Goal: Task Accomplishment & Management: Use online tool/utility

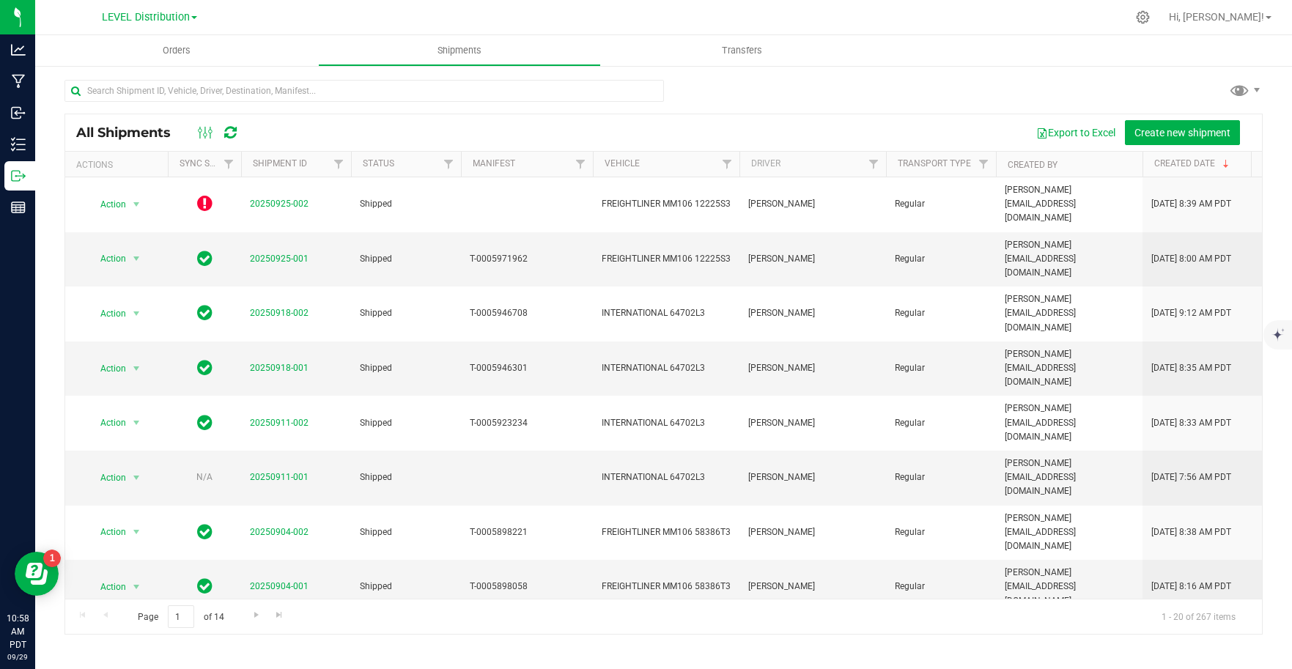
click at [195, 16] on span at bounding box center [194, 17] width 6 height 3
click at [150, 75] on link "LEVEL Distribution" at bounding box center [149, 72] width 214 height 20
click at [192, 18] on span at bounding box center [194, 17] width 6 height 3
click at [149, 53] on link "LEVEL - Extension" at bounding box center [149, 52] width 214 height 20
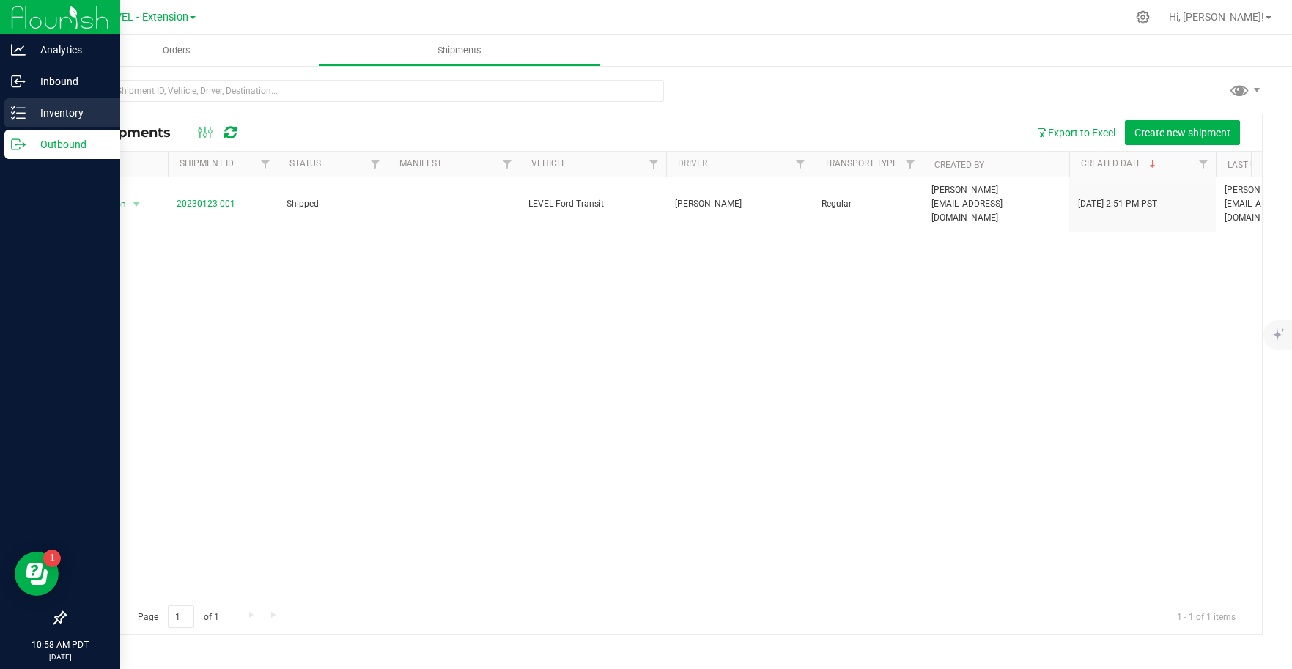
click at [42, 120] on p "Inventory" at bounding box center [70, 113] width 88 height 18
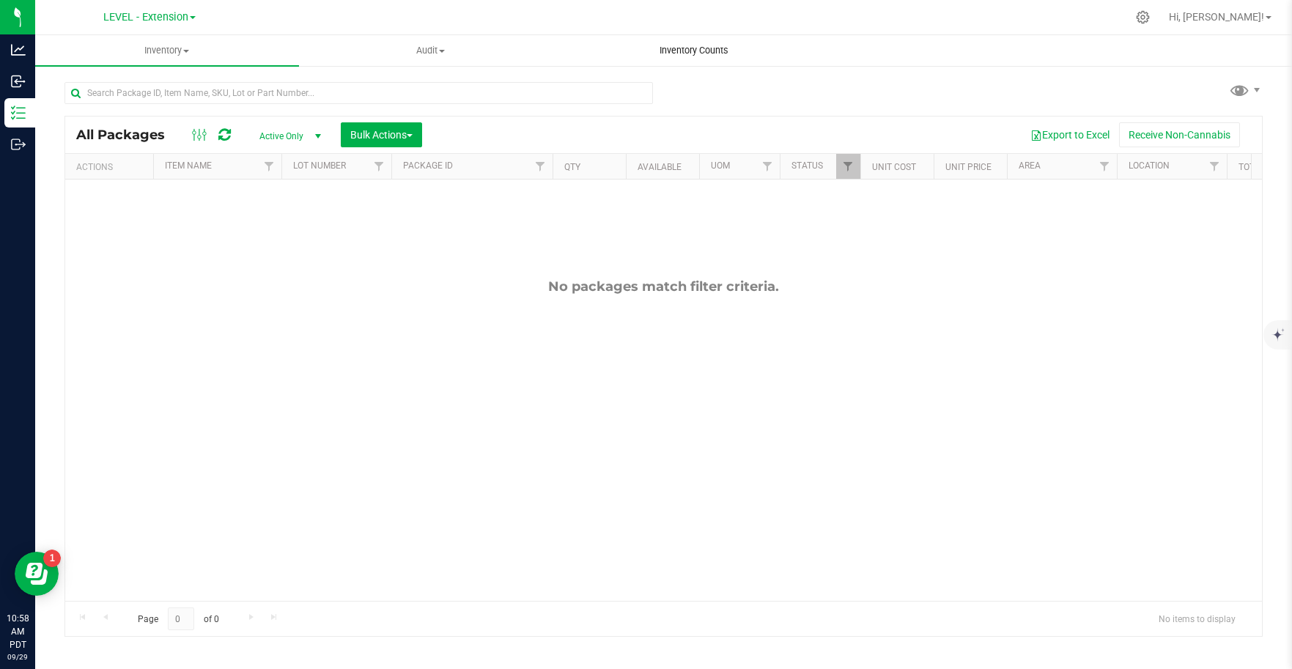
click at [706, 46] on span "Inventory Counts" at bounding box center [694, 50] width 108 height 13
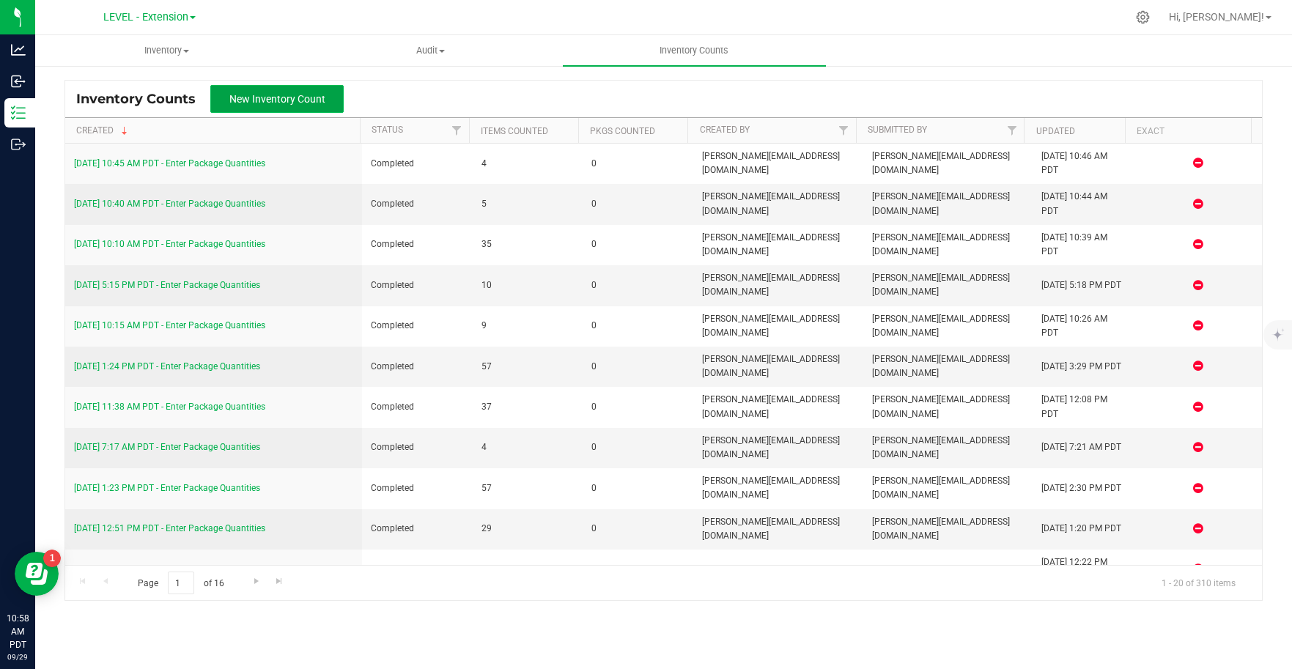
click at [327, 100] on button "New Inventory Count" at bounding box center [276, 99] width 133 height 28
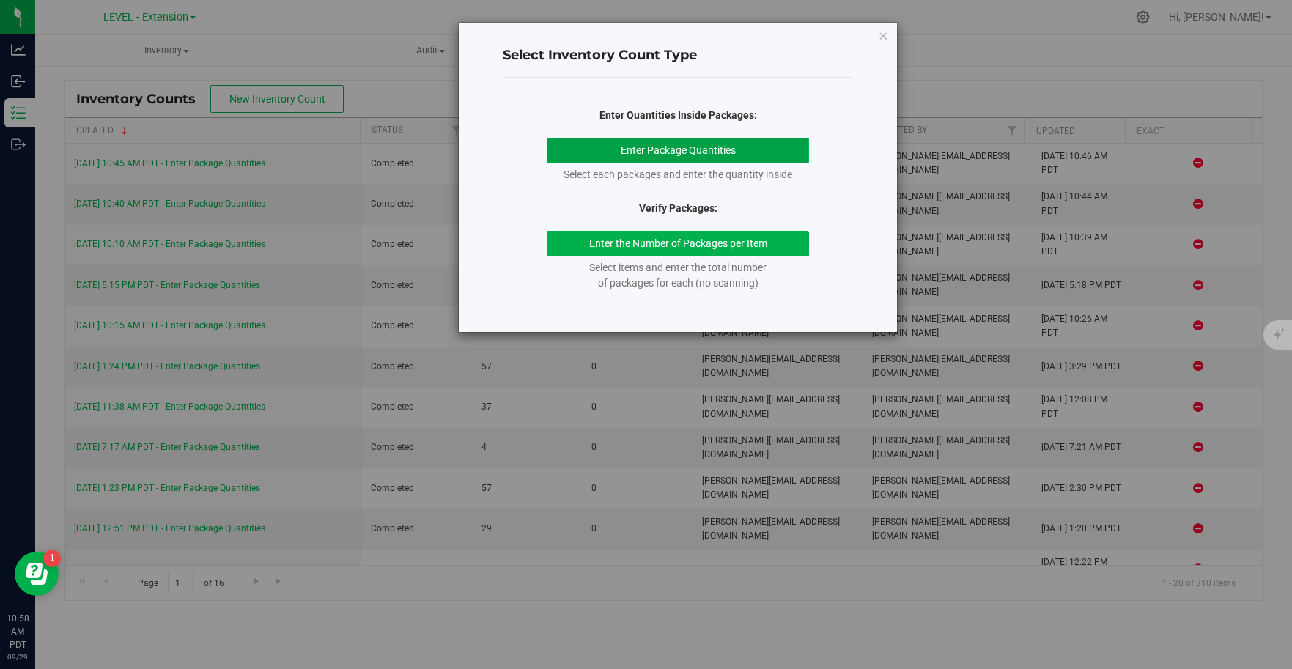
click at [771, 157] on button "Enter Package Quantities" at bounding box center [678, 151] width 263 height 26
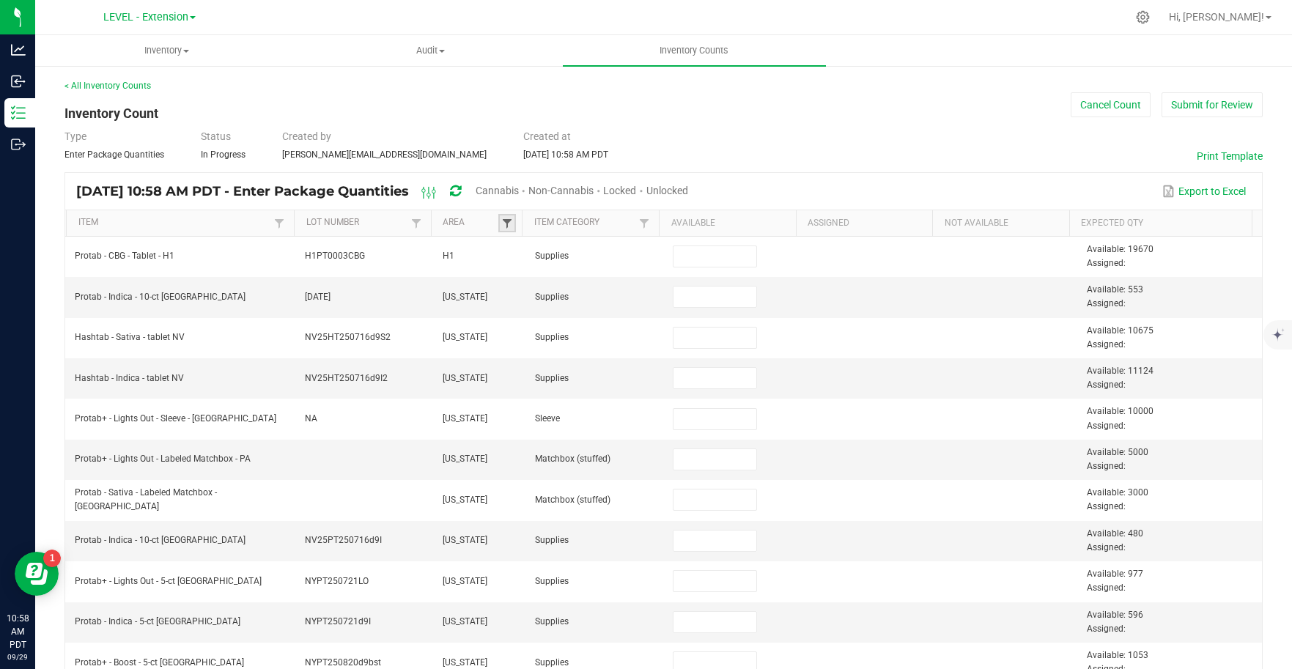
click at [501, 219] on span at bounding box center [507, 224] width 12 height 12
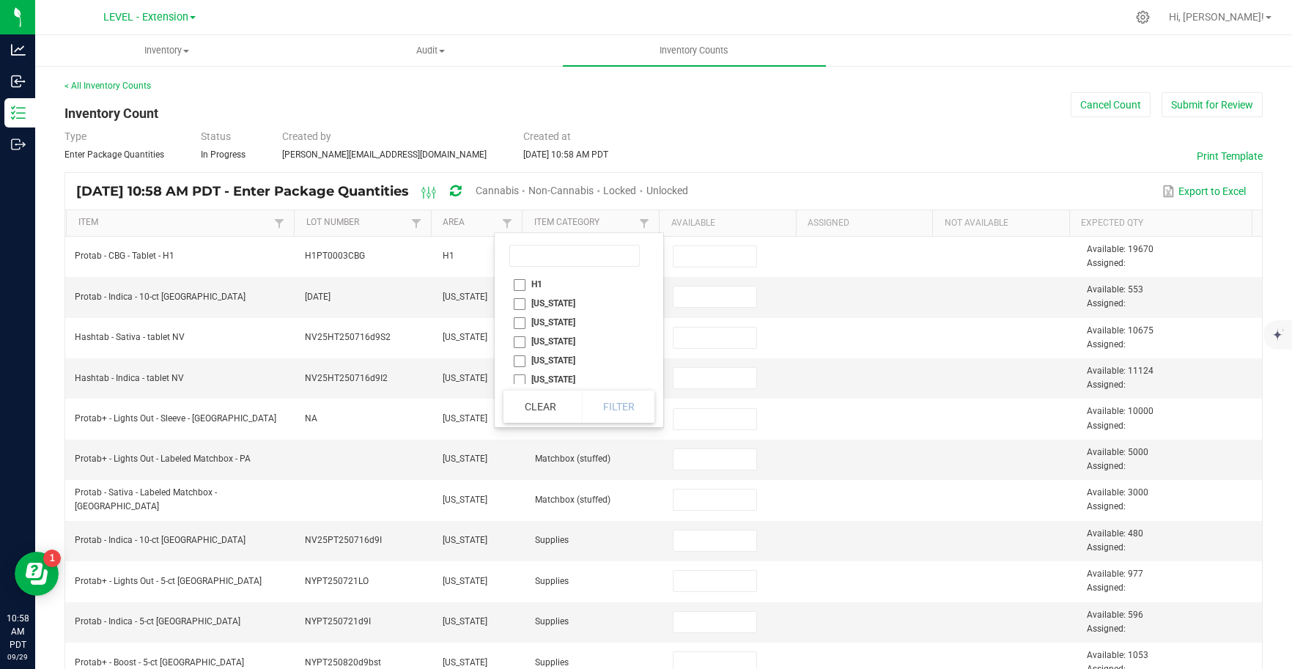
click at [517, 325] on li "[US_STATE]" at bounding box center [574, 322] width 142 height 19
checkbox input "true"
click at [600, 407] on button "Filter" at bounding box center [618, 406] width 73 height 32
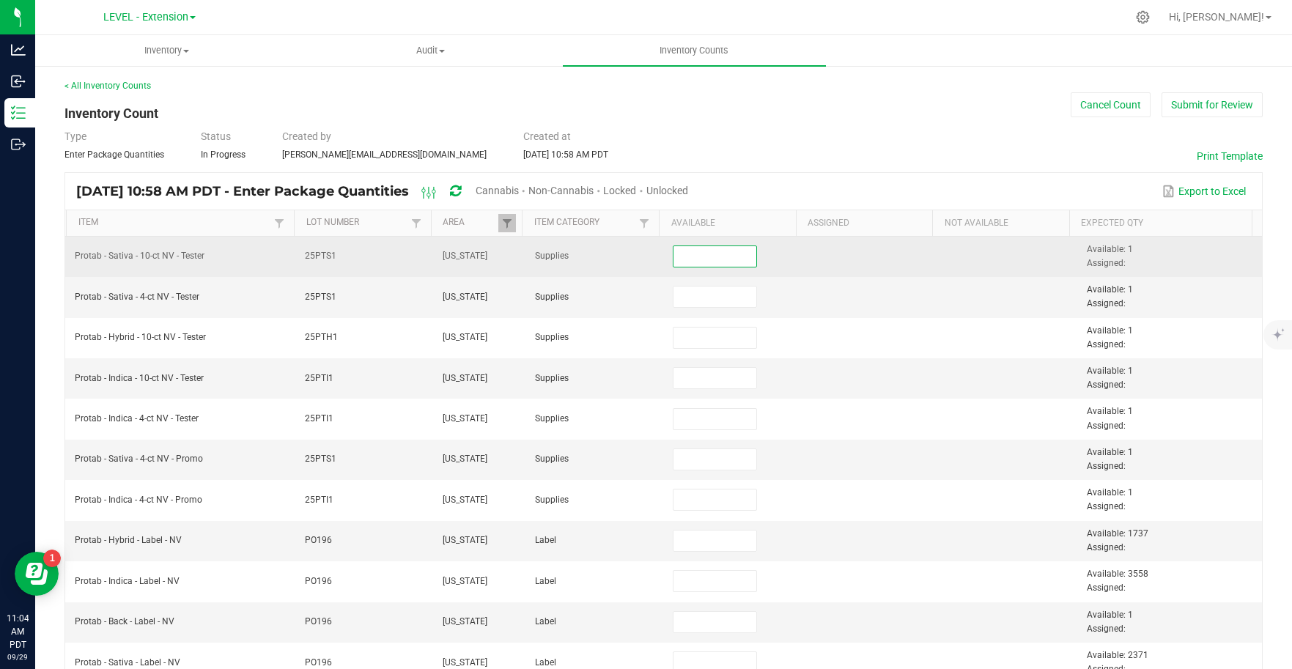
click at [732, 259] on input at bounding box center [714, 256] width 83 height 21
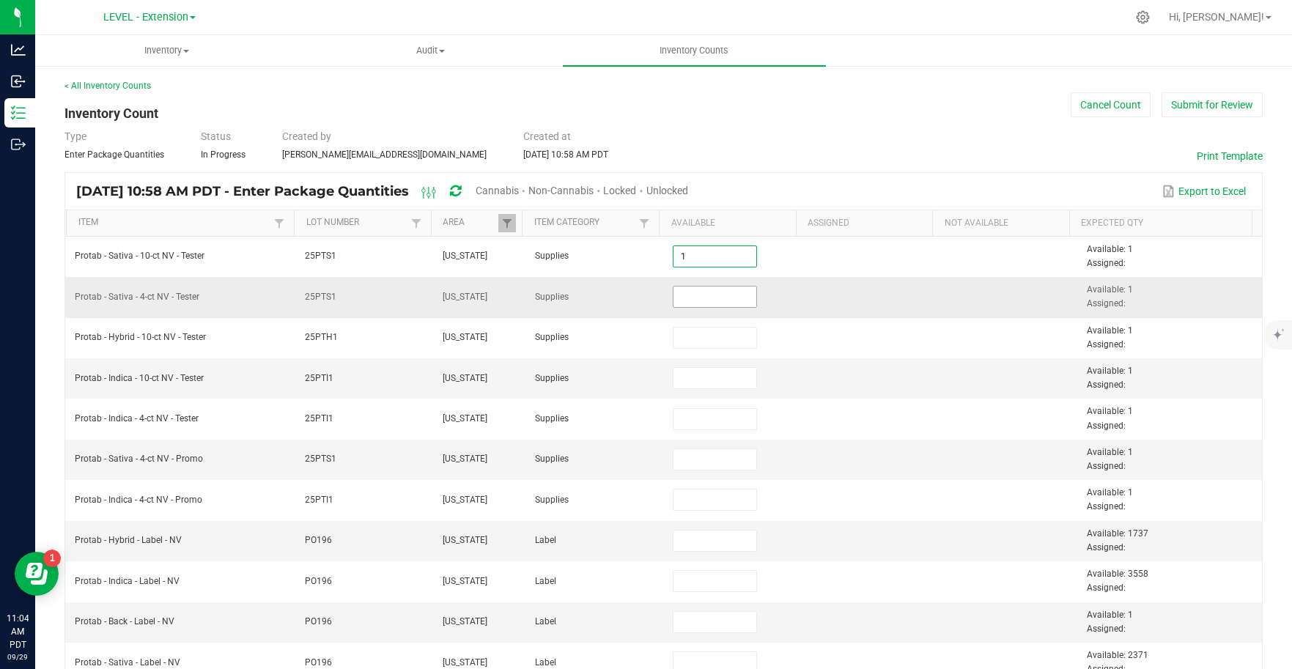
type input "1"
click at [717, 290] on input at bounding box center [714, 296] width 83 height 21
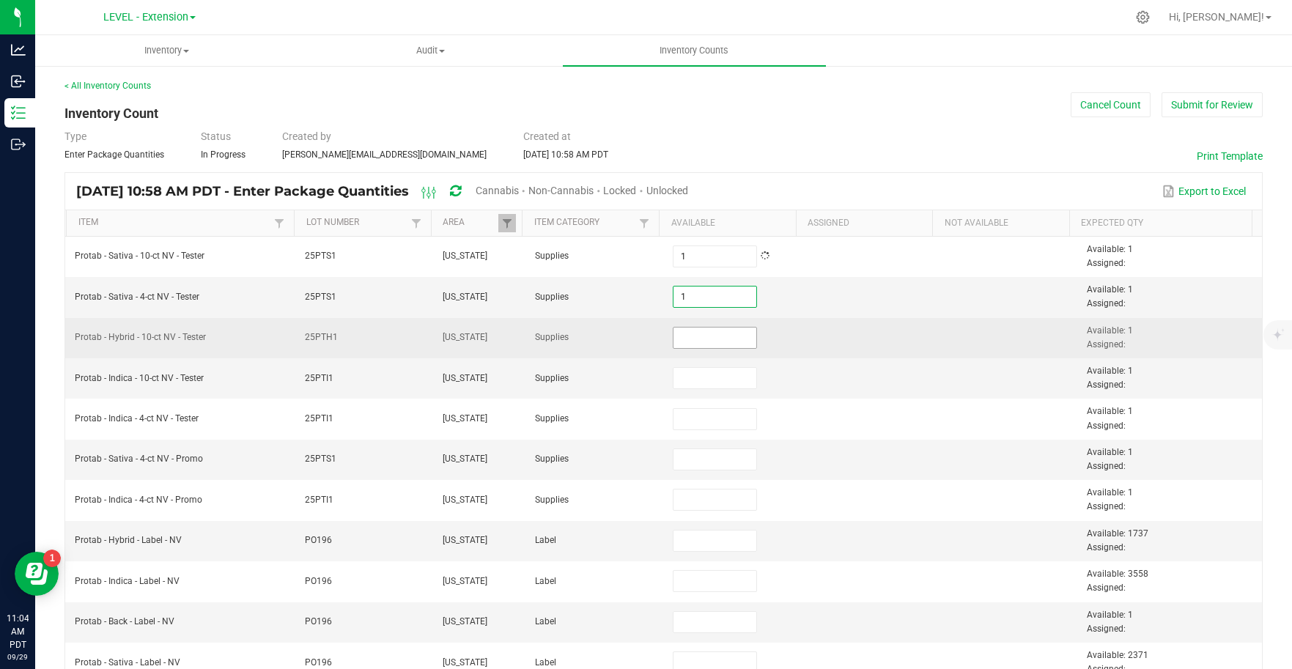
type input "1"
click at [717, 347] on input at bounding box center [714, 337] width 83 height 21
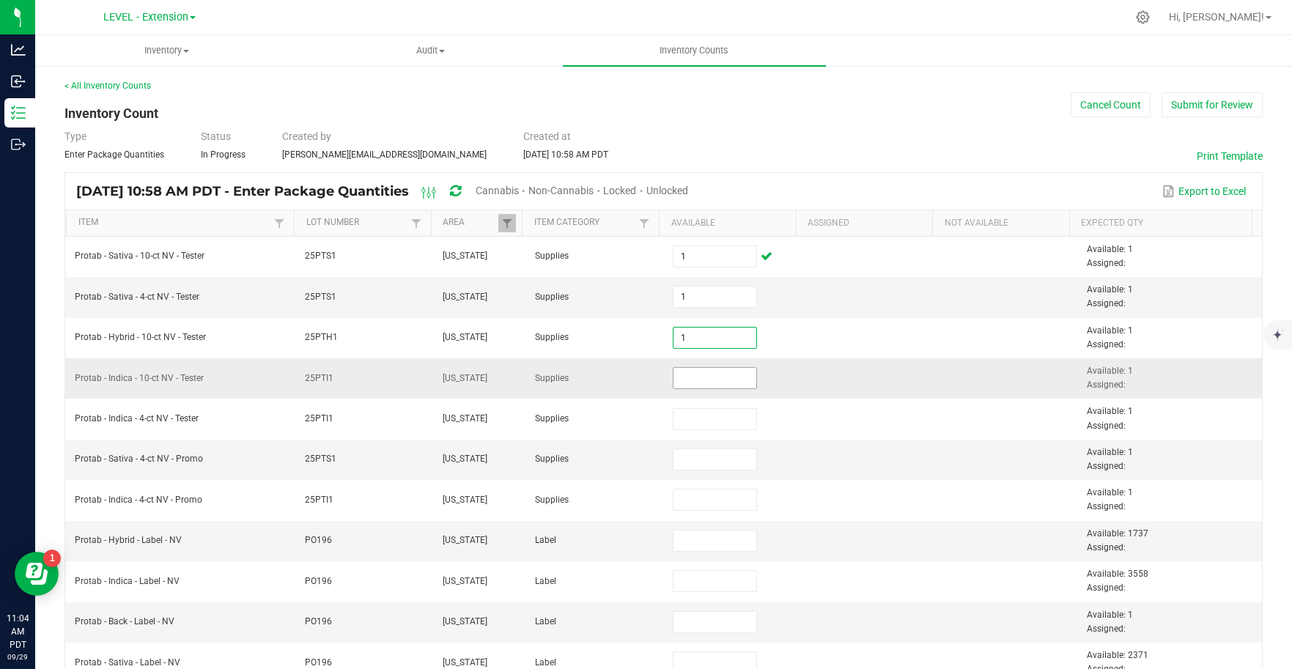
type input "1"
click at [708, 380] on input at bounding box center [714, 378] width 83 height 21
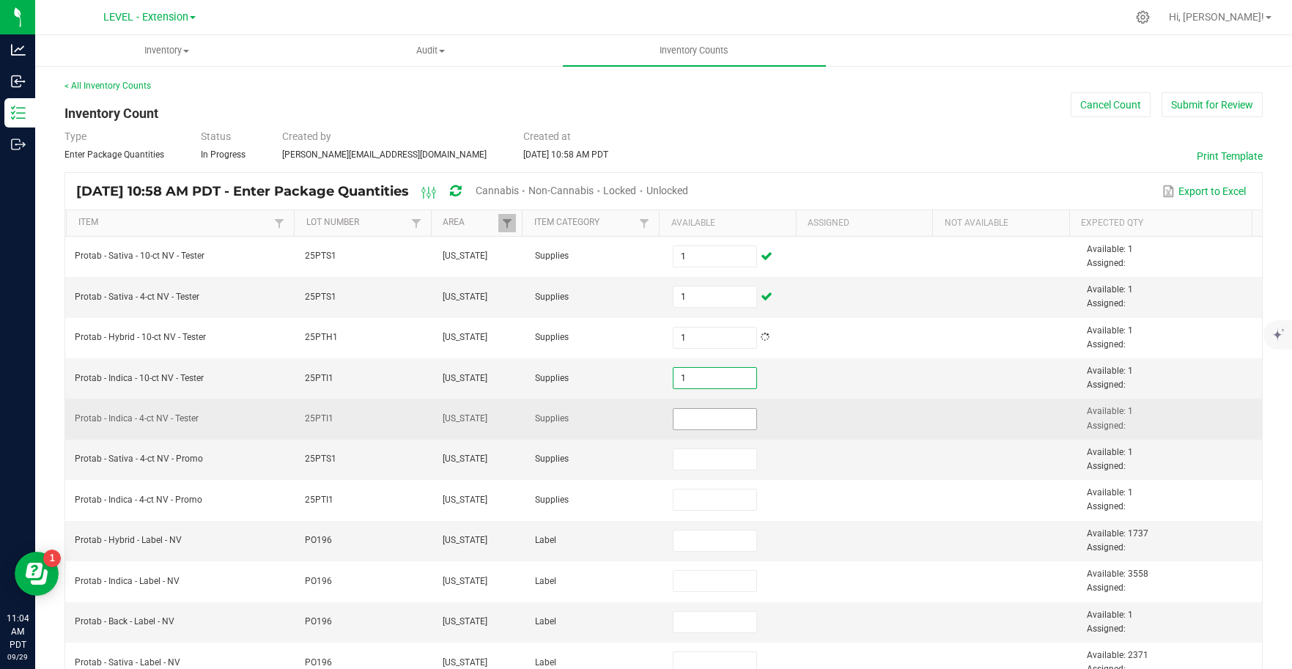
type input "1"
click at [708, 418] on input at bounding box center [714, 419] width 83 height 21
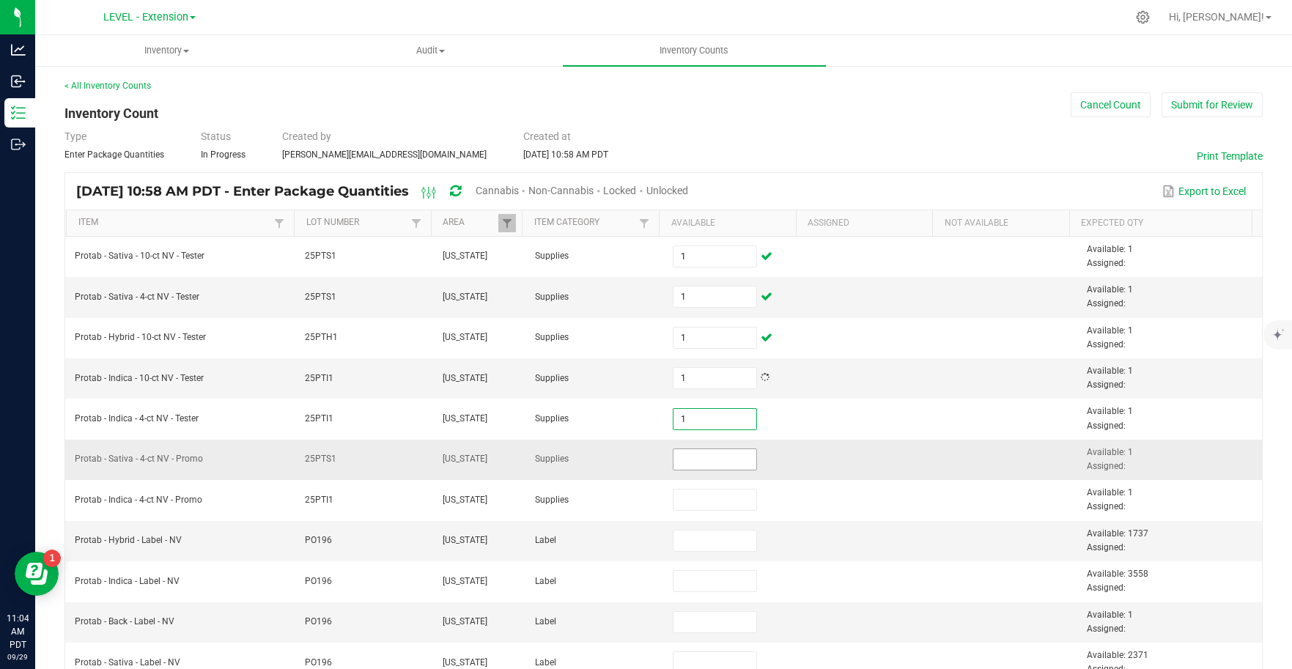
type input "1"
click at [710, 464] on input at bounding box center [714, 459] width 83 height 21
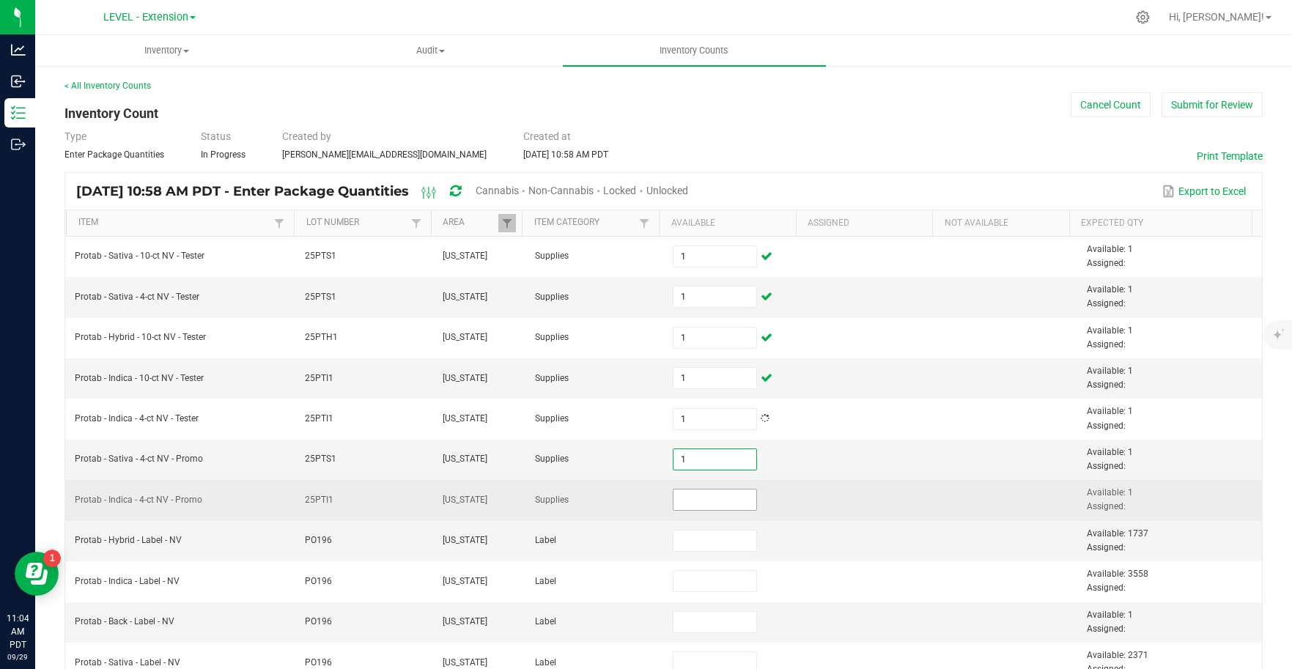
type input "1"
click at [723, 500] on input at bounding box center [714, 499] width 83 height 21
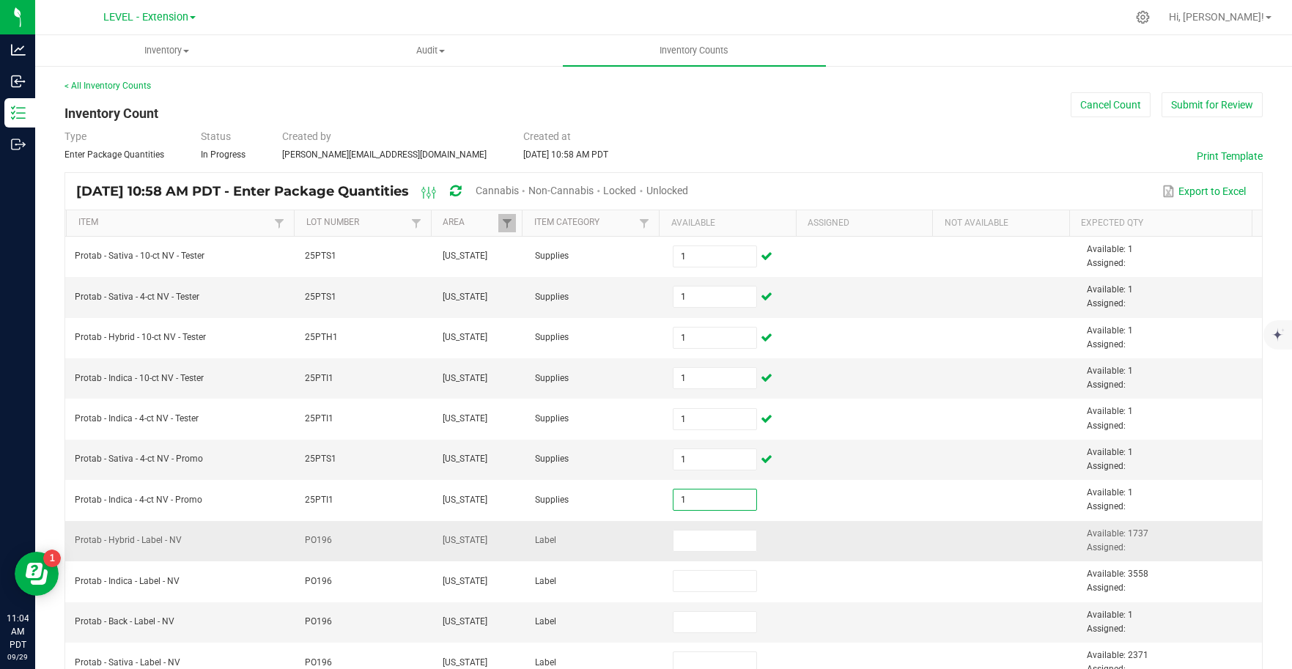
type input "1"
click at [858, 531] on td at bounding box center [871, 541] width 138 height 40
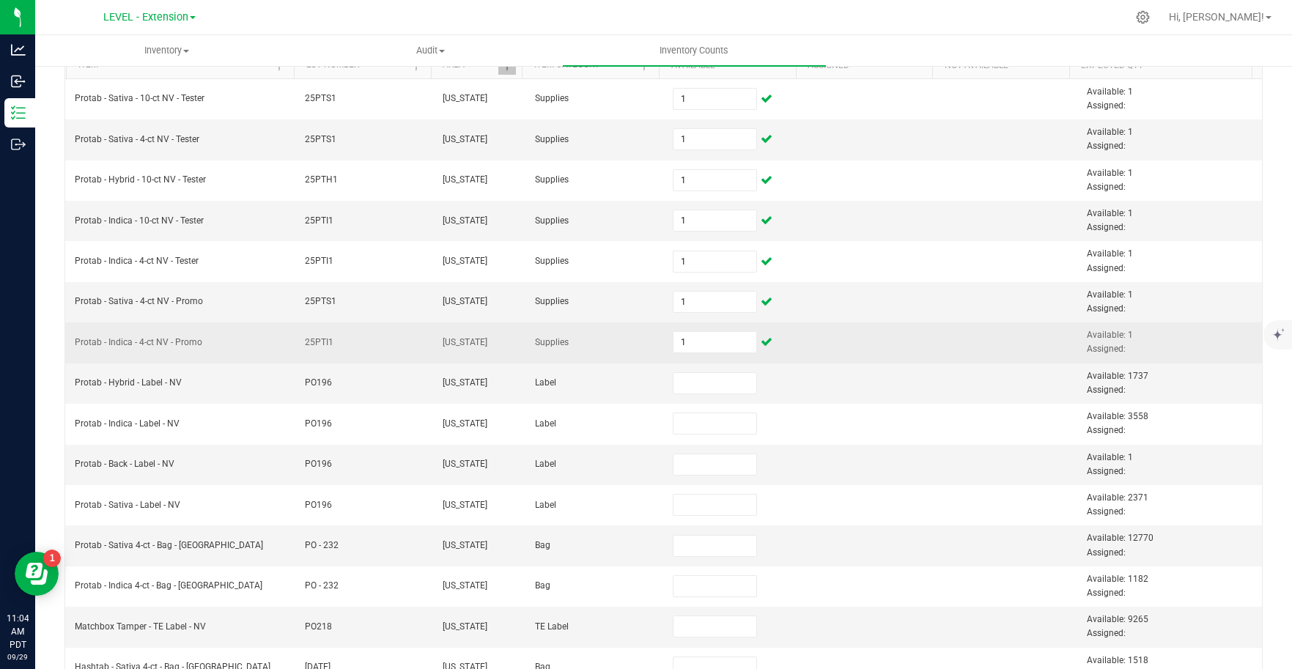
scroll to position [207, 0]
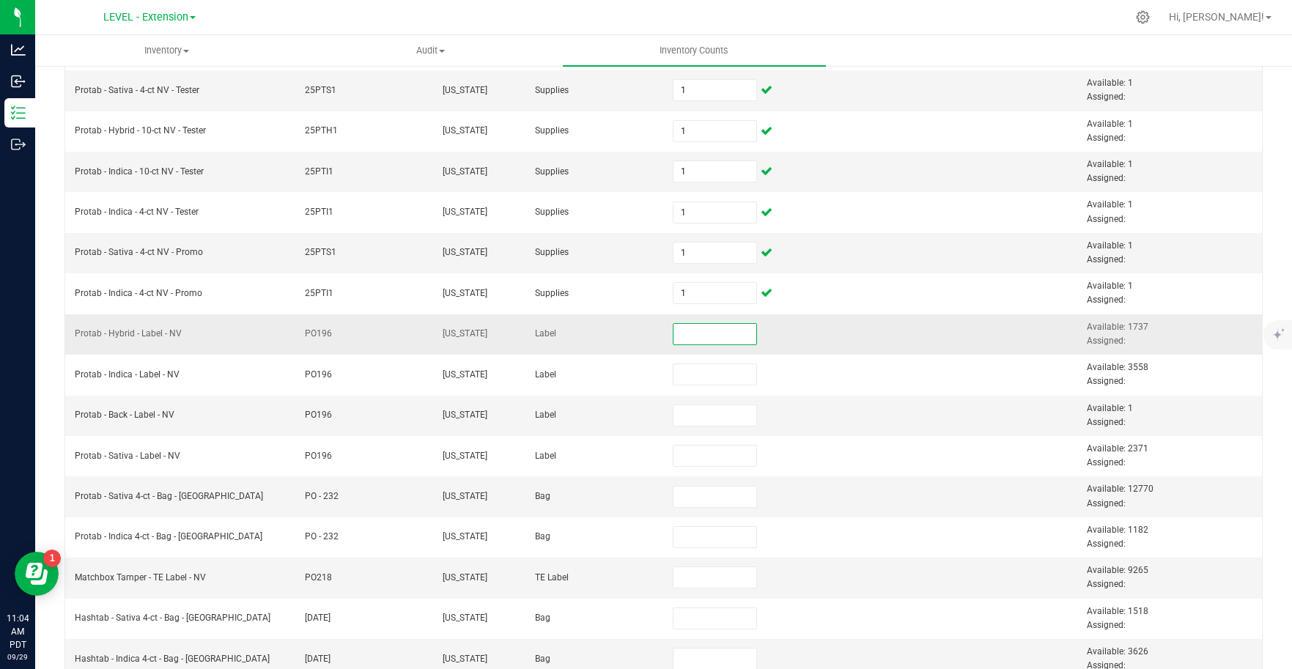
click at [704, 335] on input at bounding box center [714, 334] width 83 height 21
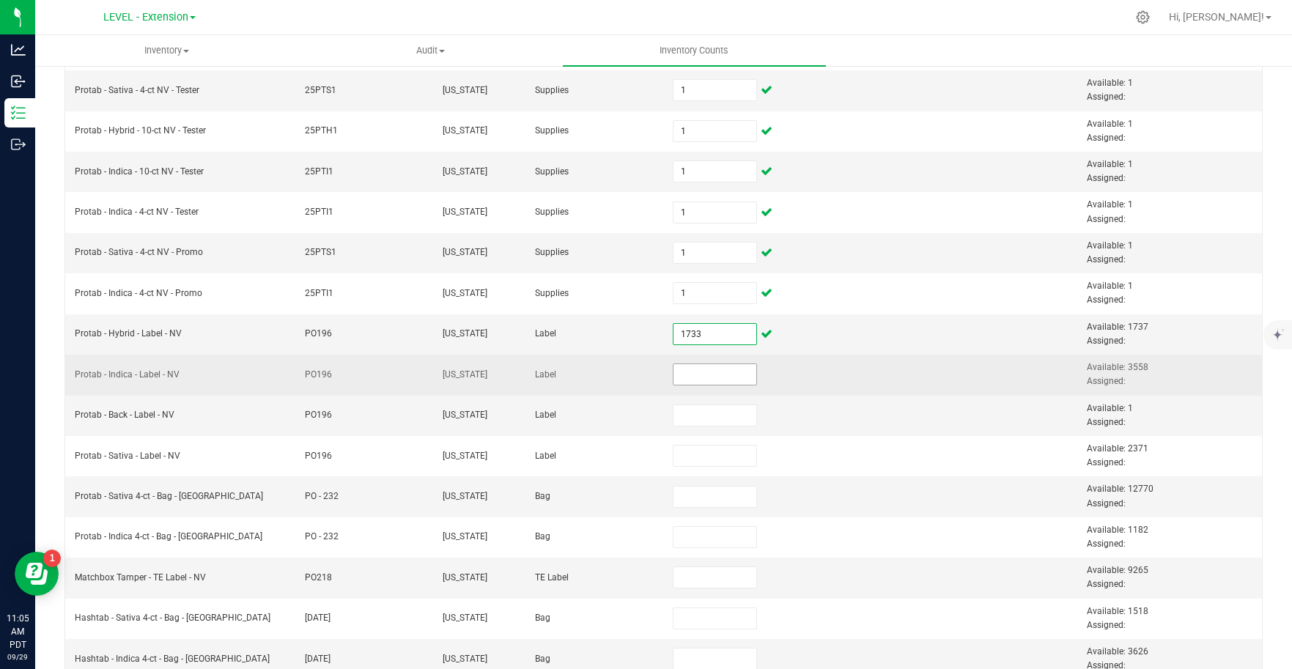
type input "1,733"
click at [711, 380] on input at bounding box center [714, 374] width 83 height 21
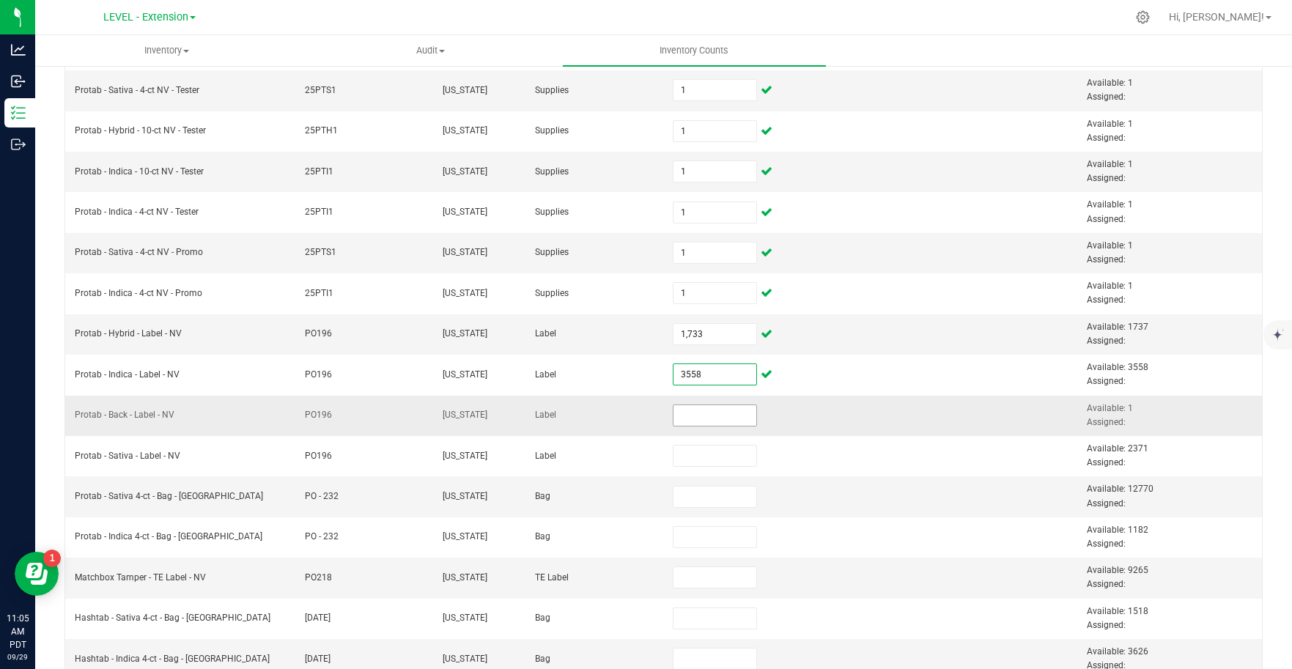
type input "3,558"
click at [700, 418] on input at bounding box center [714, 415] width 83 height 21
type input "1"
click at [833, 481] on td at bounding box center [871, 496] width 138 height 40
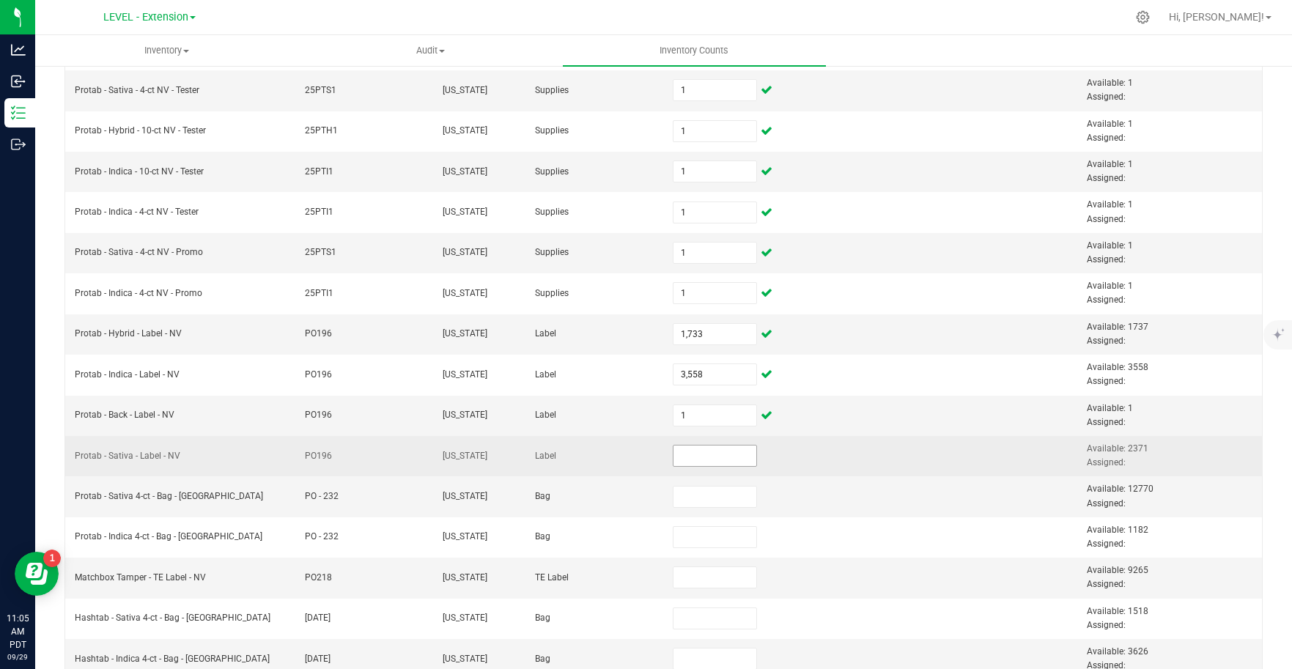
click at [724, 462] on input at bounding box center [714, 455] width 83 height 21
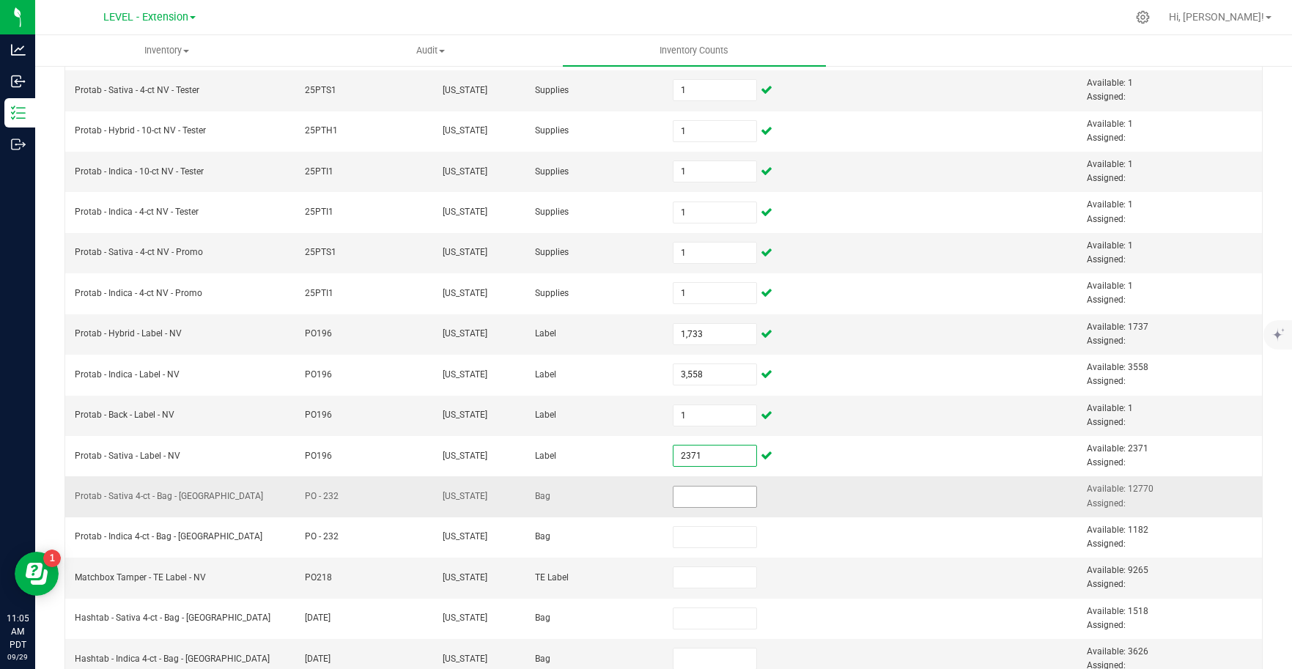
type input "2,371"
click at [719, 504] on input at bounding box center [714, 496] width 83 height 21
type input "12,770"
click at [849, 582] on td at bounding box center [871, 578] width 138 height 40
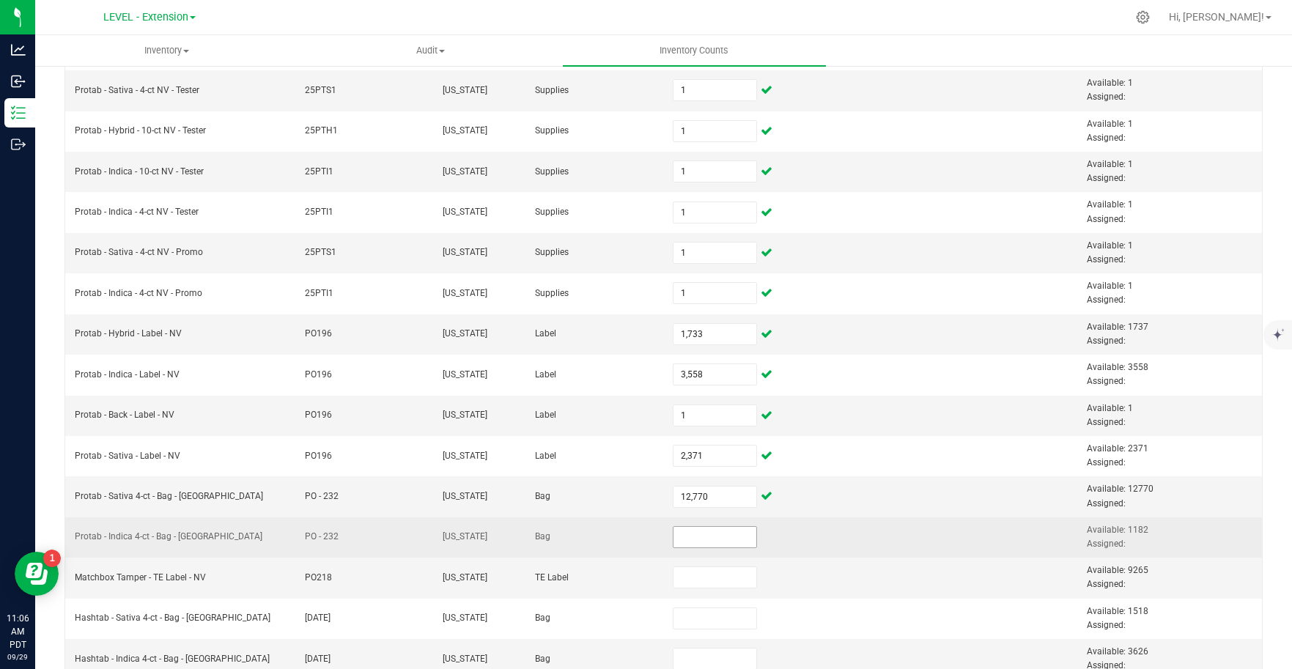
click at [719, 538] on input at bounding box center [714, 537] width 83 height 21
type input "1,182"
click at [940, 537] on td at bounding box center [1009, 537] width 138 height 40
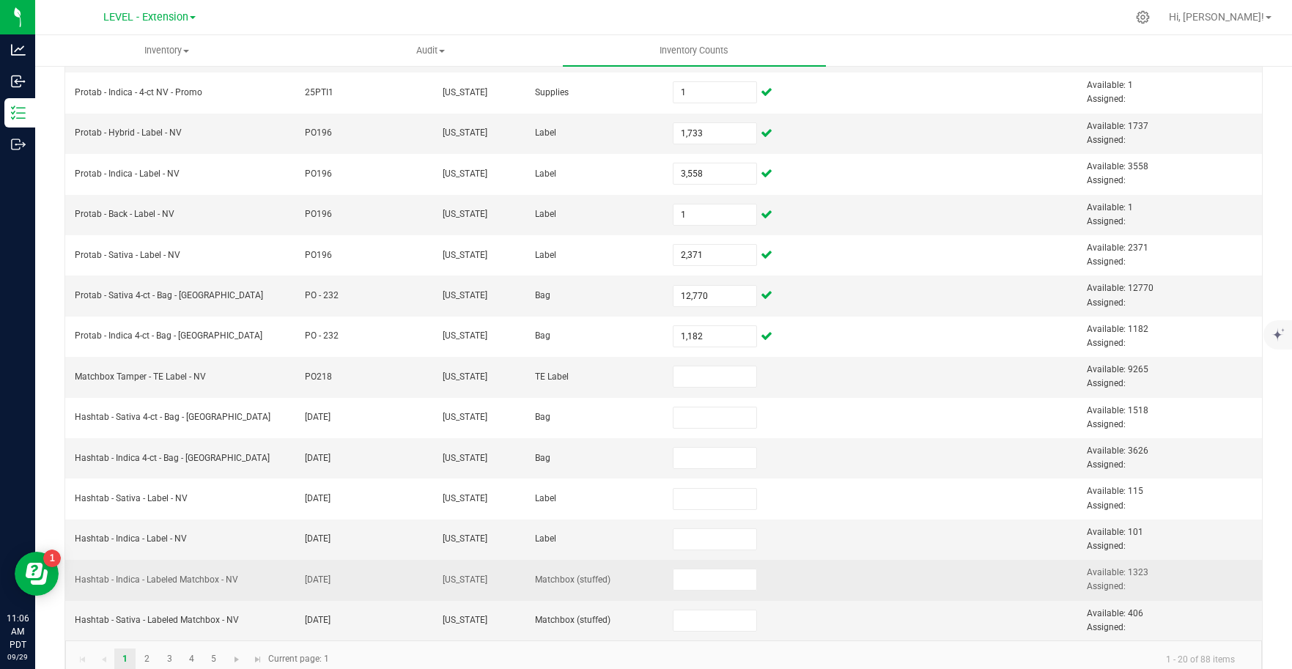
scroll to position [432, 0]
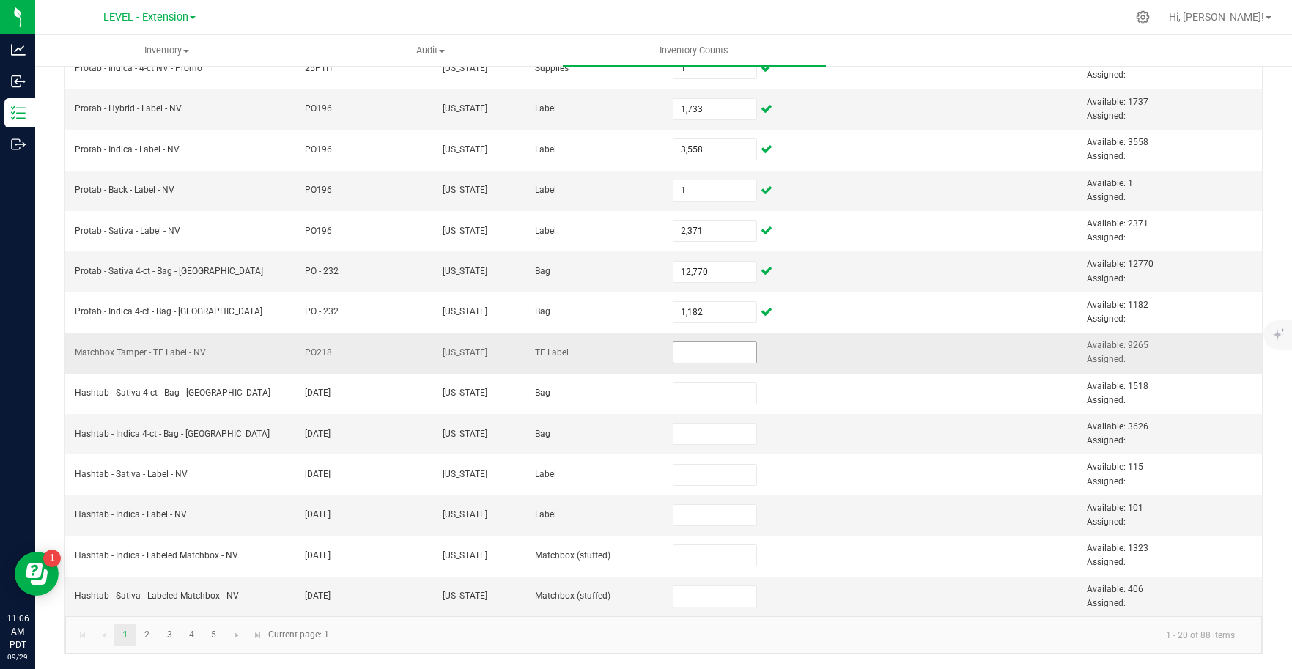
click at [716, 355] on input at bounding box center [714, 352] width 83 height 21
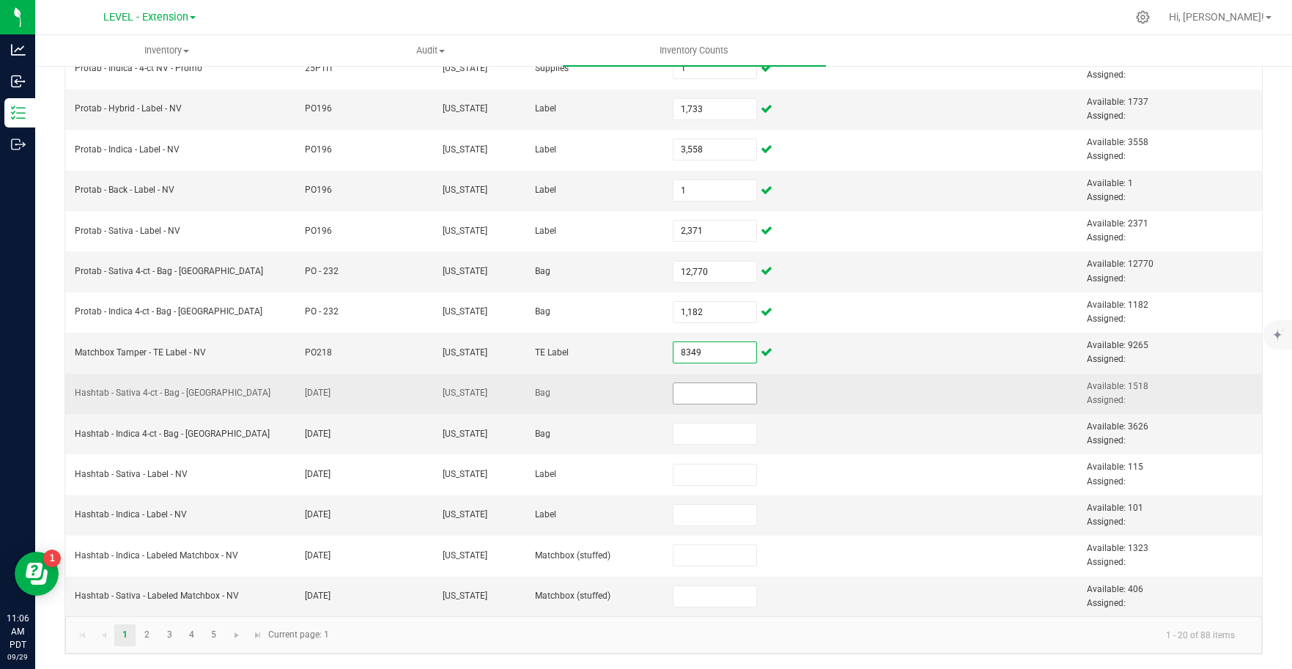
type input "8,349"
click at [713, 396] on input at bounding box center [714, 393] width 83 height 21
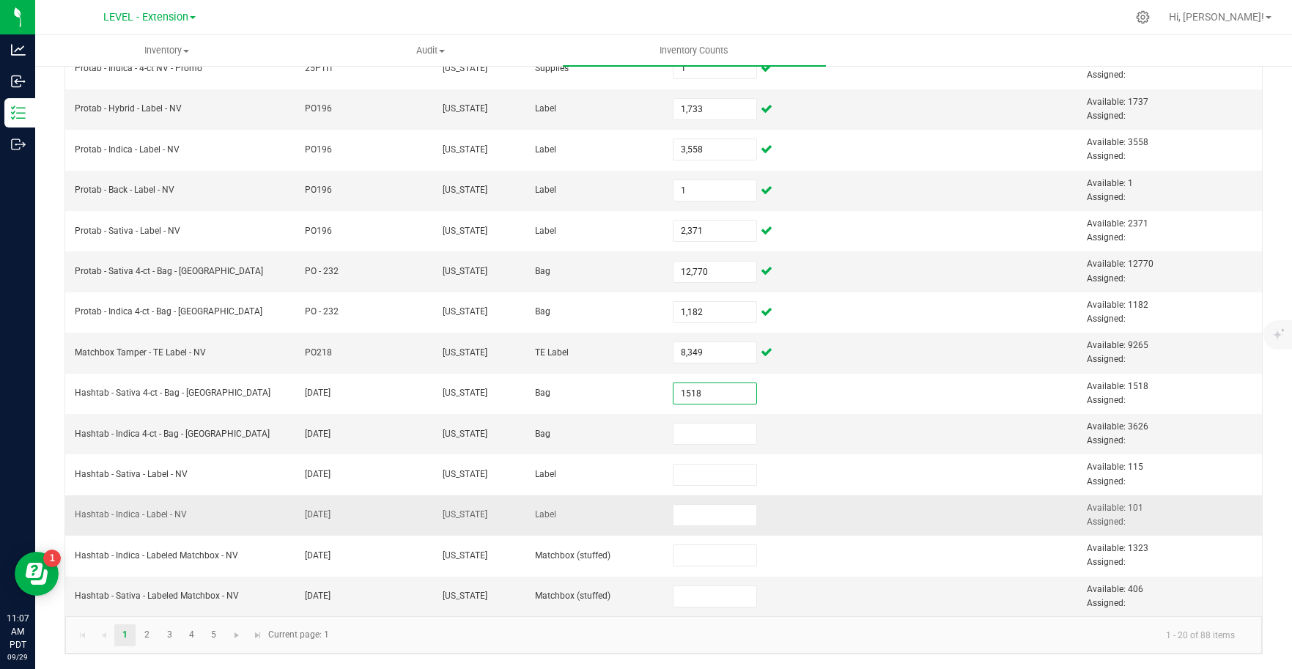
type input "1,518"
click at [904, 506] on td at bounding box center [871, 515] width 138 height 40
click at [700, 436] on input at bounding box center [714, 433] width 83 height 21
type input "3,458"
click at [839, 500] on td at bounding box center [871, 515] width 138 height 40
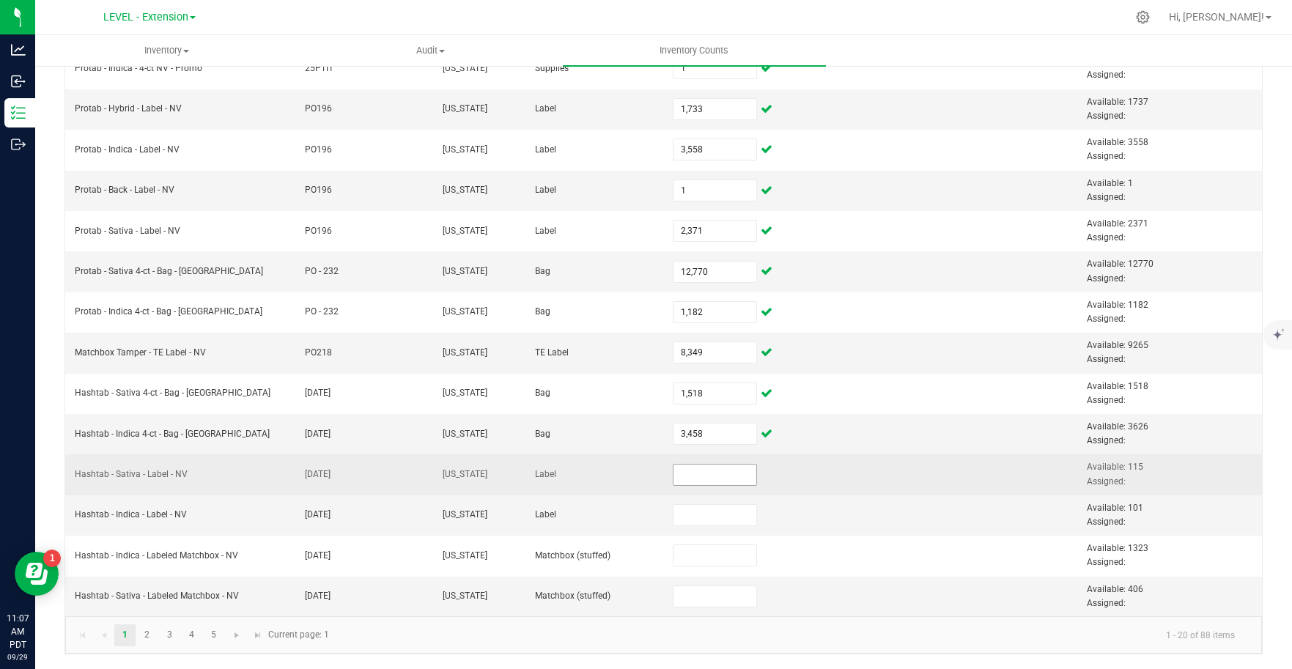
click at [707, 483] on input at bounding box center [714, 474] width 83 height 21
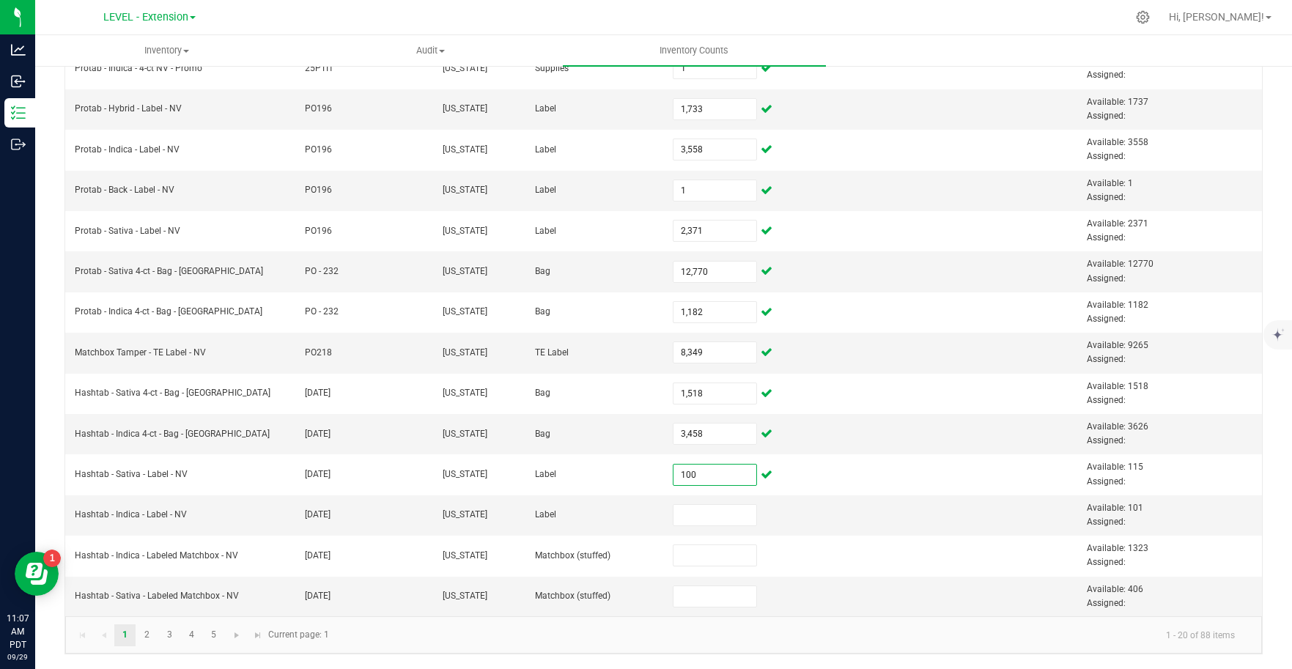
type input "100"
click at [703, 516] on input at bounding box center [714, 515] width 83 height 21
type input "91"
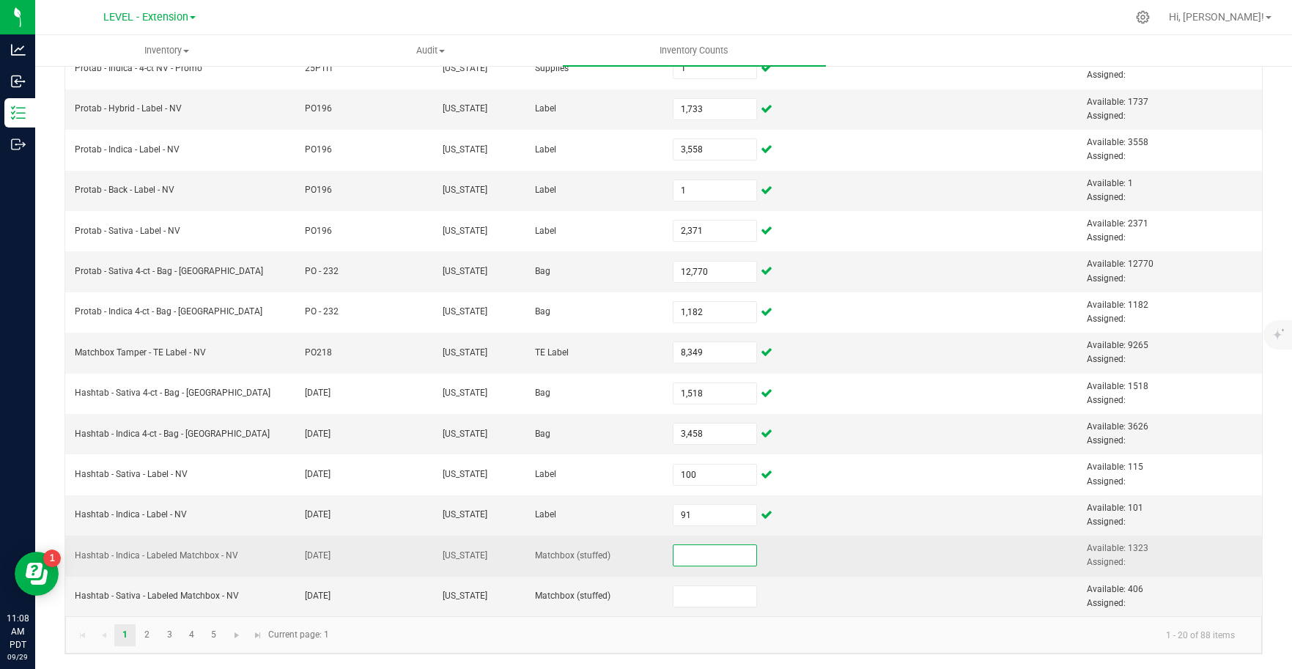
click at [700, 552] on input at bounding box center [714, 555] width 83 height 21
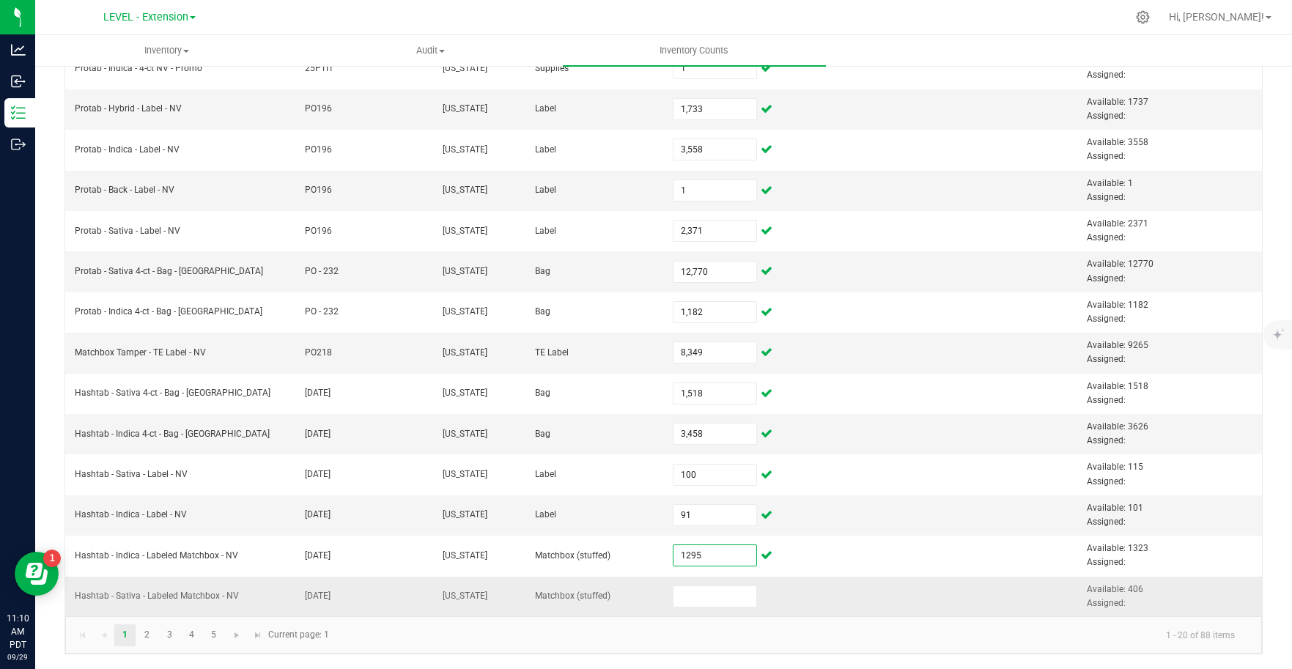
type input "1,295"
click at [766, 600] on td at bounding box center [733, 597] width 138 height 40
click at [712, 597] on input at bounding box center [714, 596] width 83 height 21
type input "1"
click at [664, 637] on kendo-pager-info "1 - 20 of 88 items" at bounding box center [792, 635] width 908 height 24
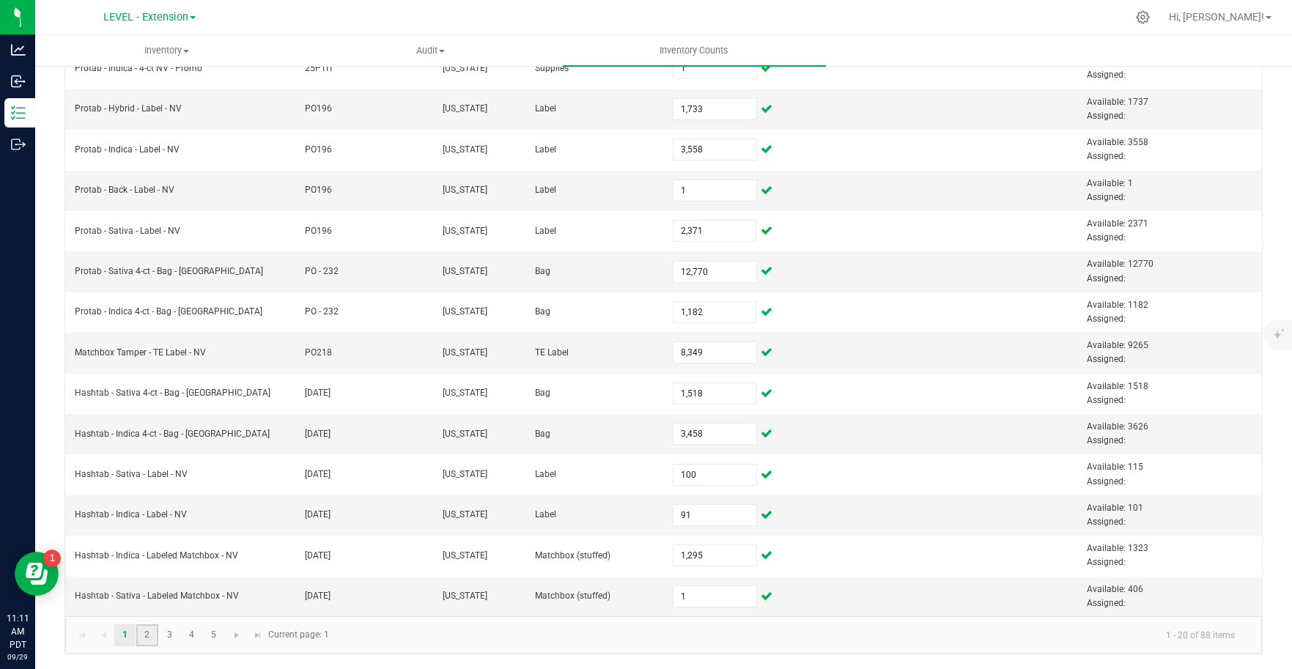
click at [147, 636] on link "2" at bounding box center [146, 635] width 21 height 22
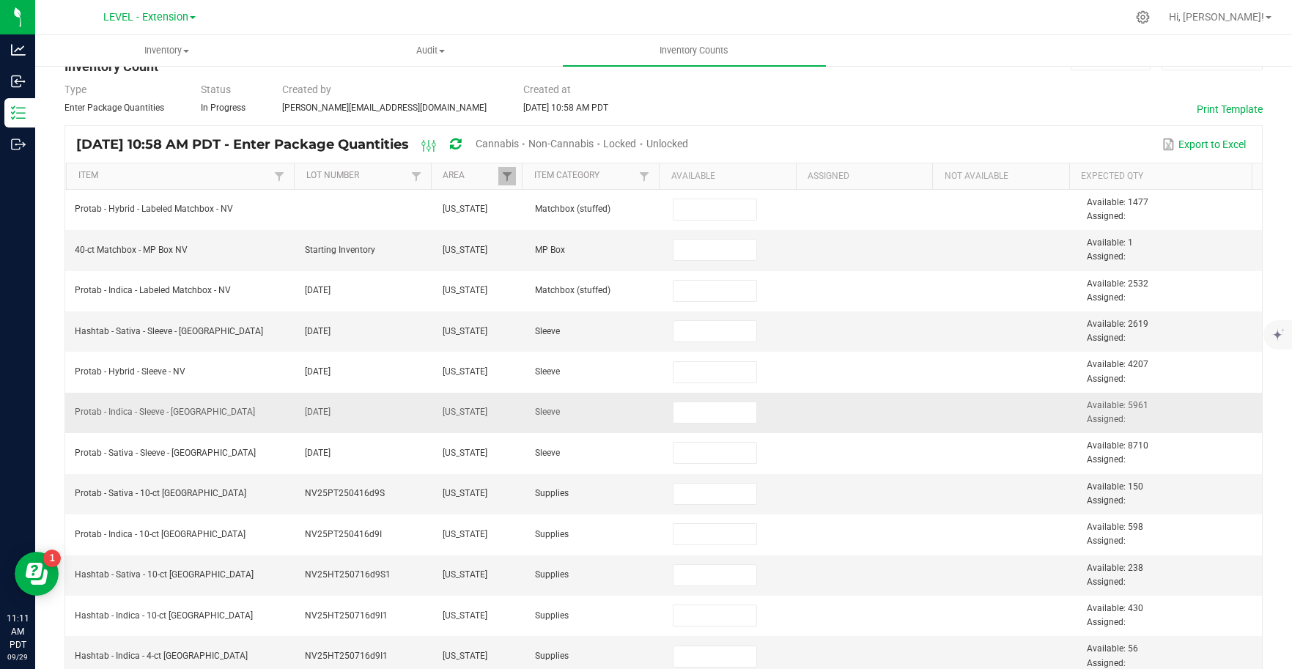
scroll to position [0, 0]
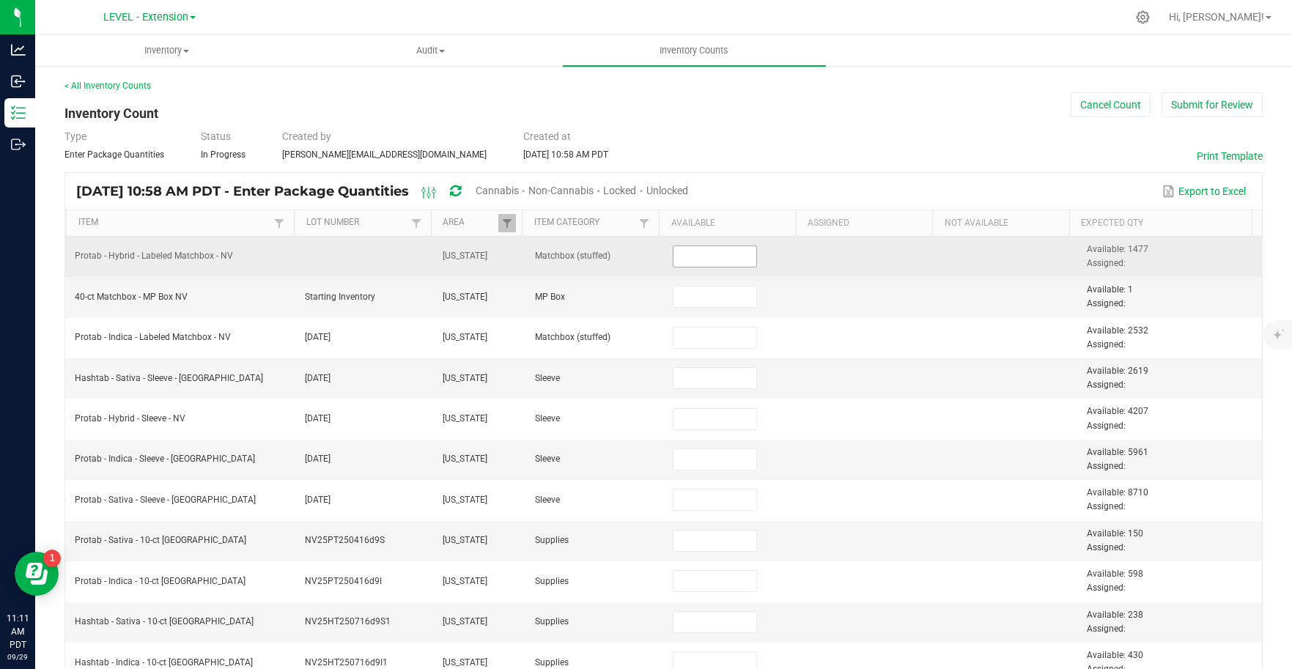
click at [698, 258] on input at bounding box center [714, 256] width 83 height 21
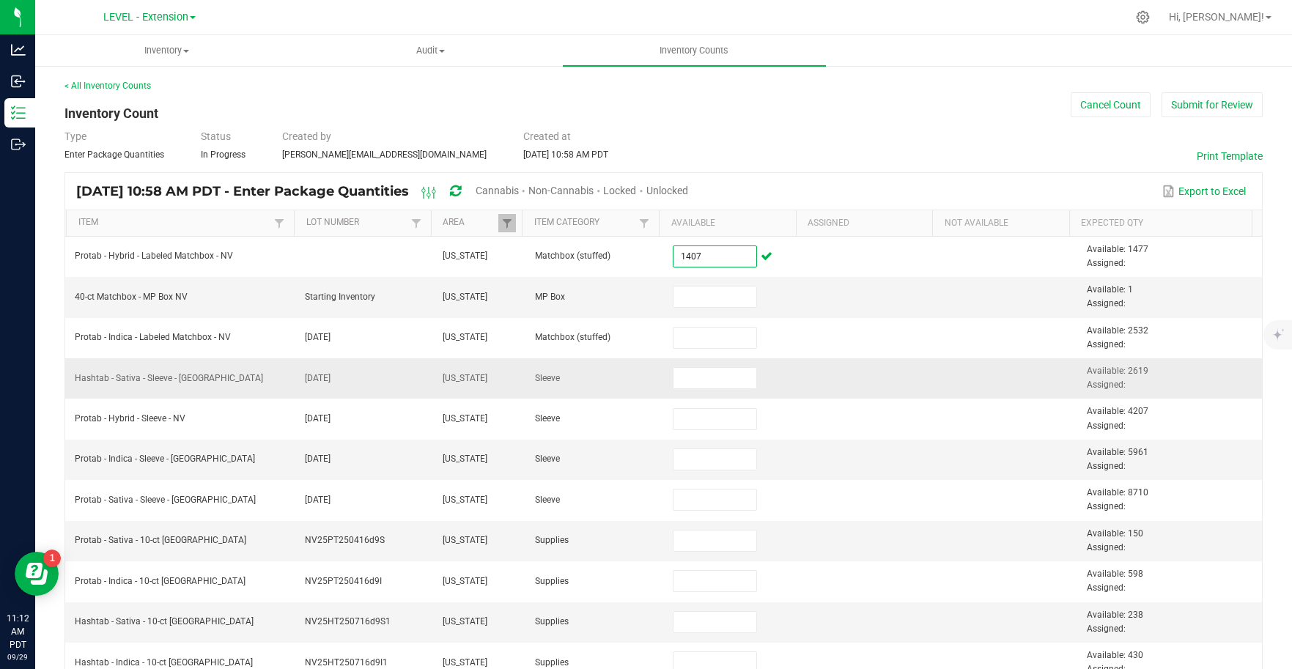
type input "1,407"
click at [889, 374] on td at bounding box center [871, 378] width 138 height 40
click at [695, 297] on input at bounding box center [714, 296] width 83 height 21
type input "1"
click at [834, 454] on td at bounding box center [871, 460] width 138 height 40
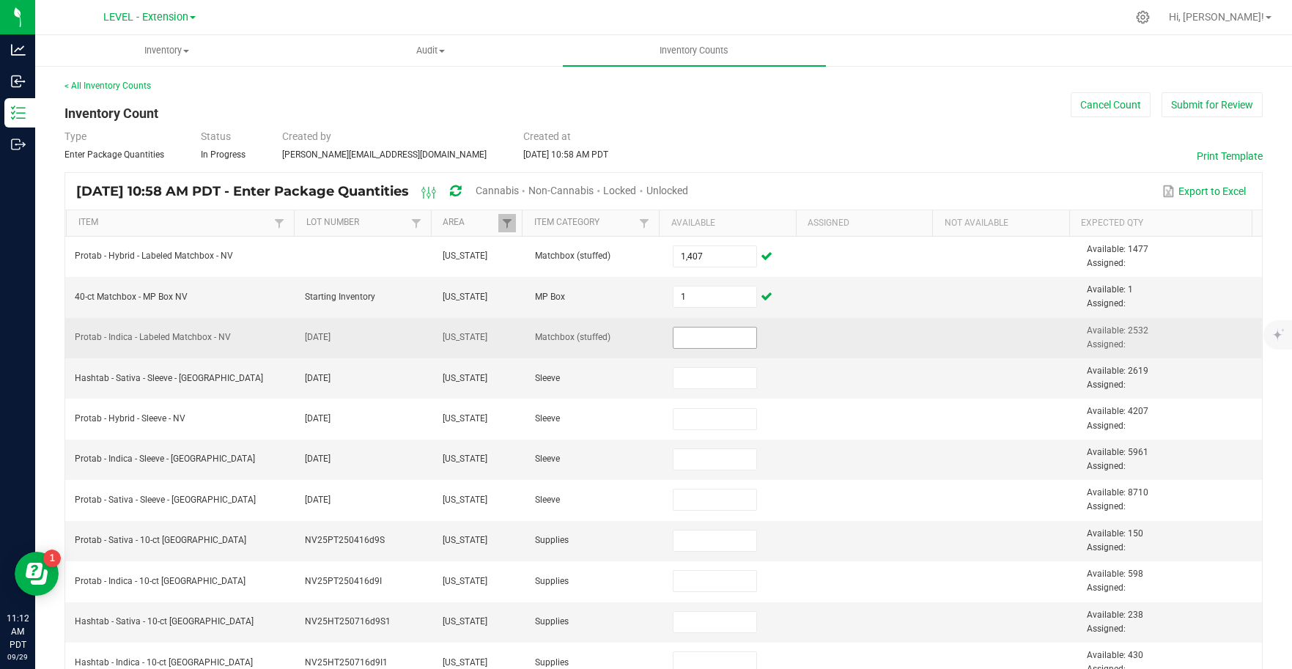
click at [714, 341] on input at bounding box center [714, 337] width 83 height 21
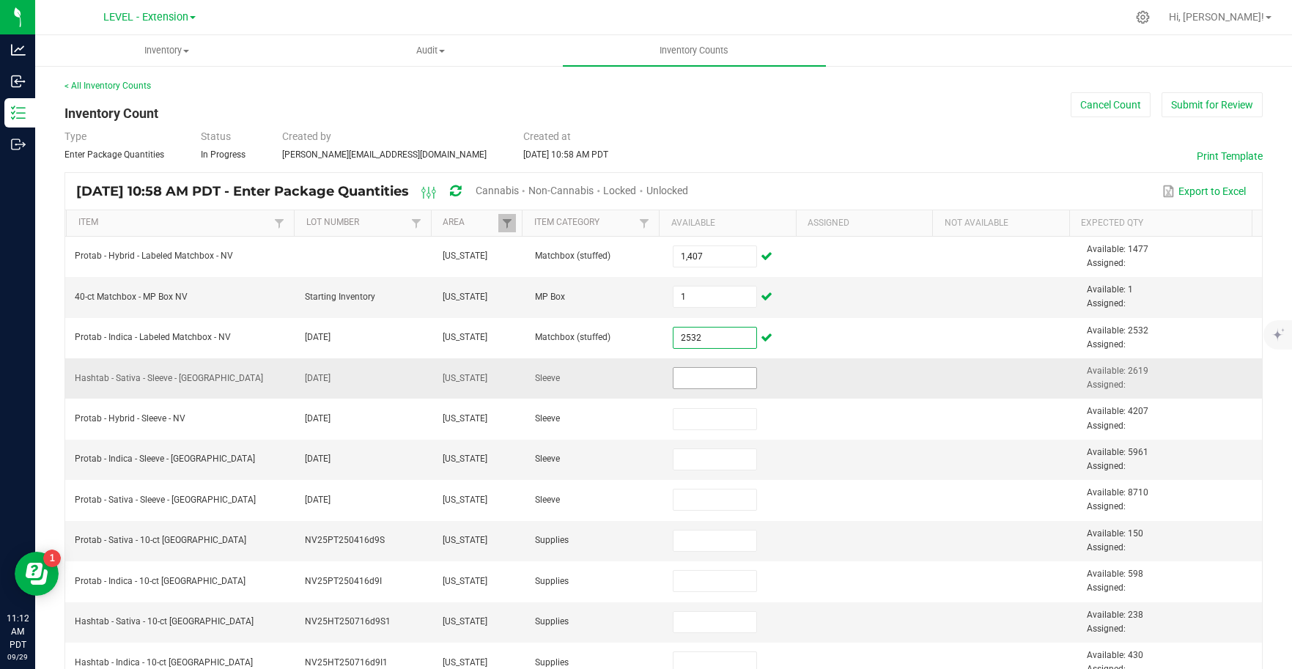
type input "2,532"
click at [700, 380] on input at bounding box center [714, 378] width 83 height 21
click at [191, 375] on td "Hashtab - Sativa - Sleeve - [GEOGRAPHIC_DATA]" at bounding box center [181, 378] width 230 height 40
drag, startPoint x: 207, startPoint y: 376, endPoint x: 73, endPoint y: 380, distance: 133.4
click at [73, 379] on td "Hashtab - Sativa - Sleeve - [GEOGRAPHIC_DATA]" at bounding box center [181, 378] width 230 height 40
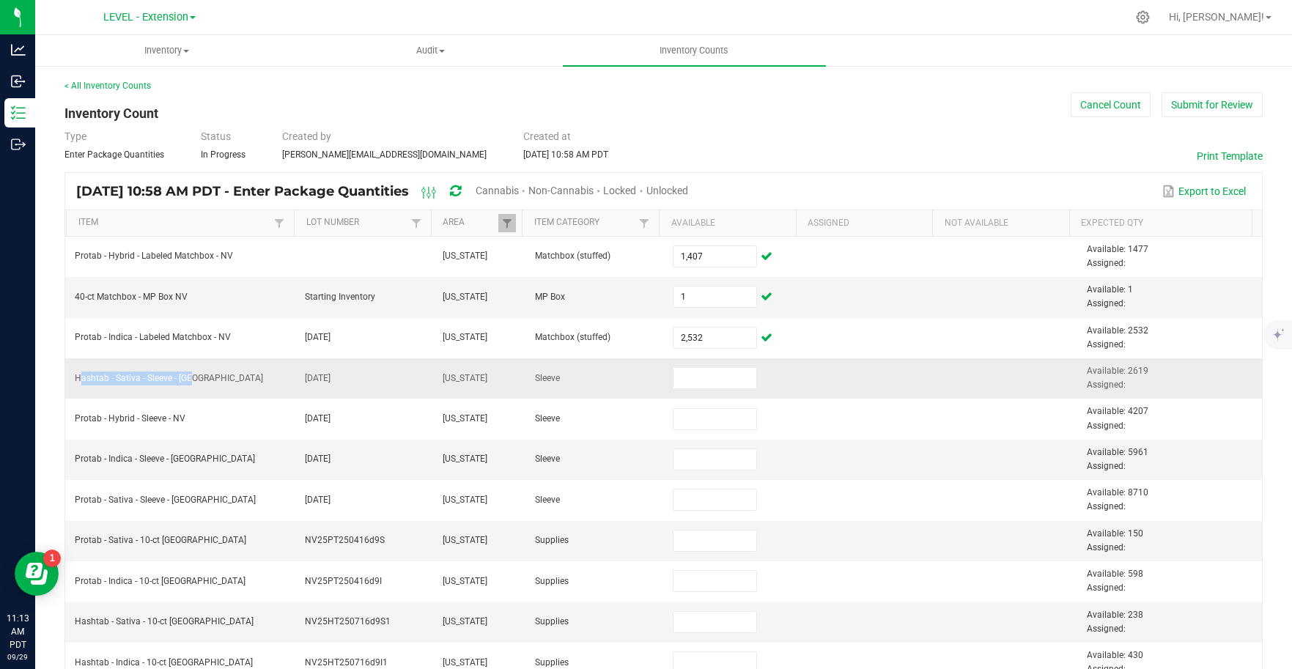
copy span "Hashtab - Sativa - Sleeve - [GEOGRAPHIC_DATA]"
click at [273, 223] on span at bounding box center [279, 224] width 12 height 12
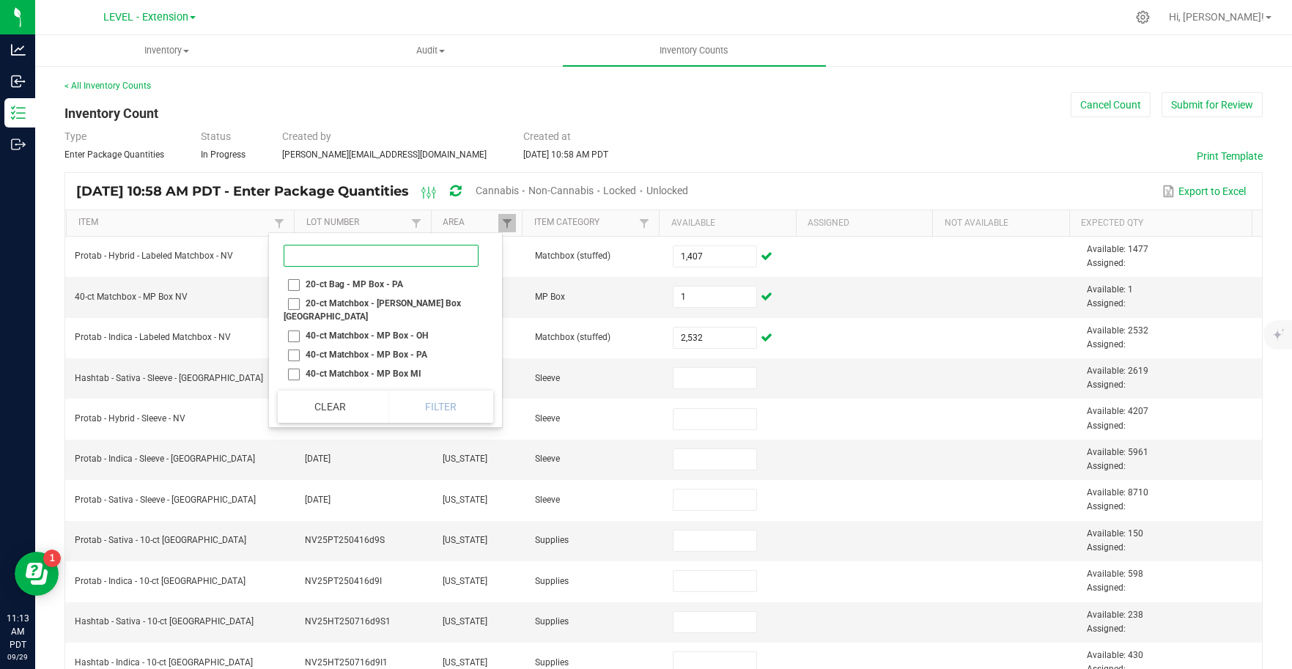
click at [317, 259] on input at bounding box center [381, 256] width 195 height 22
paste input "Hashtab - Sativa - Sleeve - [GEOGRAPHIC_DATA]"
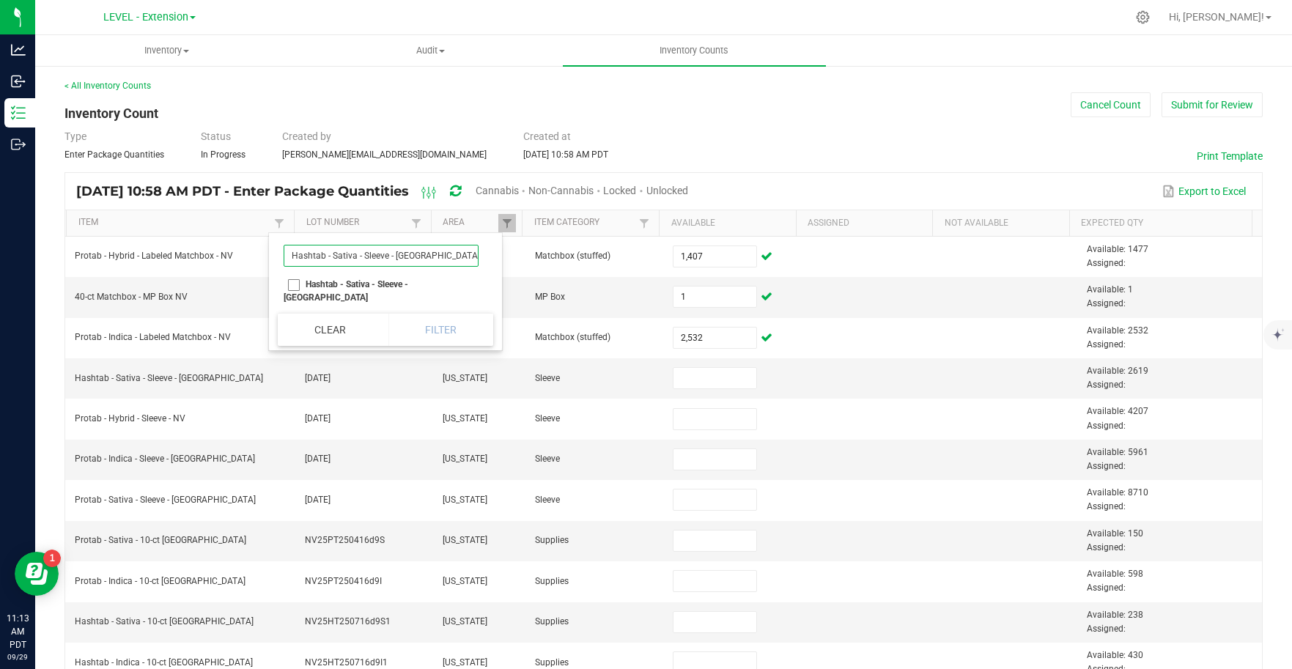
type input "Hashtab - Sativa - Sleeve - [GEOGRAPHIC_DATA]"
click at [294, 284] on li "Hashtab - Sativa - Sleeve - [GEOGRAPHIC_DATA]" at bounding box center [381, 291] width 207 height 32
checkbox NV "true"
click at [404, 322] on button "Filter" at bounding box center [441, 330] width 106 height 32
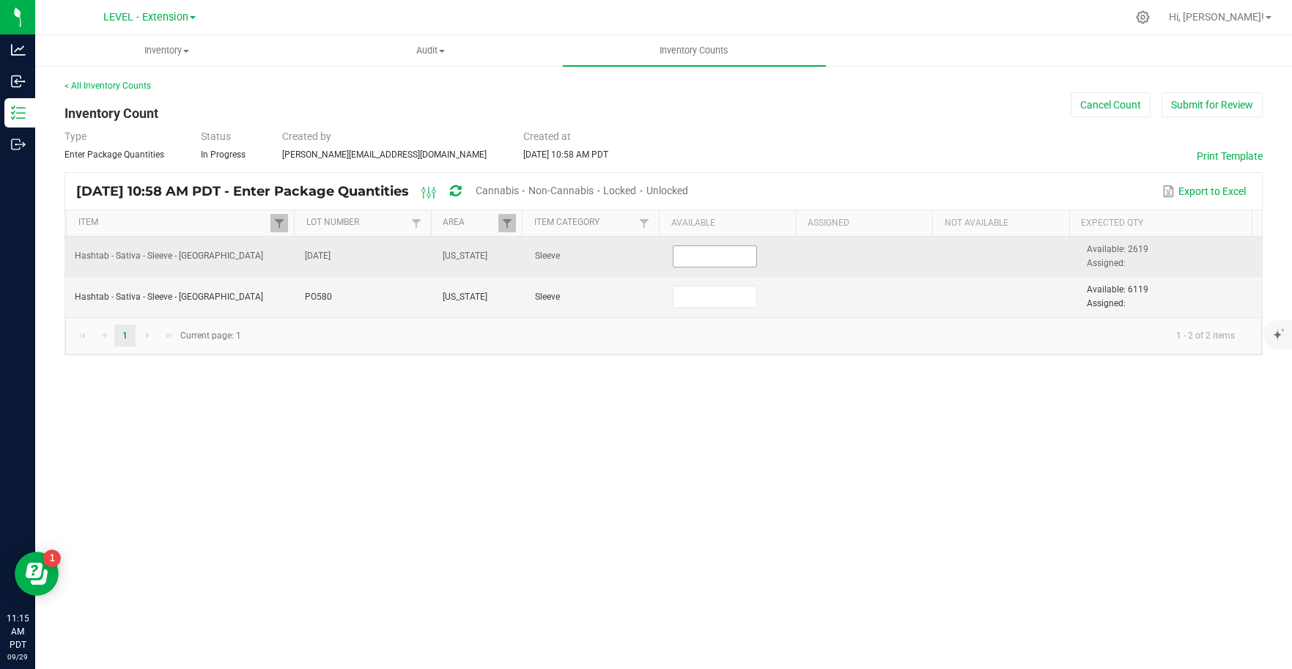
click at [711, 258] on input at bounding box center [714, 256] width 83 height 21
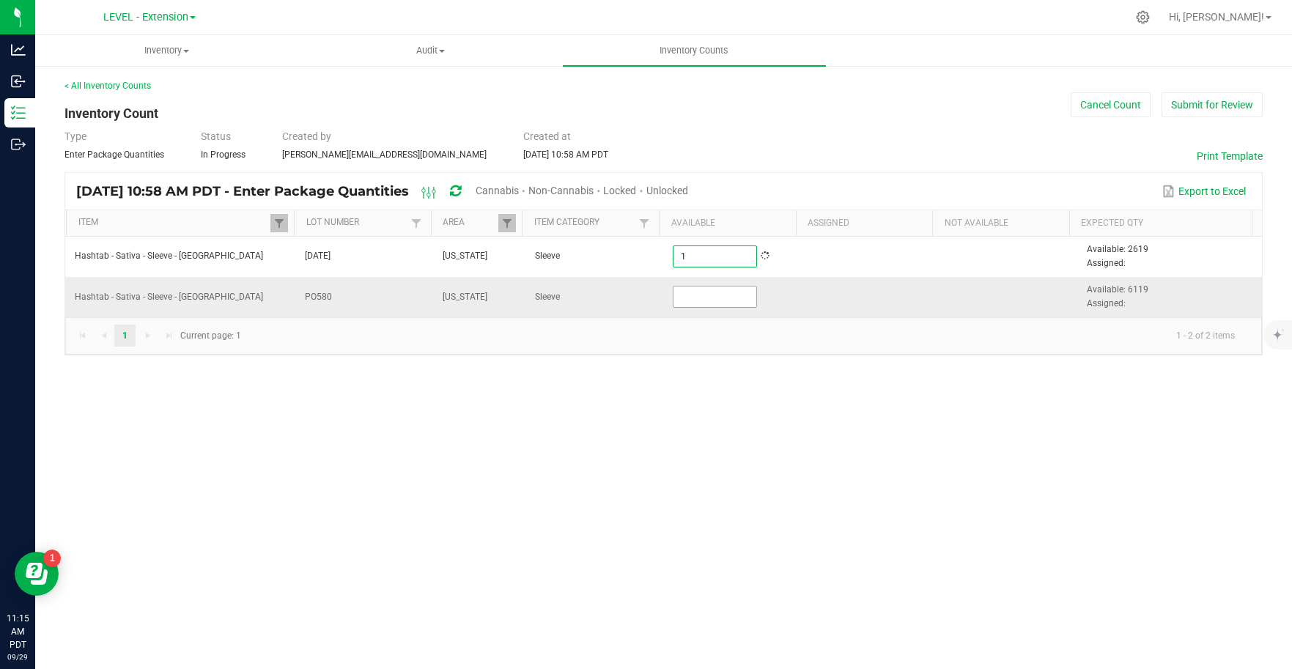
type input "1"
click at [718, 300] on input at bounding box center [714, 296] width 83 height 21
click at [276, 223] on span at bounding box center [279, 224] width 12 height 12
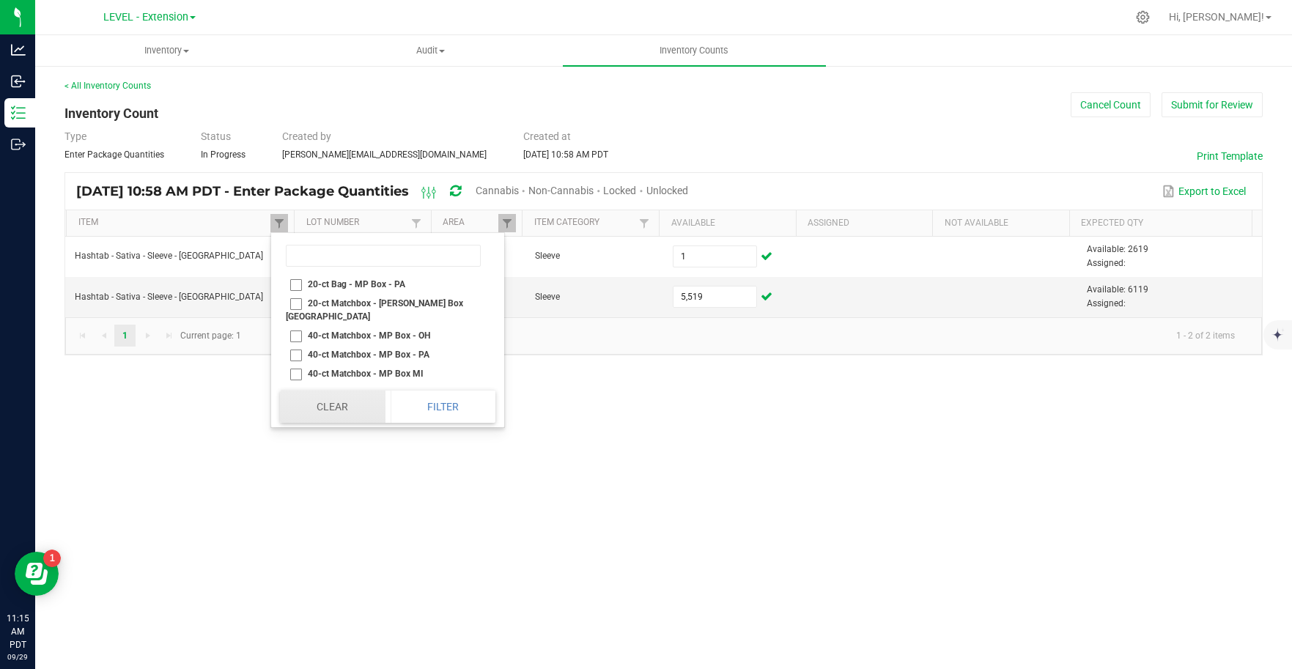
click at [366, 414] on button "Clear" at bounding box center [332, 406] width 105 height 32
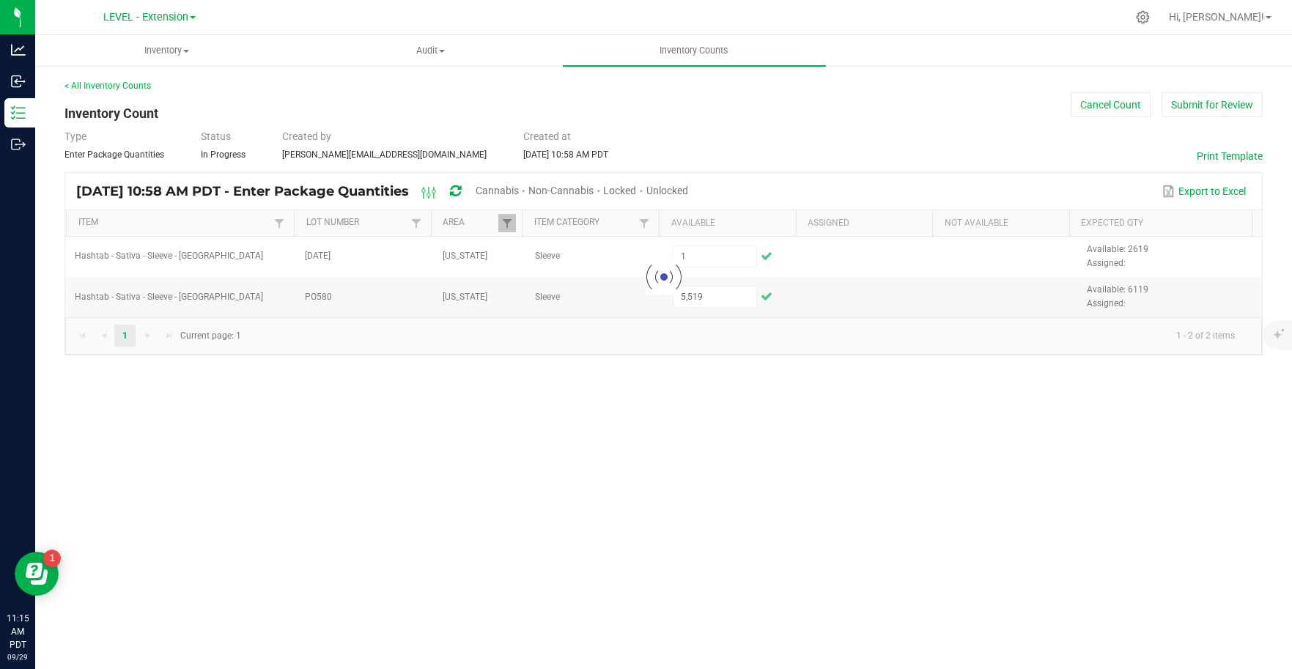
type input "1"
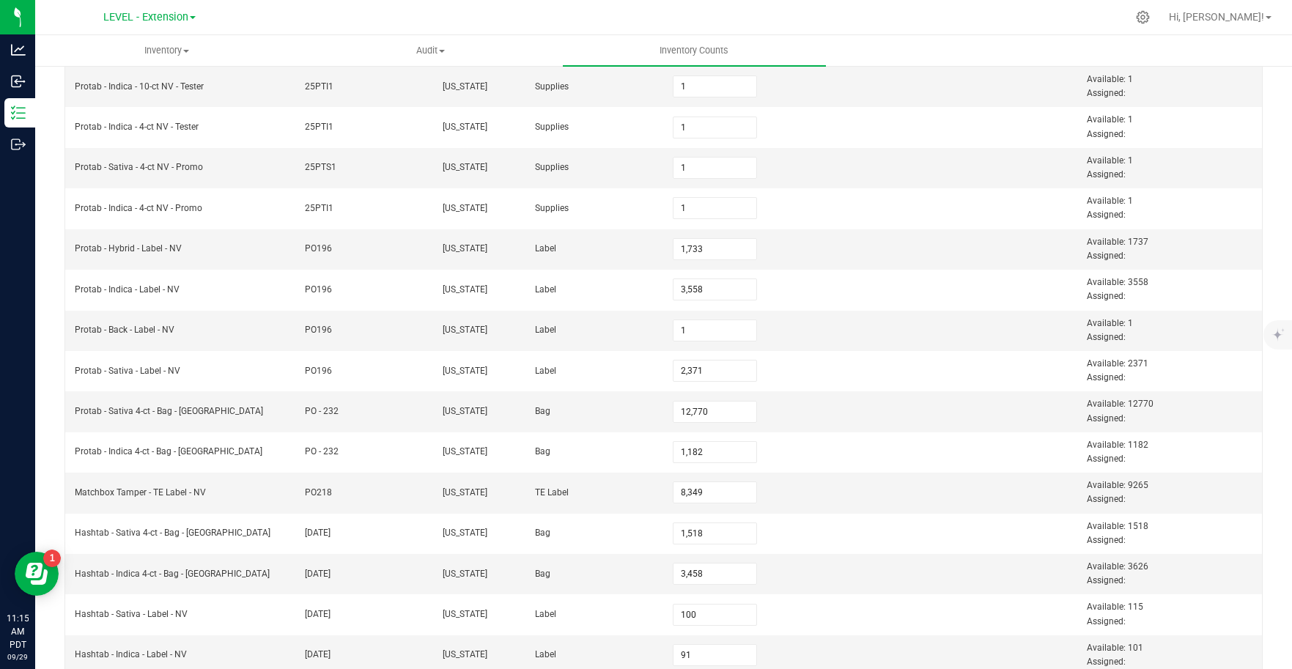
scroll to position [432, 0]
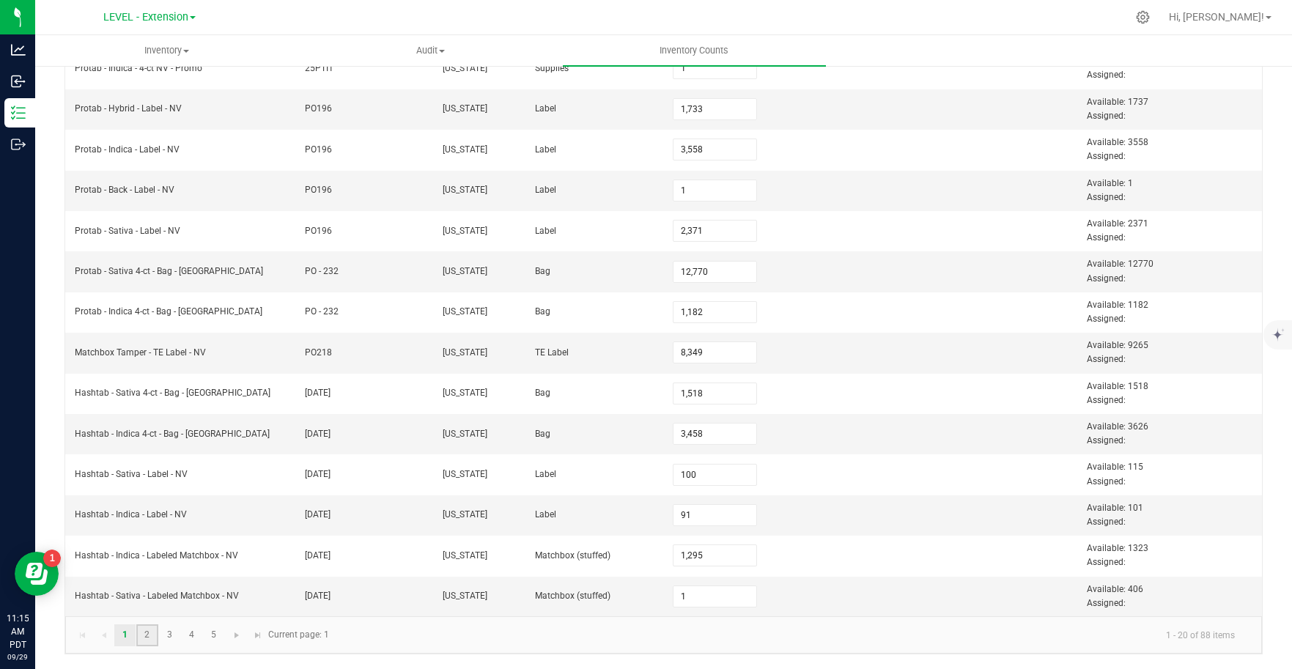
click at [143, 635] on link "2" at bounding box center [146, 635] width 21 height 22
type input "1,407"
type input "2,532"
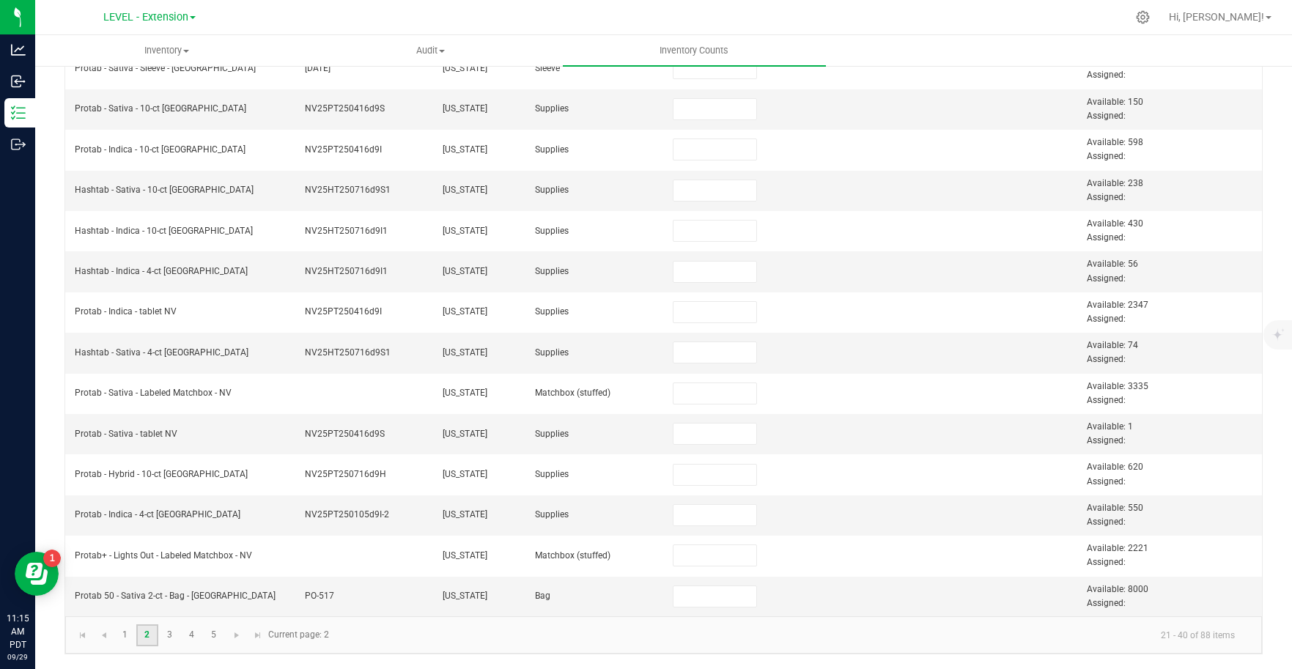
scroll to position [0, 0]
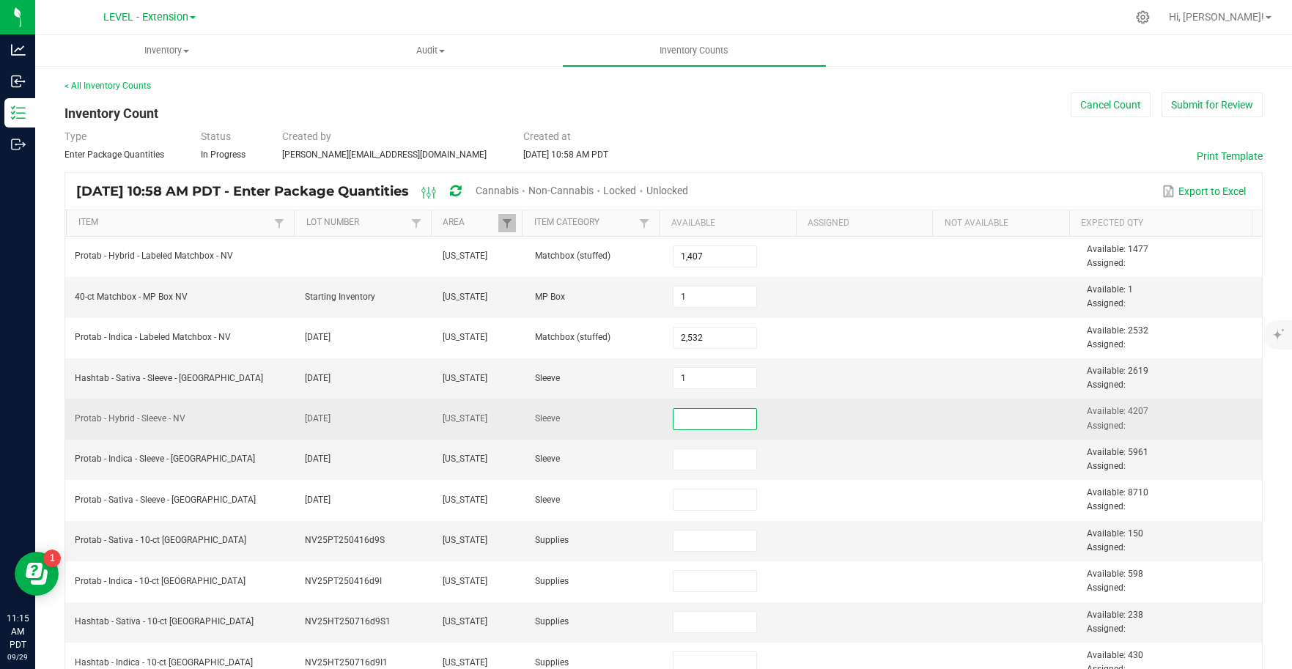
click at [730, 426] on input at bounding box center [714, 419] width 83 height 21
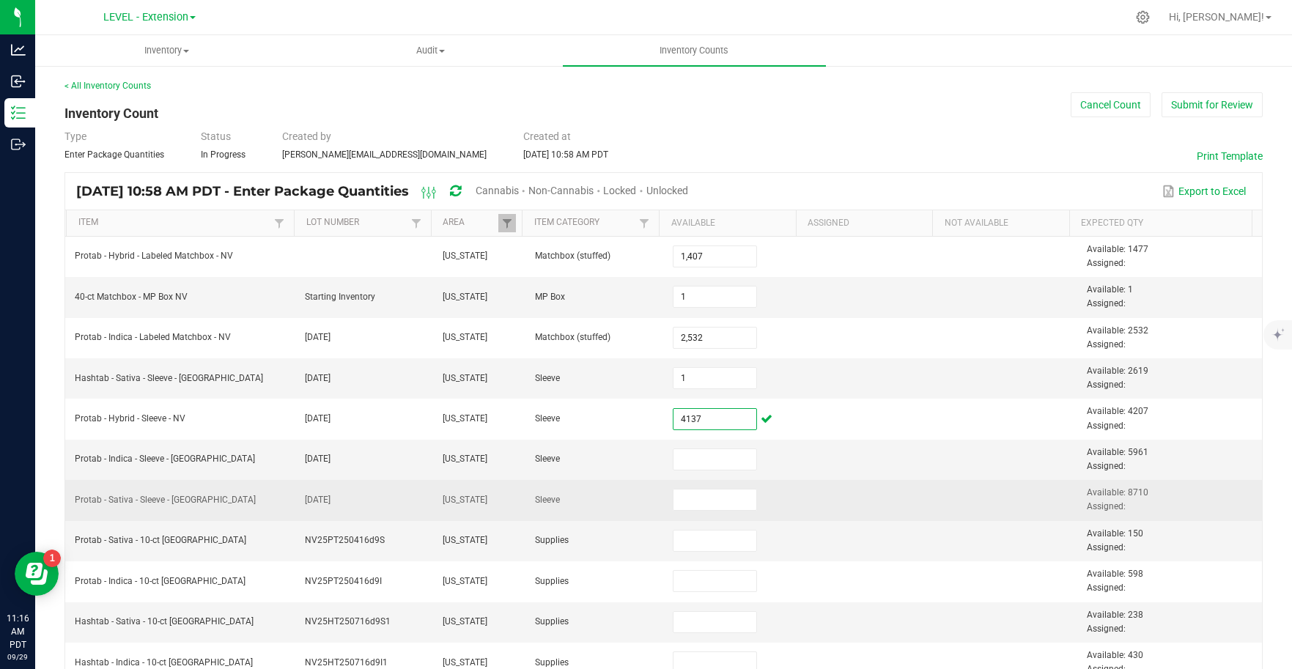
type input "4,137"
click at [821, 487] on td at bounding box center [871, 500] width 138 height 40
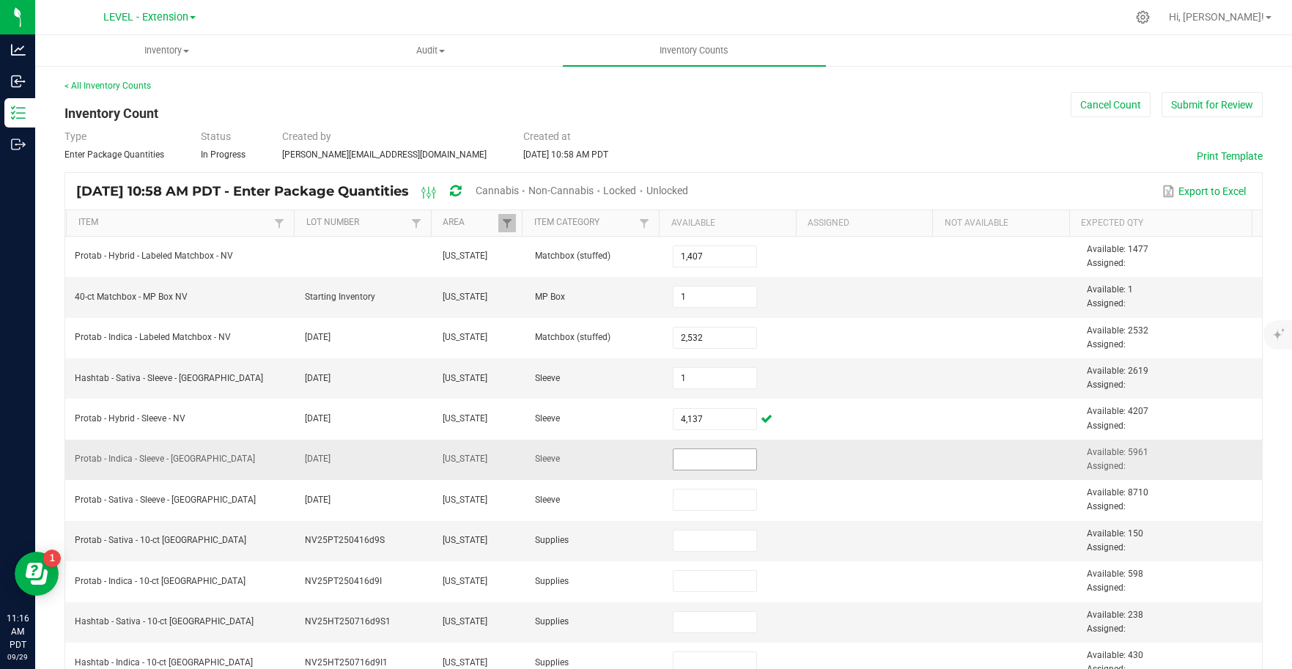
click at [697, 462] on input at bounding box center [714, 459] width 83 height 21
type input "5,961"
drag, startPoint x: 916, startPoint y: 560, endPoint x: 958, endPoint y: 536, distance: 48.9
click at [916, 561] on td at bounding box center [871, 581] width 138 height 40
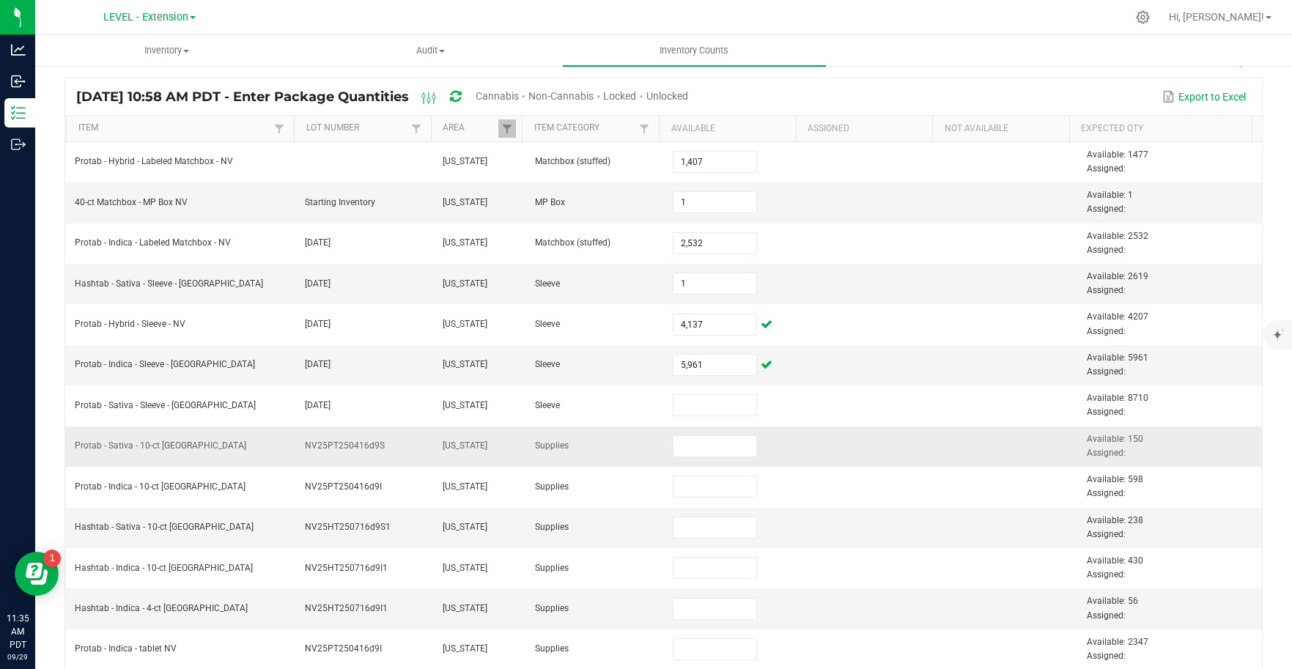
scroll to position [158, 0]
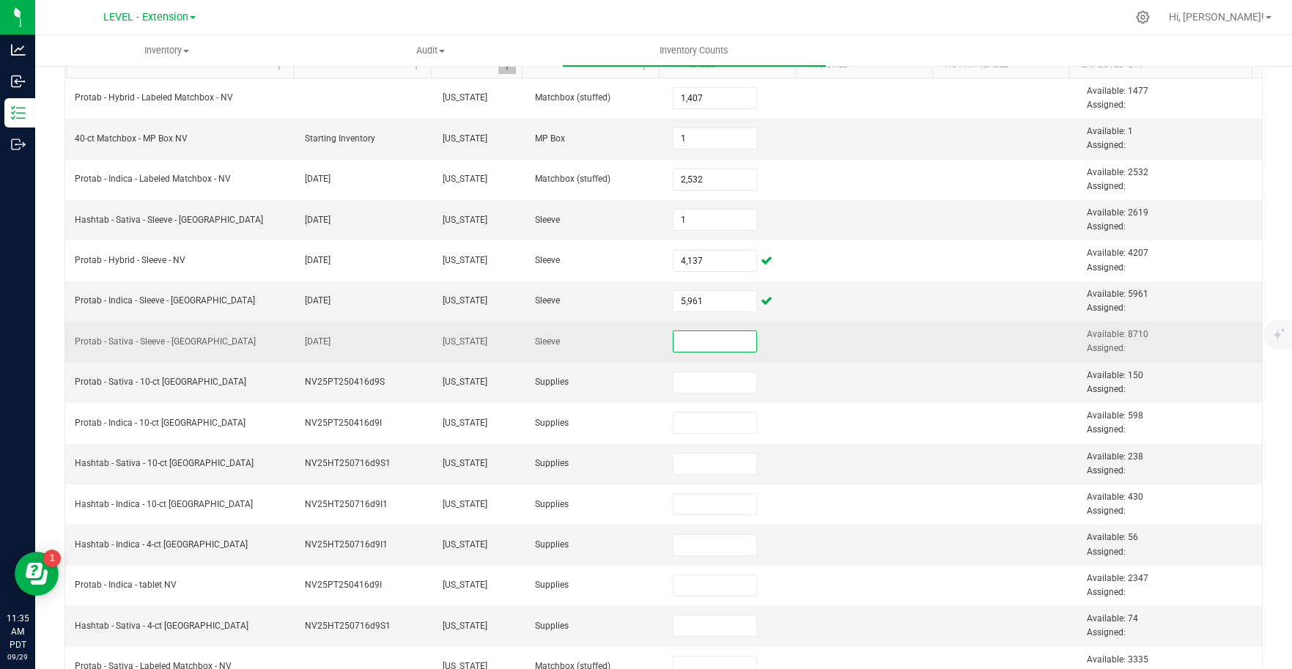
click at [696, 342] on input at bounding box center [714, 341] width 83 height 21
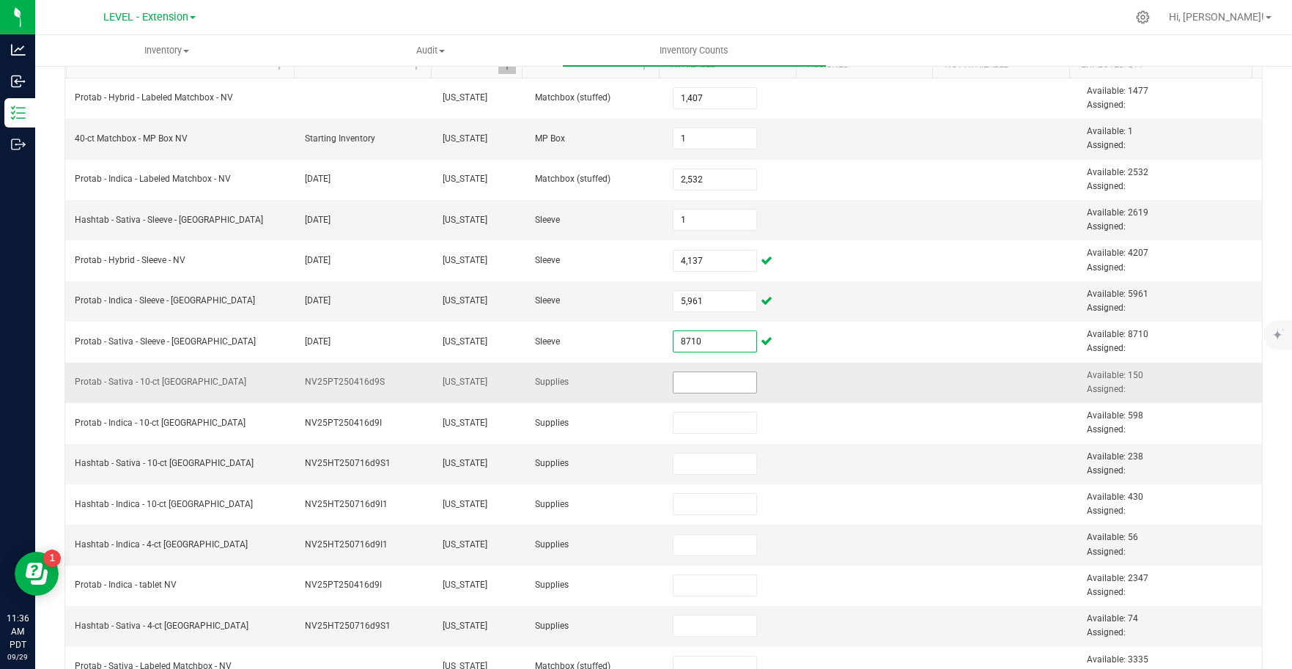
type input "8,710"
click at [708, 384] on input at bounding box center [714, 382] width 83 height 21
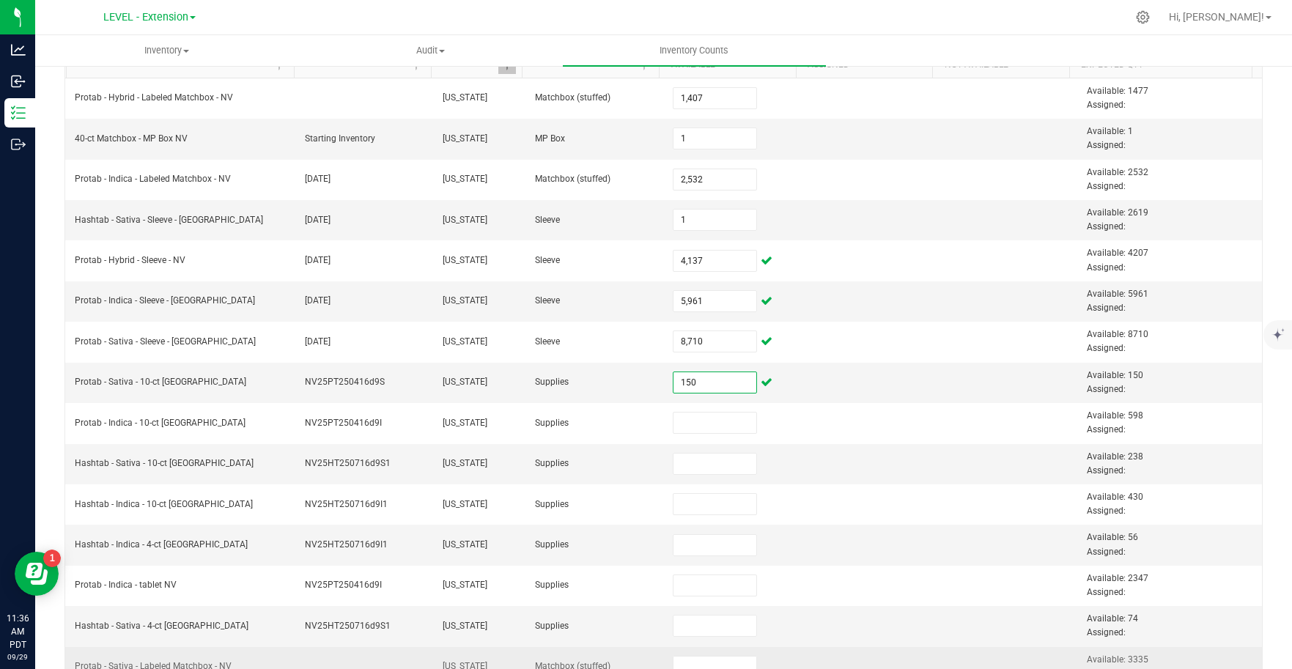
type input "150"
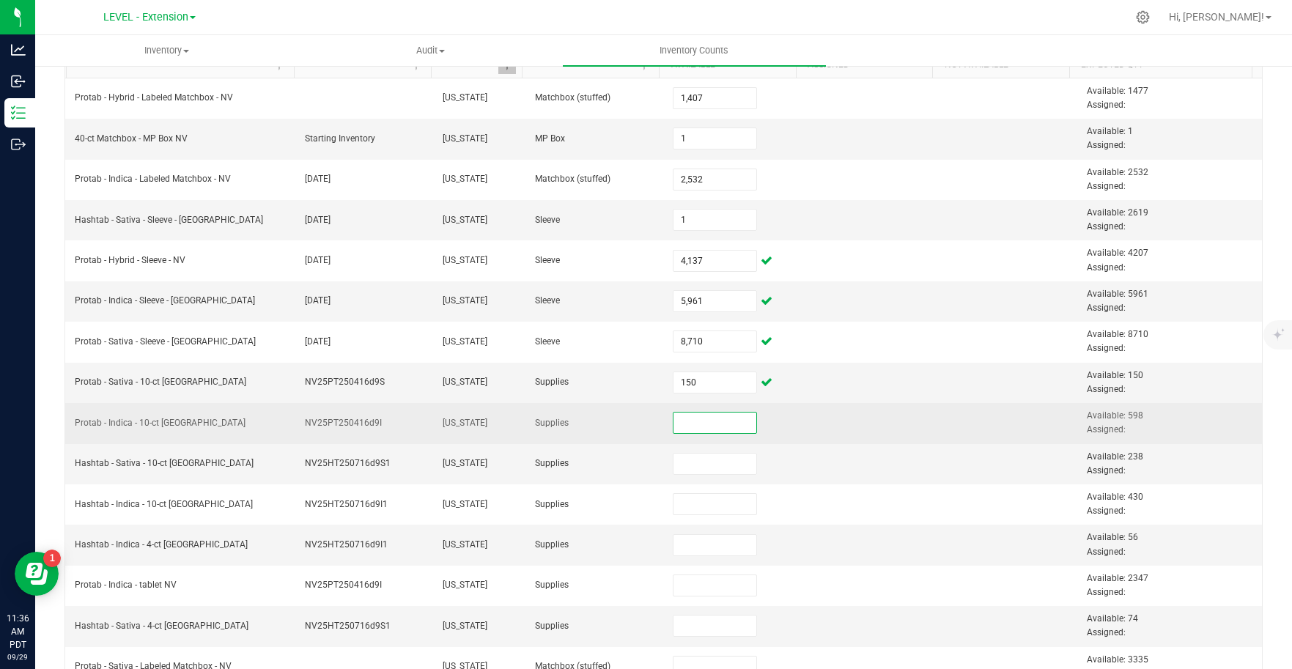
click at [704, 427] on input at bounding box center [714, 422] width 83 height 21
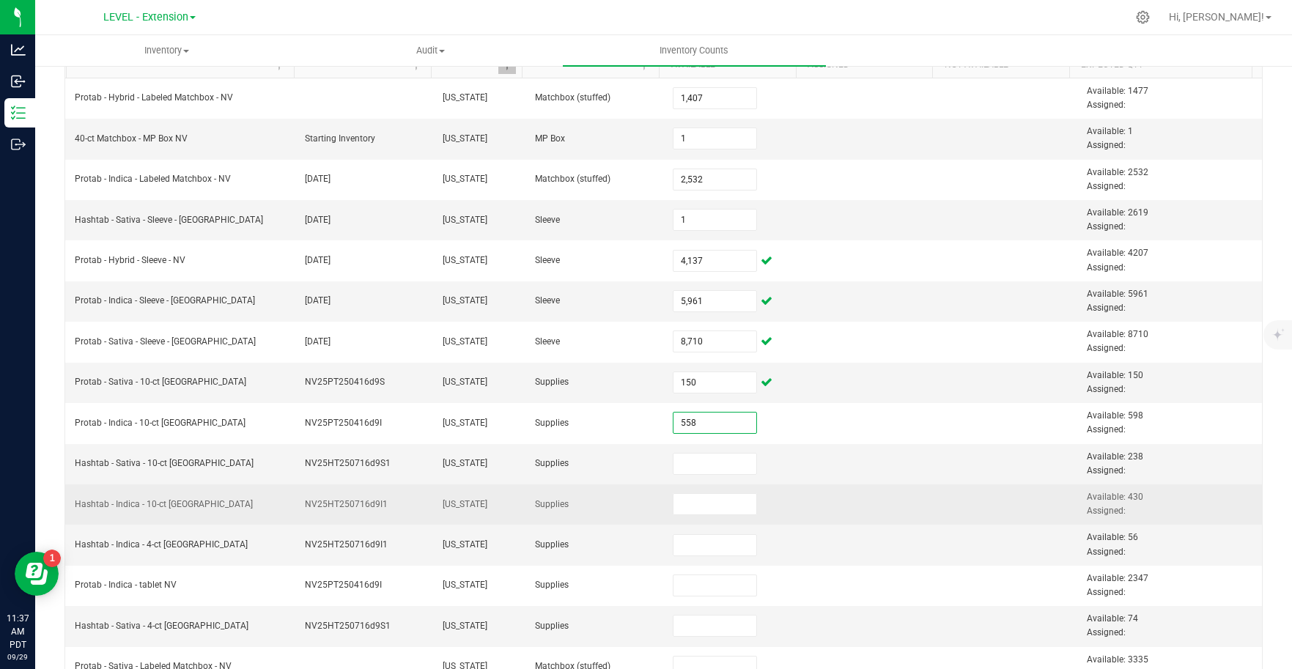
type input "558"
click at [826, 497] on td at bounding box center [871, 504] width 138 height 40
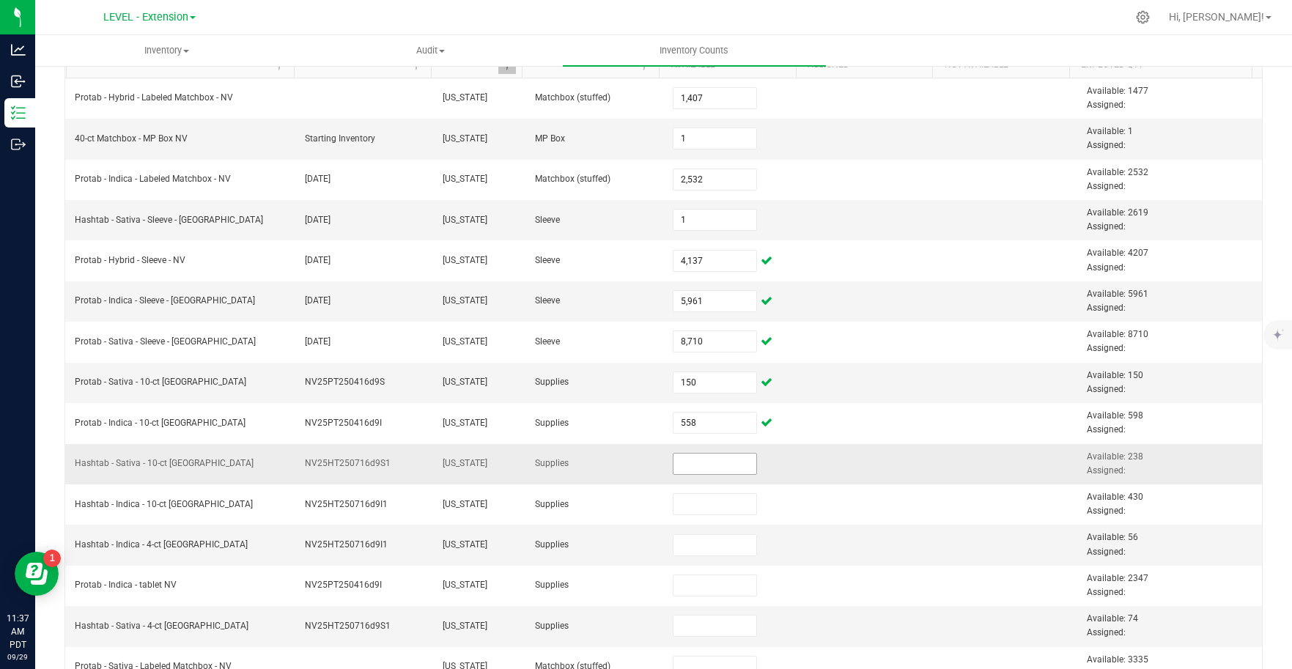
click at [736, 469] on input at bounding box center [714, 464] width 83 height 21
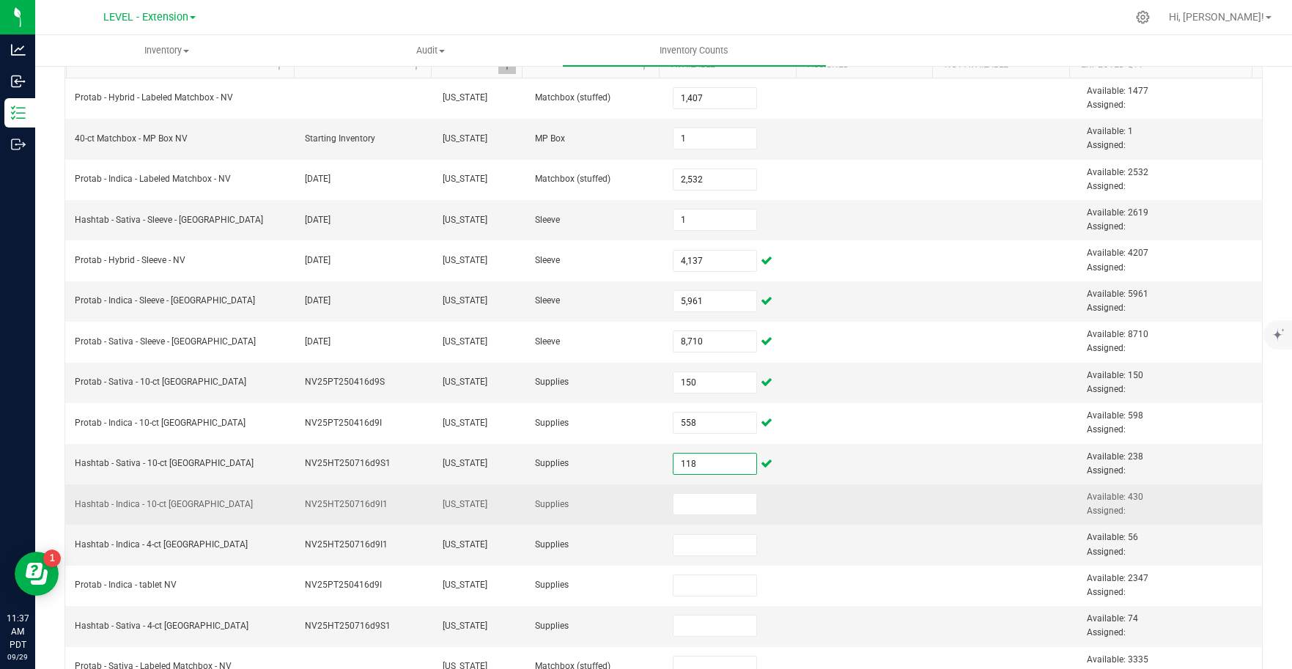
type input "118"
click at [840, 517] on td at bounding box center [871, 504] width 138 height 40
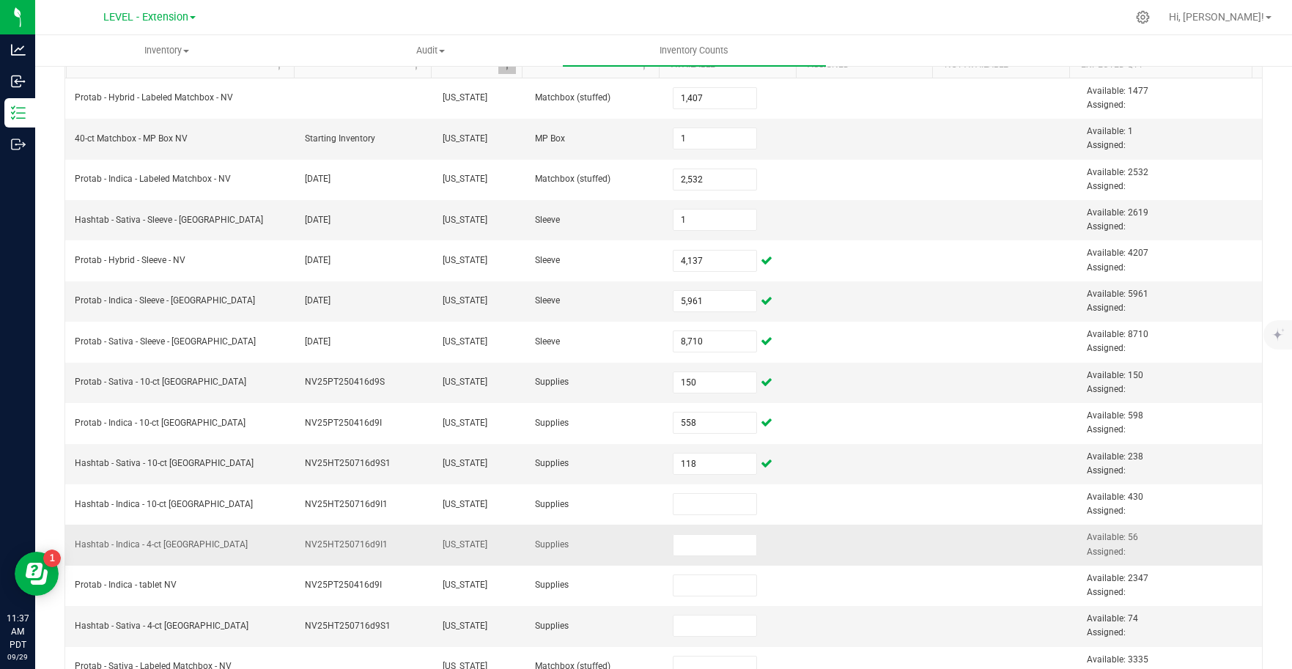
click at [825, 562] on td at bounding box center [871, 545] width 138 height 40
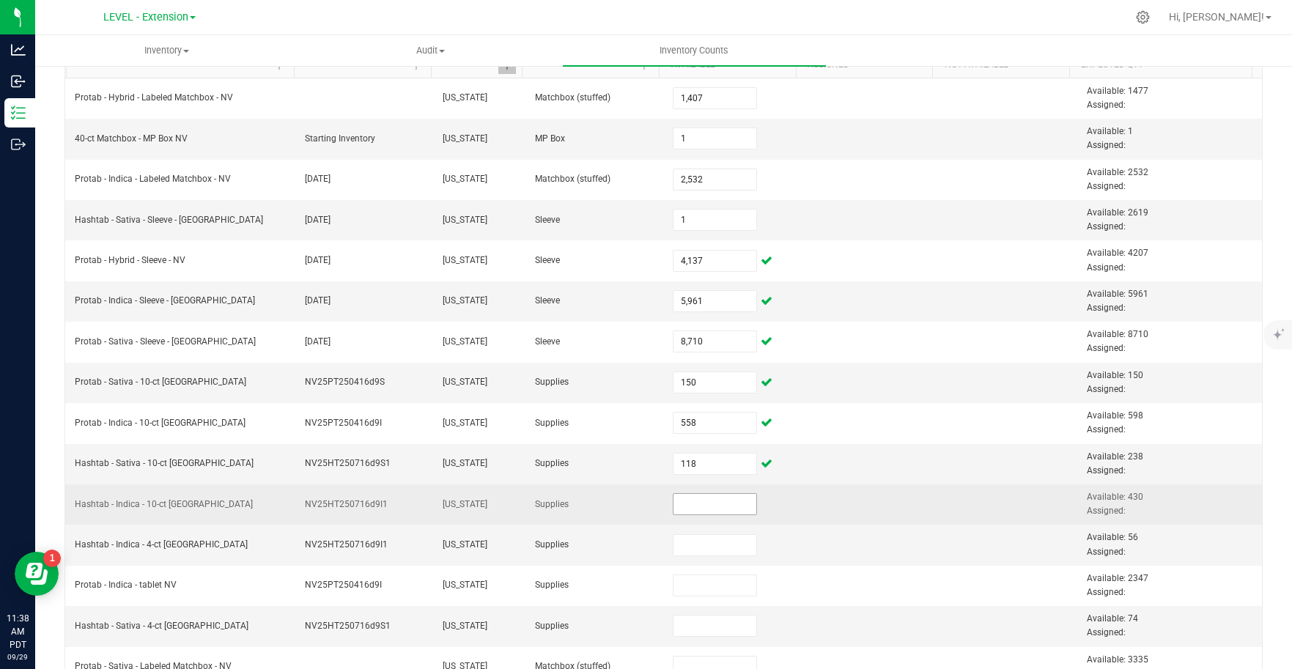
click at [708, 506] on input at bounding box center [714, 504] width 83 height 21
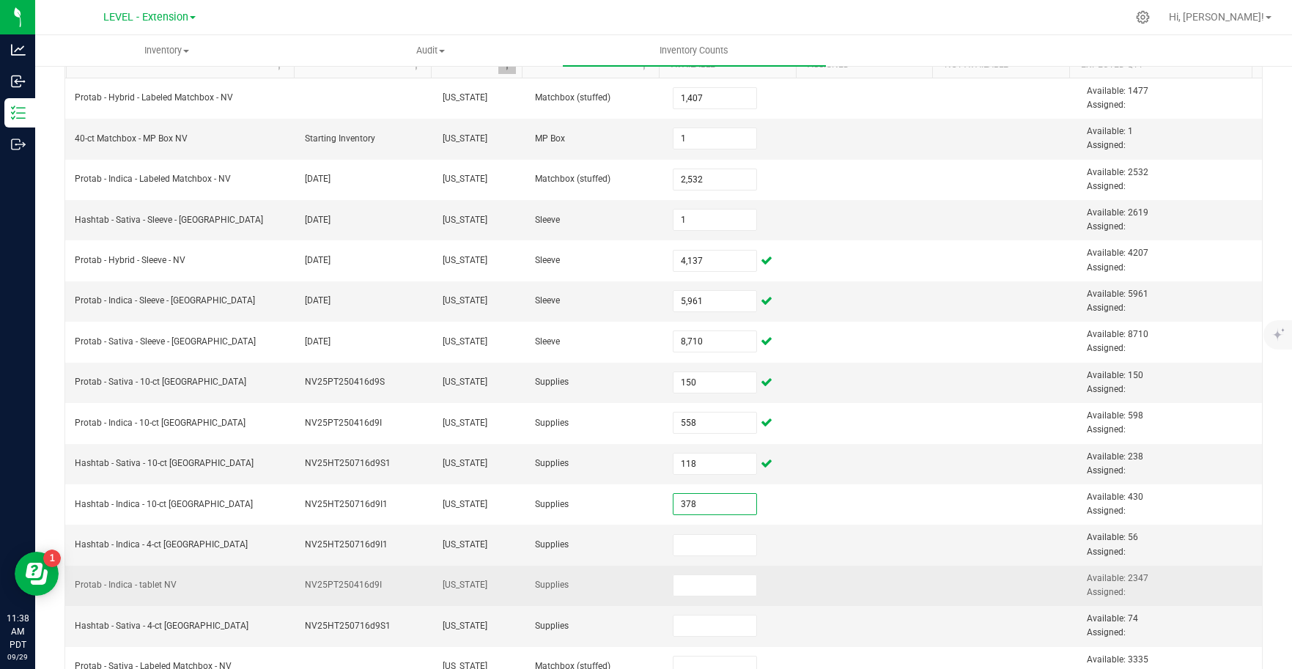
type input "378"
click at [880, 588] on td at bounding box center [871, 586] width 138 height 40
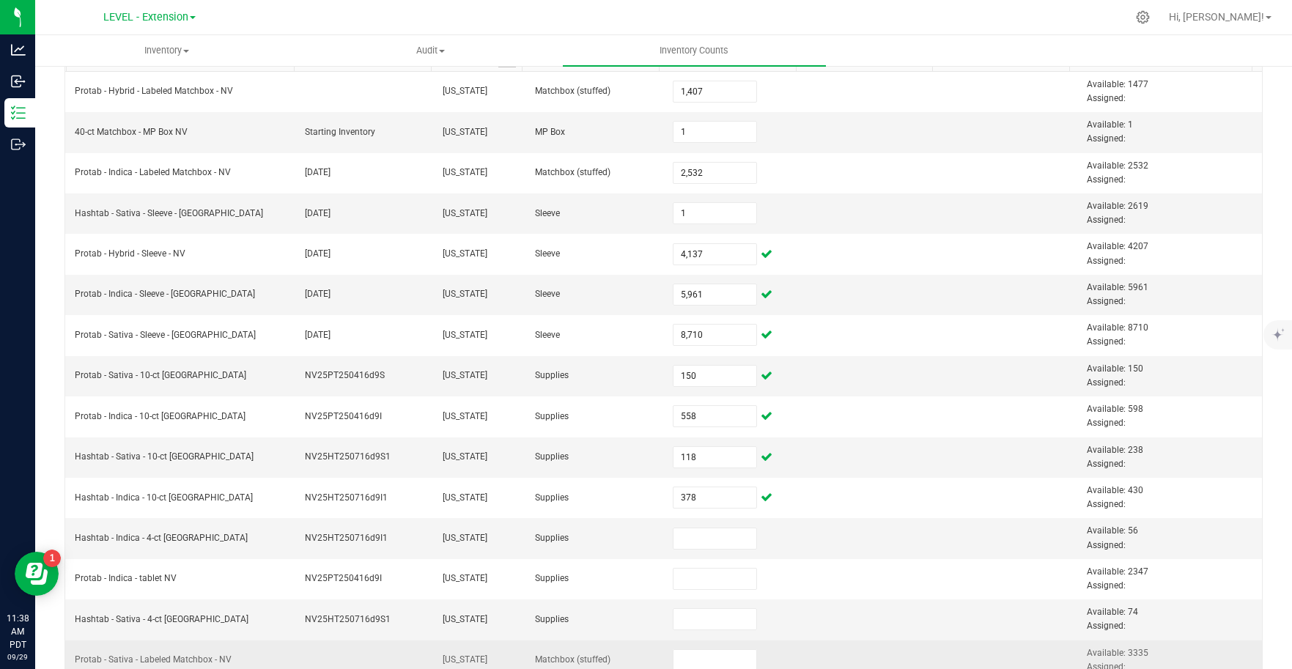
scroll to position [171, 0]
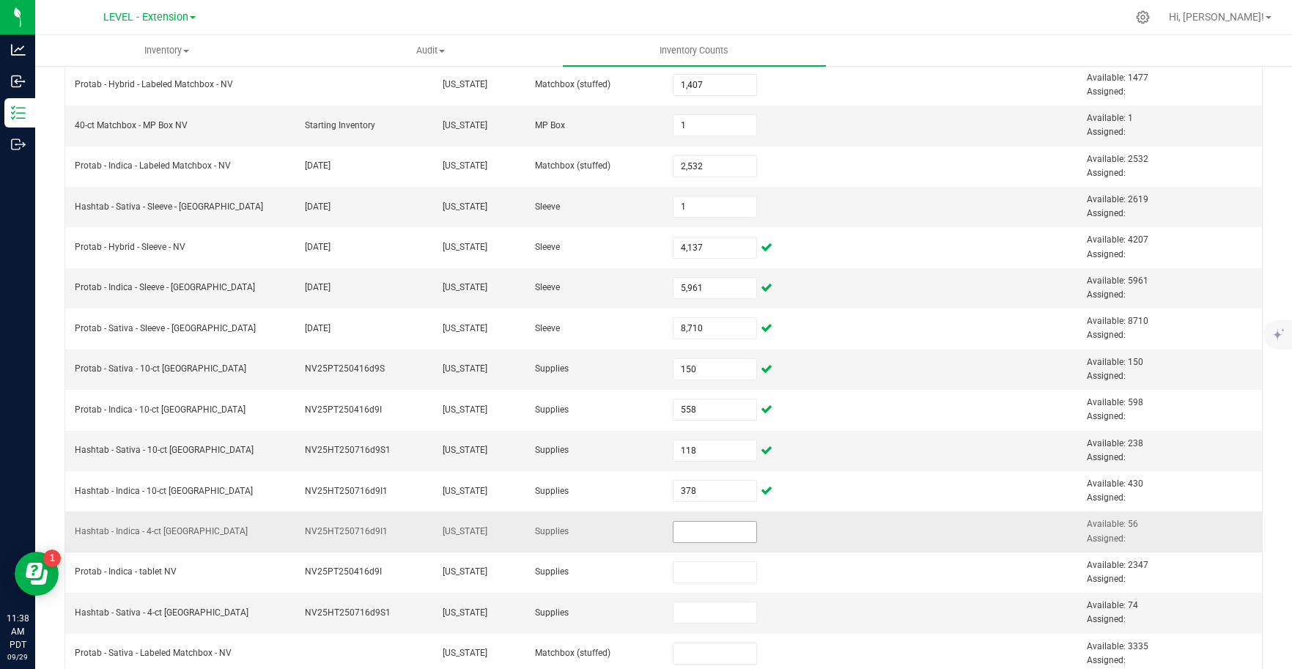
click at [701, 533] on input at bounding box center [714, 532] width 83 height 21
type input "188"
click at [884, 601] on td at bounding box center [871, 613] width 138 height 40
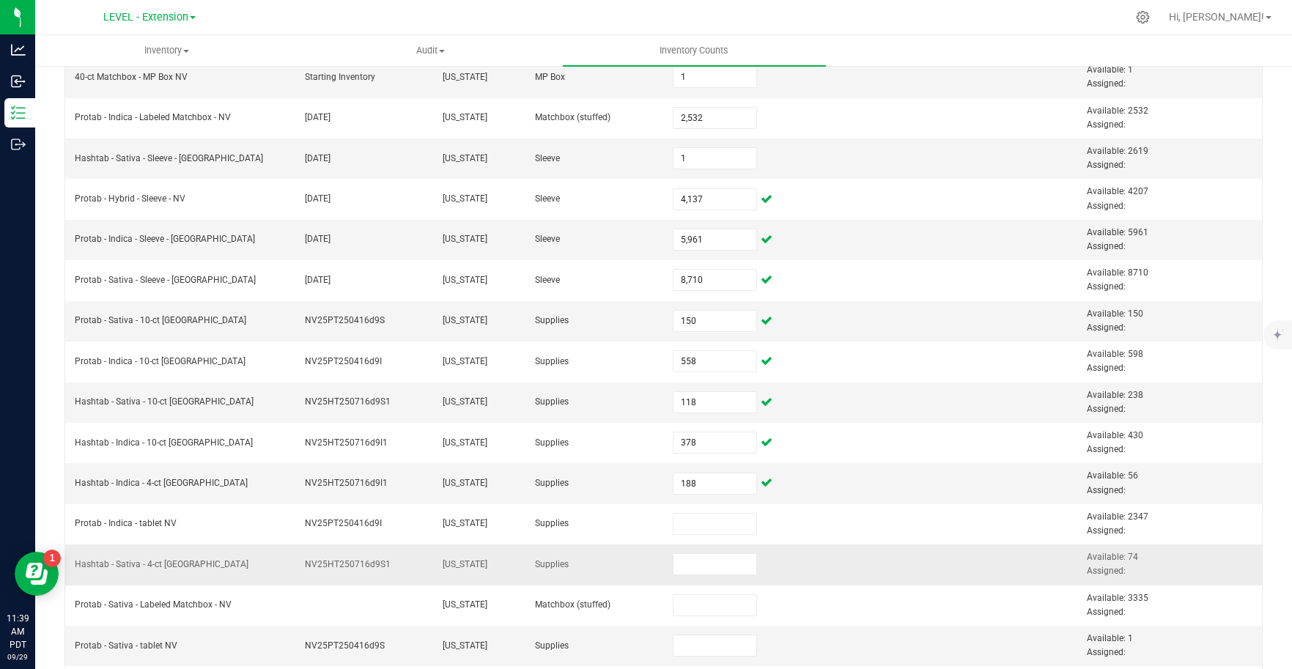
scroll to position [270, 0]
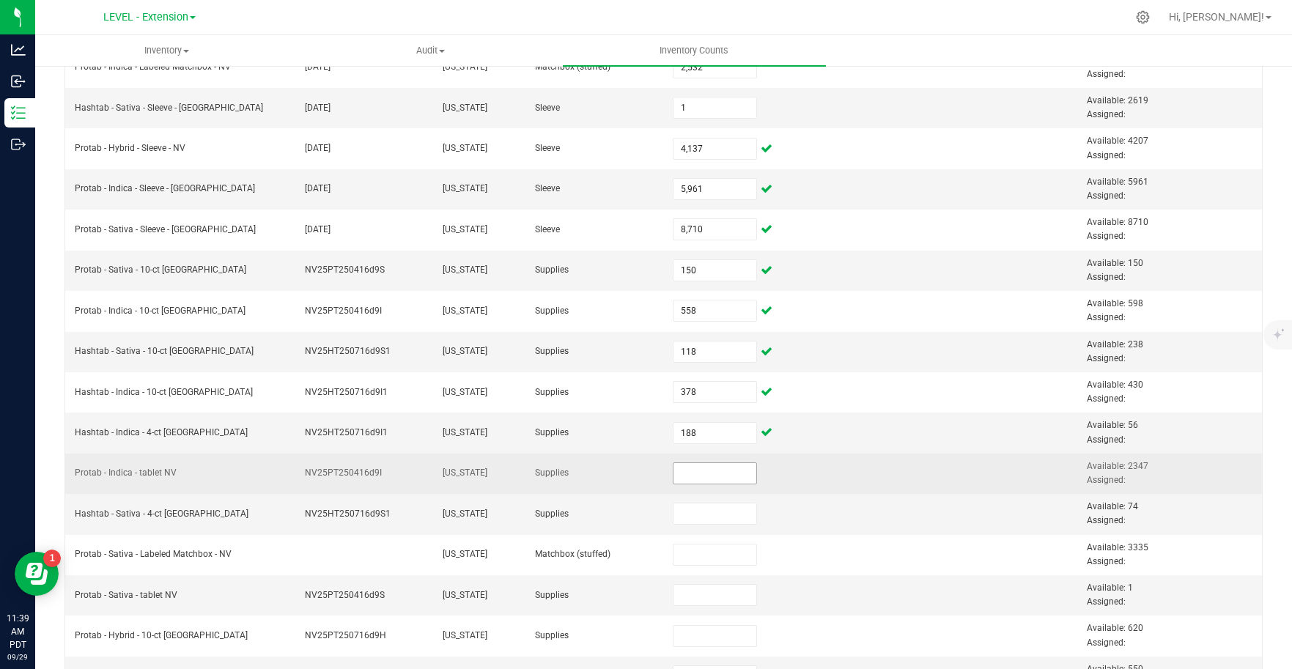
click at [686, 476] on input at bounding box center [714, 473] width 83 height 21
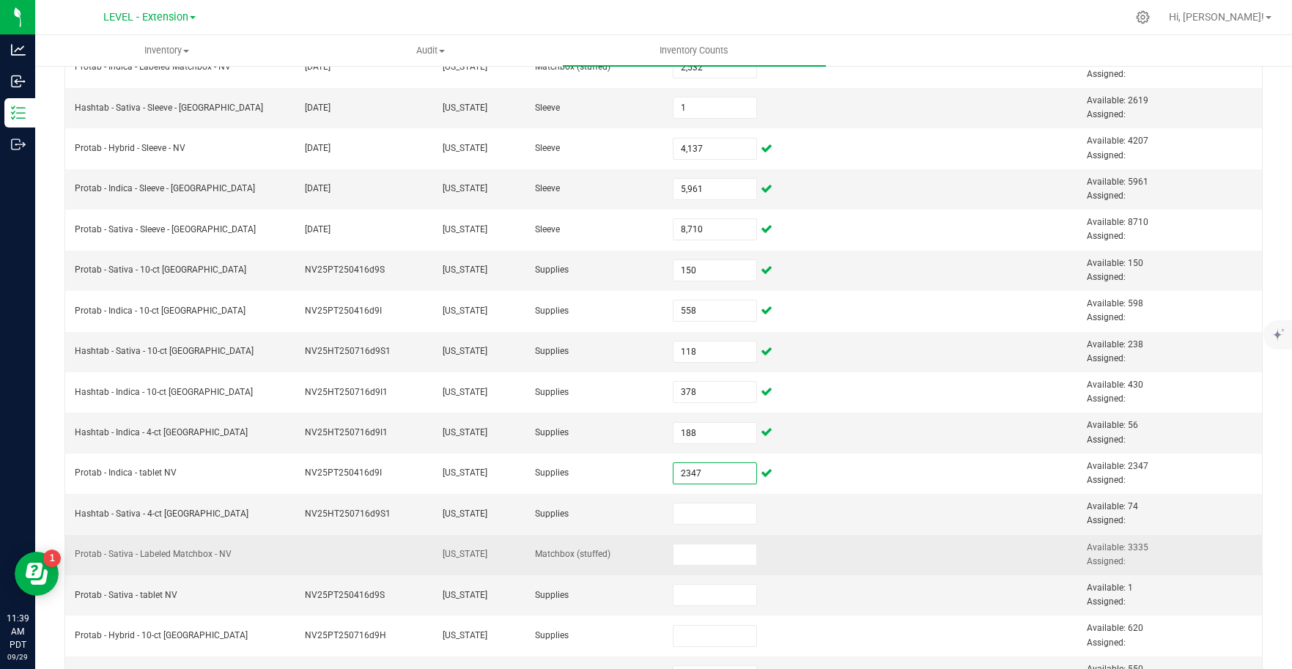
type input "2,347"
click at [802, 560] on td at bounding box center [871, 555] width 138 height 40
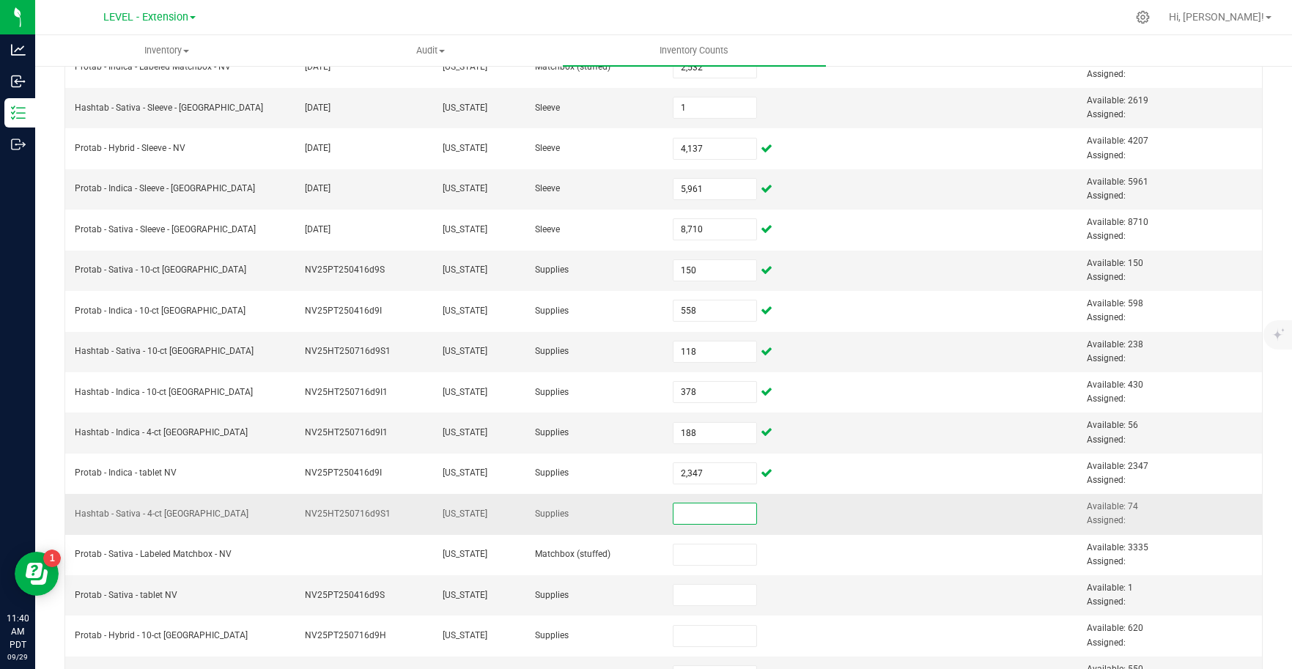
click at [698, 519] on input at bounding box center [714, 513] width 83 height 21
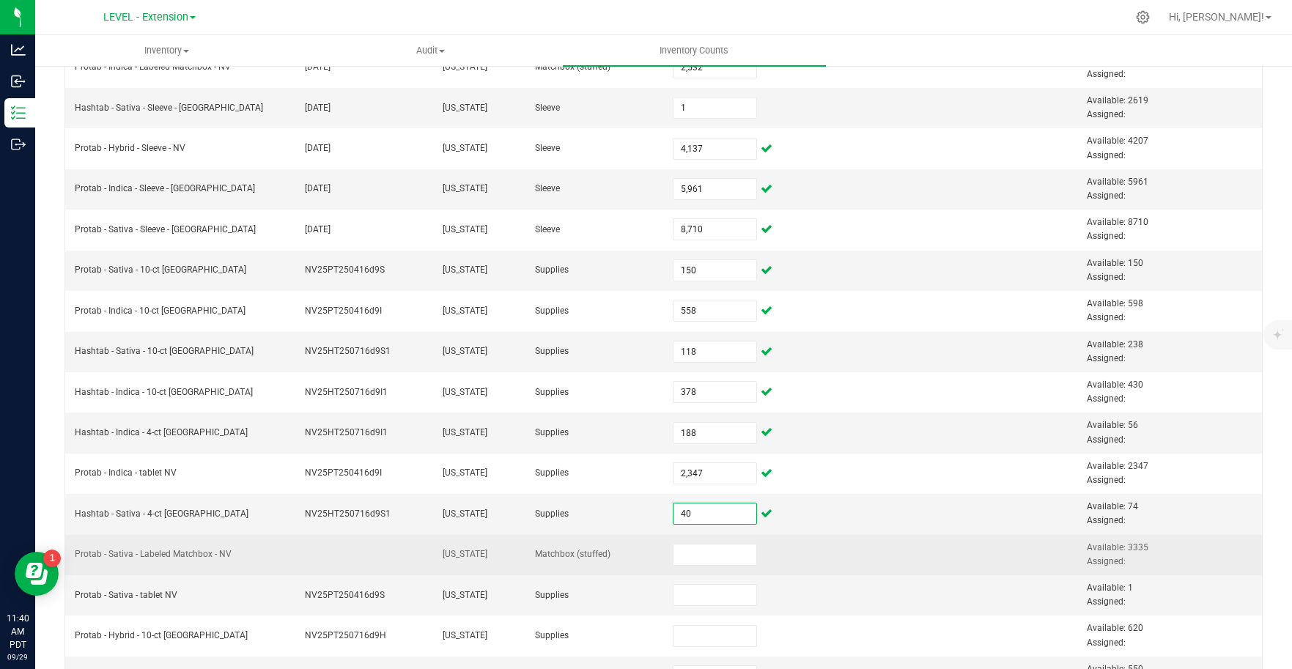
type input "40"
click at [802, 552] on td at bounding box center [871, 555] width 138 height 40
click at [706, 555] on input at bounding box center [714, 554] width 83 height 21
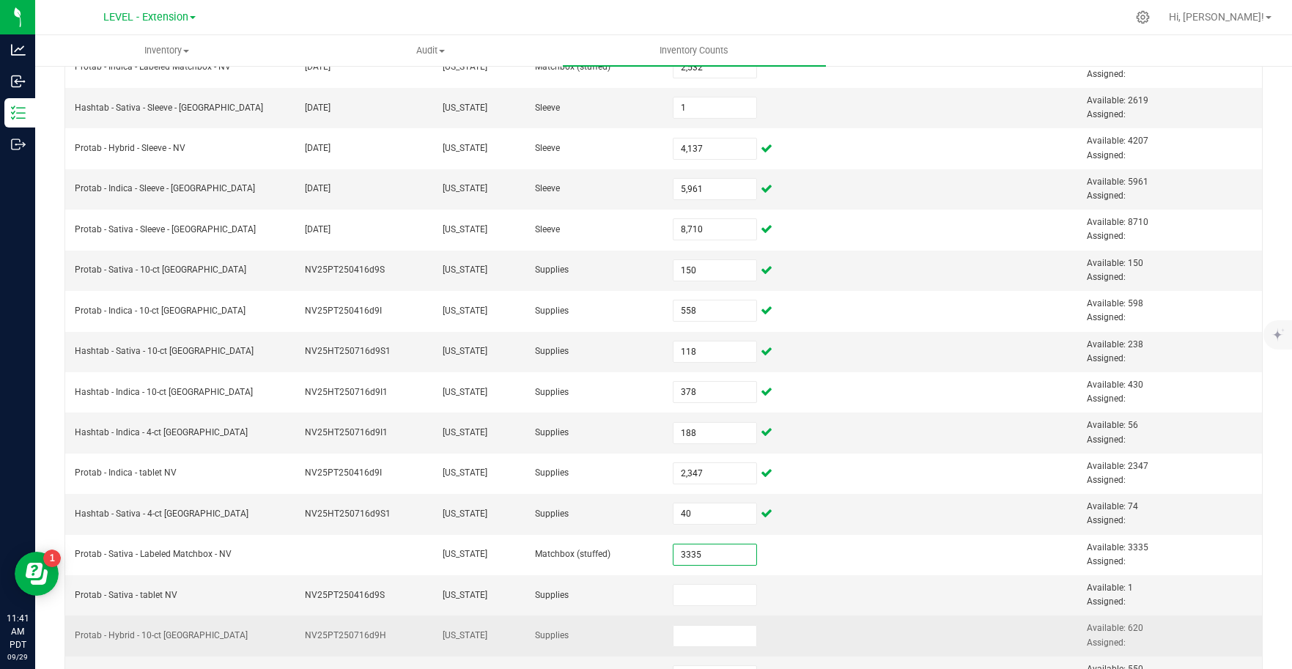
type input "3,335"
click at [881, 618] on td at bounding box center [871, 635] width 138 height 40
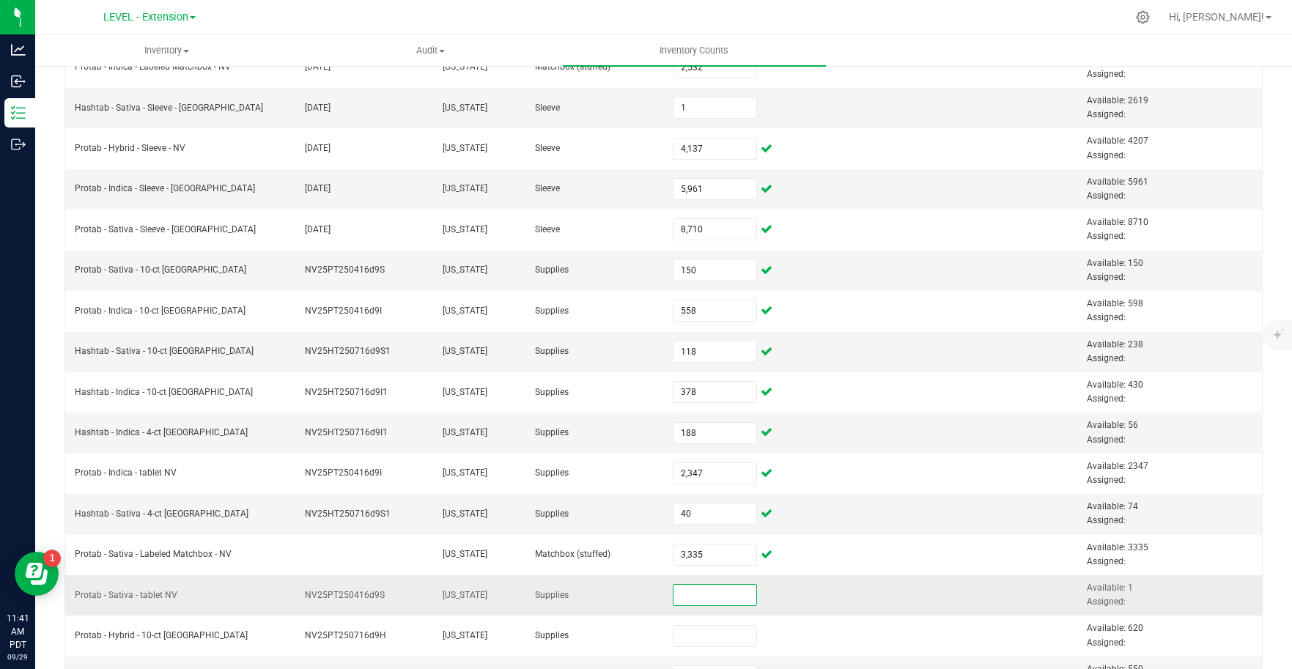
click at [724, 603] on input at bounding box center [714, 595] width 83 height 21
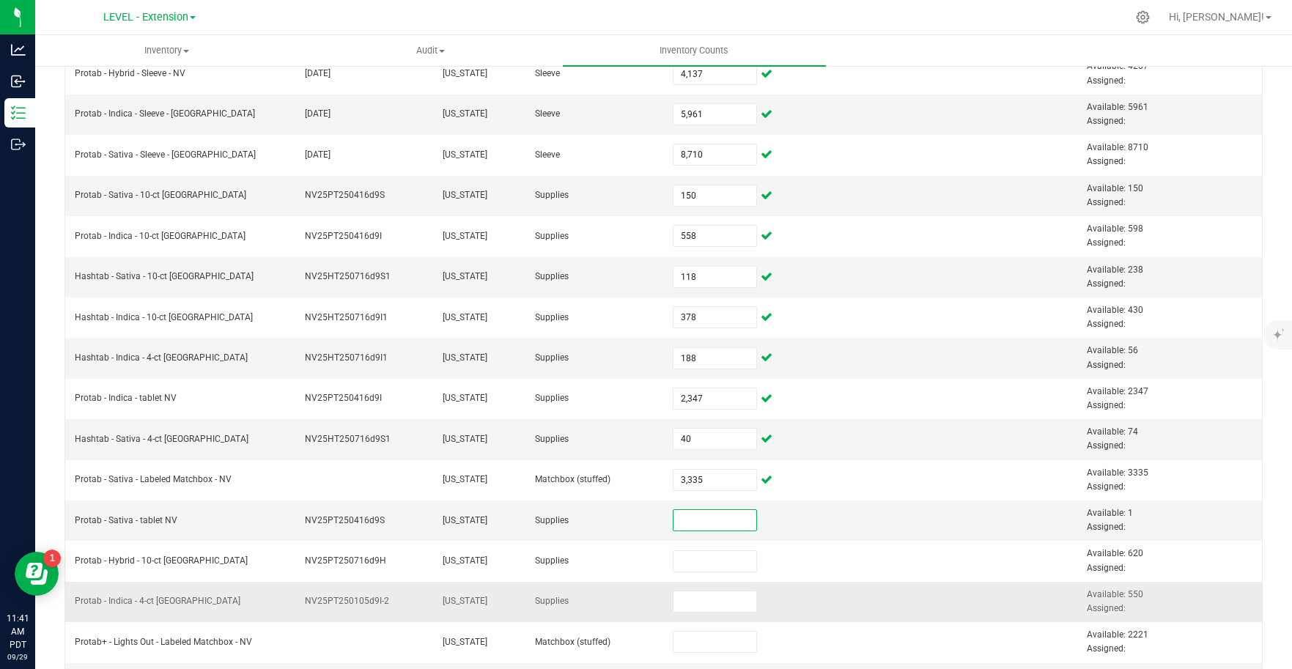
scroll to position [397, 0]
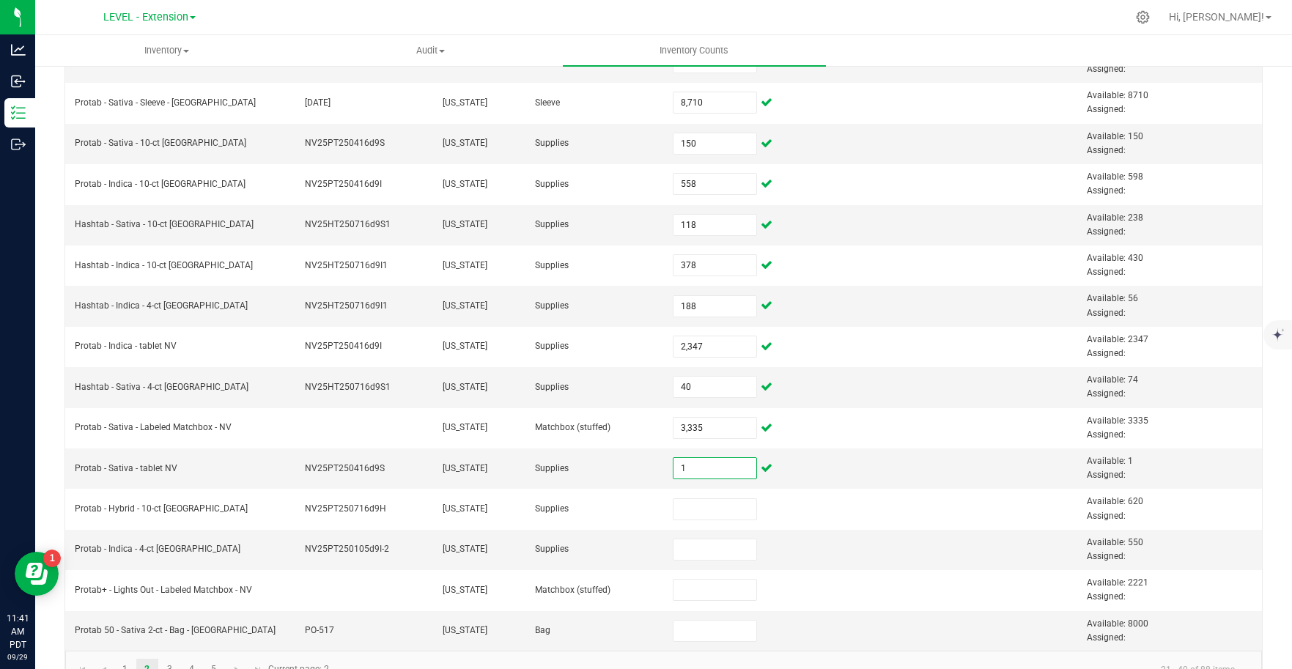
type input "1"
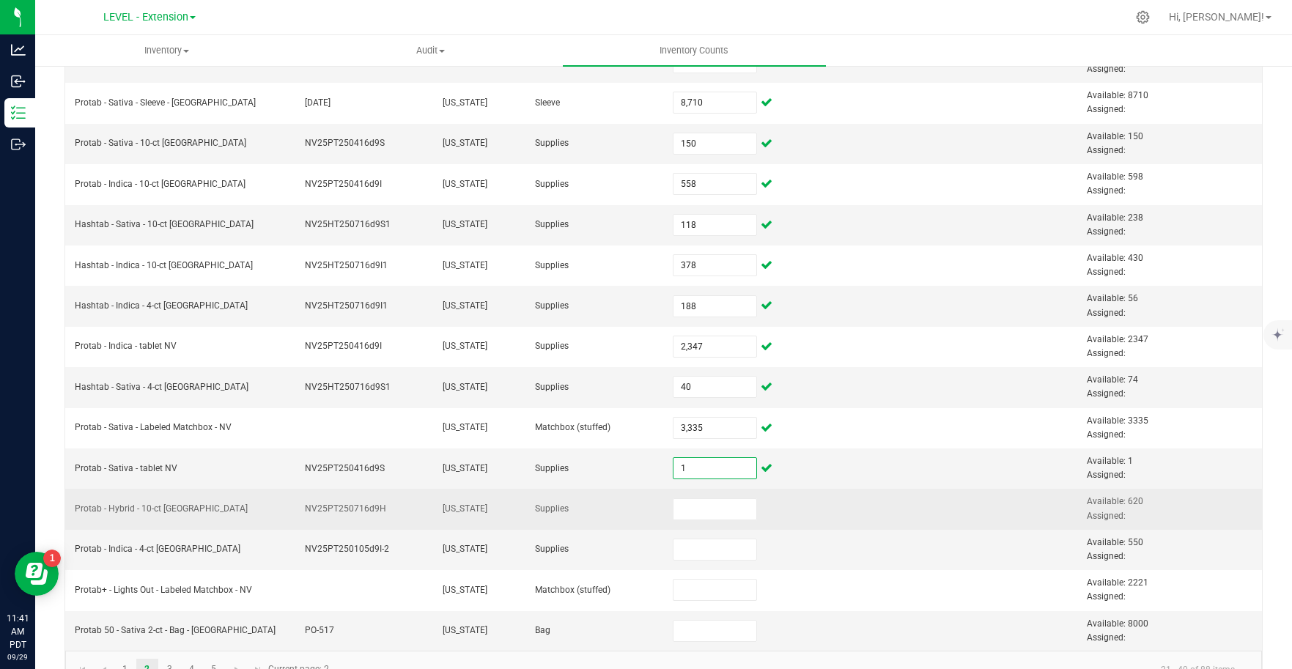
click at [831, 508] on td at bounding box center [871, 509] width 138 height 40
click at [700, 514] on input at bounding box center [714, 509] width 83 height 21
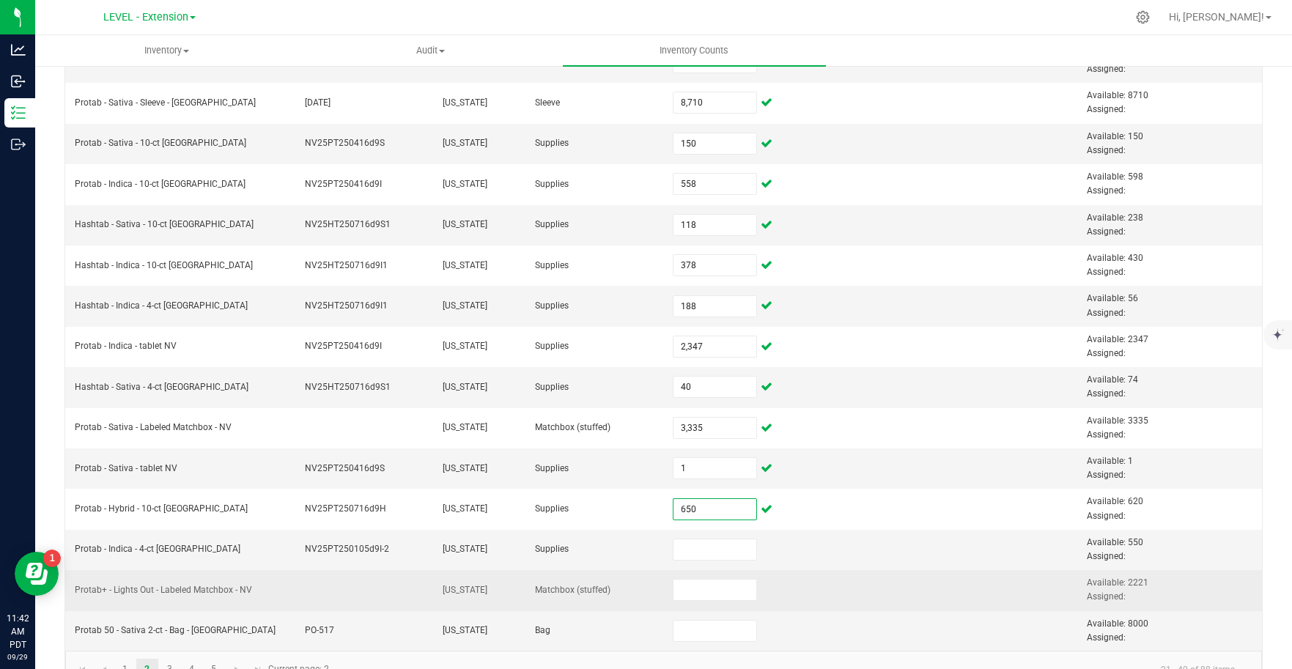
type input "650"
click at [802, 570] on td at bounding box center [871, 590] width 138 height 40
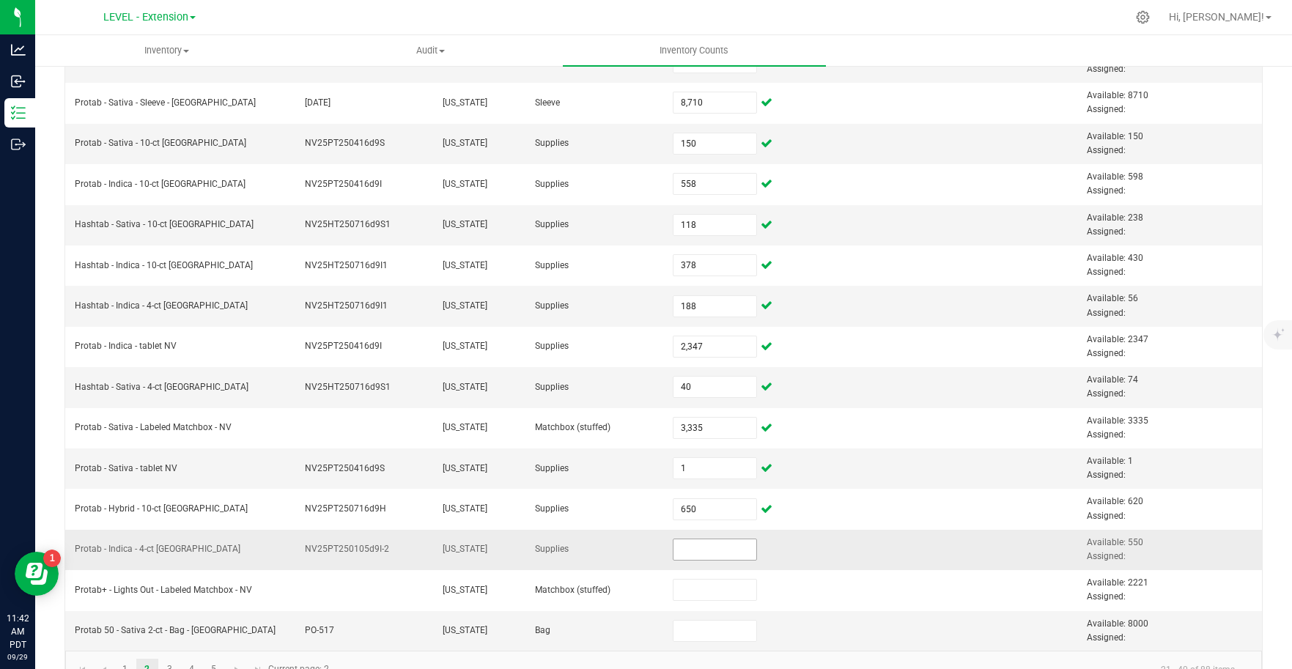
click at [709, 555] on input at bounding box center [714, 549] width 83 height 21
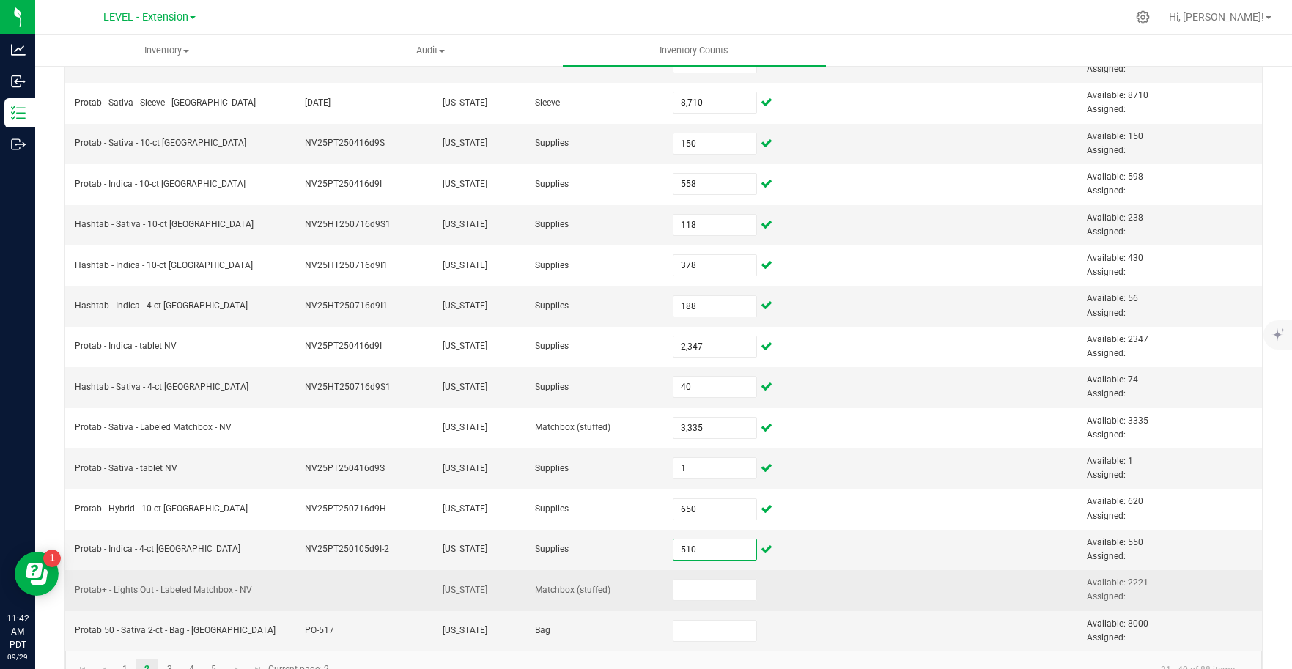
type input "510"
click at [829, 607] on td at bounding box center [871, 590] width 138 height 40
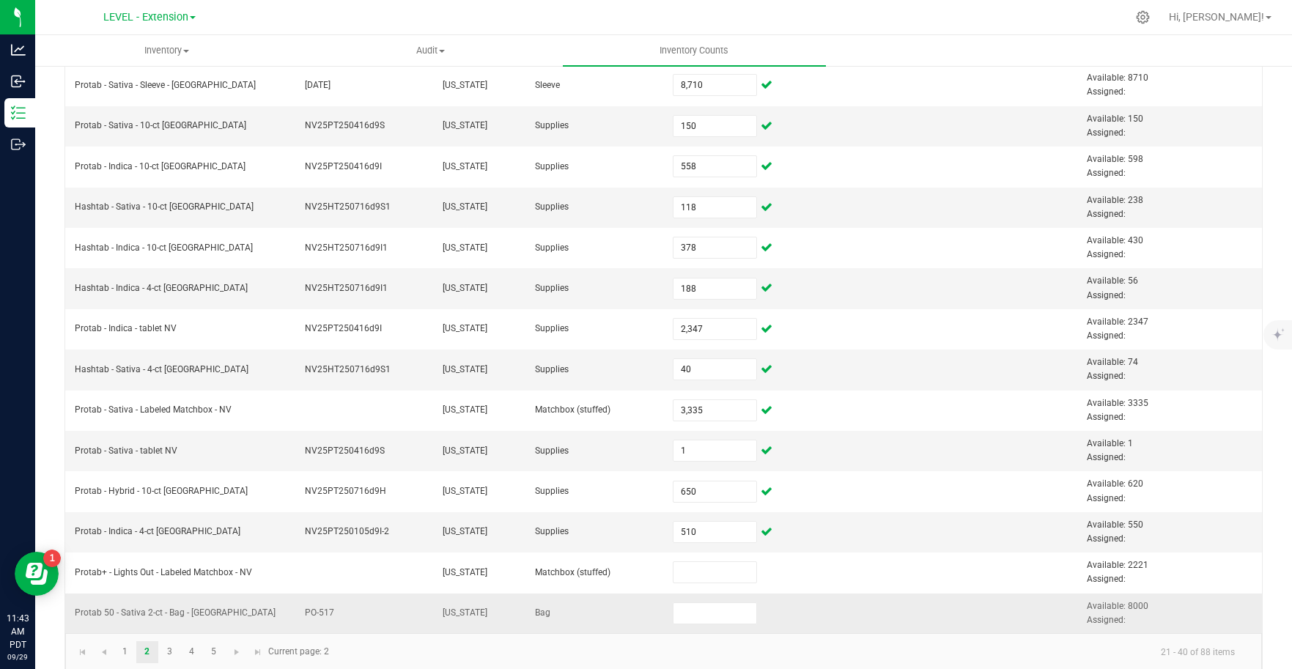
scroll to position [432, 0]
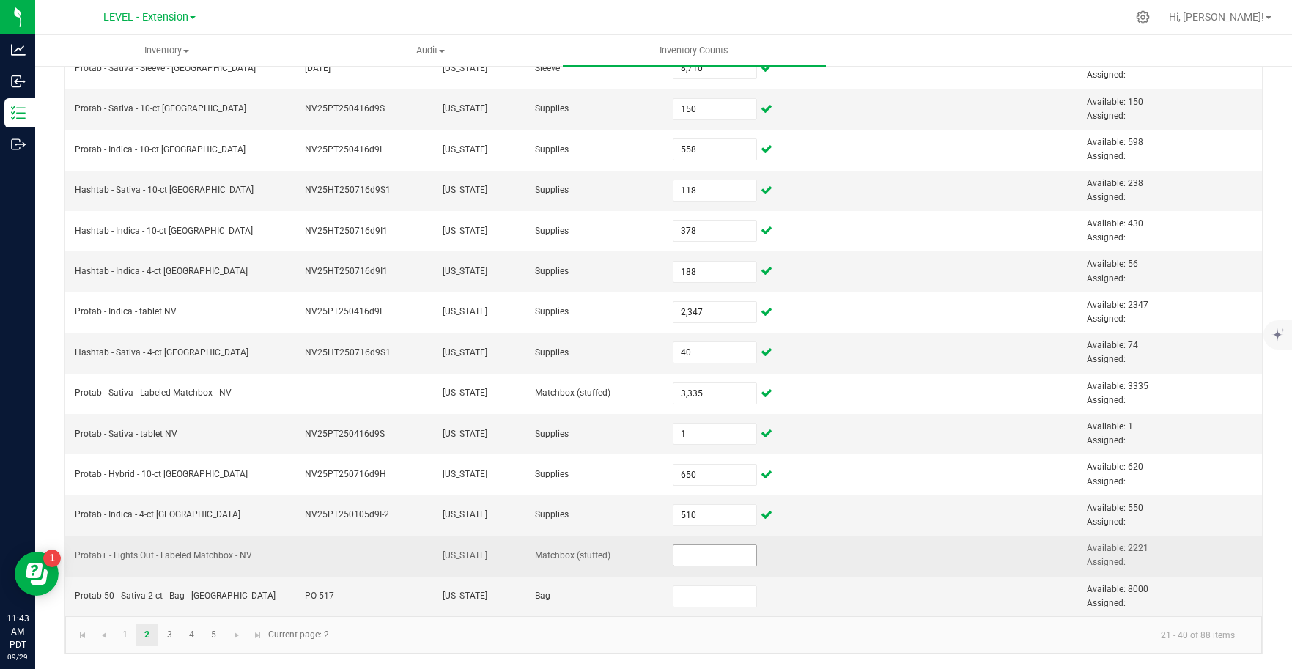
click at [686, 558] on input at bounding box center [714, 555] width 83 height 21
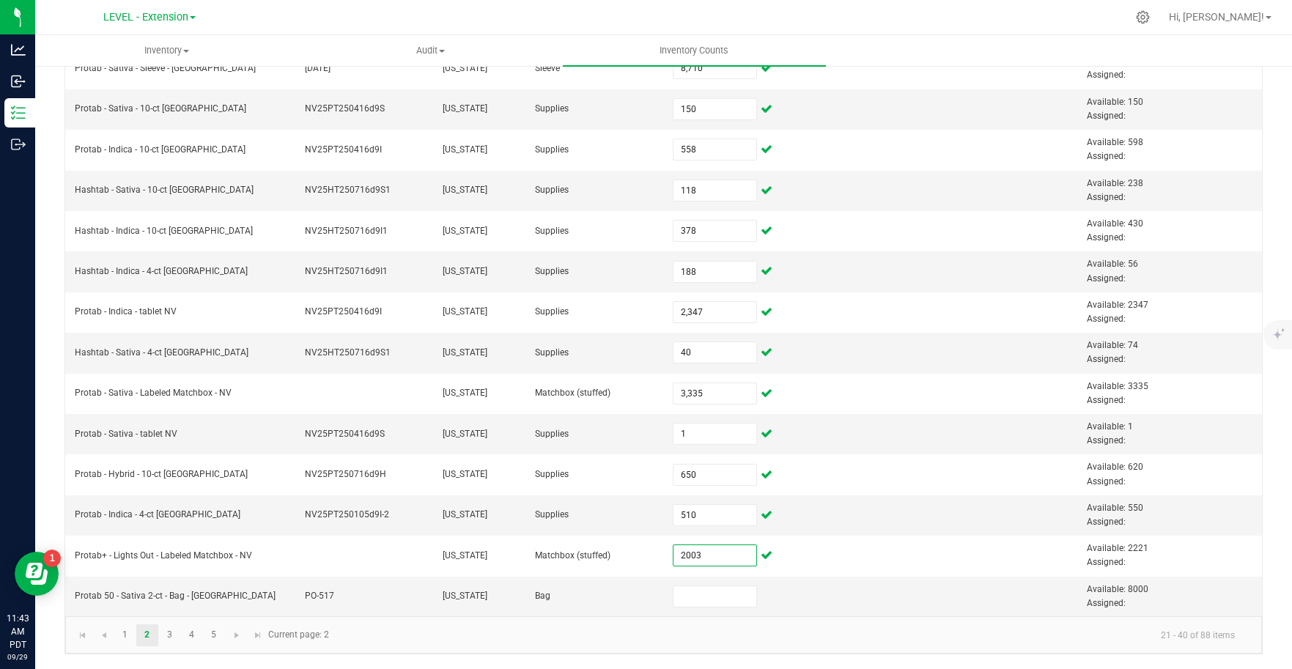
type input "2,003"
click at [665, 630] on kendo-pager-info "21 - 40 of 88 items" at bounding box center [792, 635] width 908 height 24
click at [703, 597] on input at bounding box center [714, 596] width 83 height 21
type input "8,000"
drag, startPoint x: 648, startPoint y: 625, endPoint x: 651, endPoint y: 632, distance: 8.2
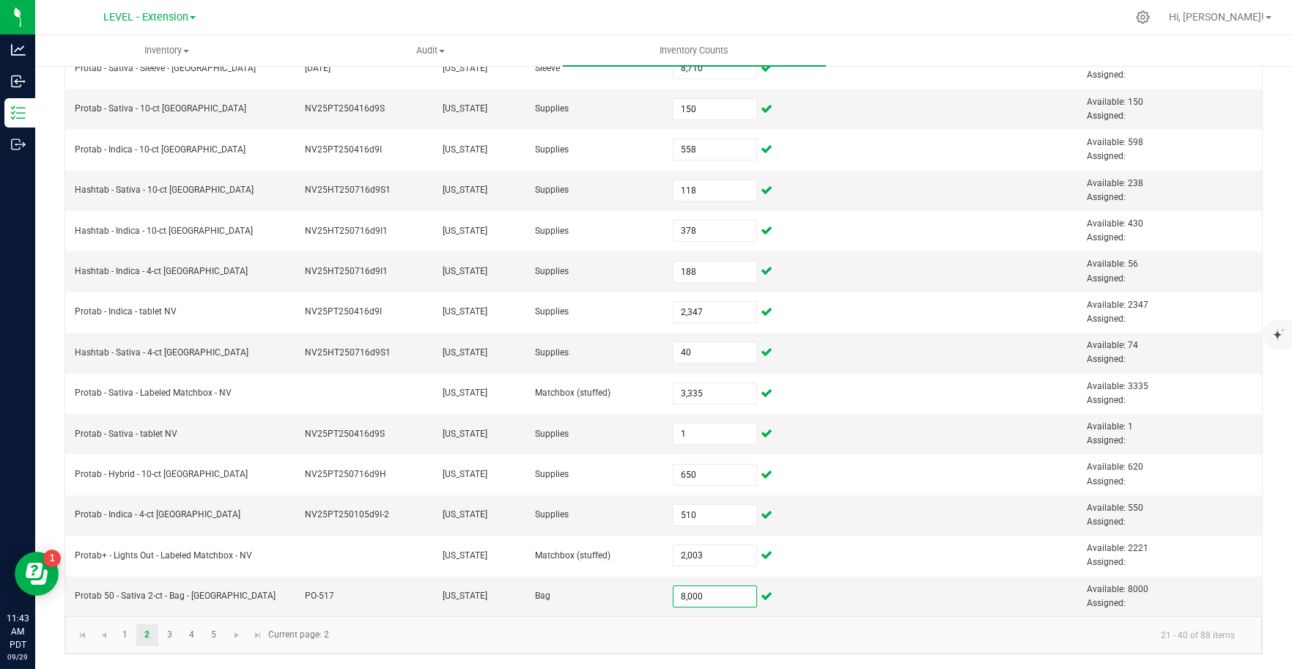
click at [647, 627] on kendo-pager-info "21 - 40 of 88 items" at bounding box center [792, 635] width 908 height 24
click at [173, 638] on link "3" at bounding box center [169, 635] width 21 height 22
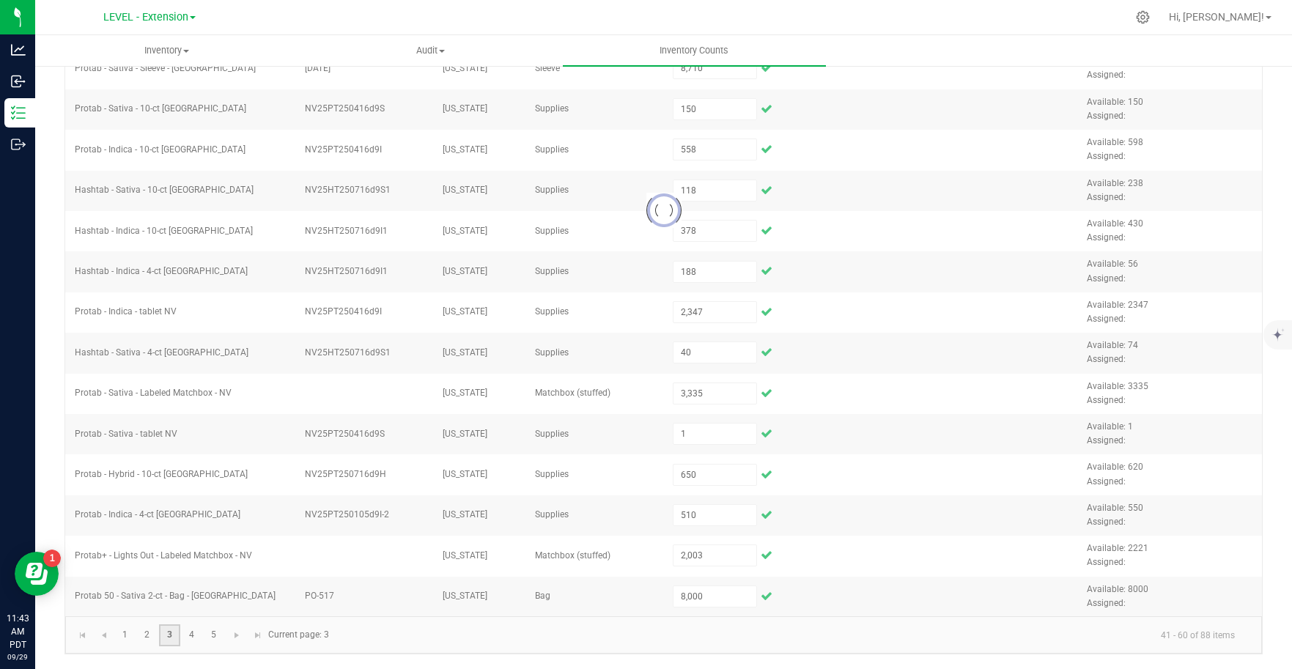
type input "5,519"
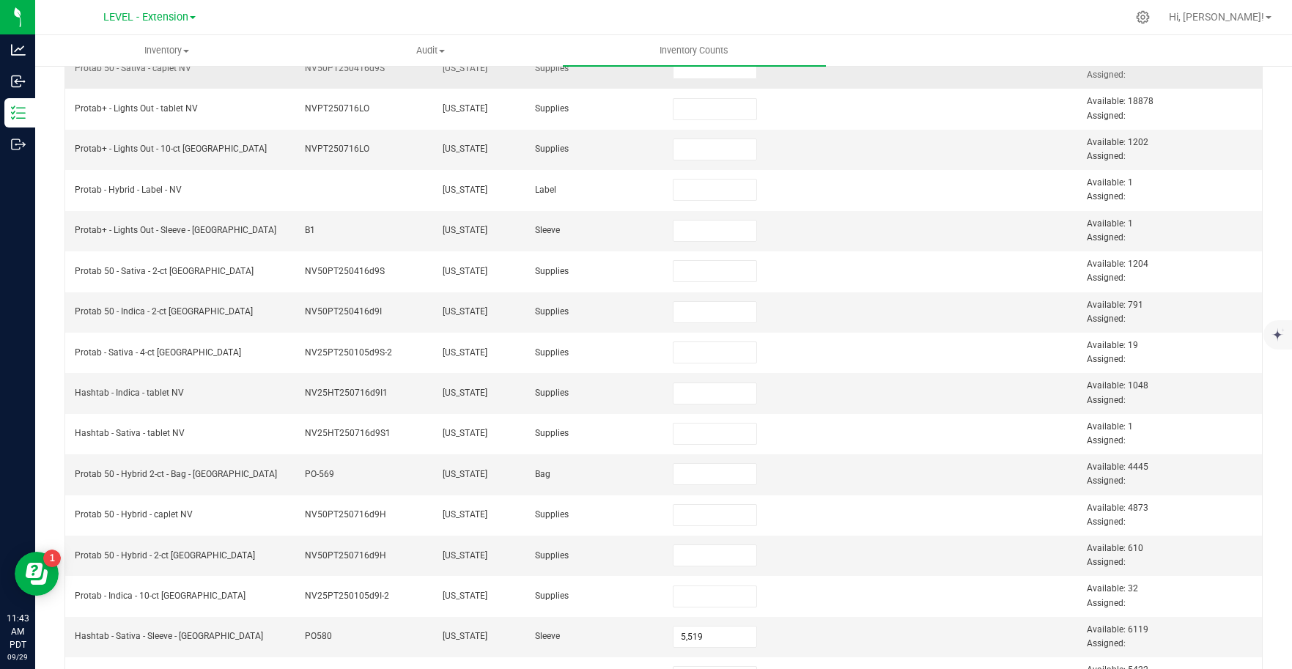
scroll to position [0, 0]
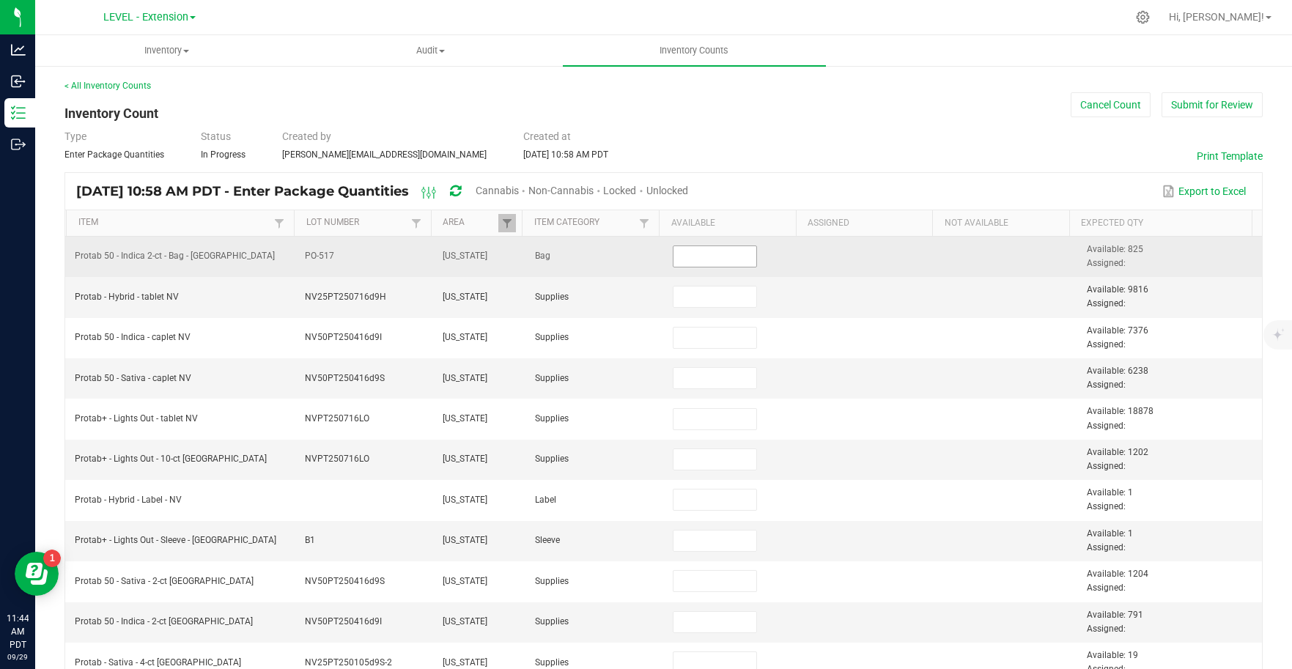
click at [695, 261] on input at bounding box center [714, 256] width 83 height 21
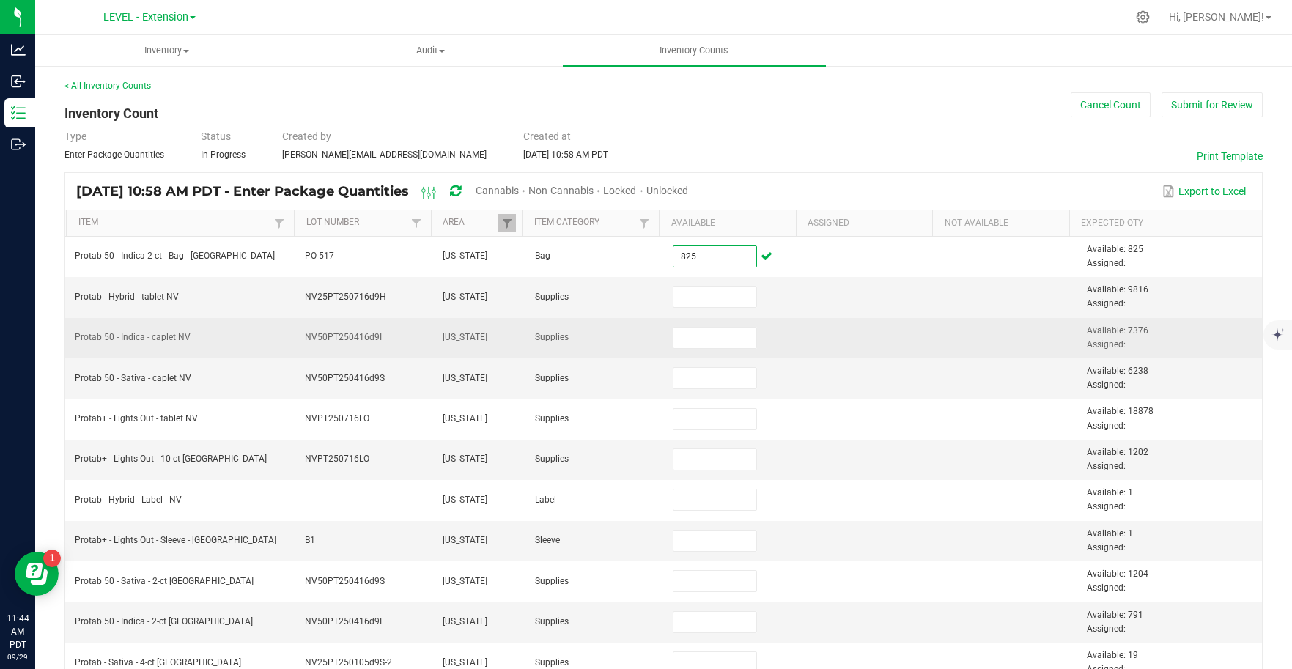
type input "825"
click at [802, 353] on td at bounding box center [871, 338] width 138 height 40
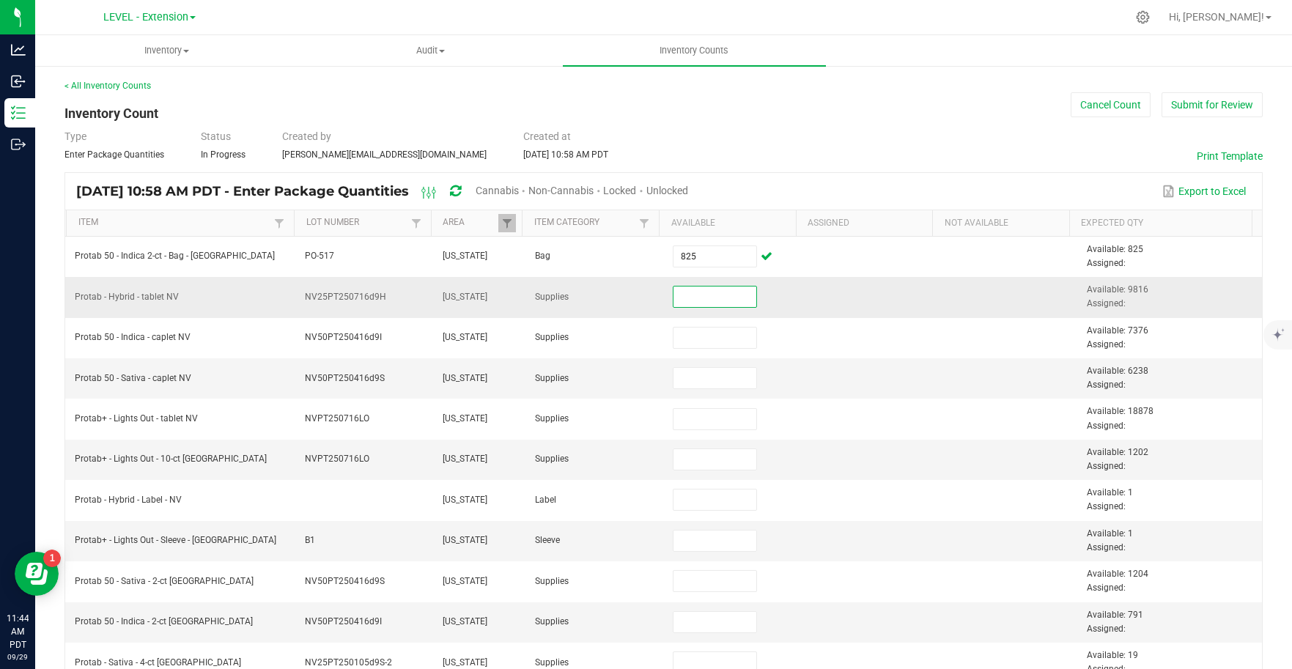
click at [722, 300] on input at bounding box center [714, 296] width 83 height 21
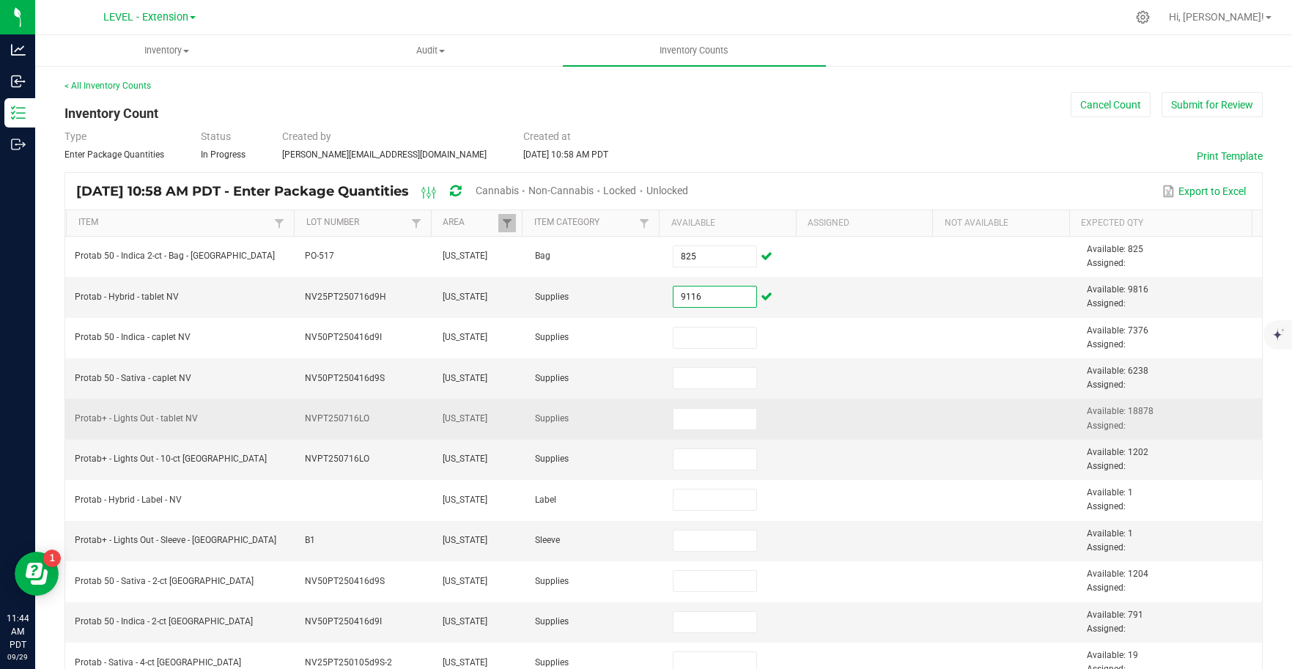
type input "9,116"
click at [917, 410] on td at bounding box center [871, 419] width 138 height 40
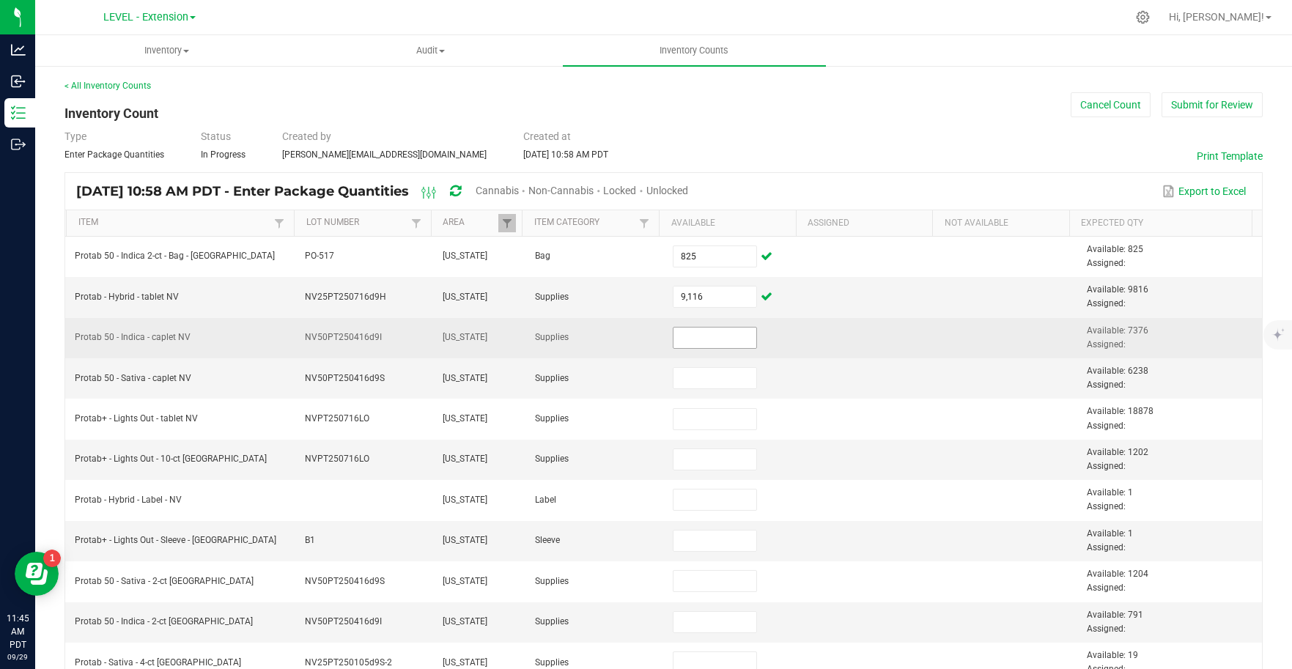
click at [706, 340] on input at bounding box center [714, 337] width 83 height 21
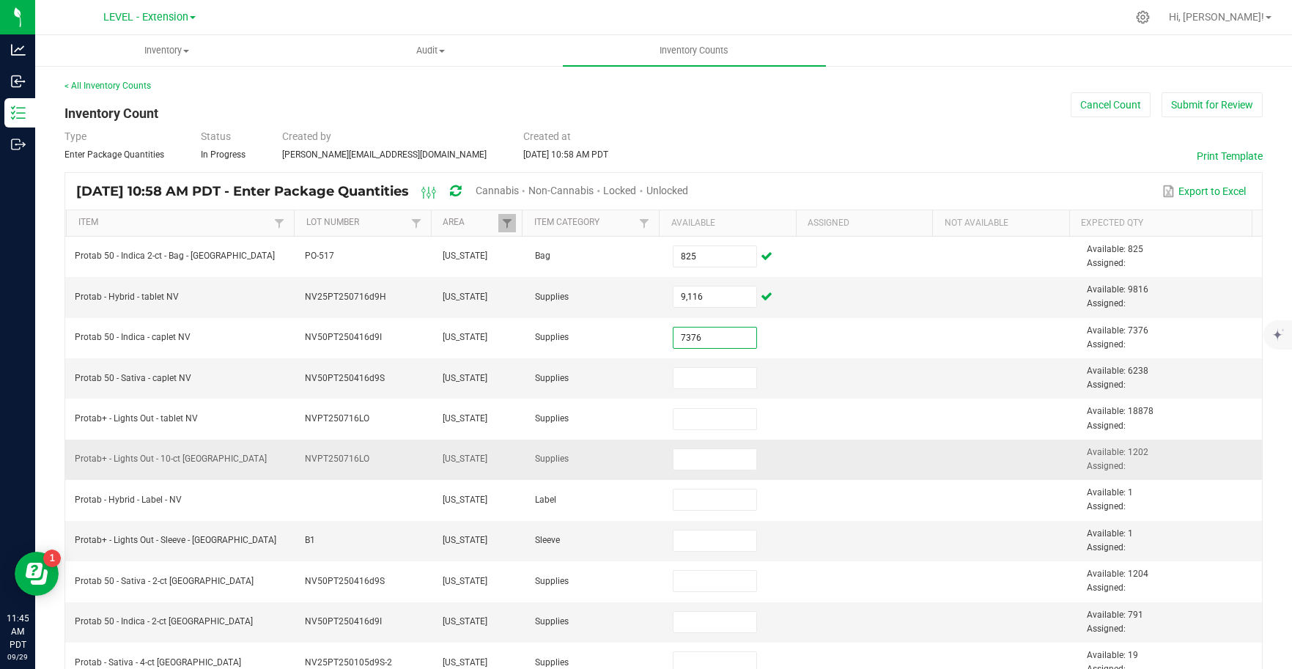
type input "7,376"
click at [943, 467] on td at bounding box center [1009, 460] width 138 height 40
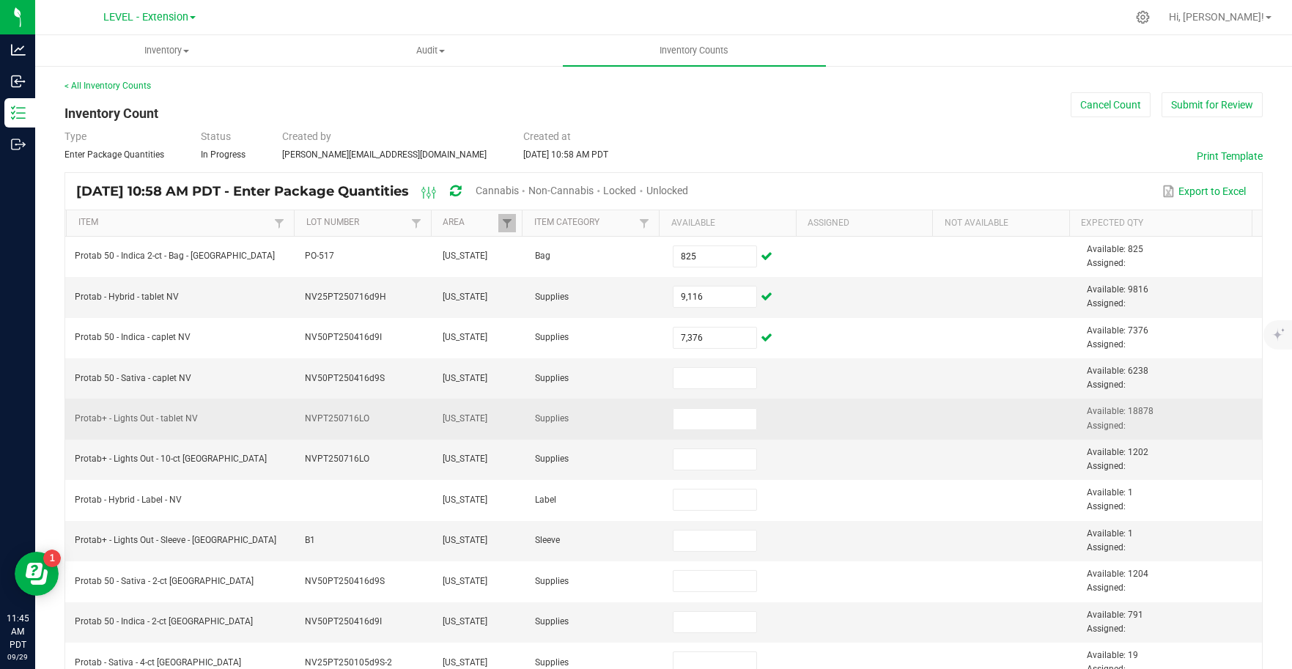
drag, startPoint x: 895, startPoint y: 434, endPoint x: 884, endPoint y: 432, distance: 10.4
click at [895, 434] on td at bounding box center [871, 419] width 138 height 40
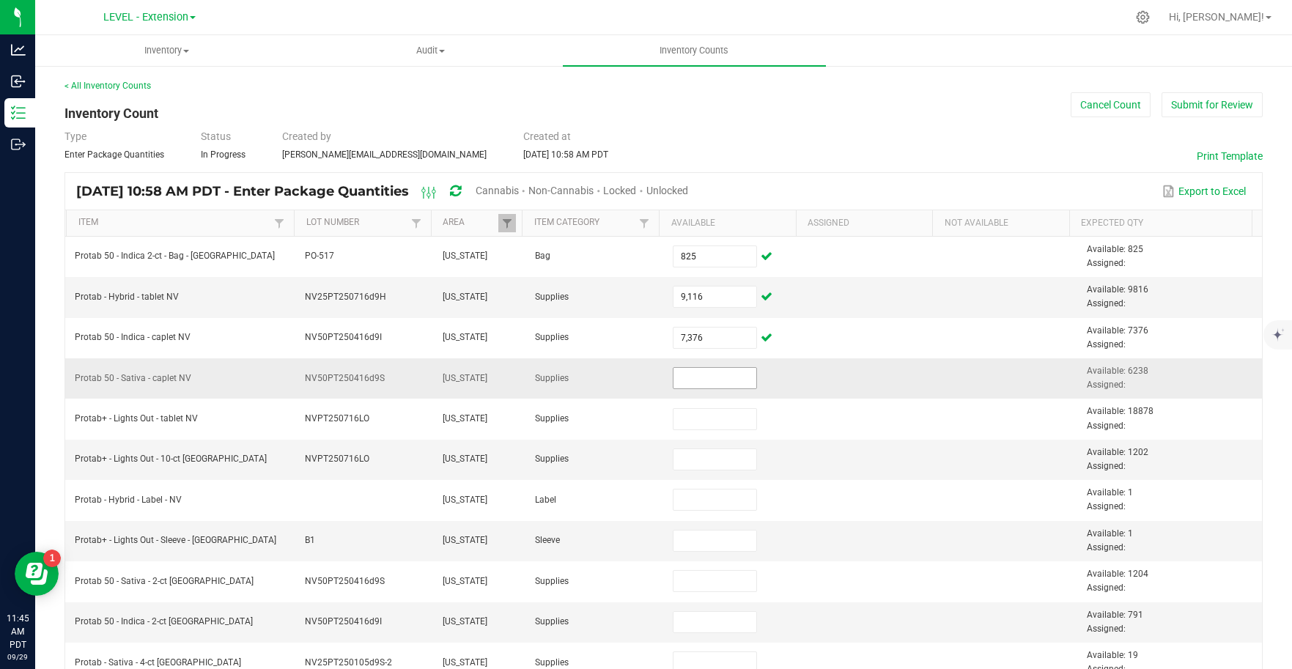
click at [696, 380] on input at bounding box center [714, 378] width 83 height 21
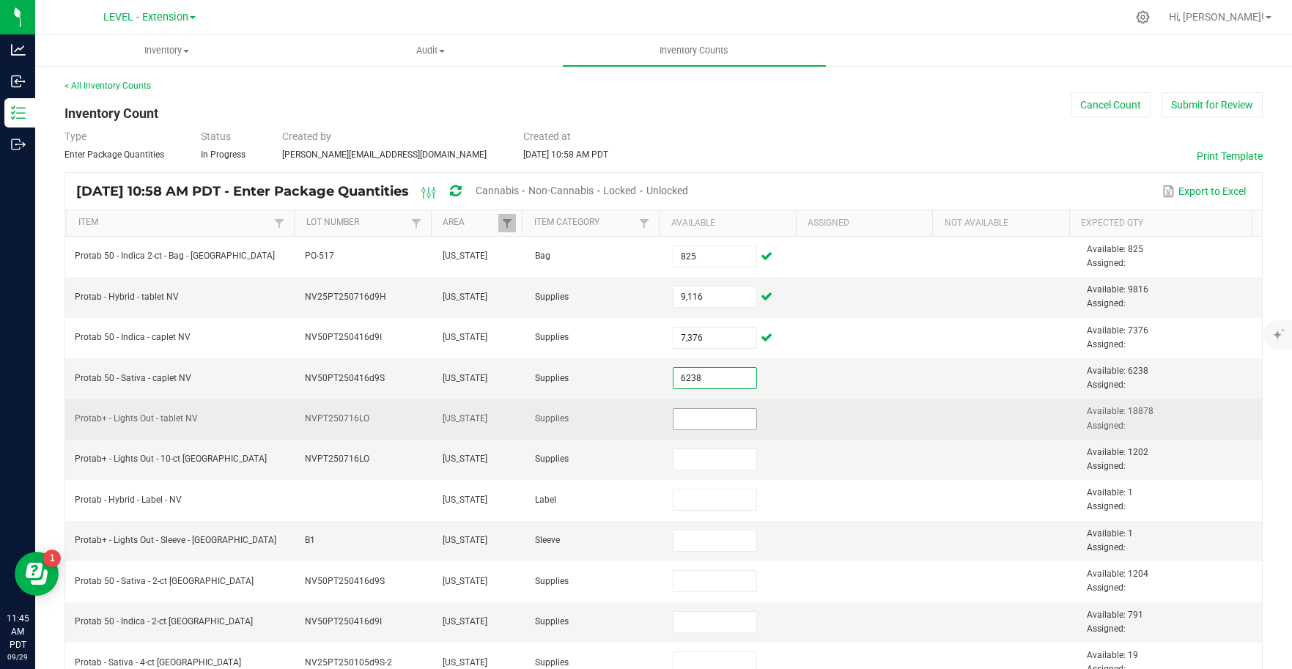
type input "6,238"
click at [719, 426] on input at bounding box center [714, 419] width 83 height 21
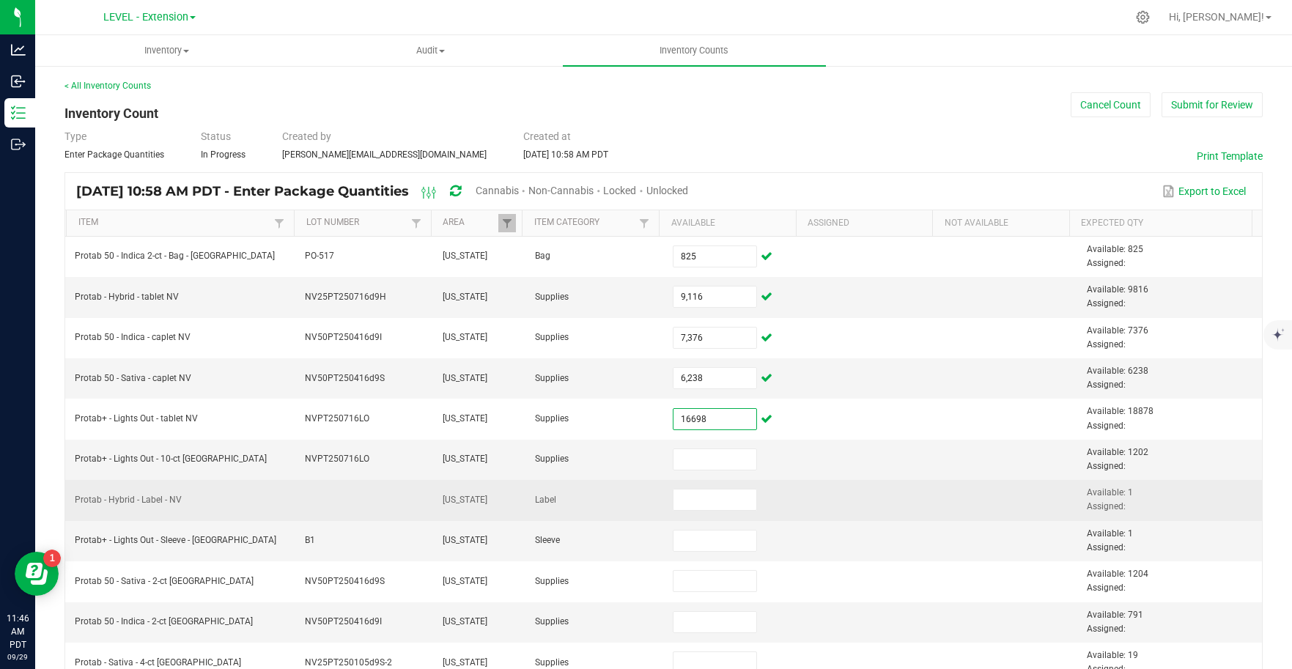
type input "16,698"
click at [854, 514] on td at bounding box center [871, 500] width 138 height 40
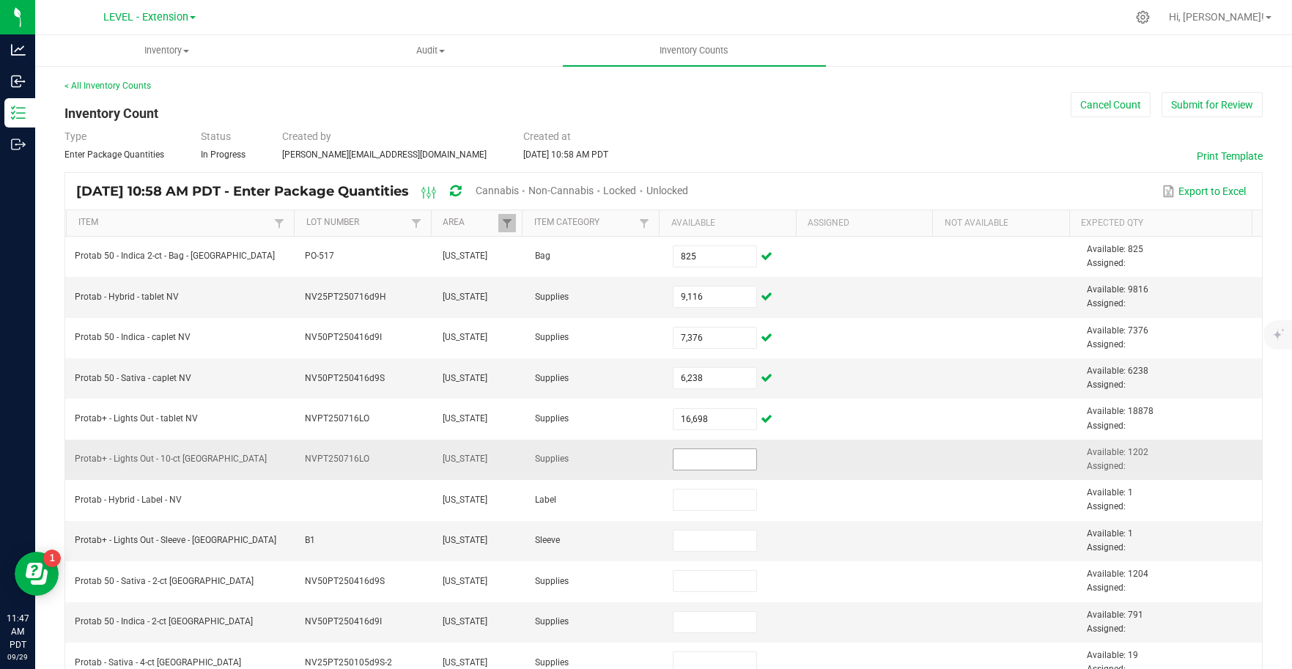
click at [726, 466] on input at bounding box center [714, 459] width 83 height 21
click at [706, 461] on input at bounding box center [714, 459] width 83 height 21
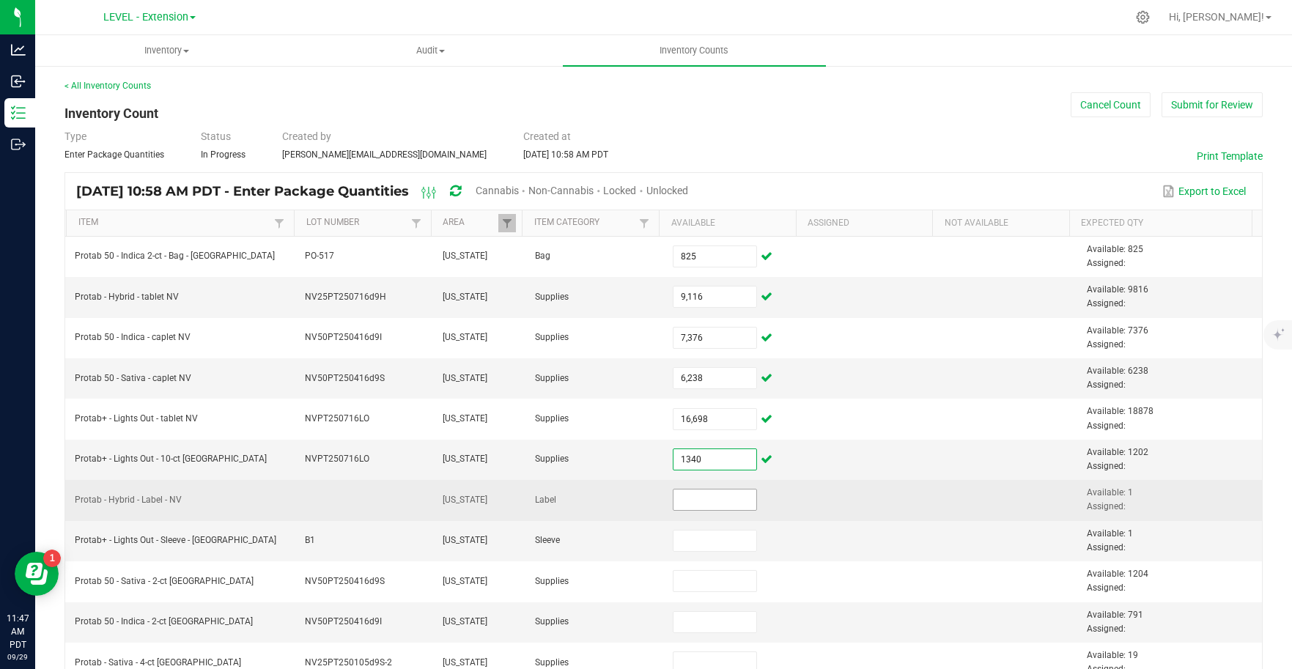
type input "1,340"
click at [719, 497] on input at bounding box center [714, 499] width 83 height 21
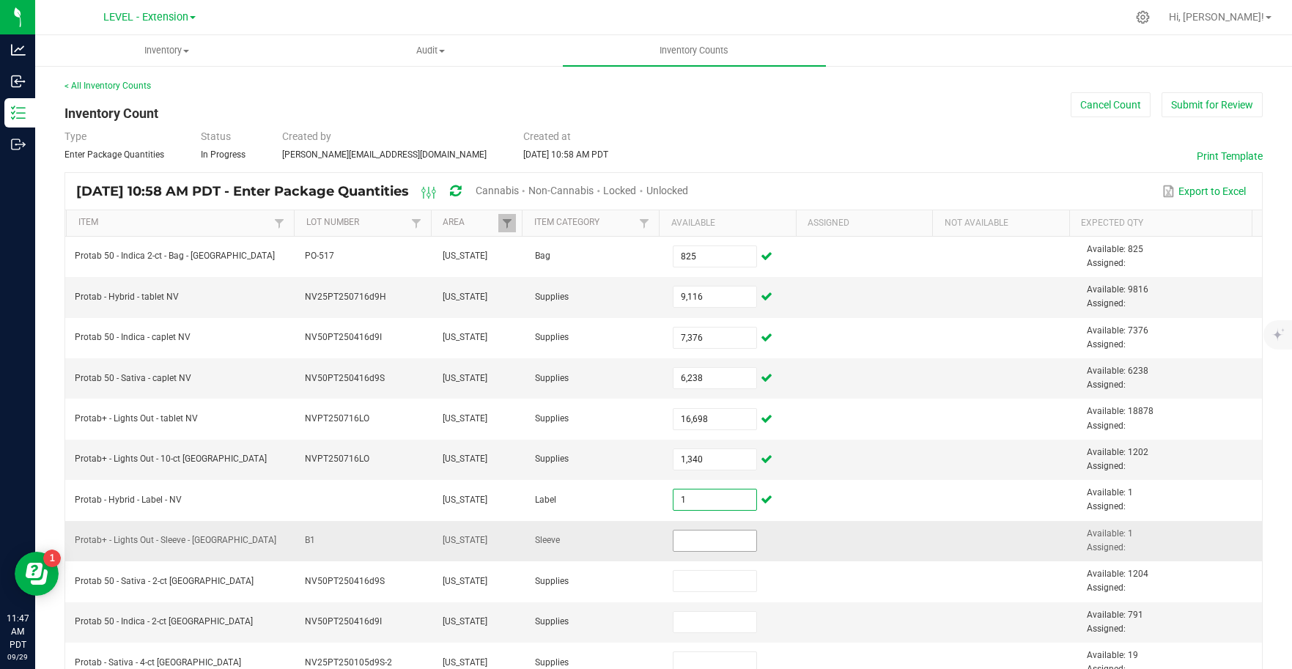
type input "1"
click at [701, 545] on input at bounding box center [714, 540] width 83 height 21
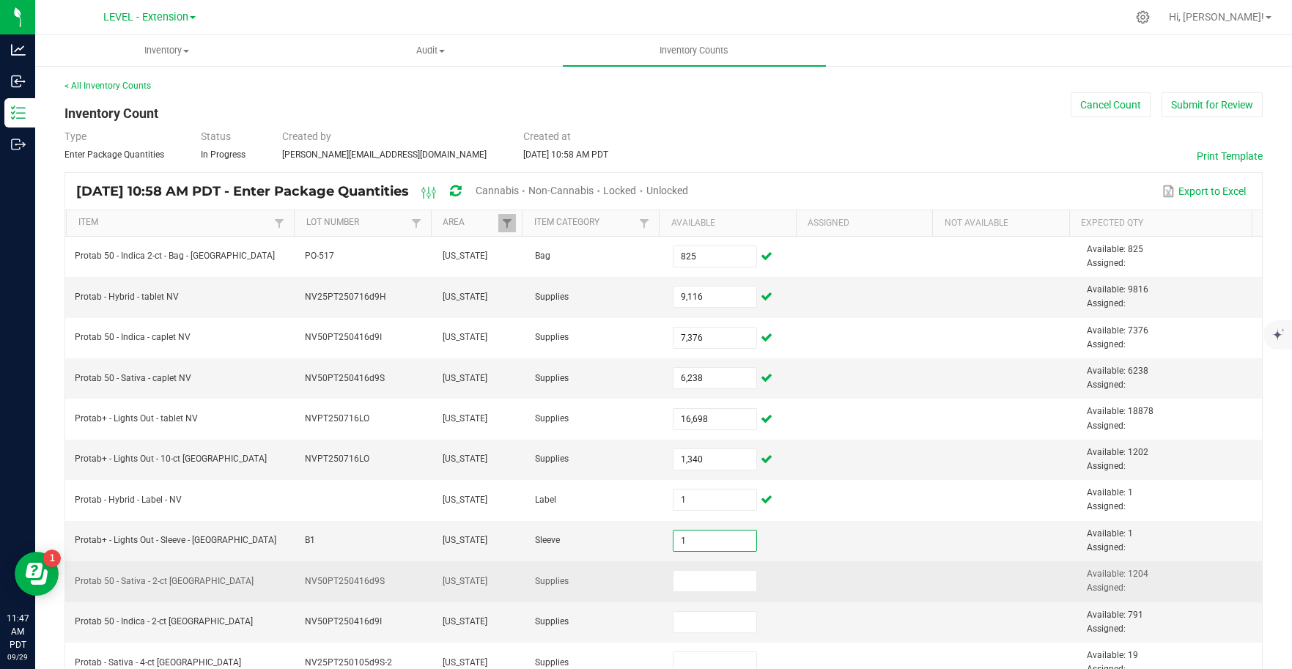
type input "1"
click at [865, 589] on td at bounding box center [871, 581] width 138 height 40
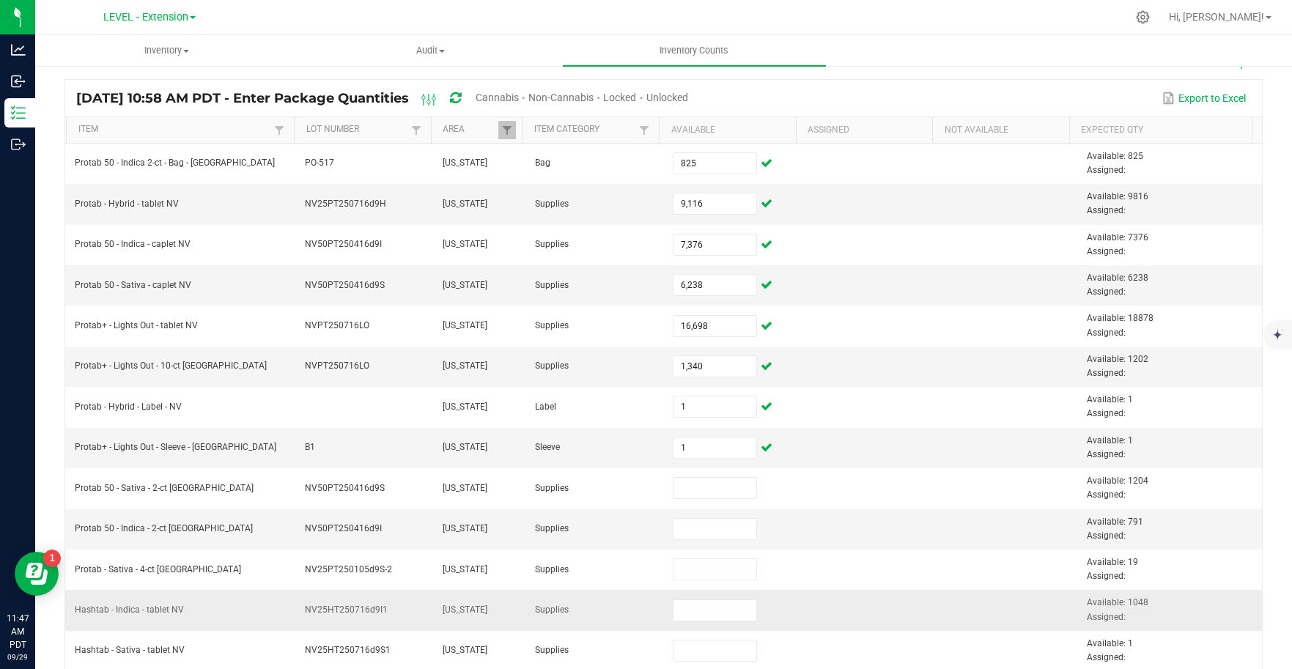
scroll to position [158, 0]
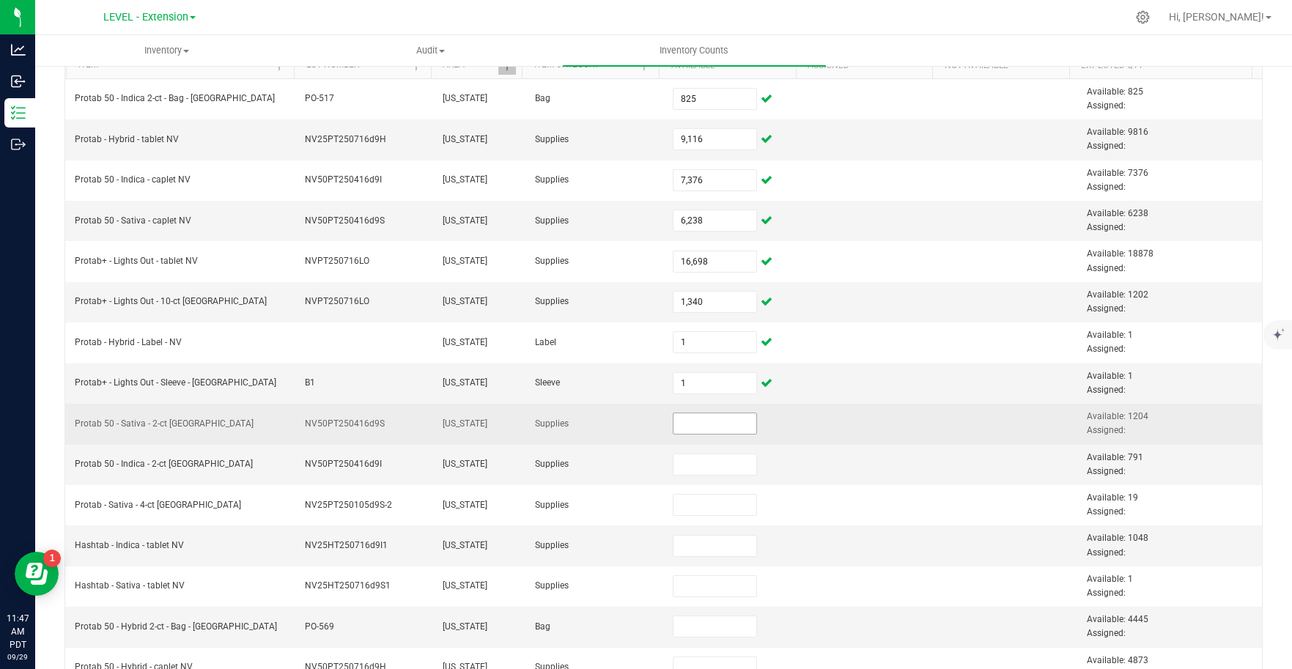
click at [720, 427] on input at bounding box center [714, 423] width 83 height 21
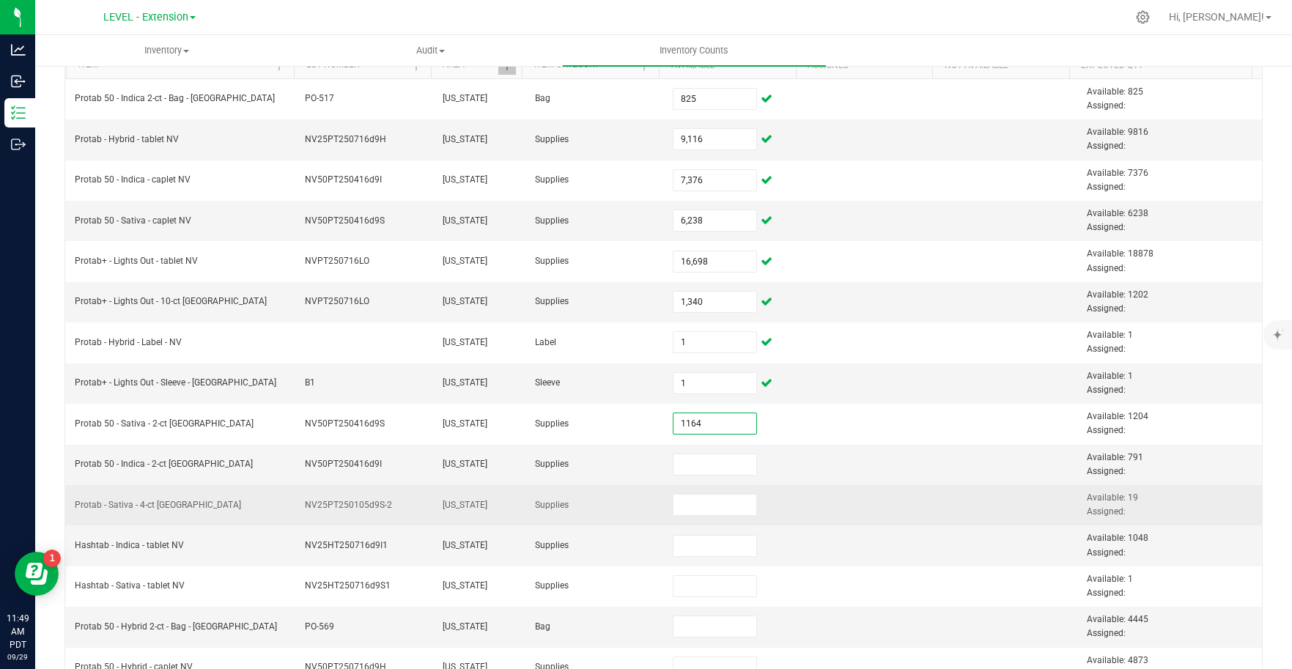
type input "1,164"
click at [897, 493] on td at bounding box center [871, 505] width 138 height 40
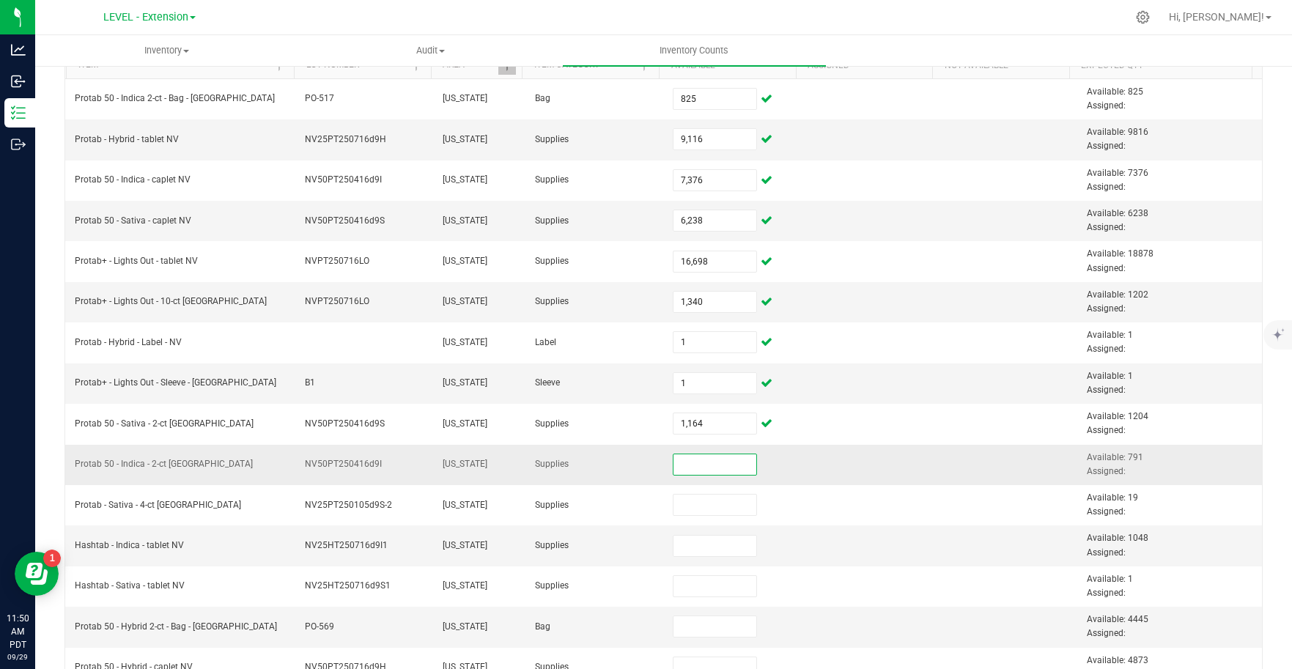
click at [706, 470] on input at bounding box center [714, 464] width 83 height 21
type input "751"
click at [872, 560] on td at bounding box center [871, 545] width 138 height 40
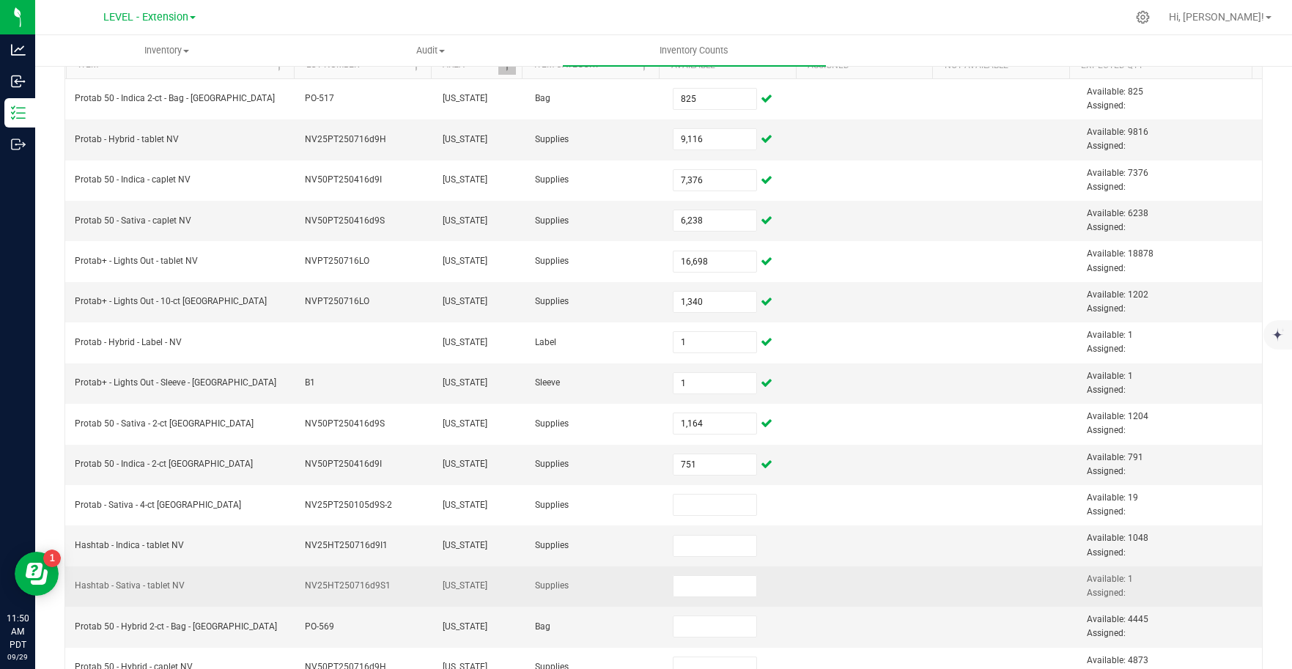
scroll to position [180, 0]
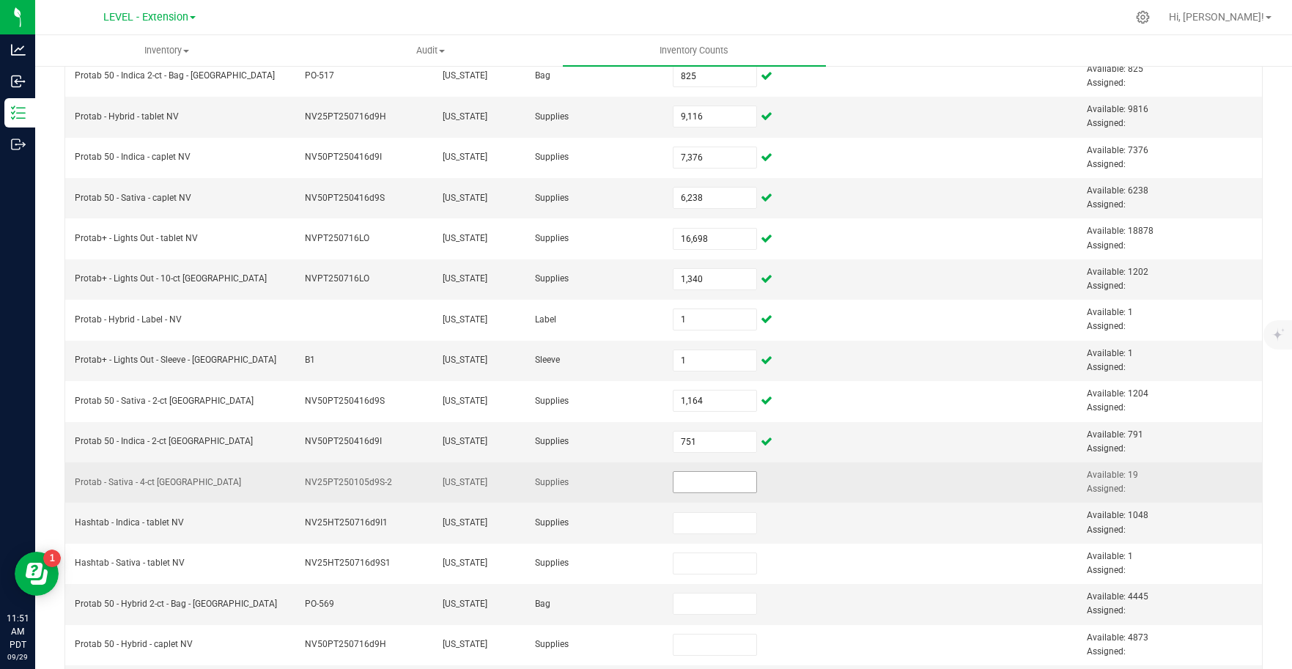
click at [698, 486] on input at bounding box center [714, 482] width 83 height 21
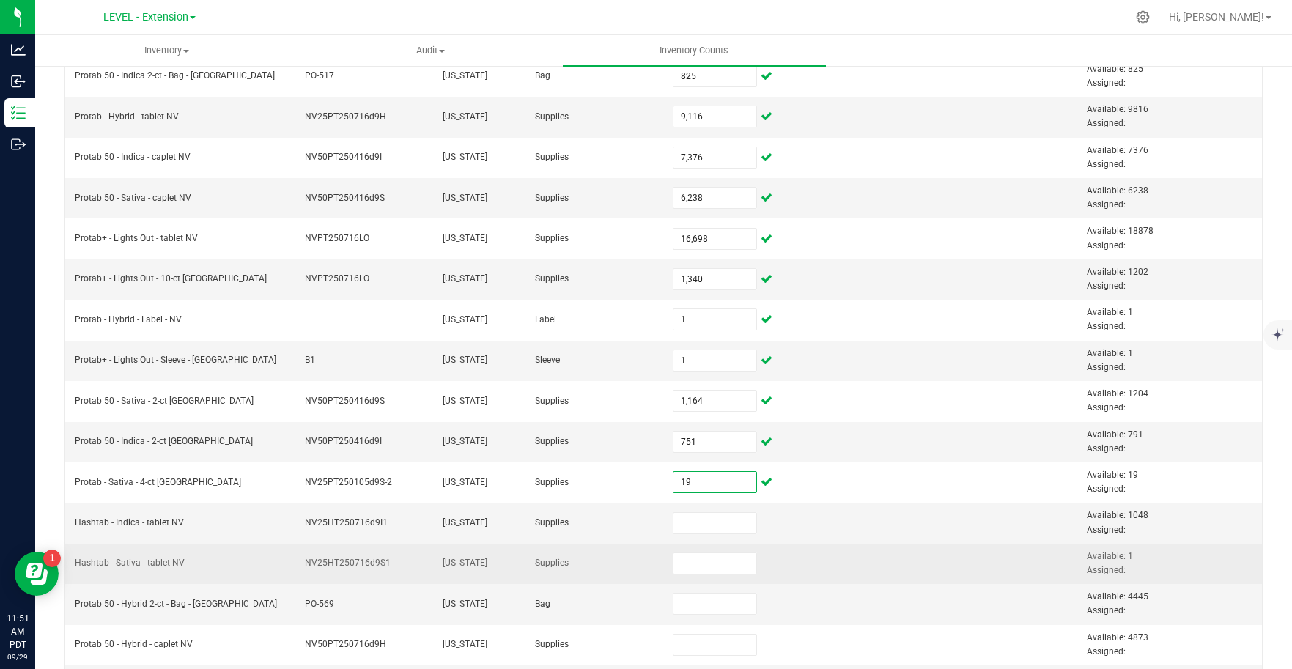
type input "19"
click at [867, 558] on td at bounding box center [871, 564] width 138 height 40
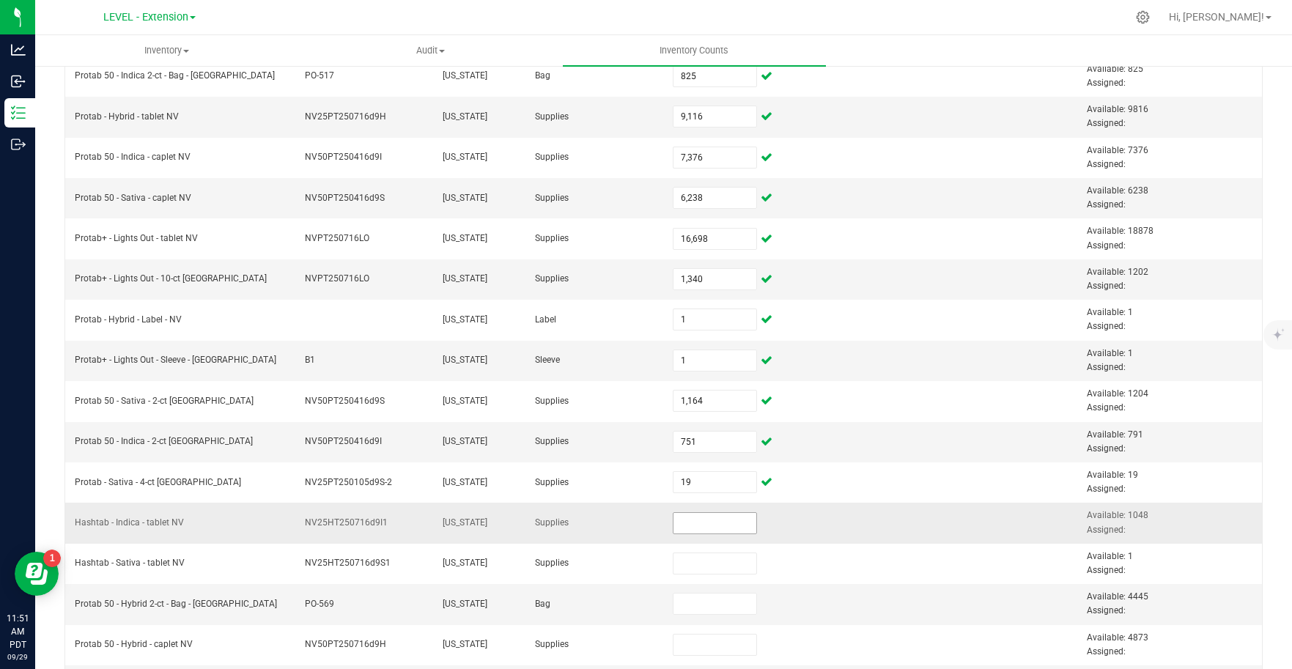
click at [717, 529] on input at bounding box center [714, 523] width 83 height 21
type input "11124"
drag, startPoint x: 717, startPoint y: 528, endPoint x: 618, endPoint y: 525, distance: 99.7
click at [618, 525] on tr "Hashtab - Indica - tablet NV NV25HT250716d9I1 [US_STATE] Supplies 11124 Availab…" at bounding box center [663, 523] width 1196 height 40
drag, startPoint x: 398, startPoint y: 523, endPoint x: 294, endPoint y: 523, distance: 104.0
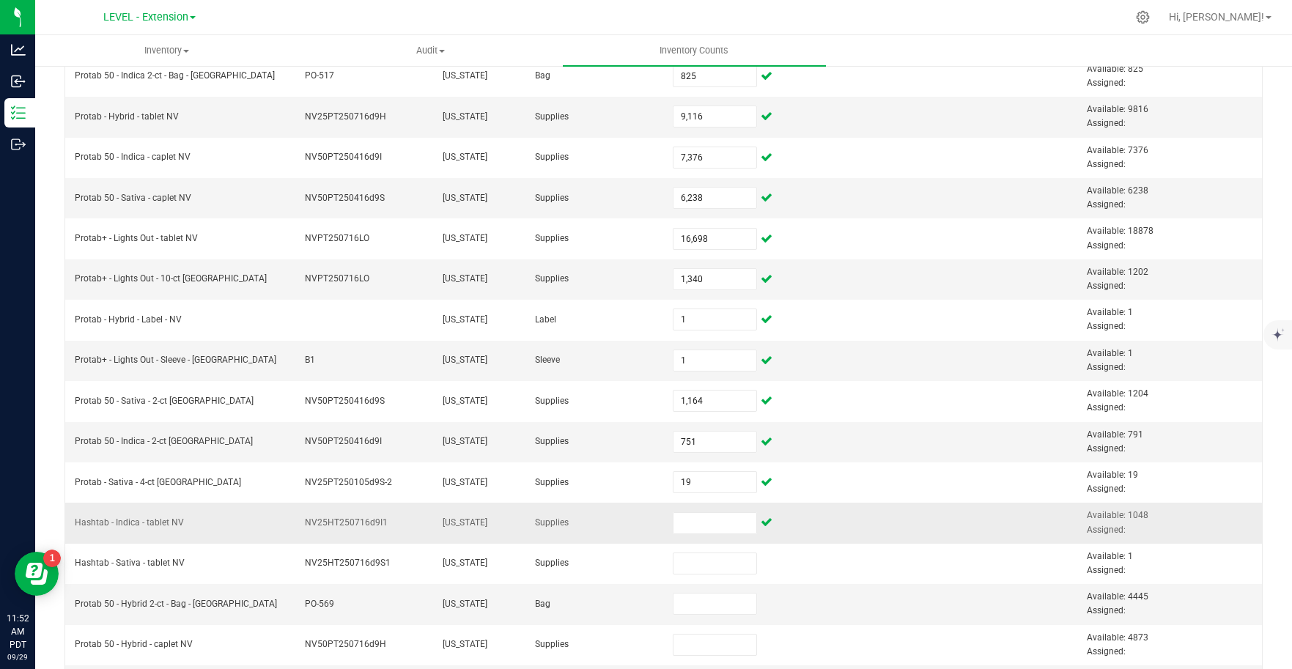
click at [296, 523] on td "NV25HT250716d9I1" at bounding box center [365, 523] width 138 height 40
copy span "NV25HT250716d9I1"
click at [693, 525] on input at bounding box center [714, 523] width 83 height 21
type input "1"
click at [900, 591] on td at bounding box center [871, 604] width 138 height 40
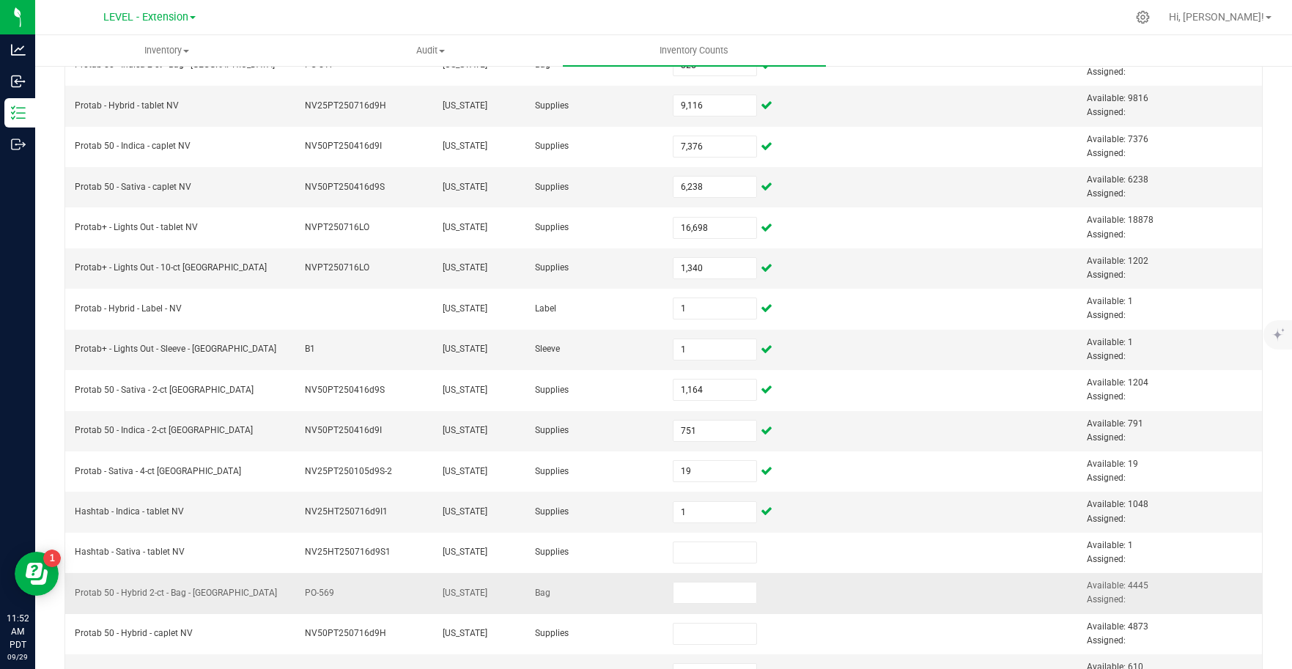
scroll to position [206, 0]
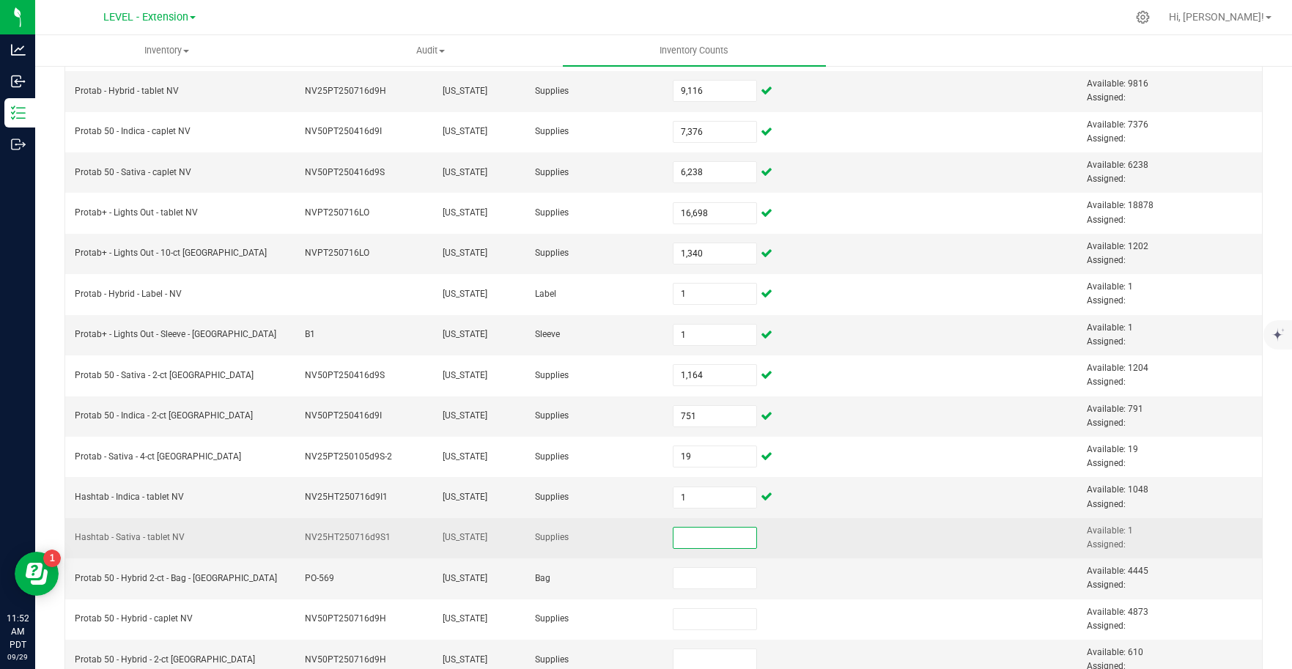
click at [700, 544] on input at bounding box center [714, 538] width 83 height 21
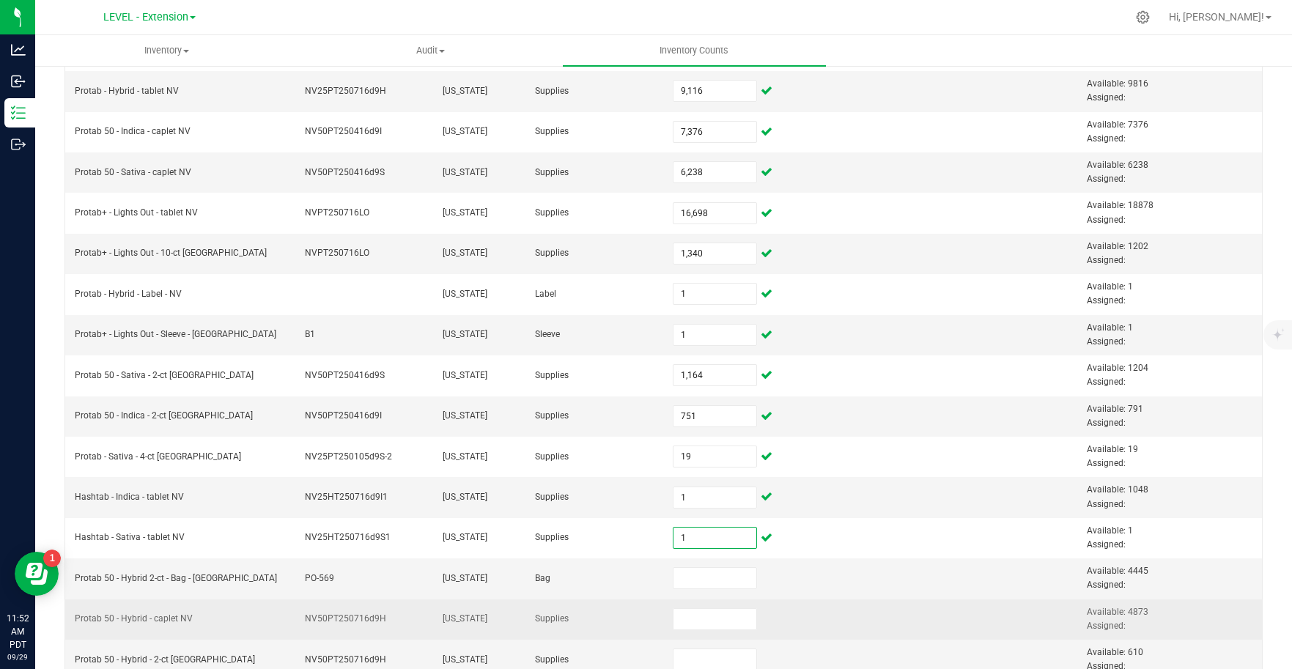
type input "1"
click at [884, 607] on td at bounding box center [871, 619] width 138 height 40
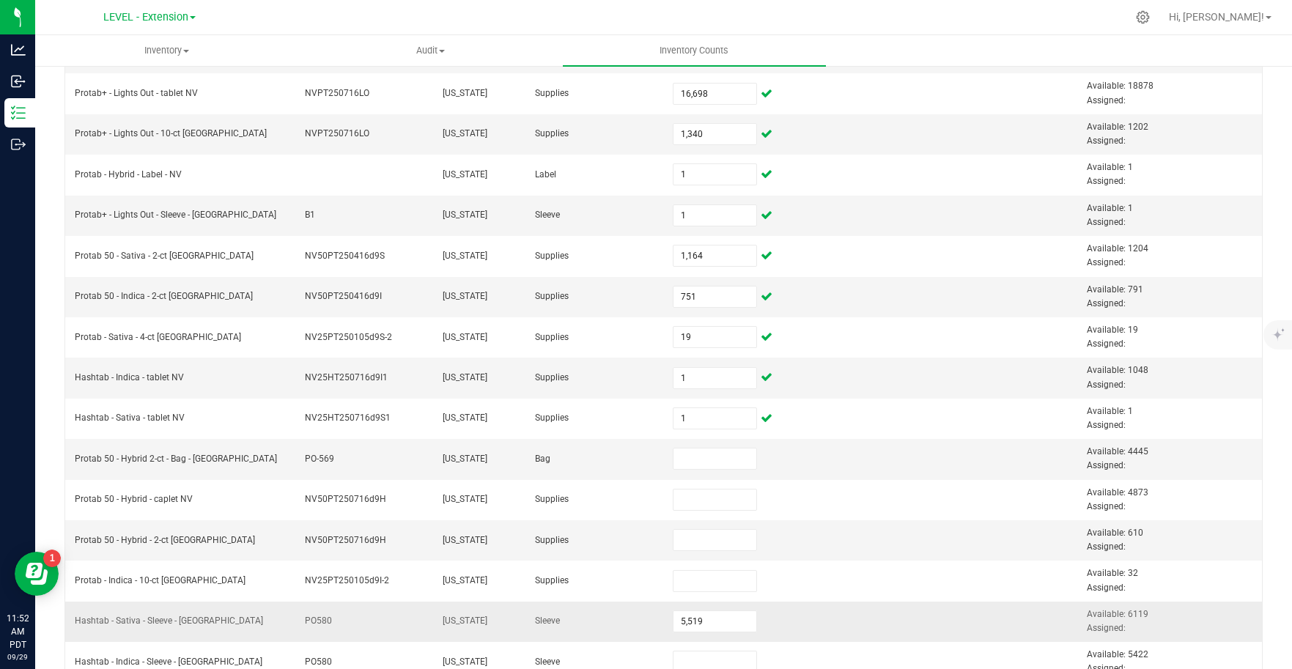
scroll to position [326, 0]
click at [702, 462] on input at bounding box center [714, 458] width 83 height 21
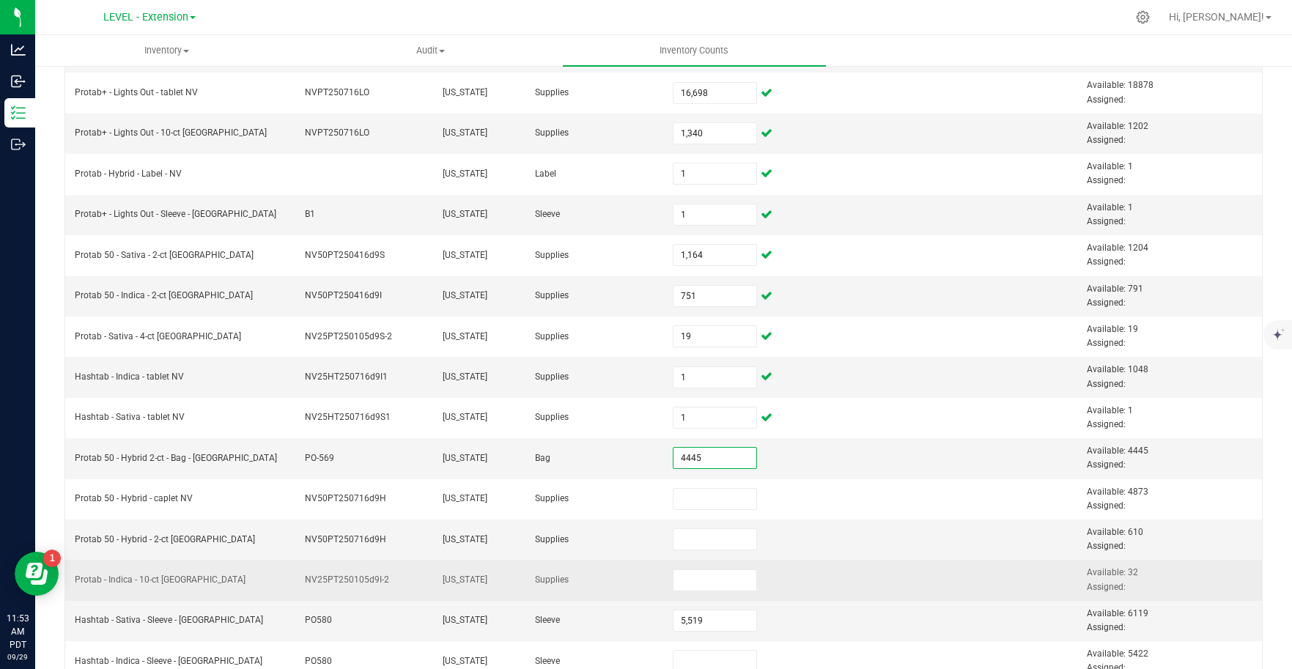
type input "4,445"
click at [872, 566] on td at bounding box center [871, 580] width 138 height 40
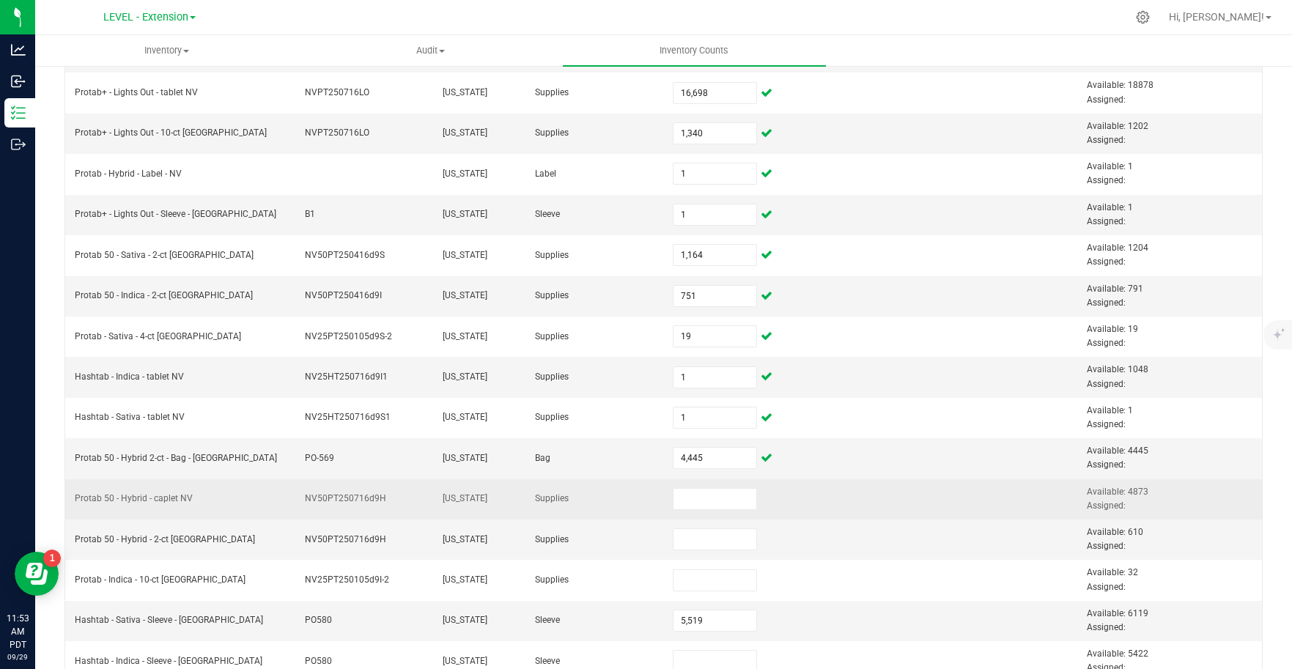
click at [618, 514] on td "Supplies" at bounding box center [595, 499] width 138 height 40
click at [691, 505] on input at bounding box center [714, 499] width 83 height 21
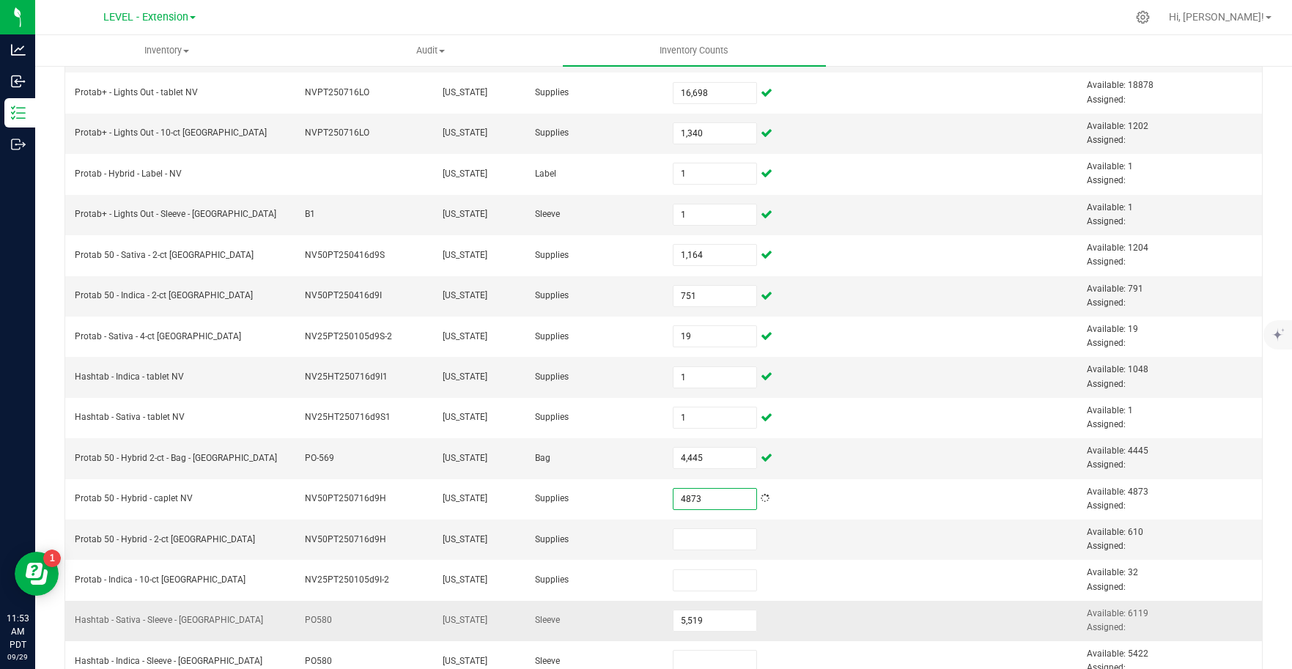
type input "4,873"
click at [1018, 602] on td at bounding box center [1009, 621] width 138 height 40
click at [697, 541] on input at bounding box center [714, 539] width 83 height 21
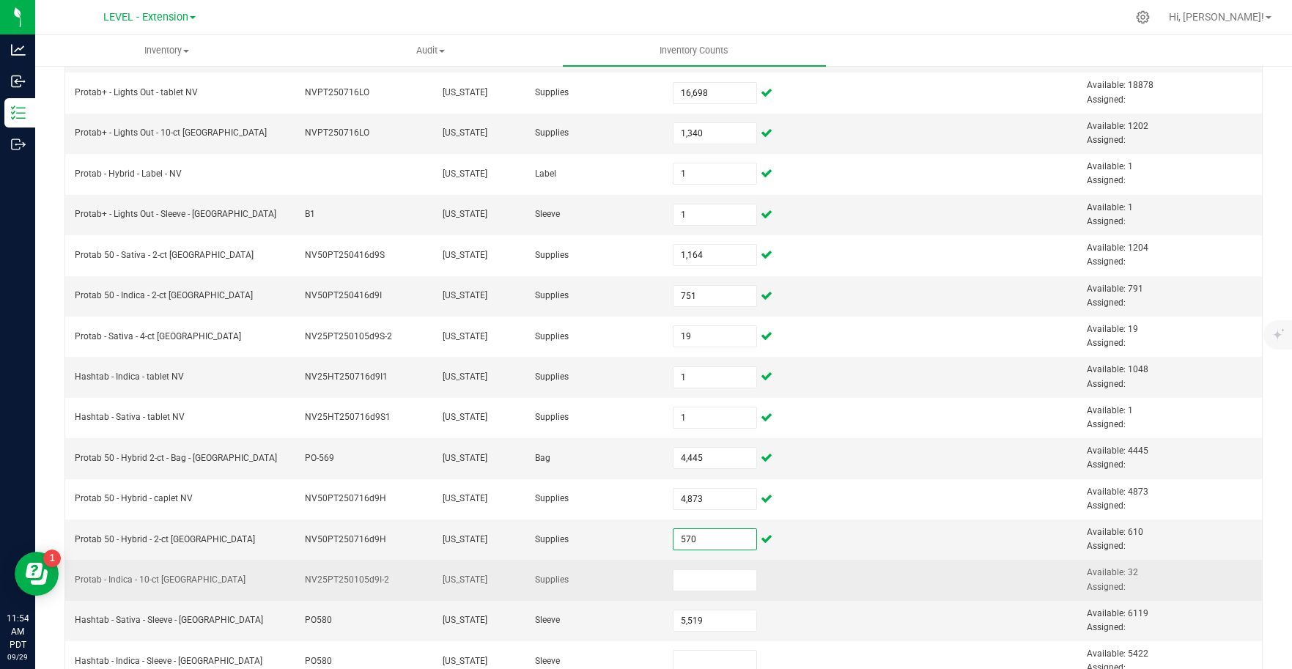
type input "570"
click at [833, 577] on td at bounding box center [871, 580] width 138 height 40
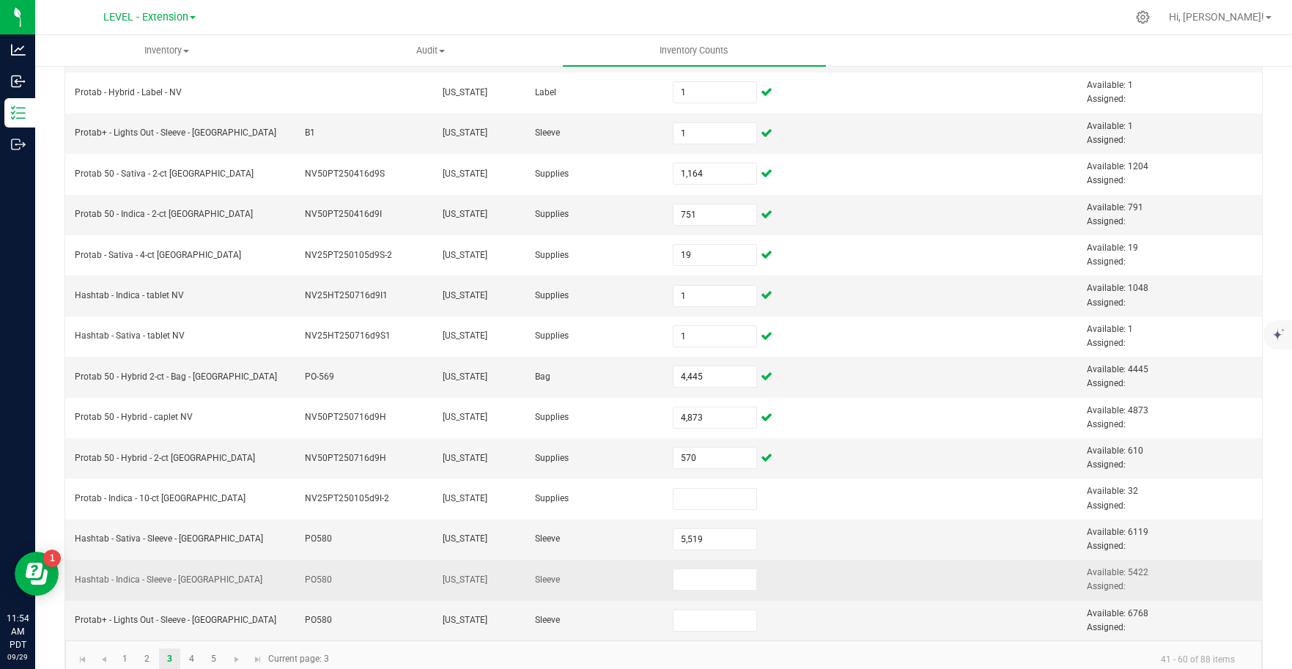
scroll to position [417, 0]
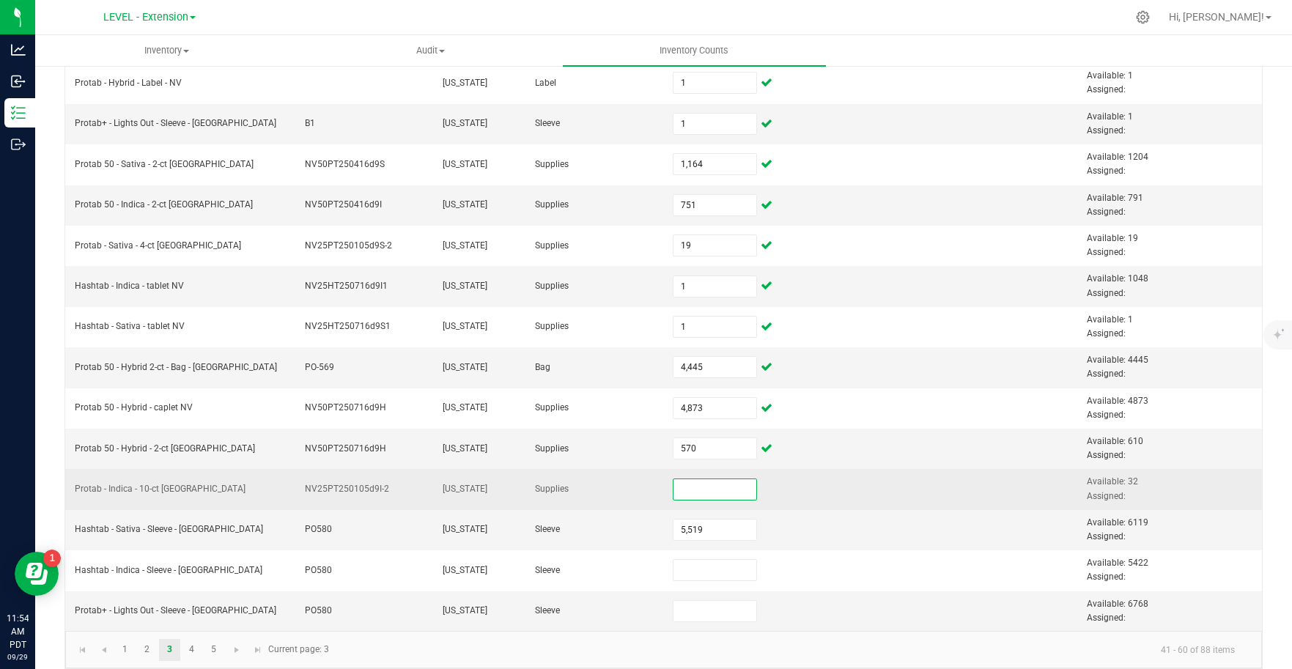
click at [701, 494] on input at bounding box center [714, 489] width 83 height 21
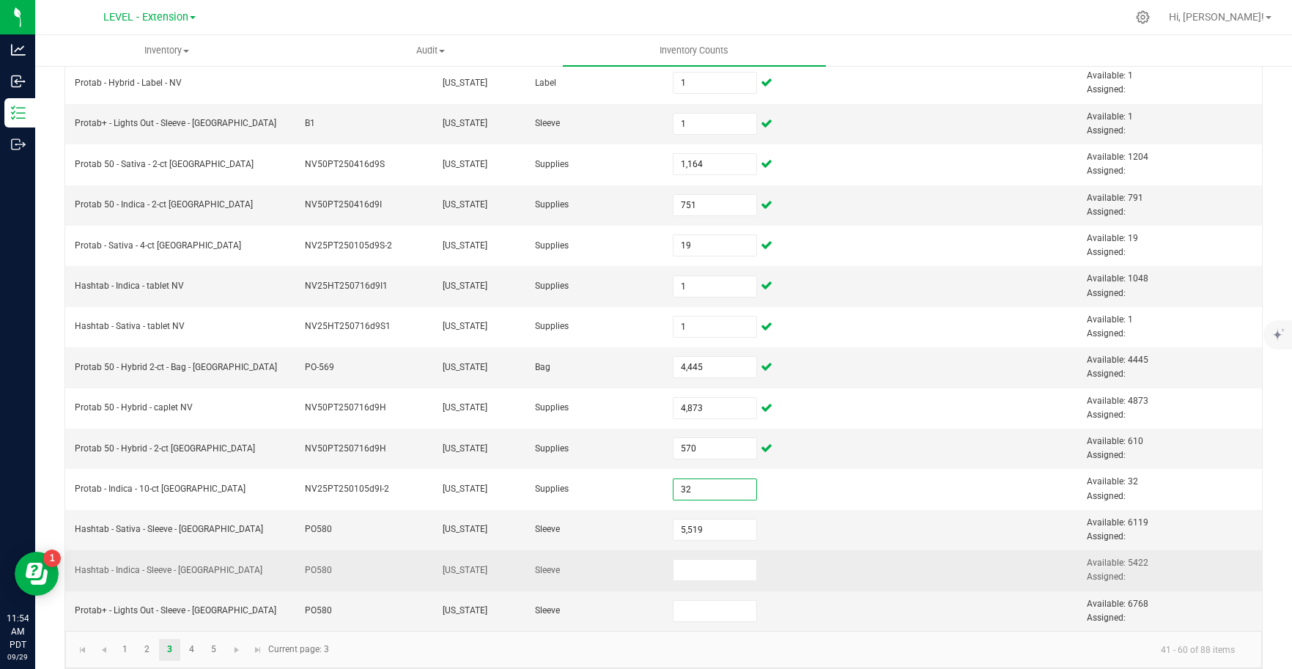
type input "32"
click at [899, 588] on td at bounding box center [871, 570] width 138 height 40
click at [710, 576] on input at bounding box center [714, 570] width 83 height 21
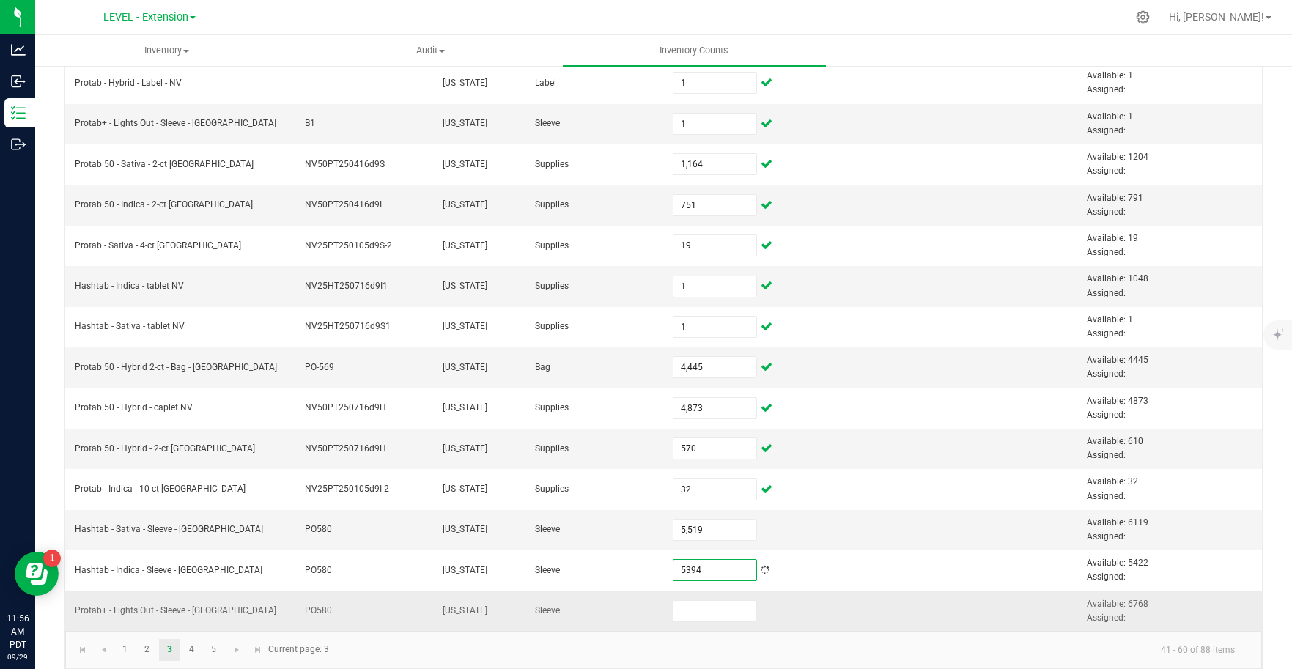
type input "5,394"
click at [902, 615] on td at bounding box center [871, 611] width 138 height 40
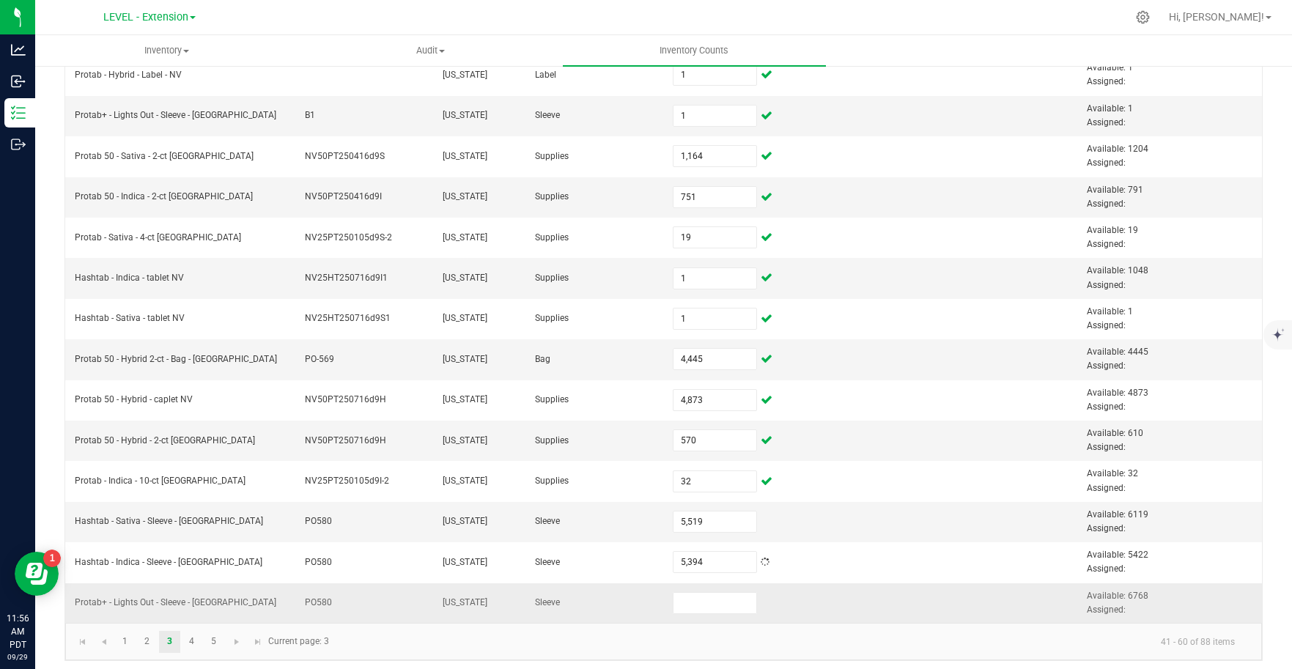
scroll to position [432, 0]
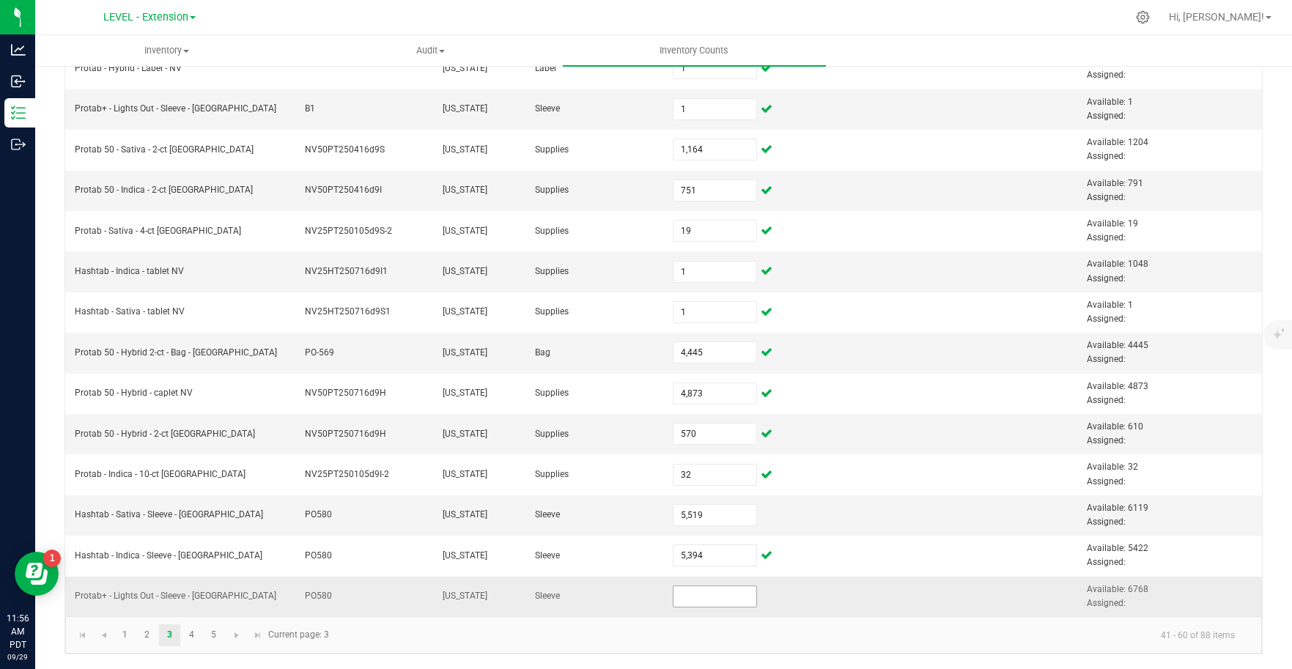
click at [702, 602] on input at bounding box center [714, 596] width 83 height 21
type input "6,550"
click at [670, 629] on kendo-pager-info "41 - 60 of 88 items" at bounding box center [792, 635] width 908 height 24
click at [189, 634] on link "4" at bounding box center [191, 635] width 21 height 22
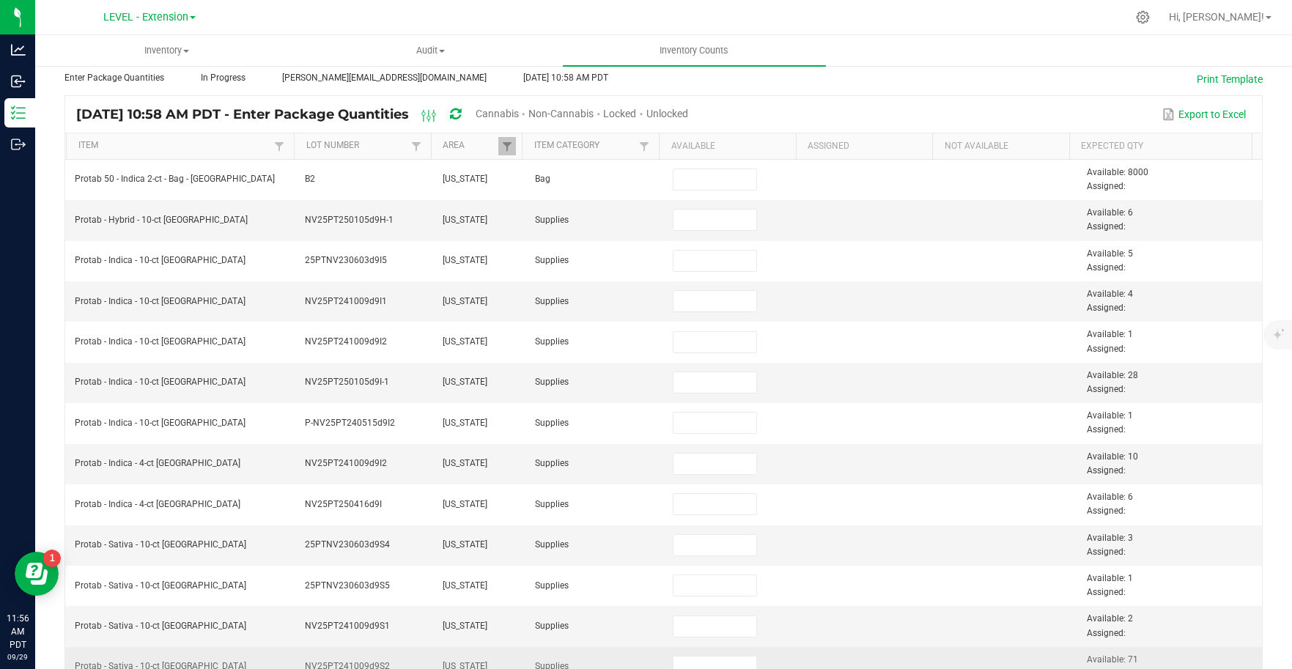
scroll to position [0, 0]
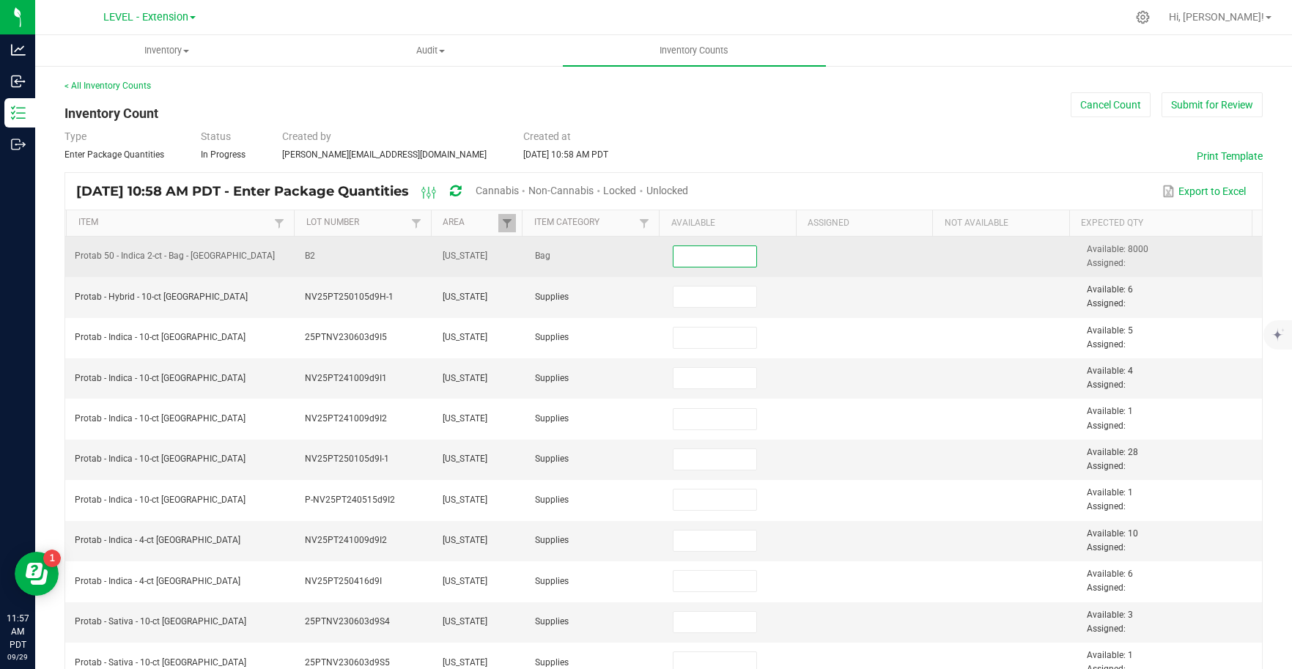
click at [719, 263] on input at bounding box center [714, 256] width 83 height 21
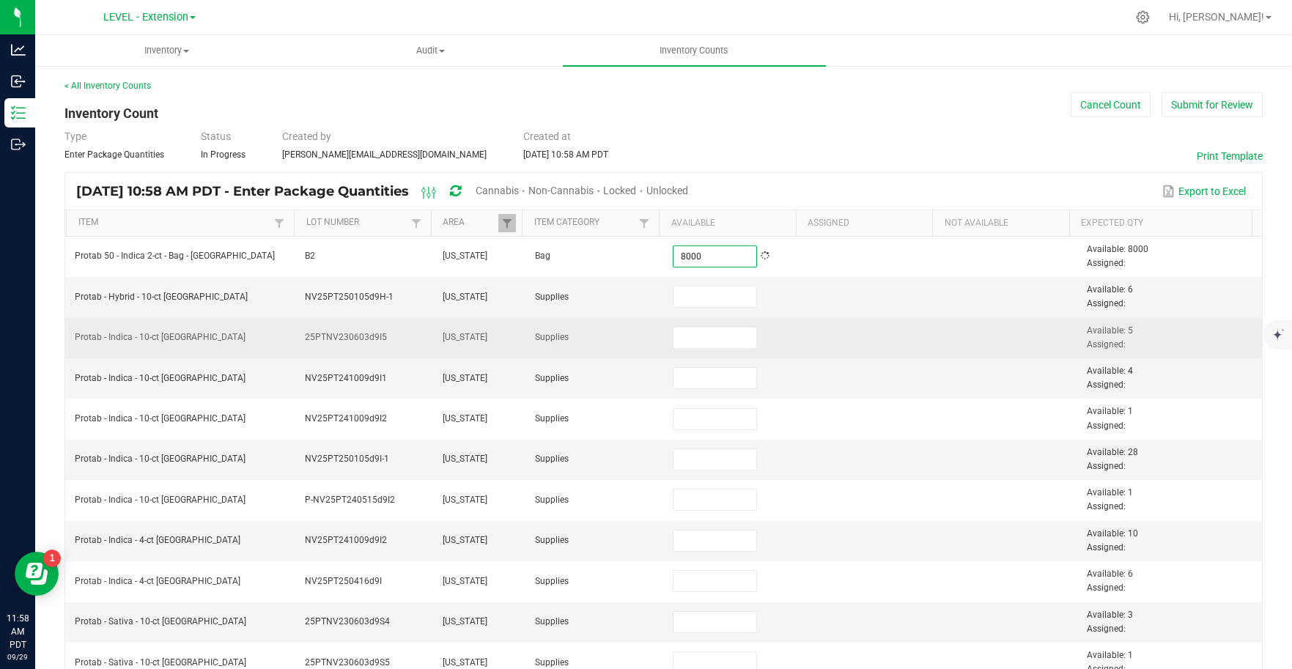
type input "8,000"
click at [902, 351] on td at bounding box center [871, 338] width 138 height 40
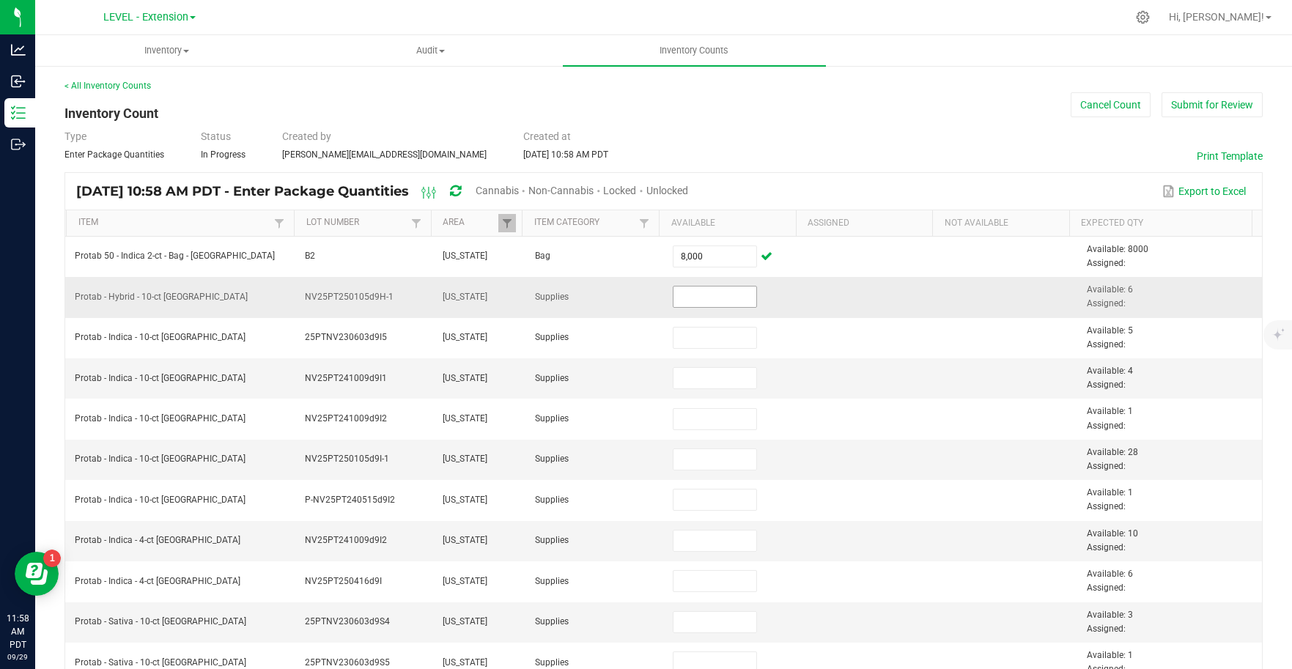
click at [715, 304] on input at bounding box center [714, 296] width 83 height 21
type input "6"
click at [869, 457] on td at bounding box center [871, 460] width 138 height 40
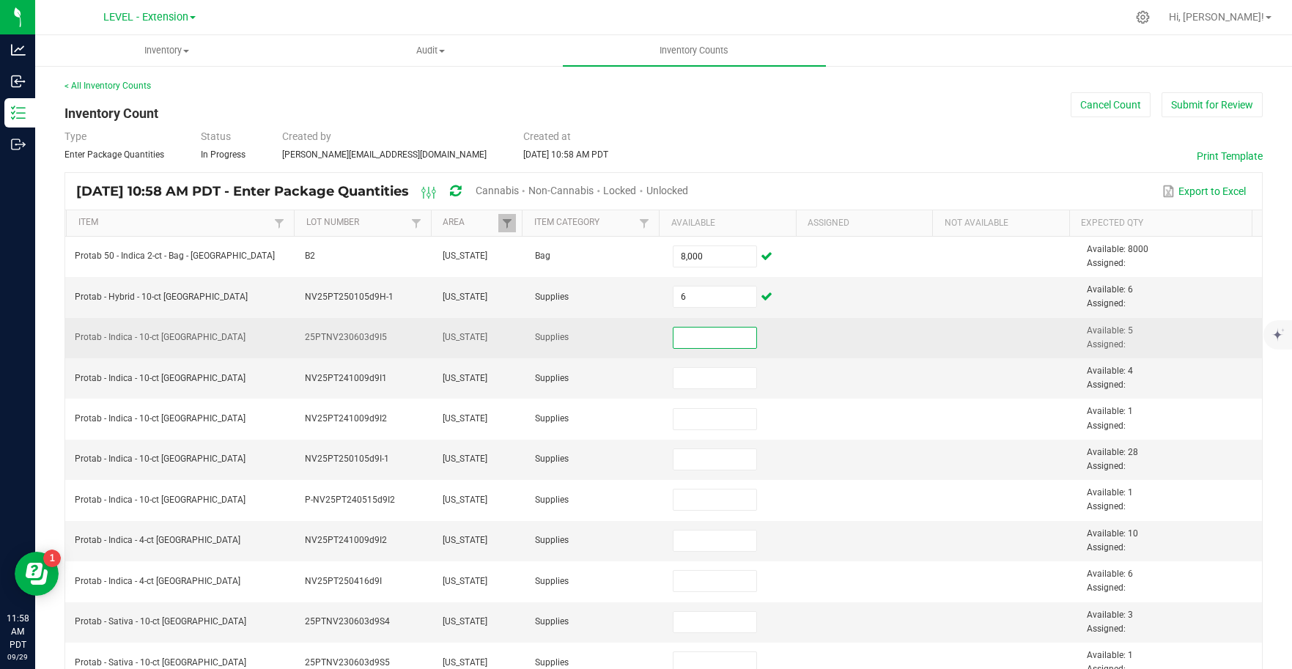
click at [697, 339] on input at bounding box center [714, 337] width 83 height 21
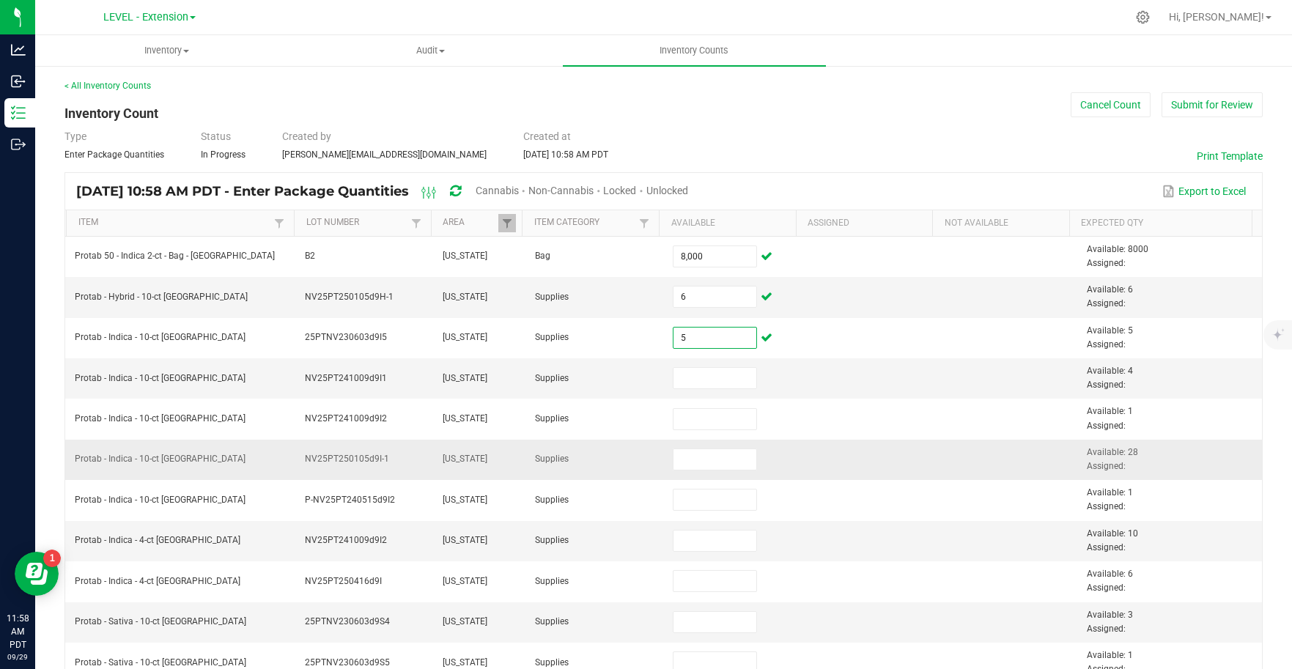
type input "5"
click at [900, 445] on td at bounding box center [871, 460] width 138 height 40
click at [708, 382] on input at bounding box center [714, 378] width 83 height 21
type input "4"
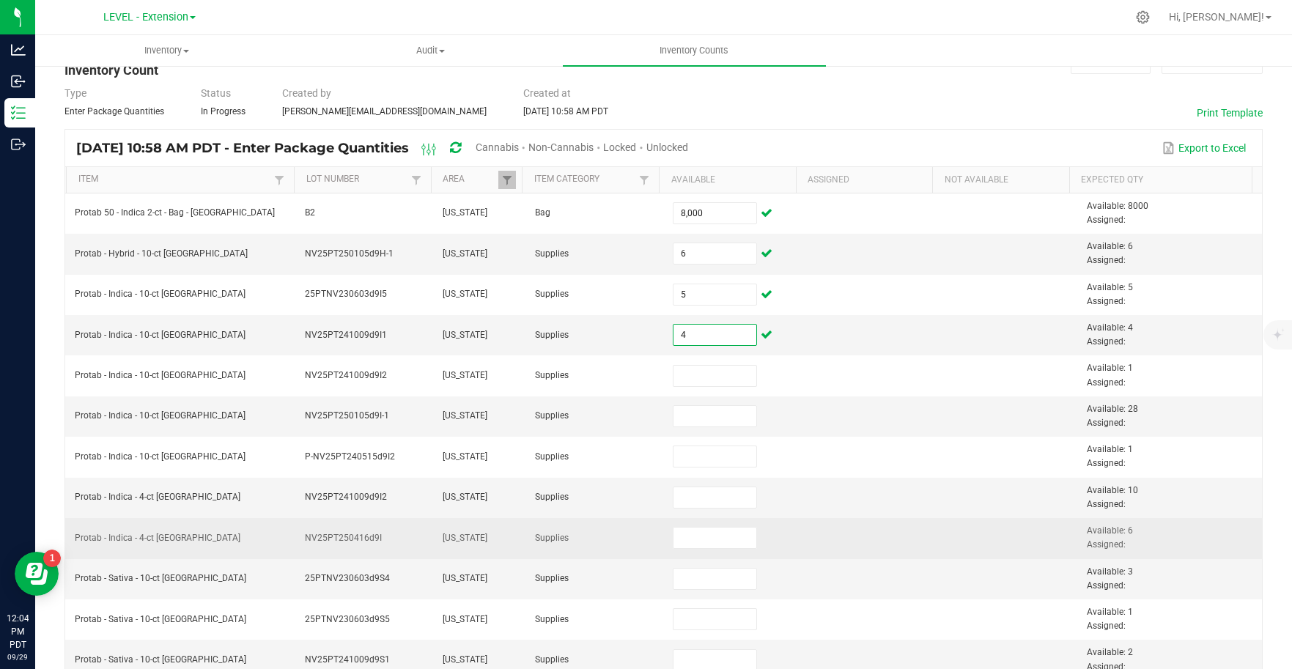
scroll to position [115, 0]
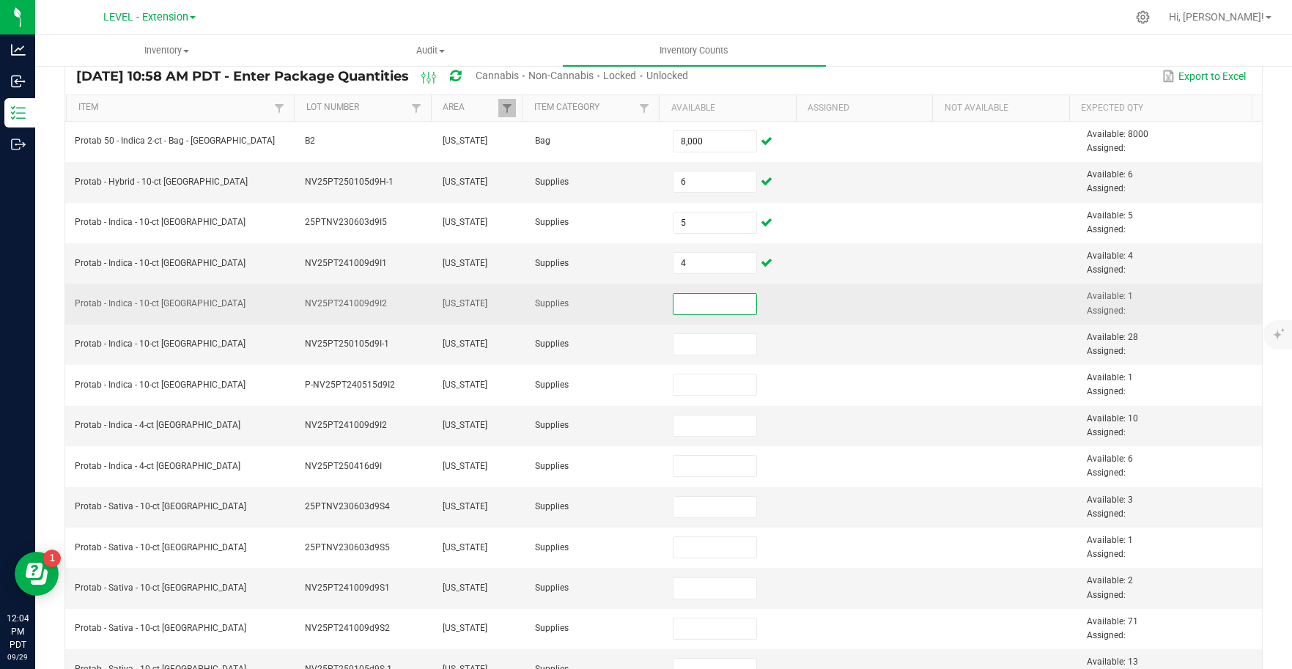
click at [711, 305] on input at bounding box center [714, 304] width 83 height 21
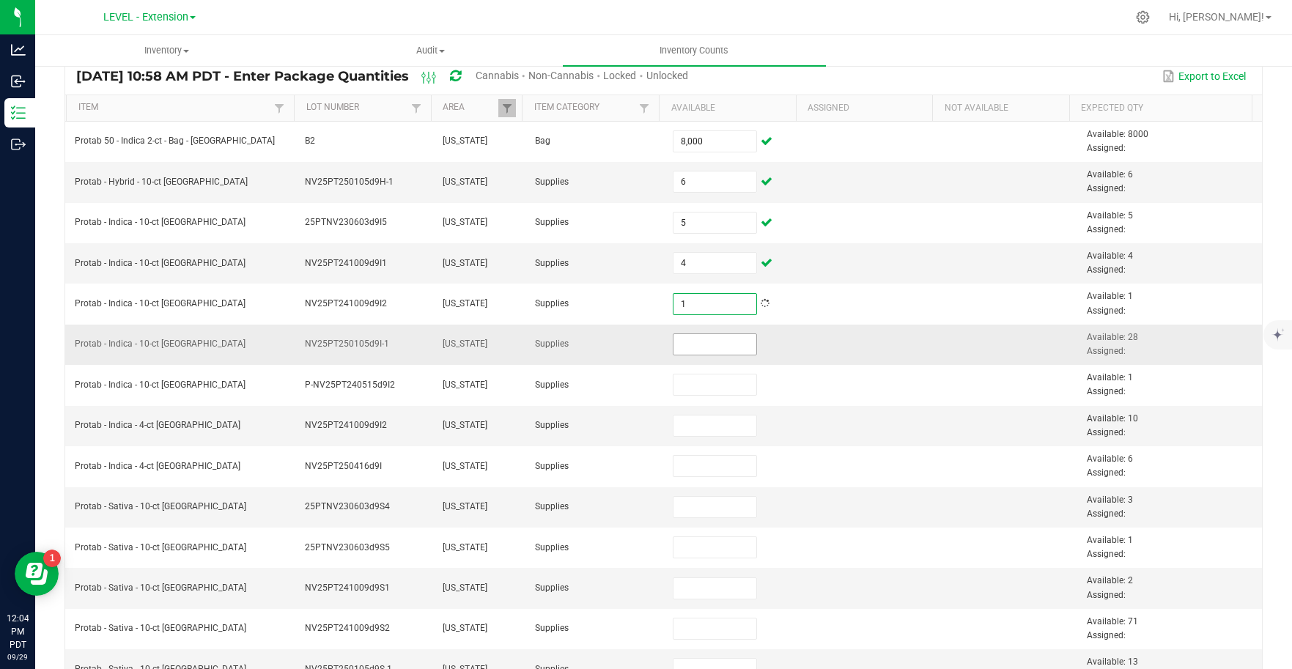
type input "1"
click at [703, 342] on input at bounding box center [714, 344] width 83 height 21
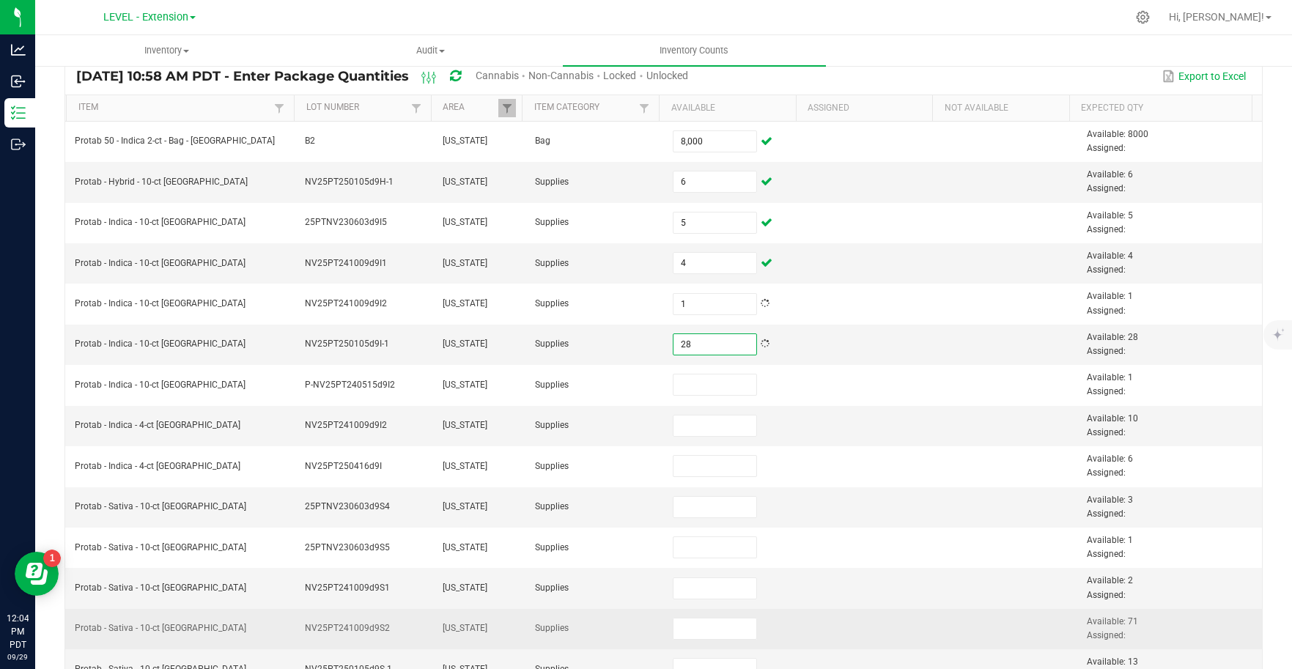
type input "28"
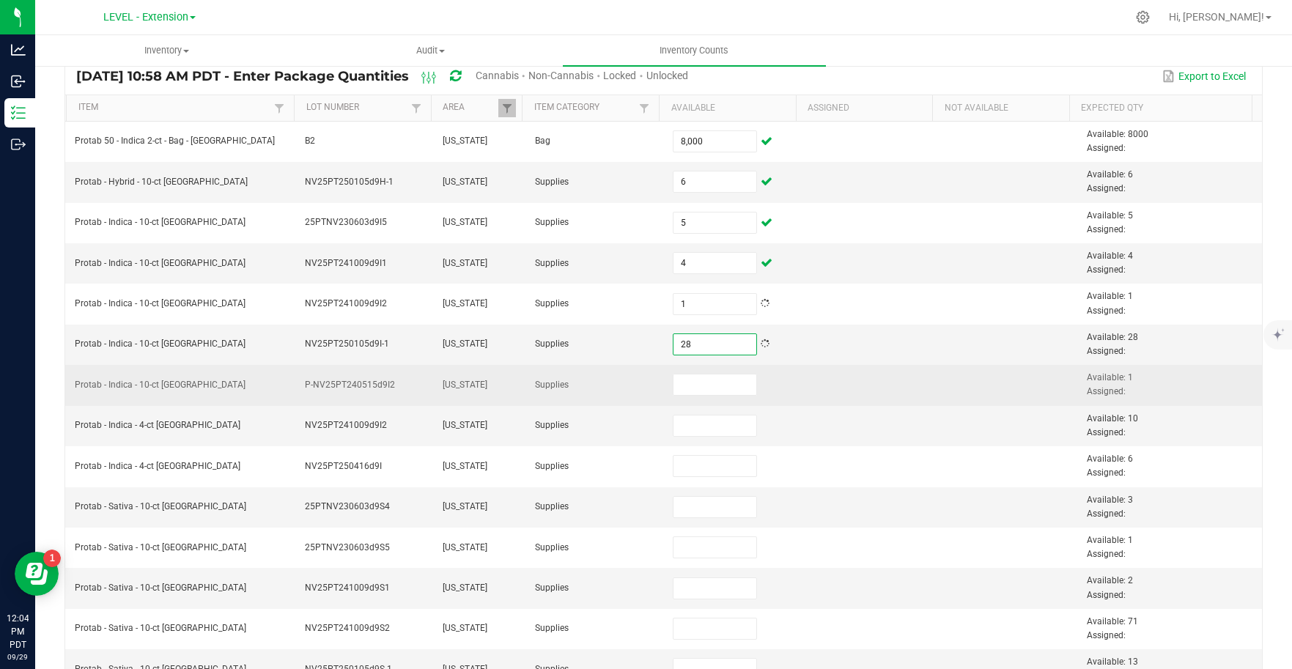
click at [804, 388] on td at bounding box center [871, 385] width 138 height 40
click at [703, 386] on input at bounding box center [714, 384] width 83 height 21
click at [362, 392] on td "P-NV25PT240515d9I2" at bounding box center [365, 385] width 138 height 40
drag, startPoint x: 407, startPoint y: 381, endPoint x: 293, endPoint y: 383, distance: 114.3
click at [296, 383] on td "P-NV25PT240515d9I2" at bounding box center [365, 385] width 138 height 40
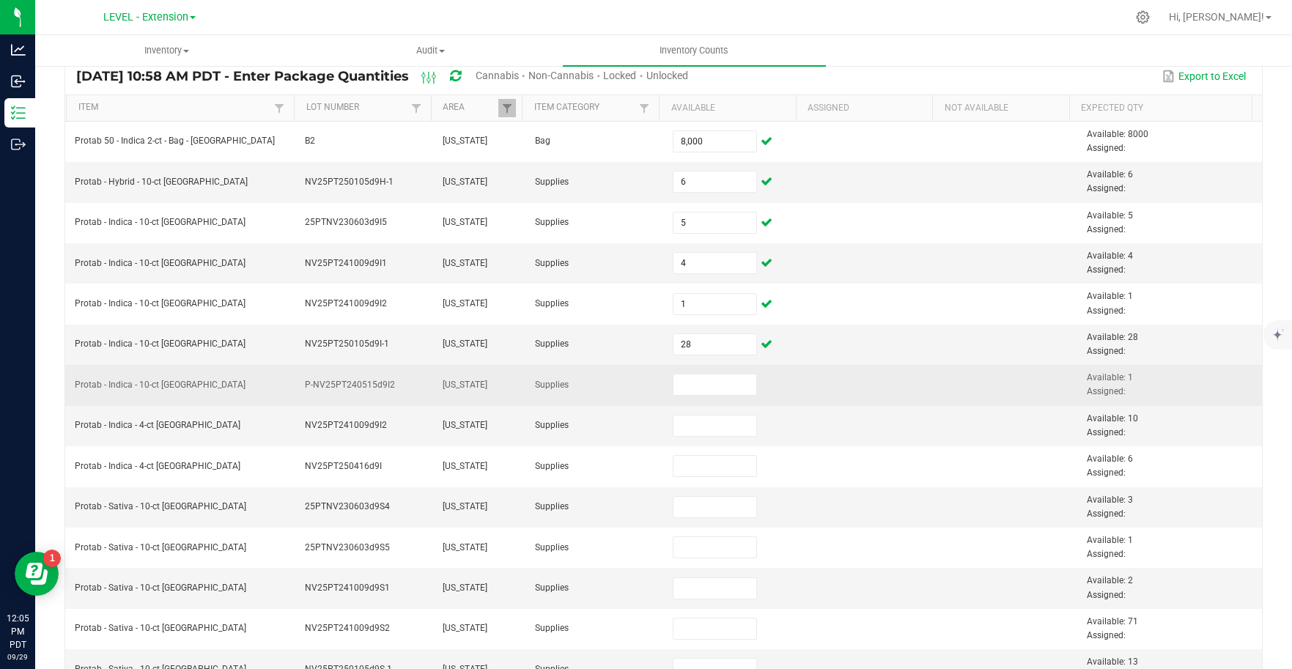
copy span "P-NV25PT240515d9I2"
click at [709, 385] on input at bounding box center [714, 384] width 83 height 21
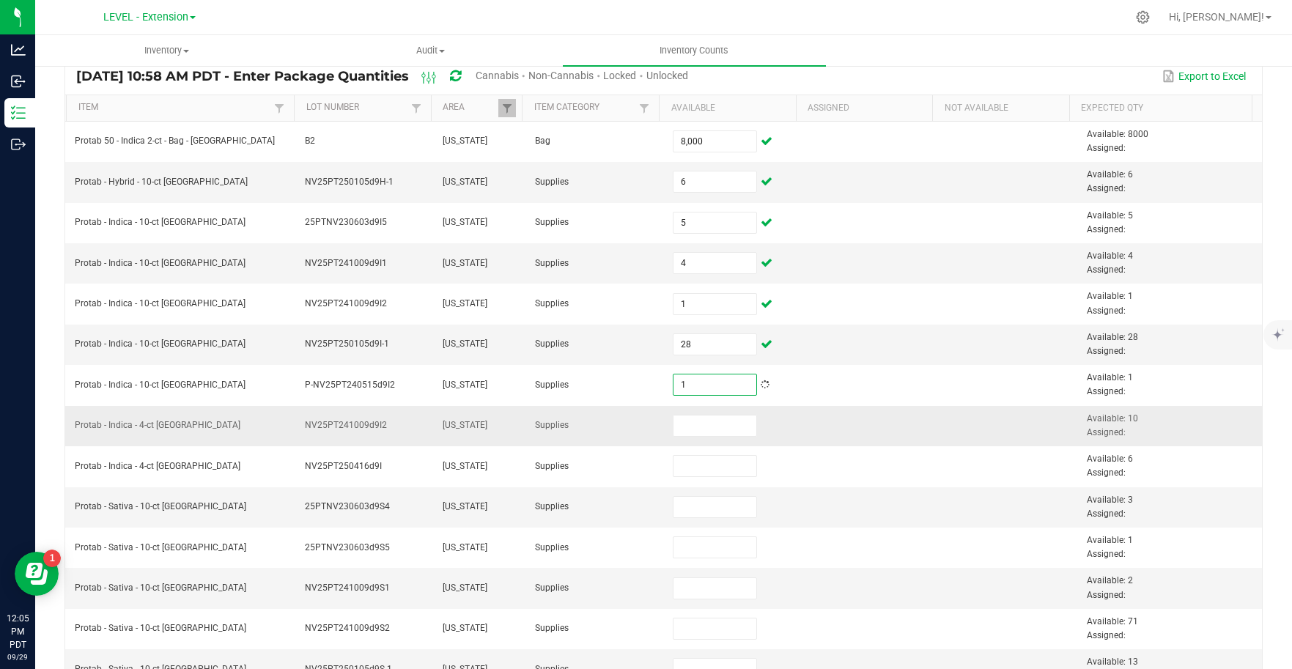
type input "1"
click at [802, 445] on td at bounding box center [871, 426] width 138 height 40
click at [698, 430] on input at bounding box center [714, 425] width 83 height 21
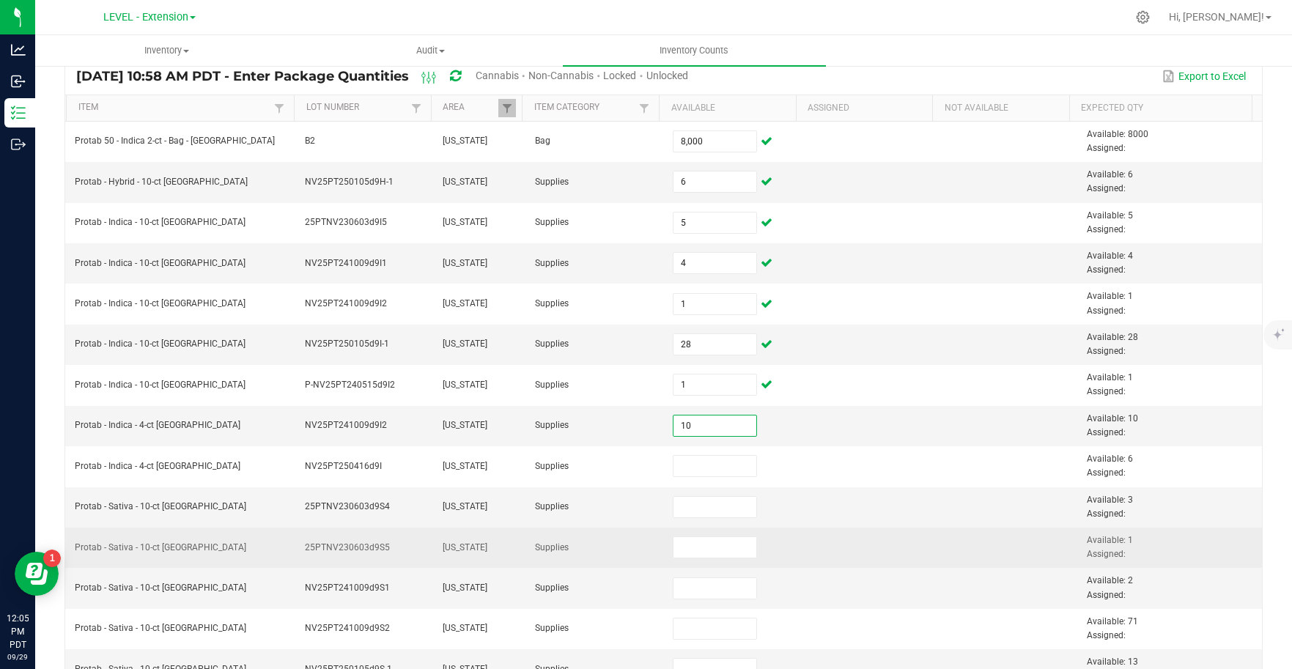
type input "10"
click at [921, 538] on td at bounding box center [871, 548] width 138 height 40
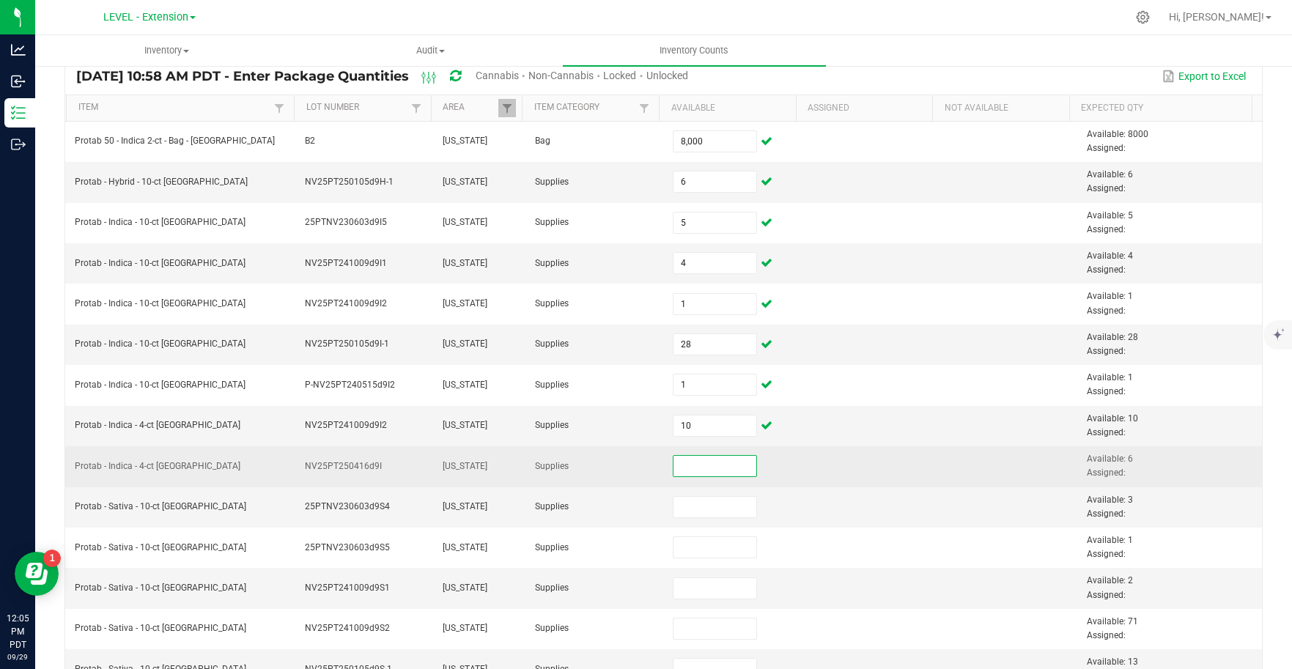
click at [725, 470] on input at bounding box center [714, 466] width 83 height 21
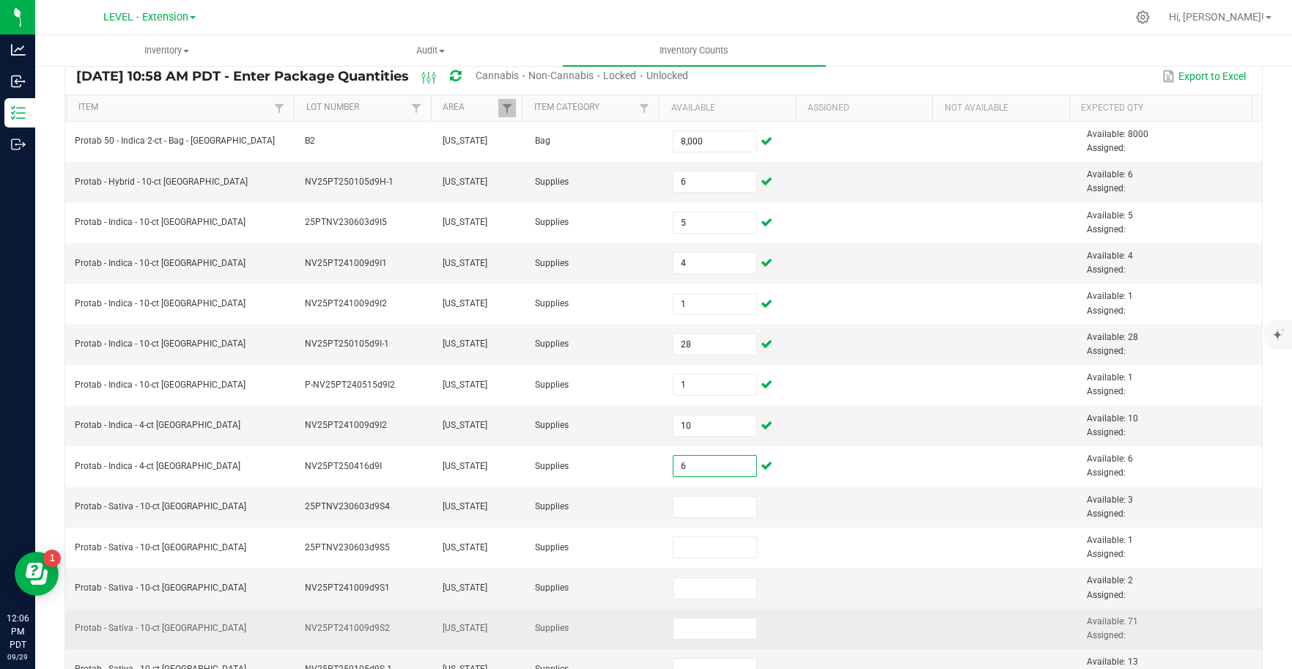
type input "6"
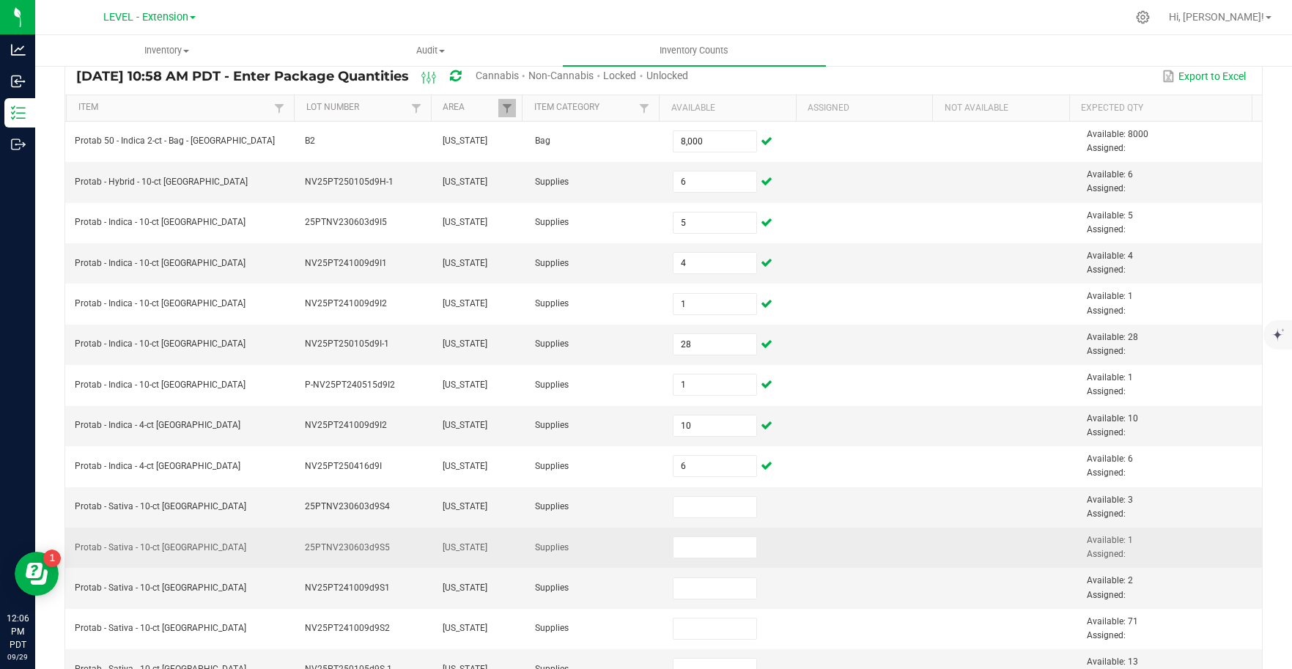
click at [831, 537] on td at bounding box center [871, 548] width 138 height 40
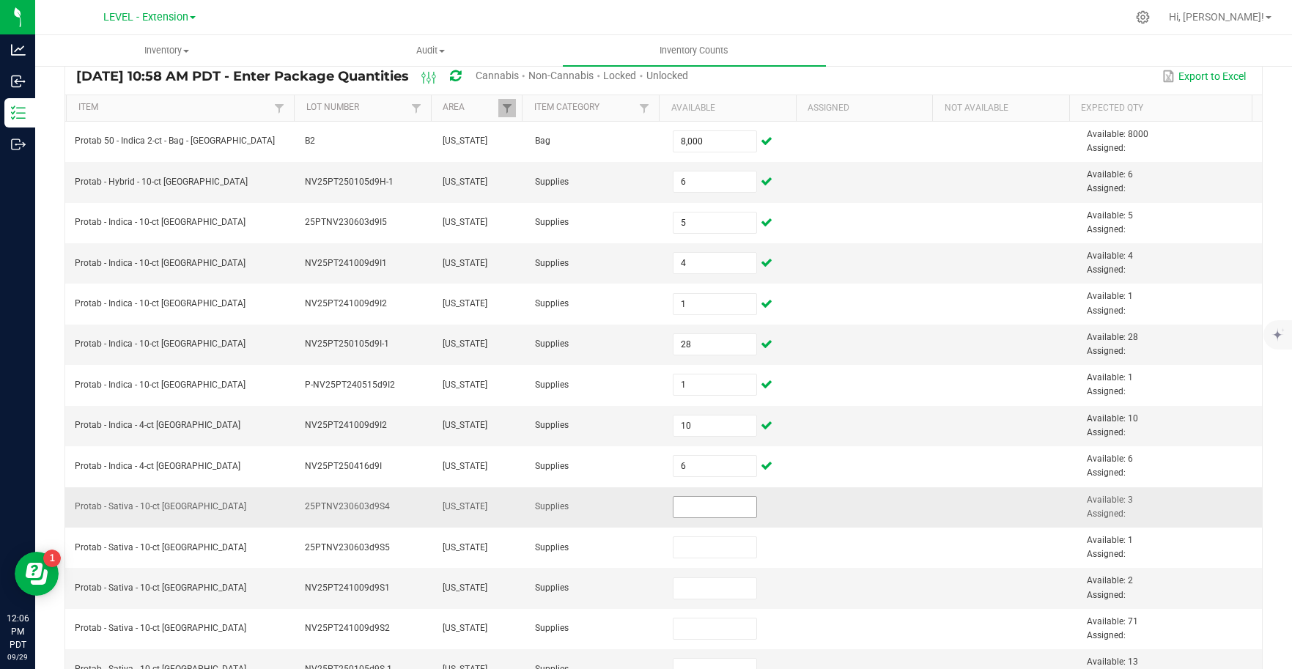
click at [704, 511] on input at bounding box center [714, 507] width 83 height 21
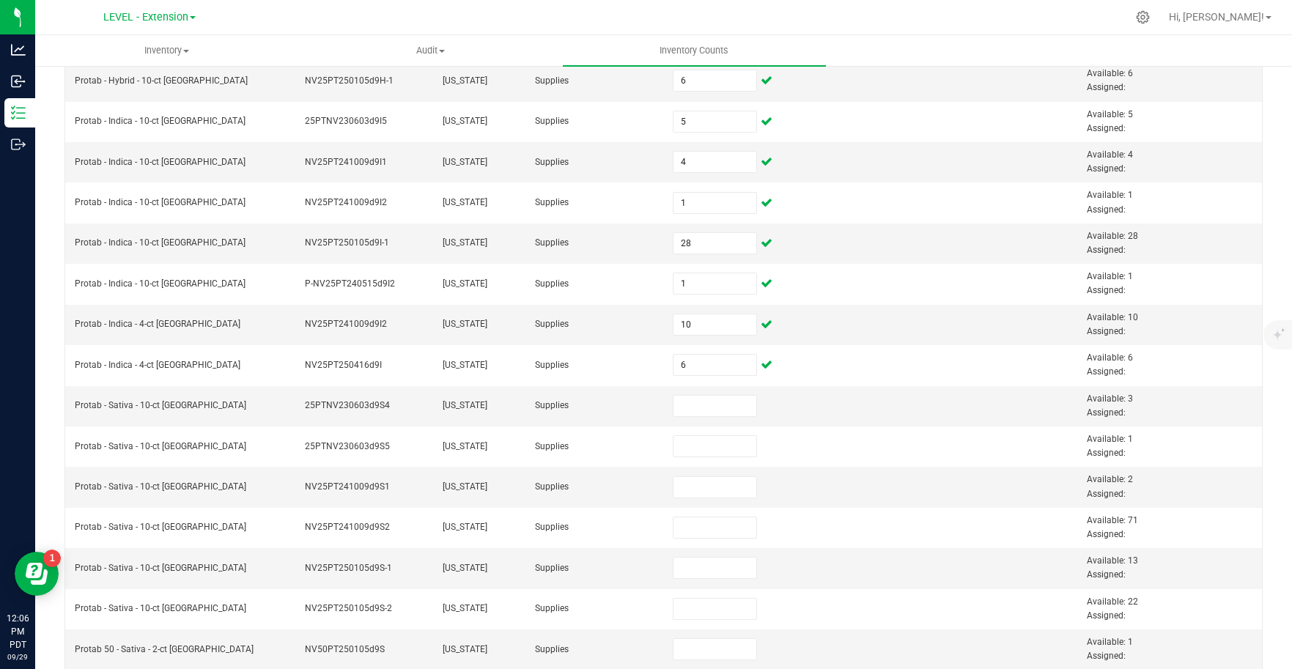
scroll to position [225, 0]
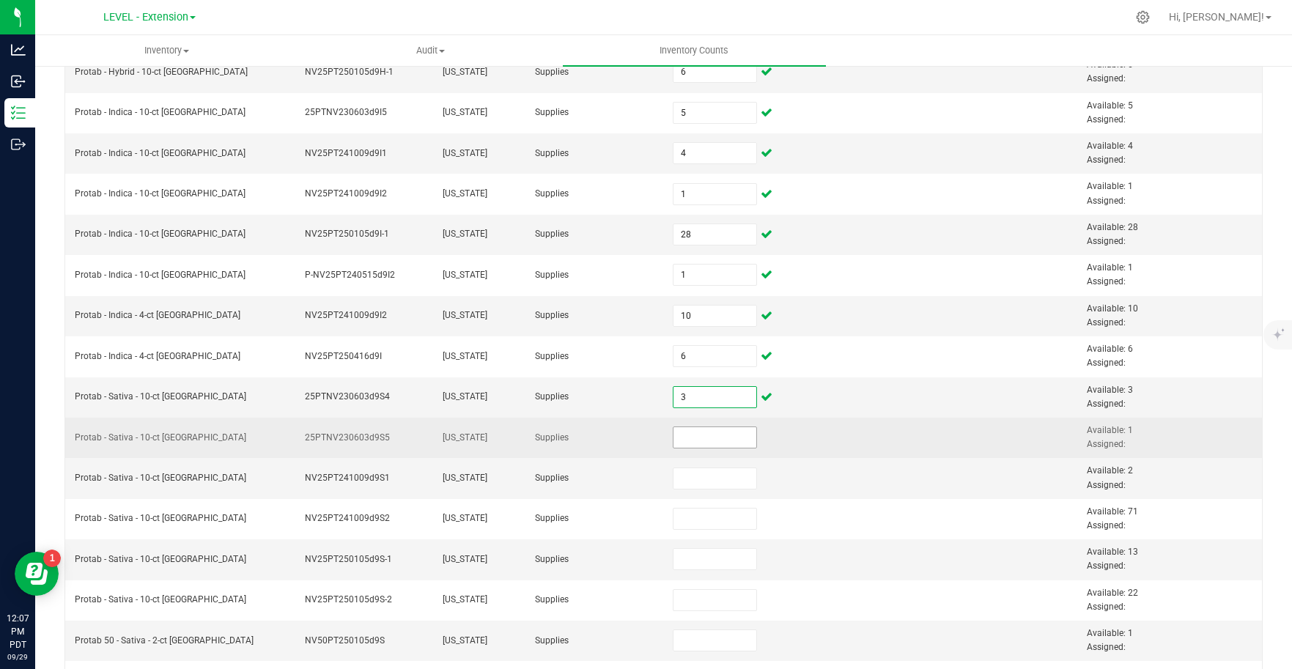
type input "3"
click at [720, 438] on input at bounding box center [714, 437] width 83 height 21
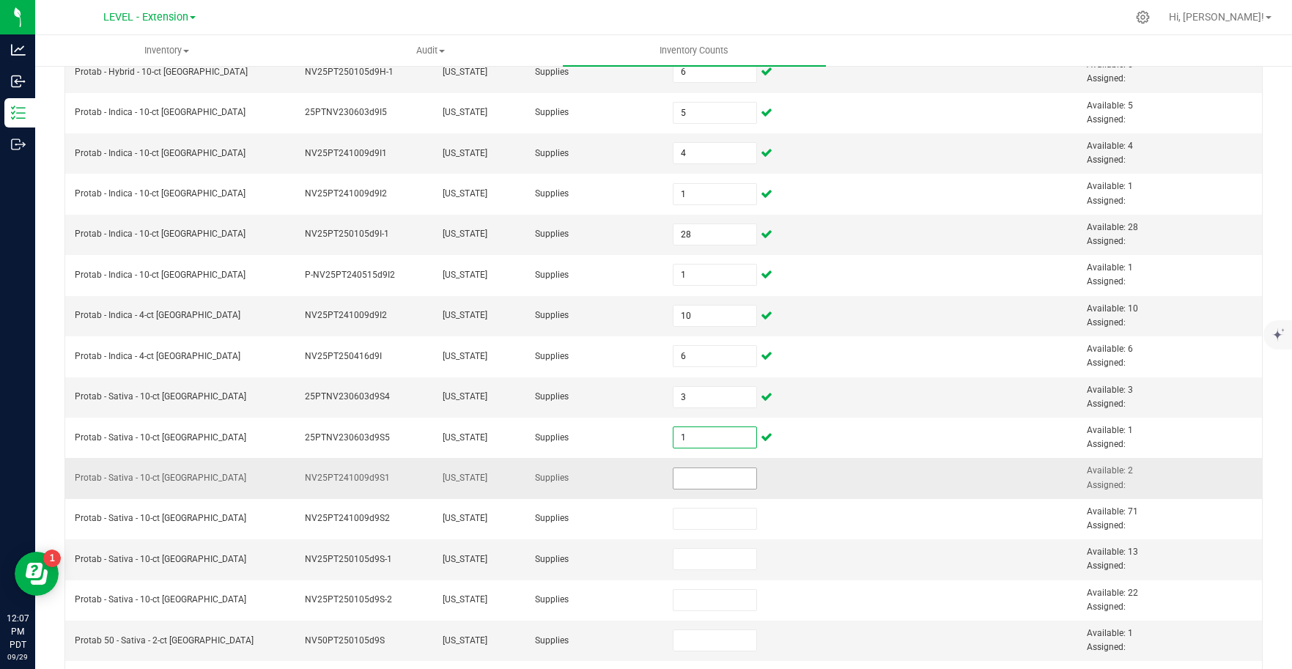
type input "1"
click at [727, 478] on input at bounding box center [714, 478] width 83 height 21
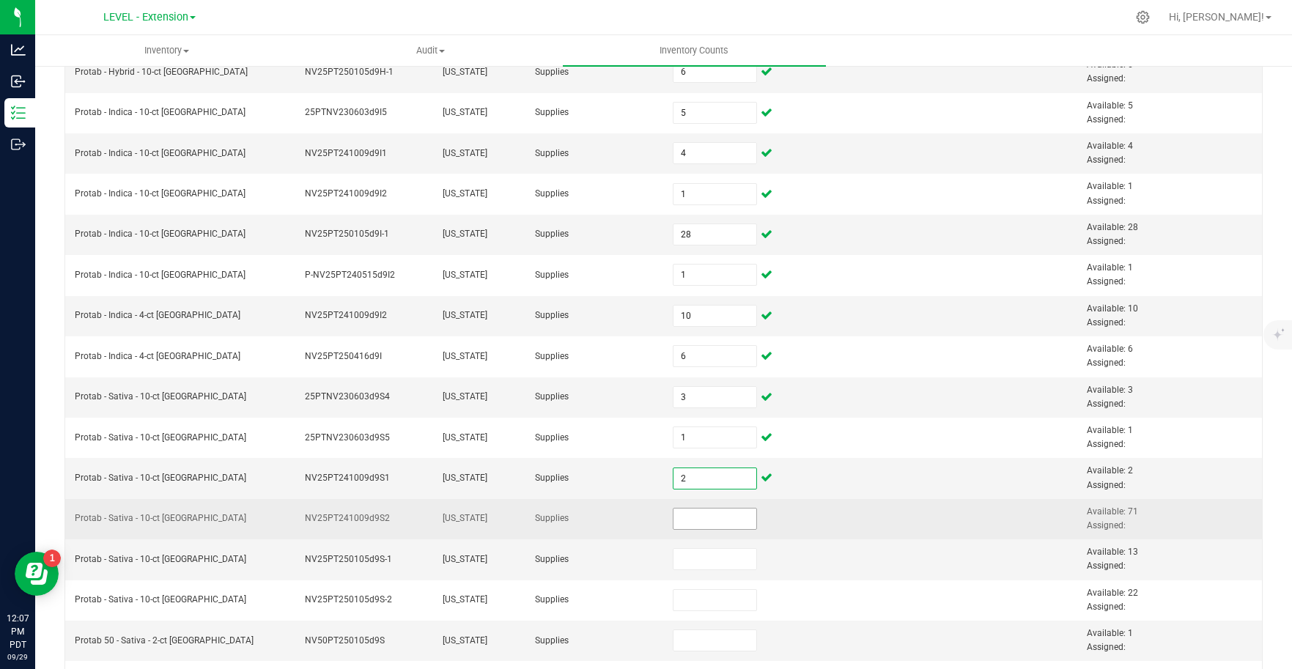
type input "2"
click at [720, 526] on input at bounding box center [714, 518] width 83 height 21
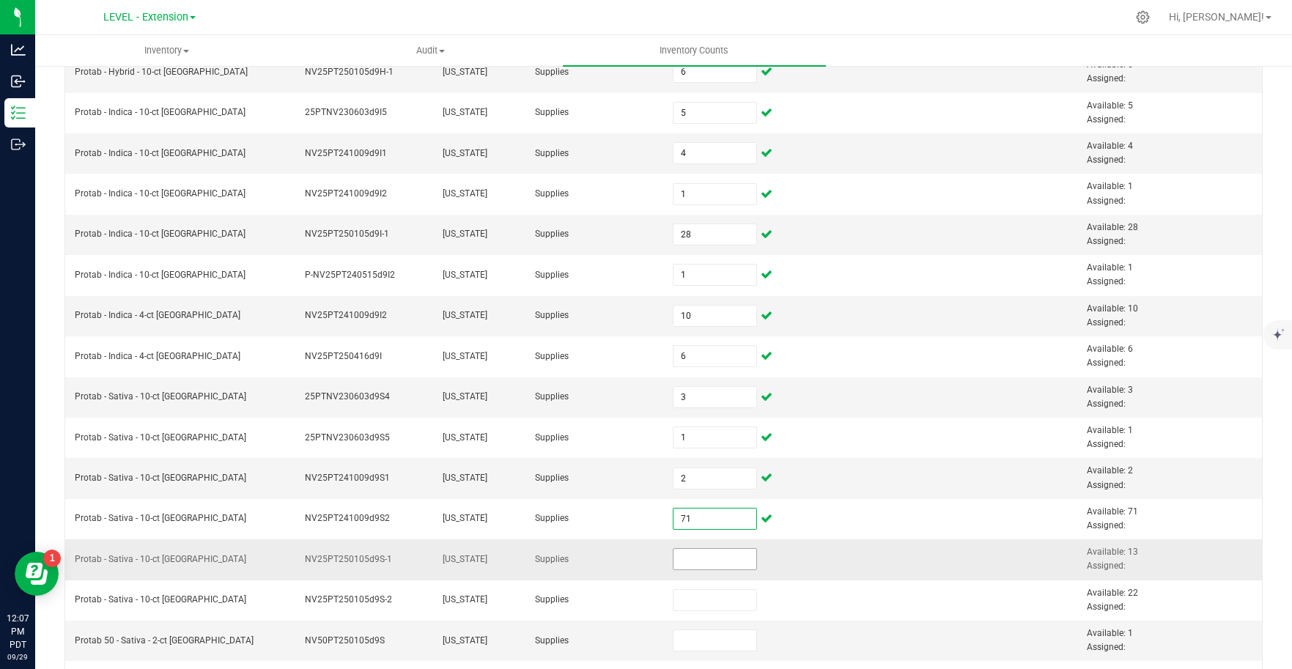
type input "71"
click at [730, 564] on input at bounding box center [714, 559] width 83 height 21
type input "9"
click at [859, 573] on td at bounding box center [871, 559] width 138 height 40
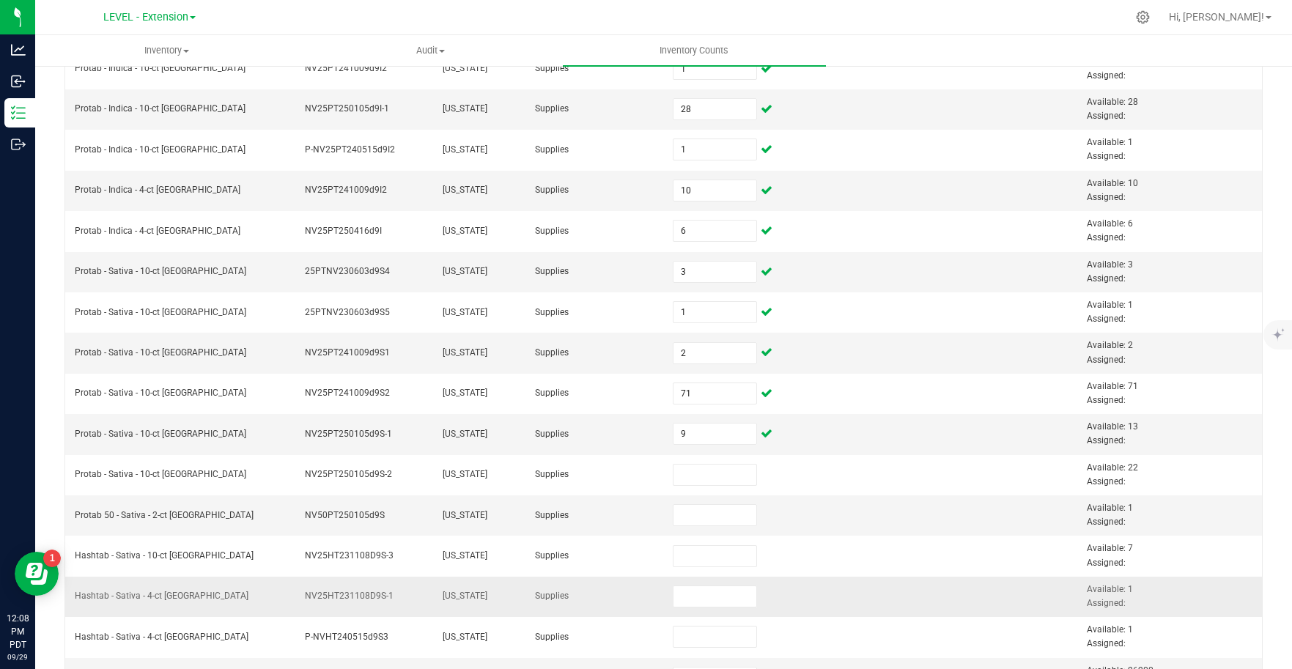
scroll to position [375, 0]
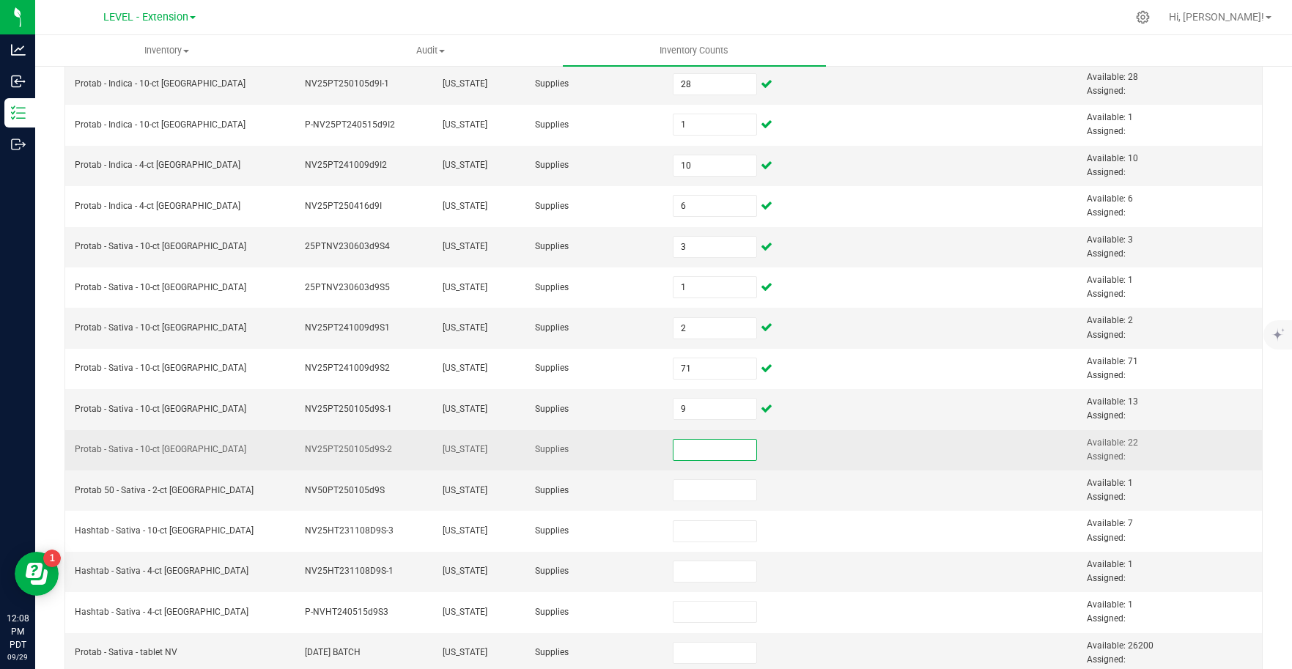
click at [714, 446] on input at bounding box center [714, 450] width 83 height 21
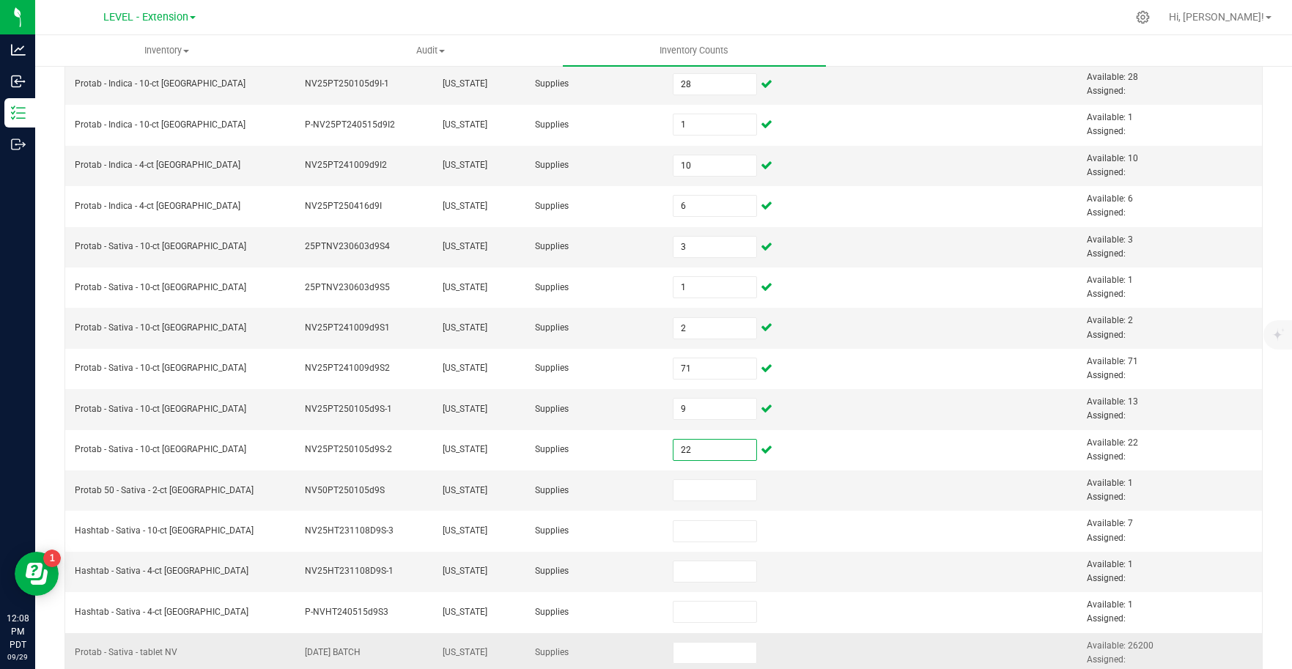
type input "22"
click at [879, 498] on td at bounding box center [871, 490] width 138 height 40
click at [717, 496] on input at bounding box center [714, 490] width 83 height 21
type input "1"
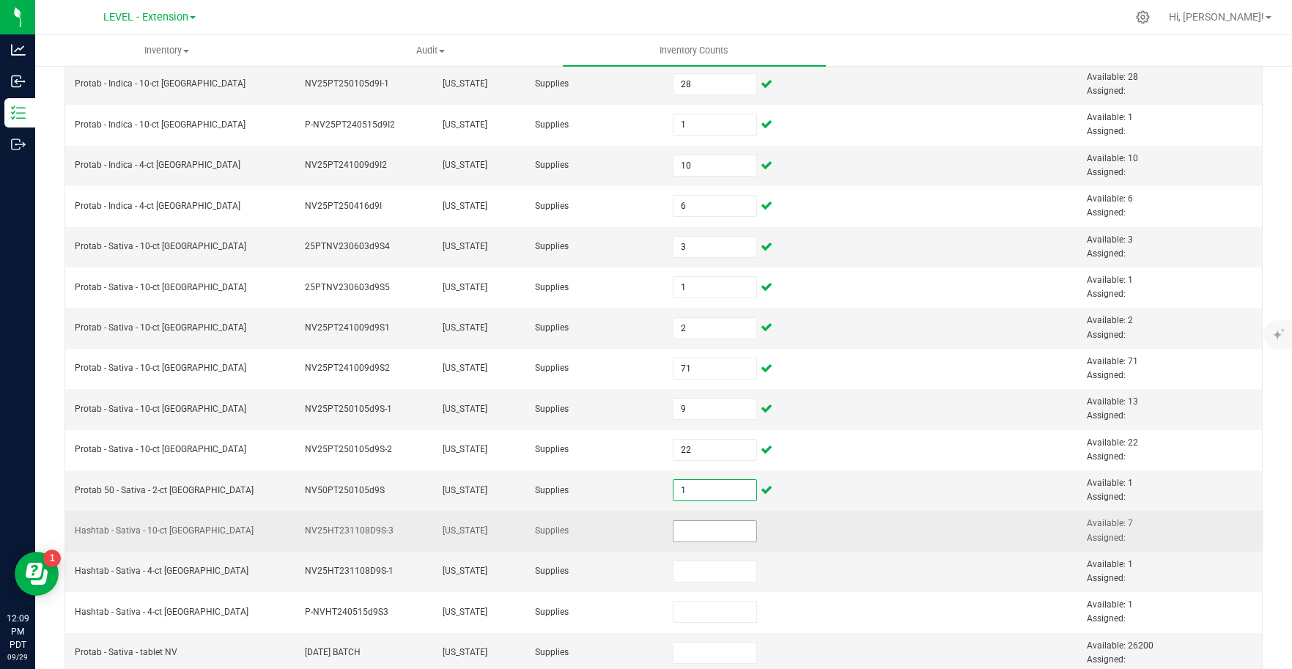
click at [693, 534] on input at bounding box center [714, 531] width 83 height 21
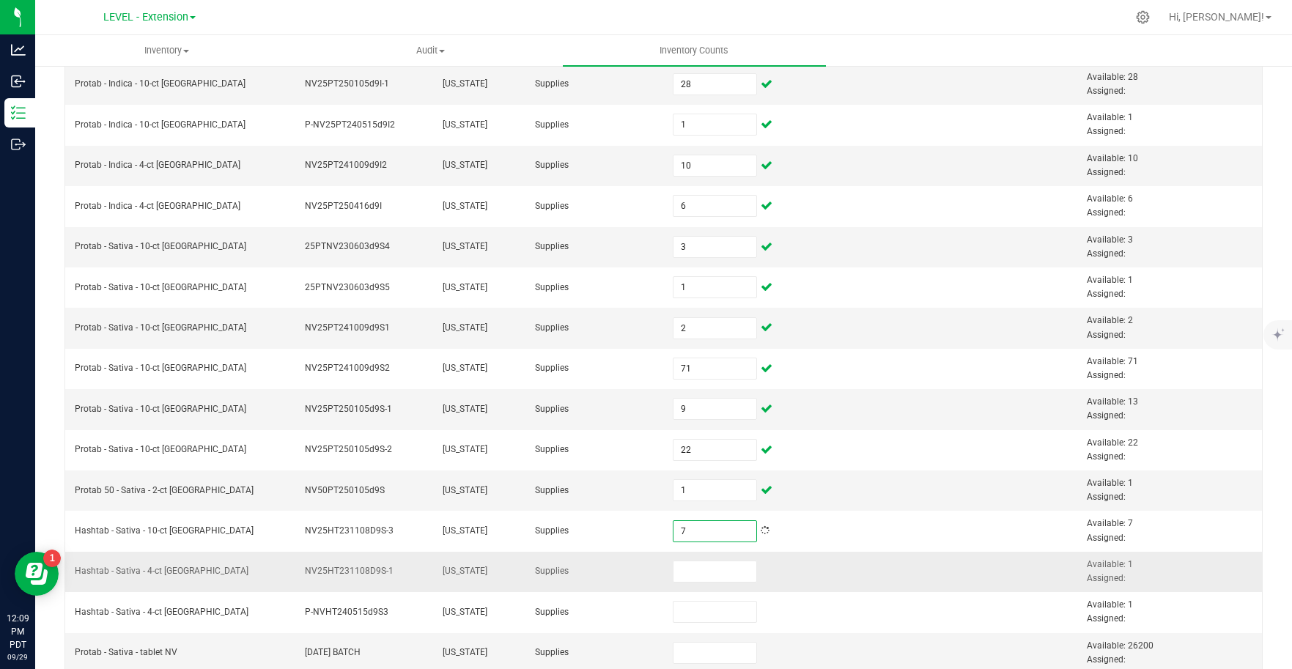
type input "7"
click at [889, 571] on td at bounding box center [871, 572] width 138 height 40
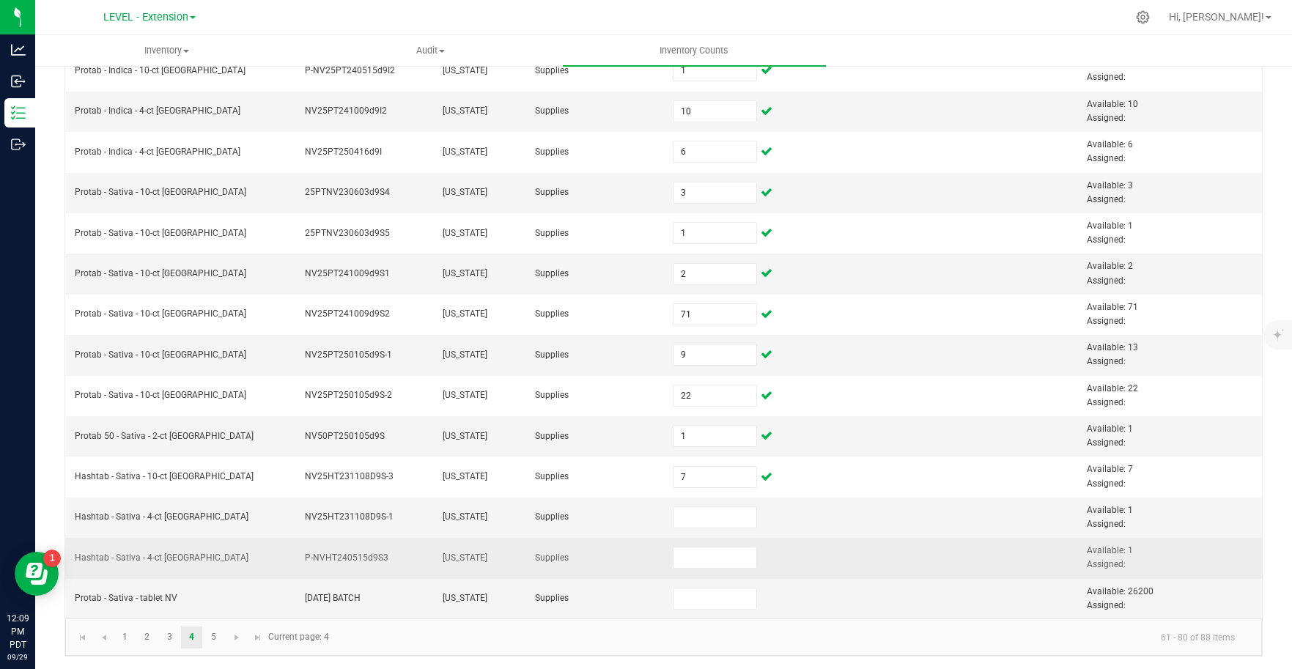
scroll to position [432, 0]
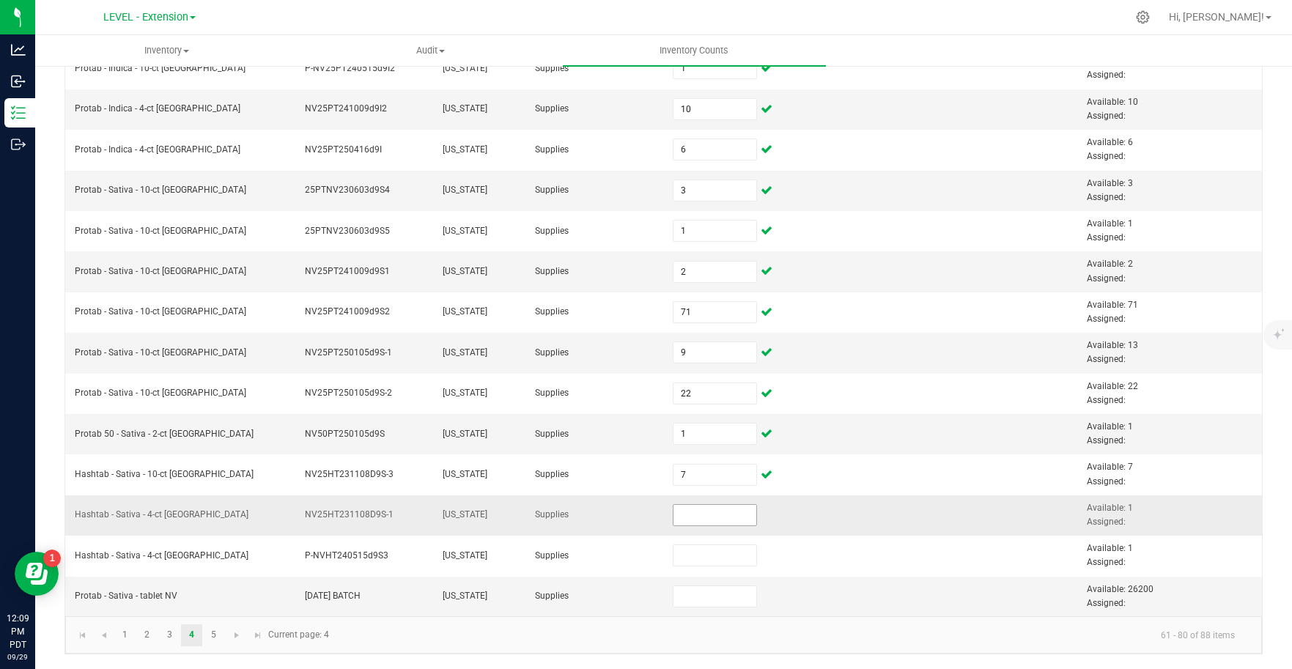
click at [719, 519] on input at bounding box center [714, 515] width 83 height 21
type input "1"
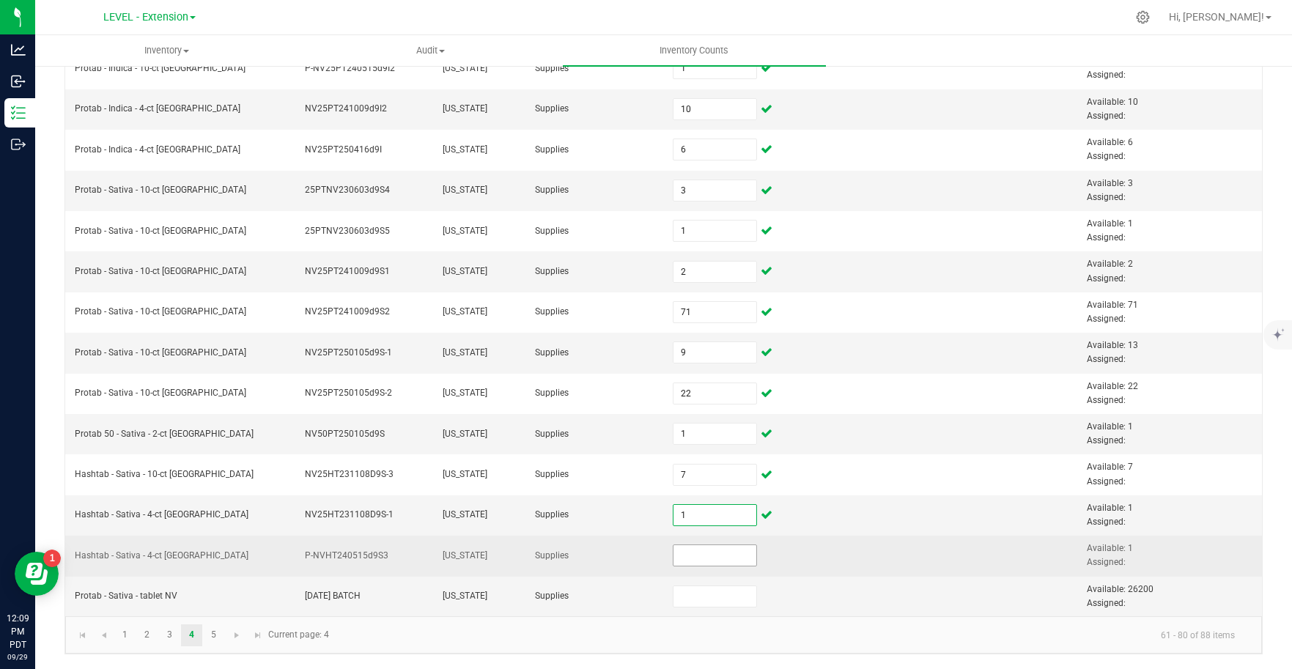
click at [702, 558] on input at bounding box center [714, 555] width 83 height 21
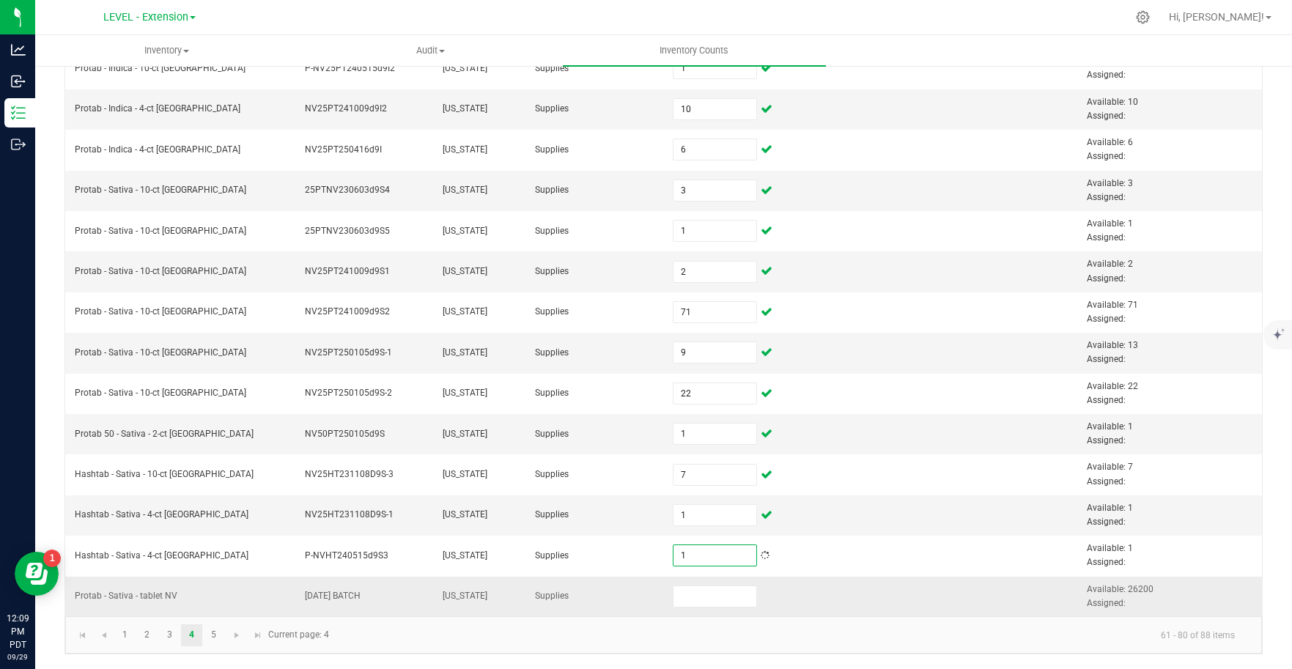
type input "1"
click at [810, 606] on td at bounding box center [871, 597] width 138 height 40
click at [696, 599] on input at bounding box center [714, 596] width 83 height 21
type input "26,200"
click at [623, 641] on kendo-pager-info "61 - 80 of 88 items" at bounding box center [792, 635] width 908 height 24
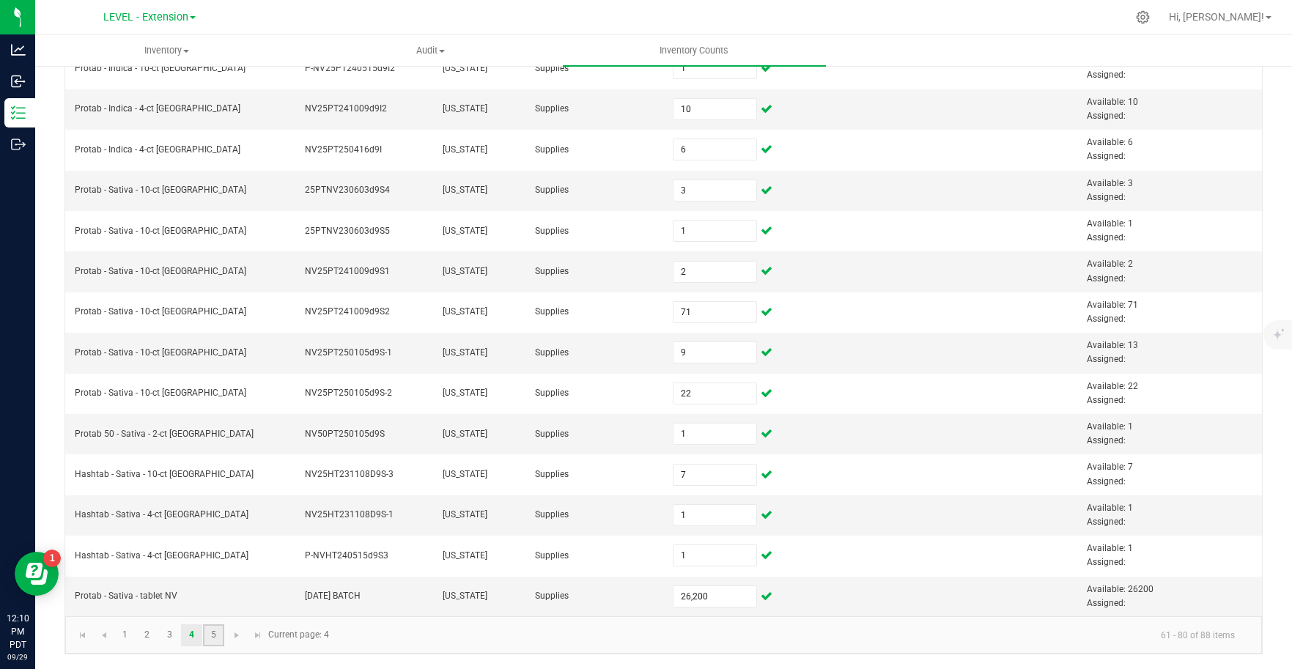
click at [217, 638] on link "5" at bounding box center [213, 635] width 21 height 22
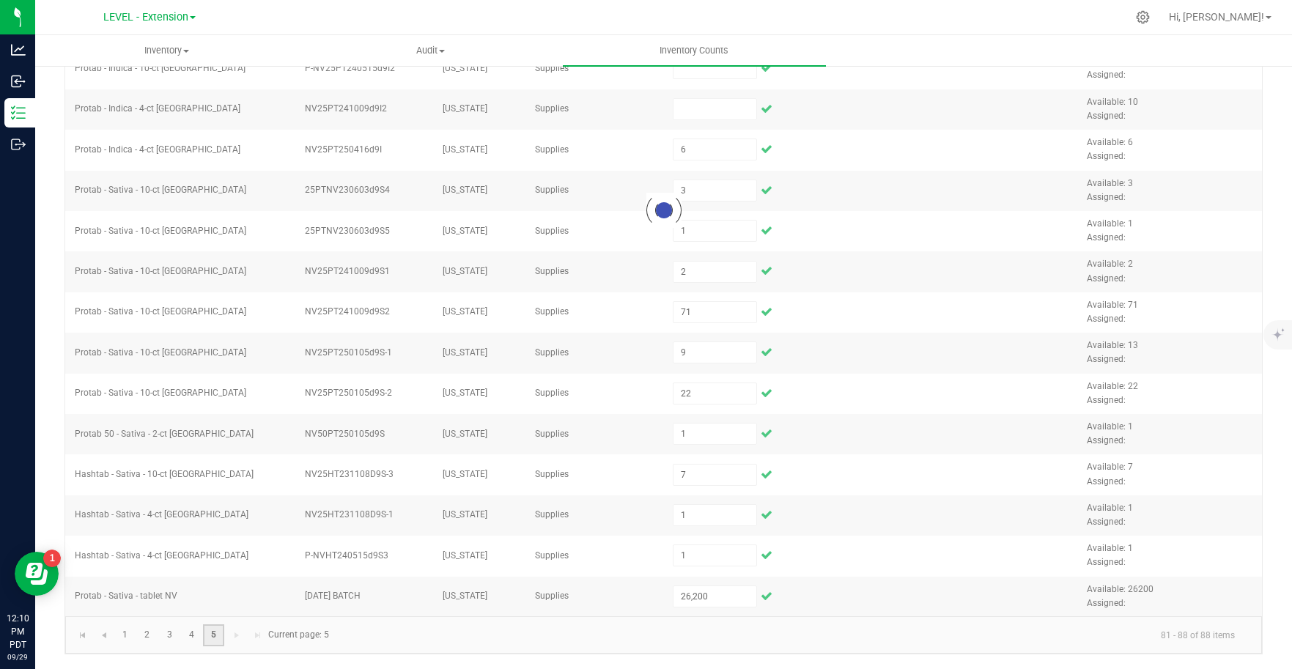
scroll to position [0, 0]
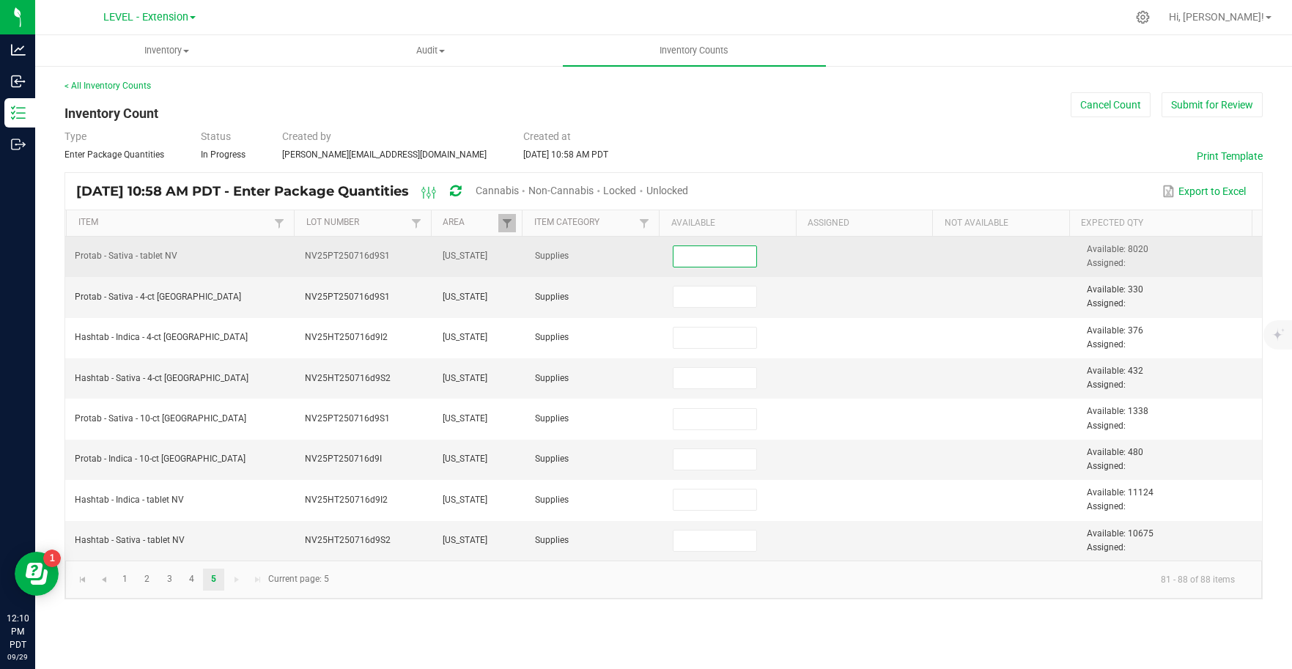
click at [717, 260] on input at bounding box center [714, 256] width 83 height 21
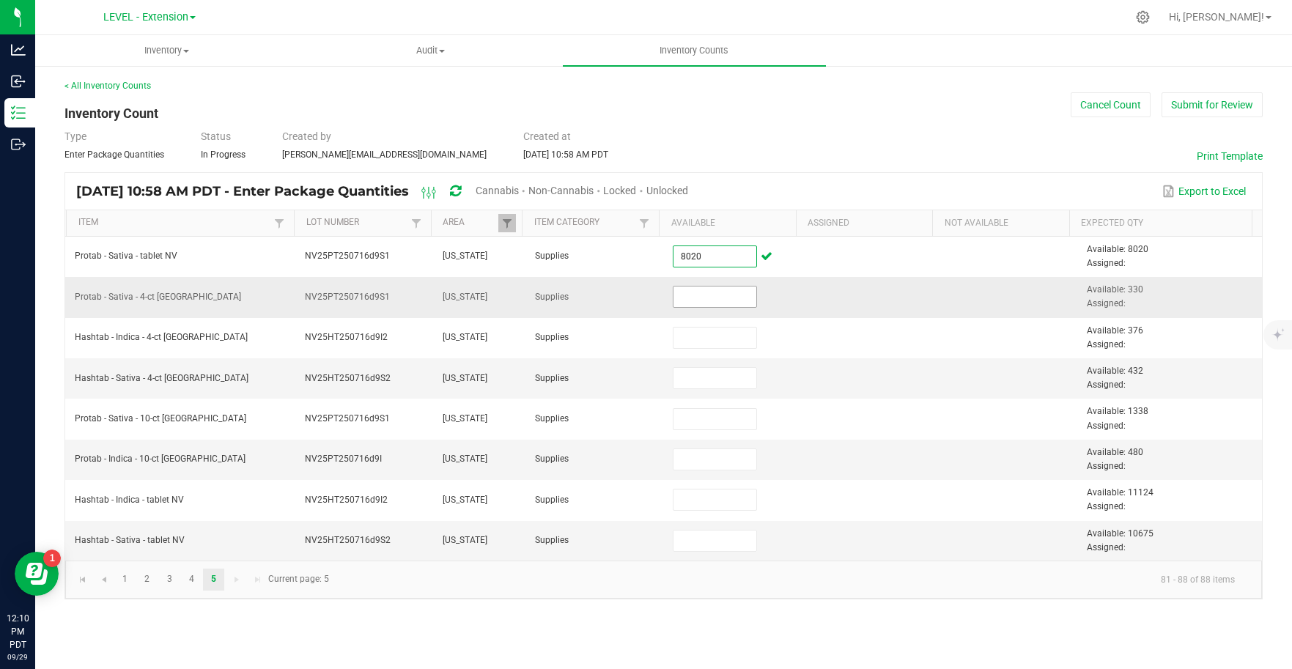
type input "8,020"
click at [714, 303] on input at bounding box center [714, 296] width 83 height 21
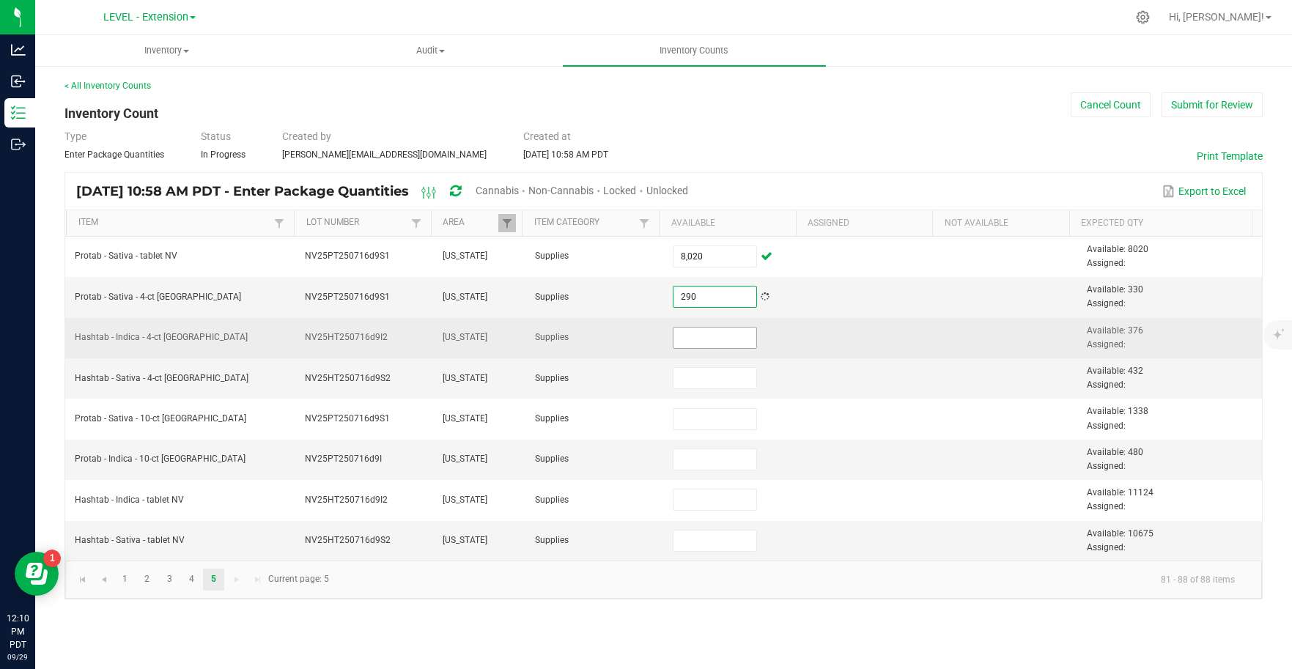
type input "290"
click at [725, 340] on input at bounding box center [714, 337] width 83 height 21
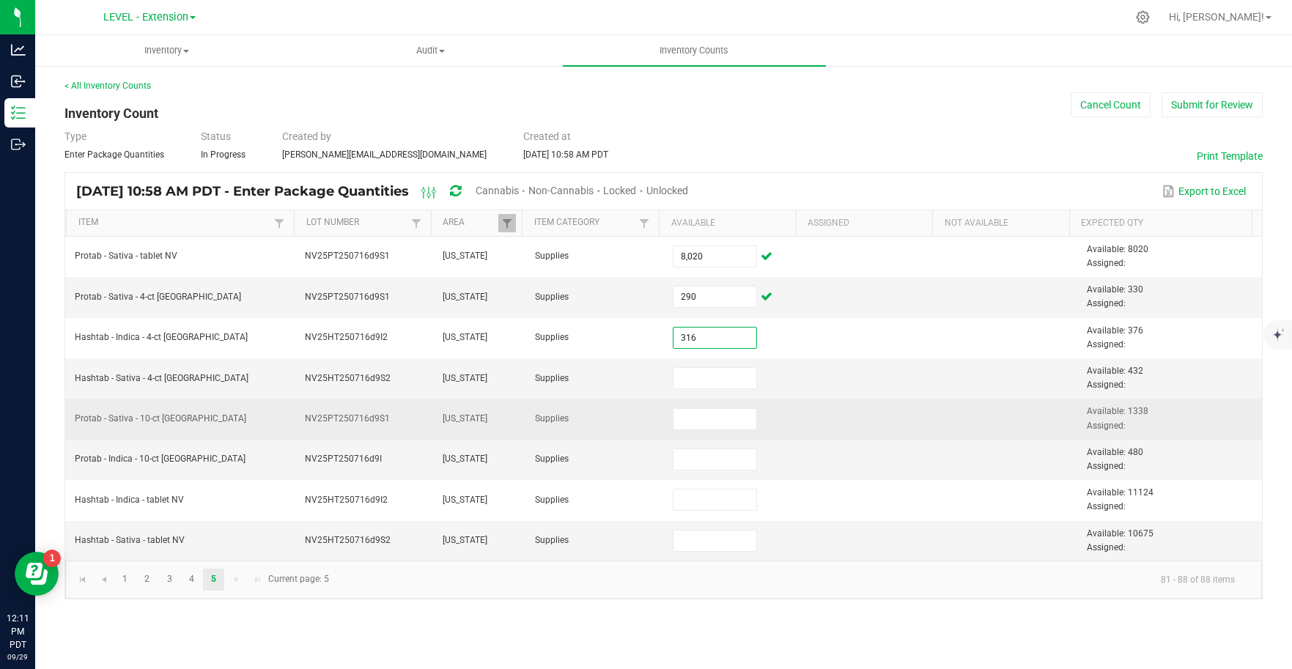
type input "316"
click at [823, 421] on td at bounding box center [871, 419] width 138 height 40
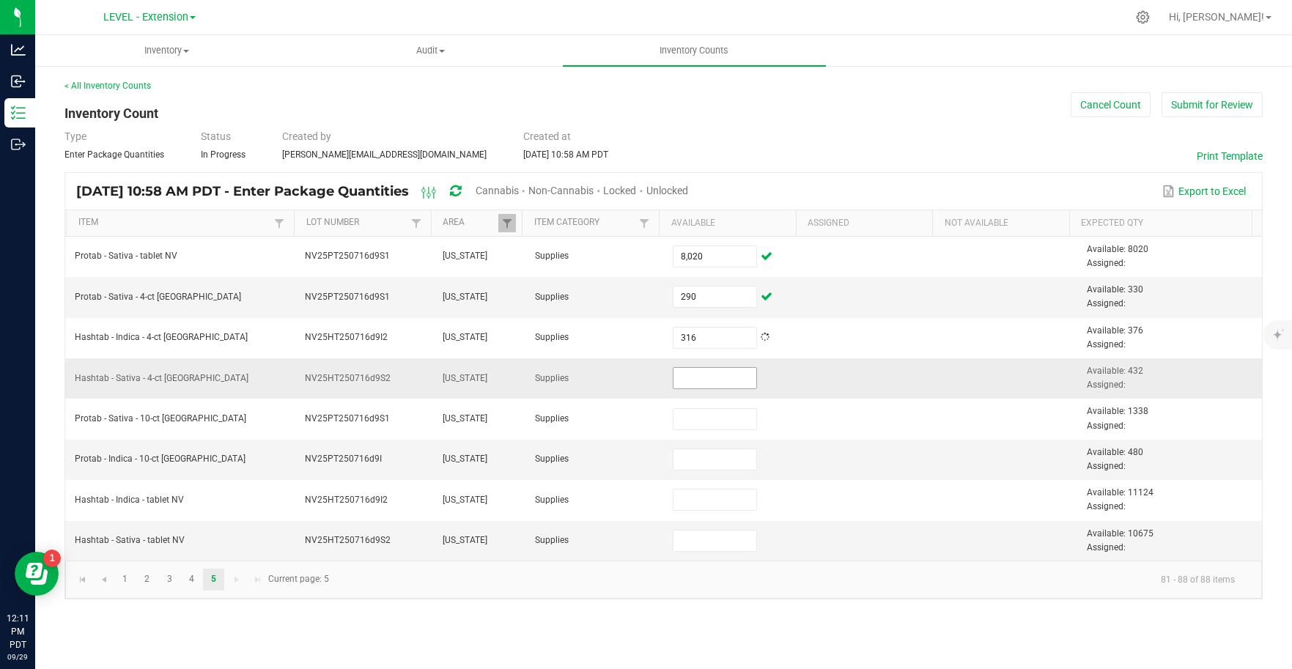
click at [711, 373] on input at bounding box center [714, 378] width 83 height 21
type input "392"
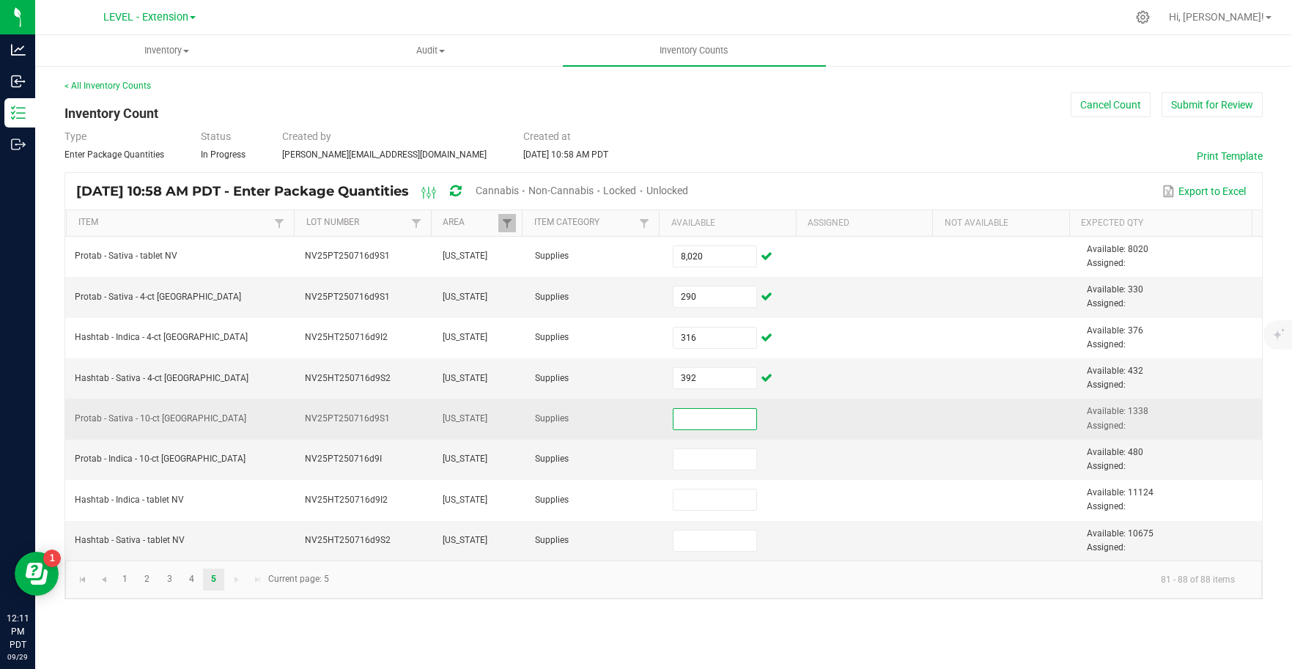
click at [702, 419] on input at bounding box center [714, 419] width 83 height 21
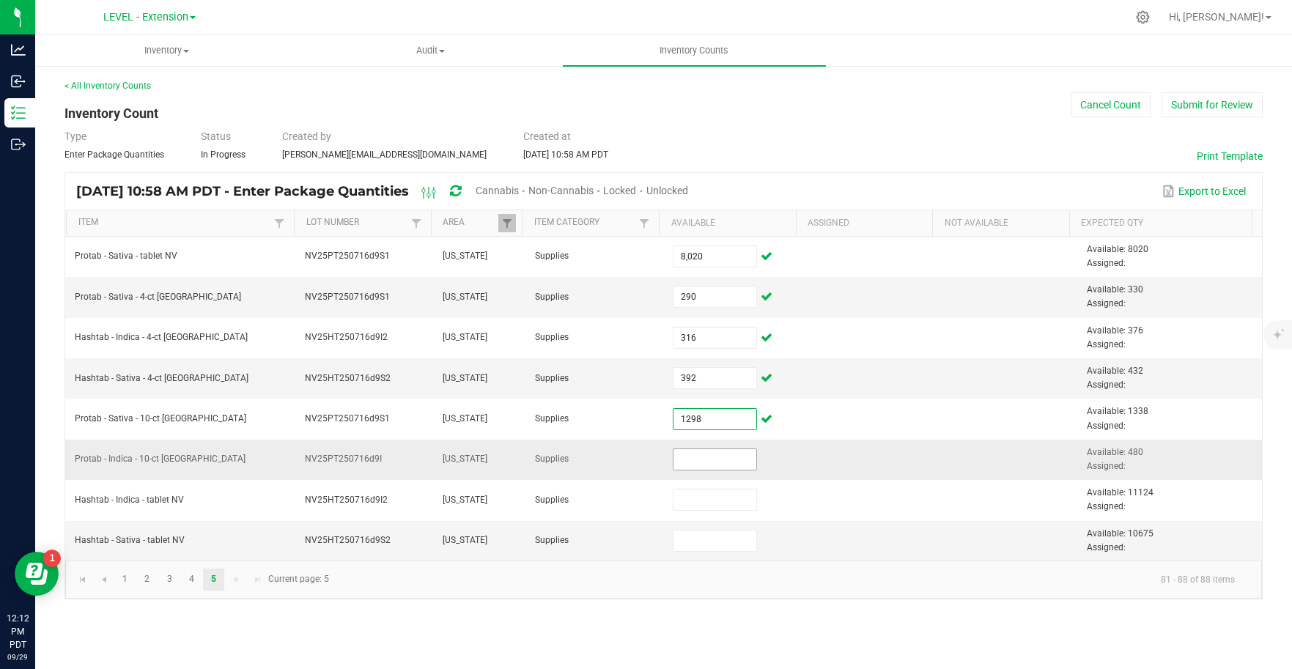
type input "1,298"
click at [718, 459] on input at bounding box center [714, 459] width 83 height 21
type input "480"
click at [816, 550] on td at bounding box center [871, 541] width 138 height 40
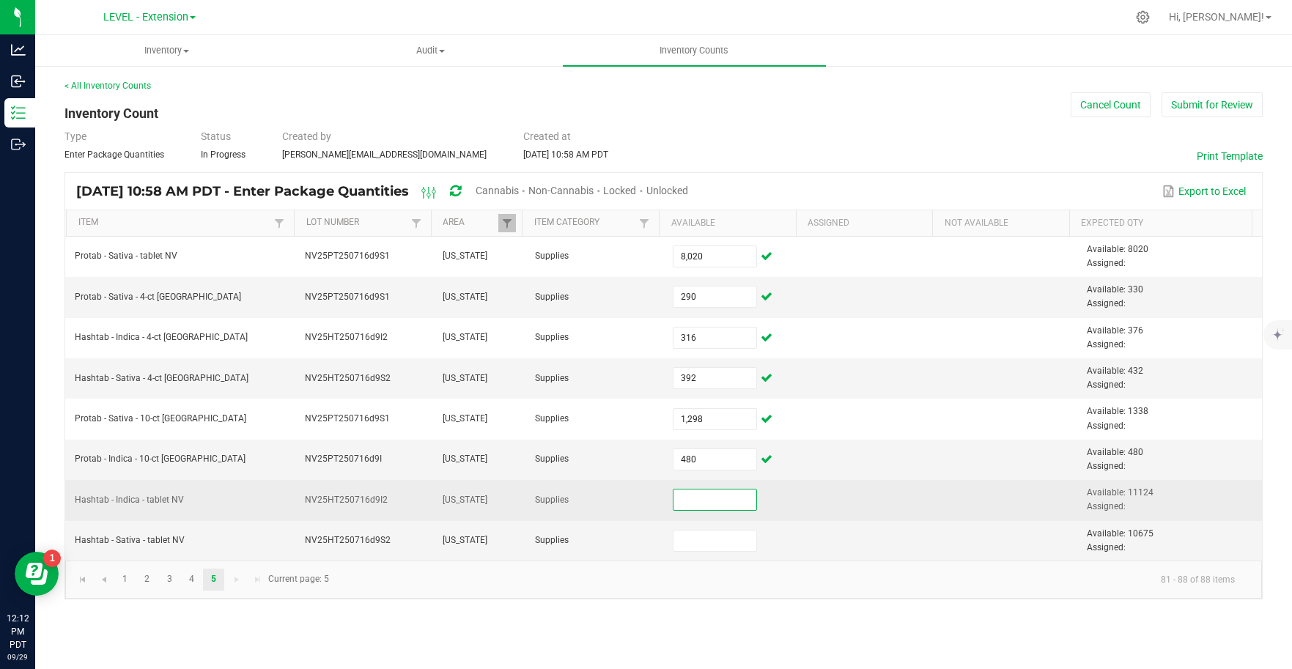
click at [728, 506] on input at bounding box center [714, 499] width 83 height 21
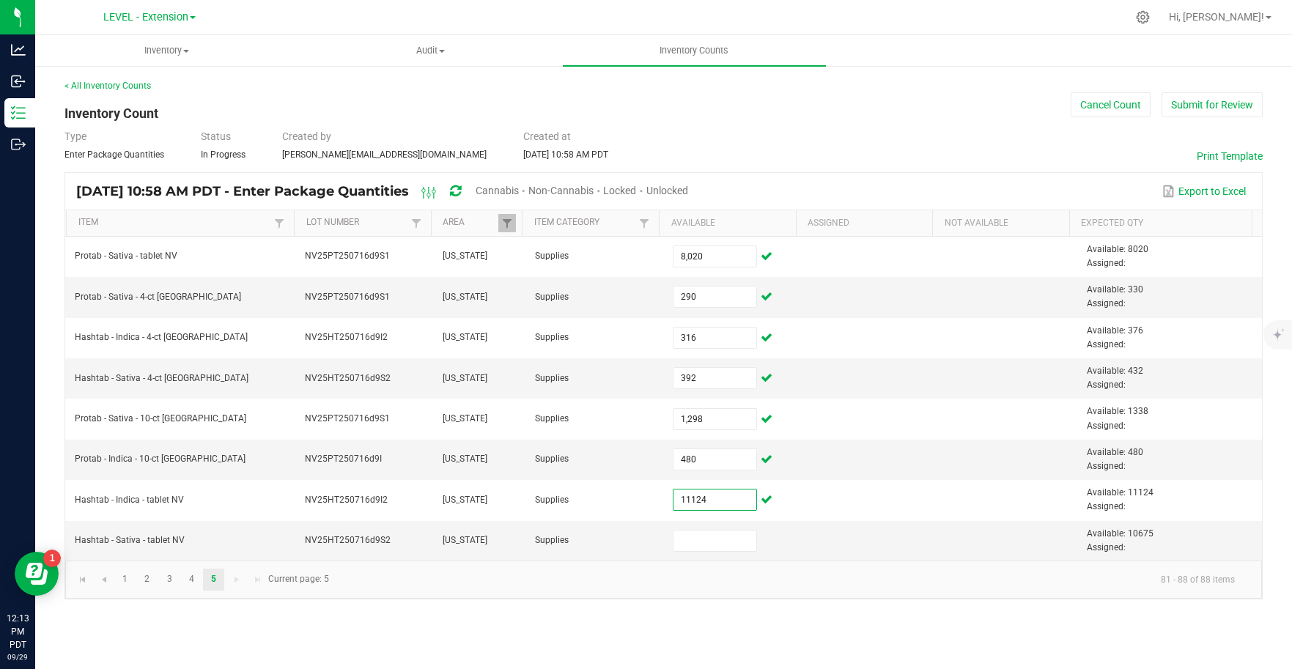
type input "11,124"
click at [832, 569] on kendo-pager-info "81 - 88 of 88 items" at bounding box center [792, 579] width 908 height 24
click at [706, 544] on input at bounding box center [714, 540] width 83 height 21
type input "4,675"
click at [640, 575] on kendo-pager-info "81 - 88 of 88 items" at bounding box center [792, 579] width 908 height 24
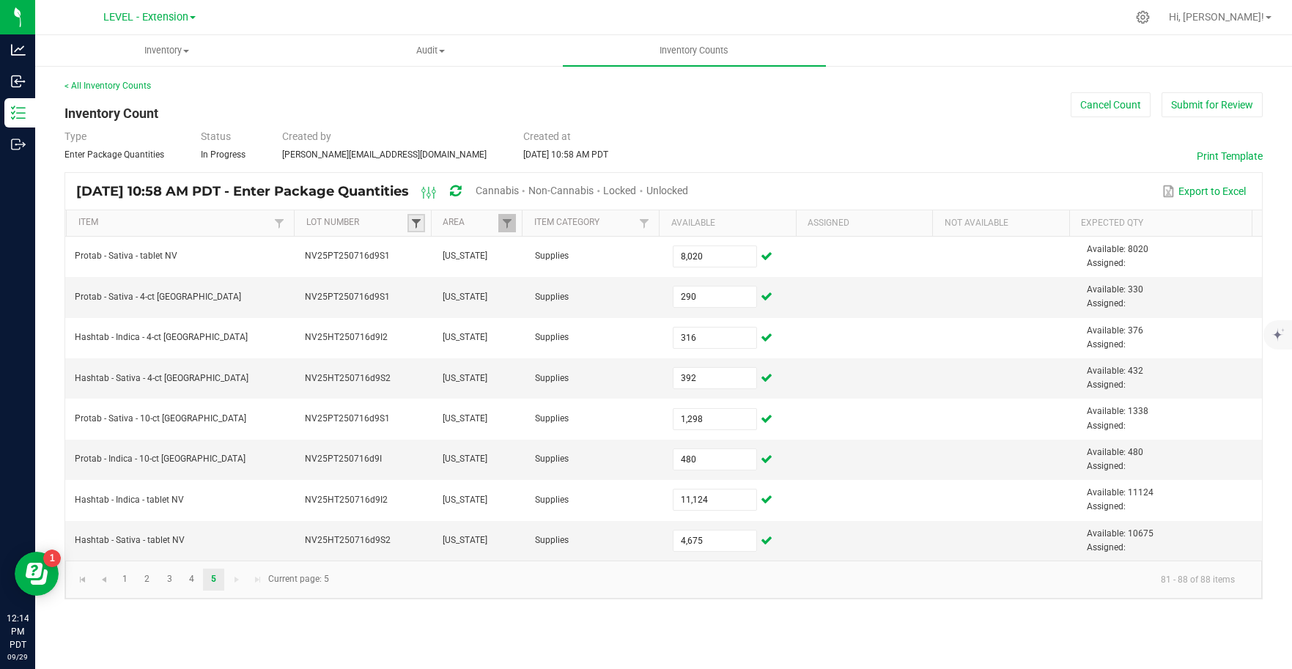
click at [412, 222] on span at bounding box center [416, 224] width 12 height 12
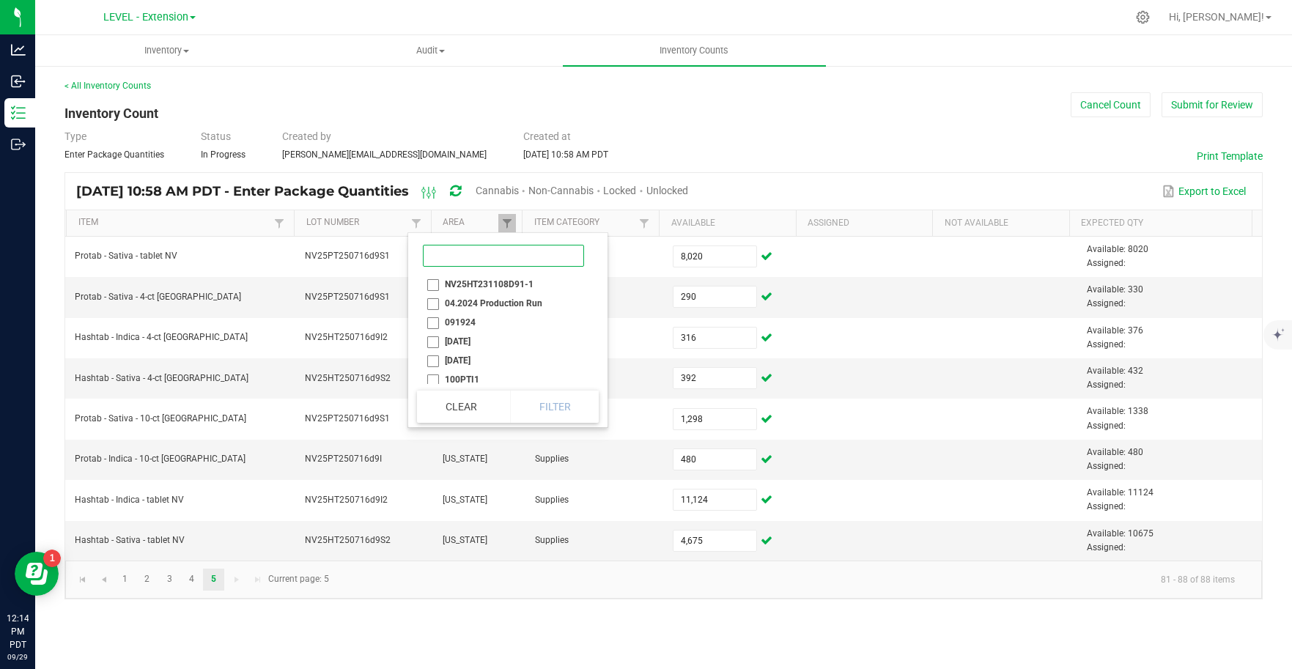
click at [450, 256] on input at bounding box center [503, 256] width 161 height 22
paste input "NV25HT250716d9S2"
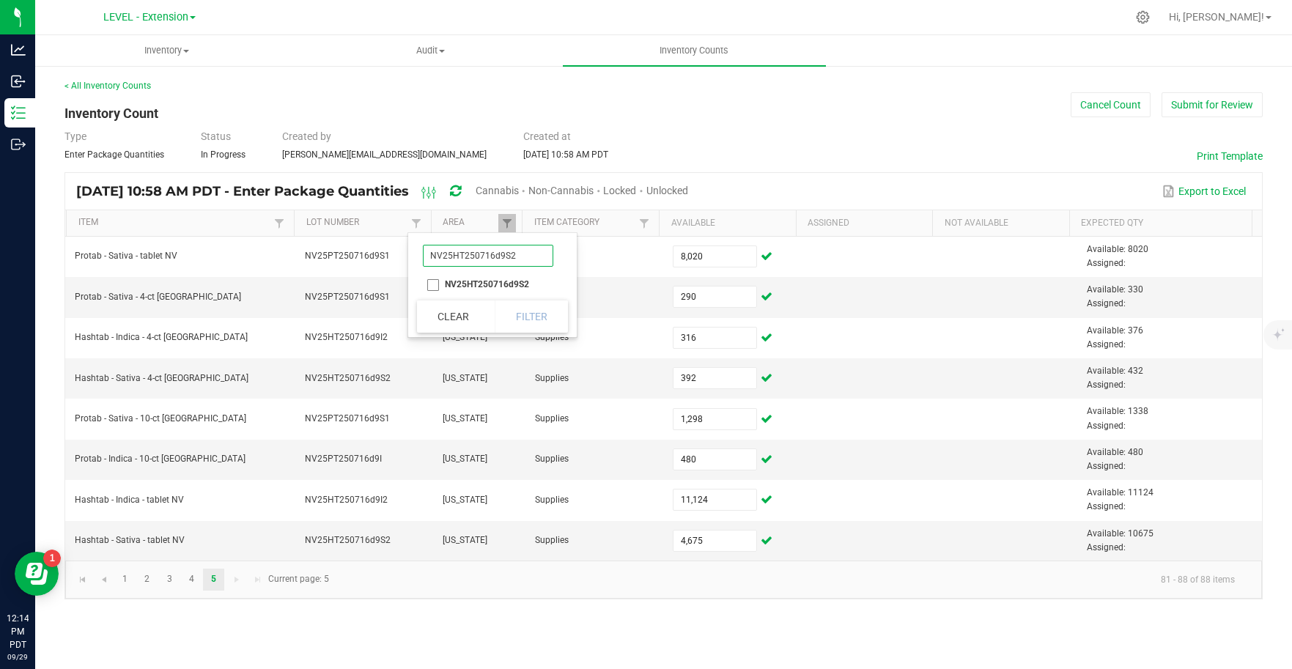
type input "NV25HT250716d9S2"
click at [432, 282] on li "NV25HT250716d9S2" at bounding box center [488, 284] width 142 height 19
checkbox input "true"
click at [527, 317] on button "Filter" at bounding box center [531, 316] width 73 height 32
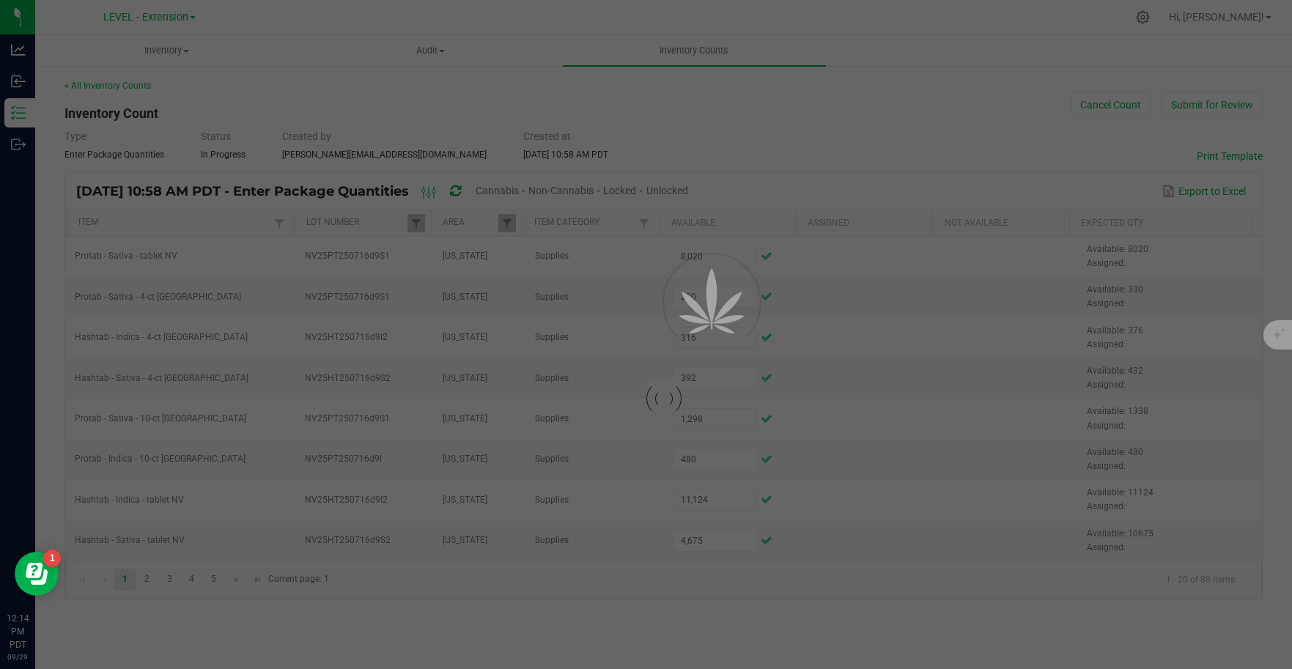
type input "392"
type input "4,675"
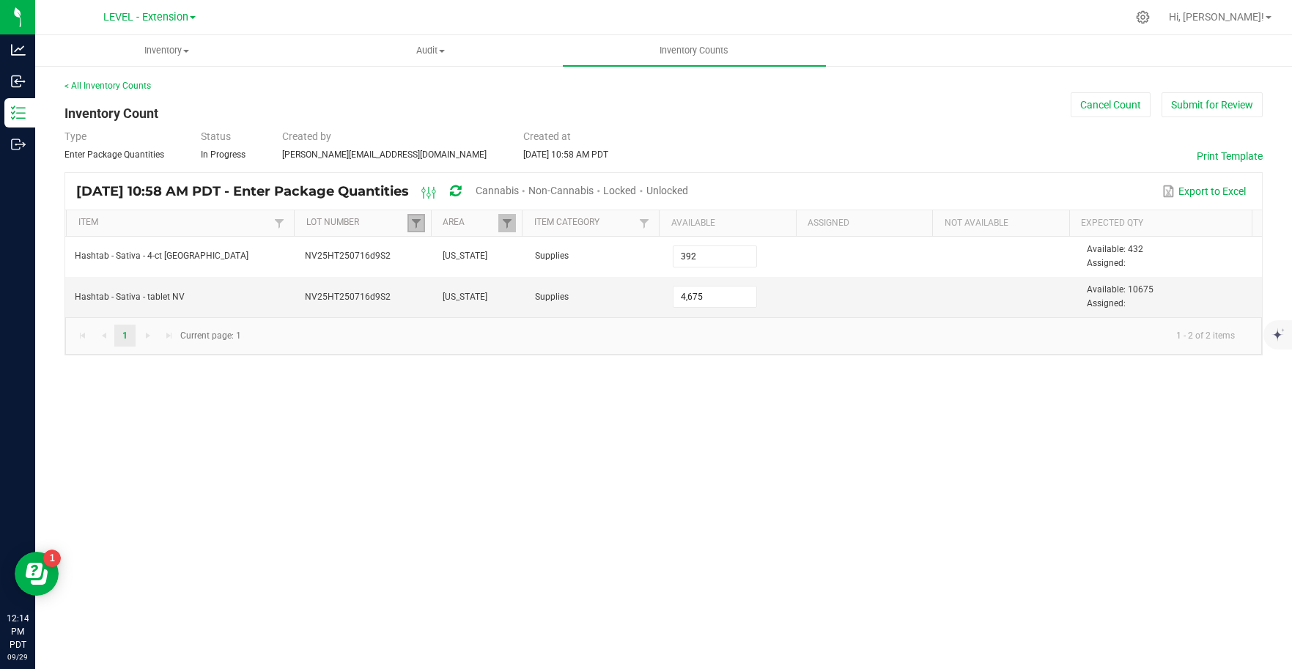
click at [414, 229] on link at bounding box center [416, 223] width 18 height 18
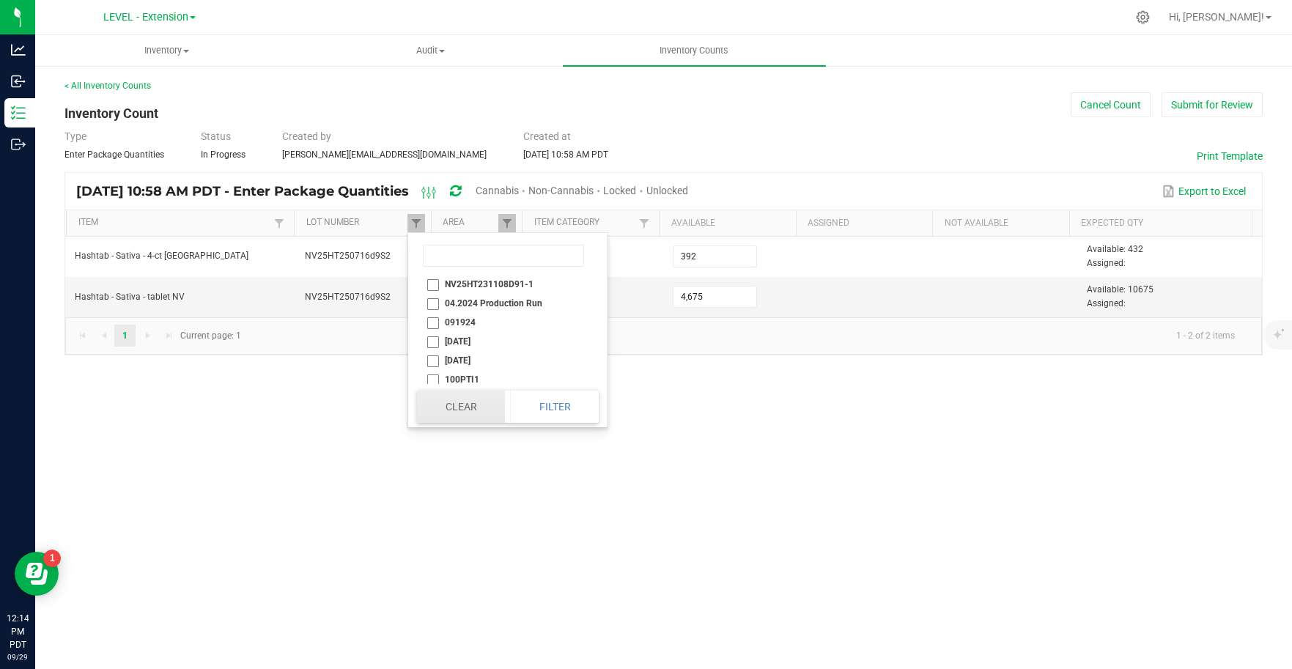
click at [473, 405] on button "Clear" at bounding box center [461, 406] width 88 height 32
type input "1"
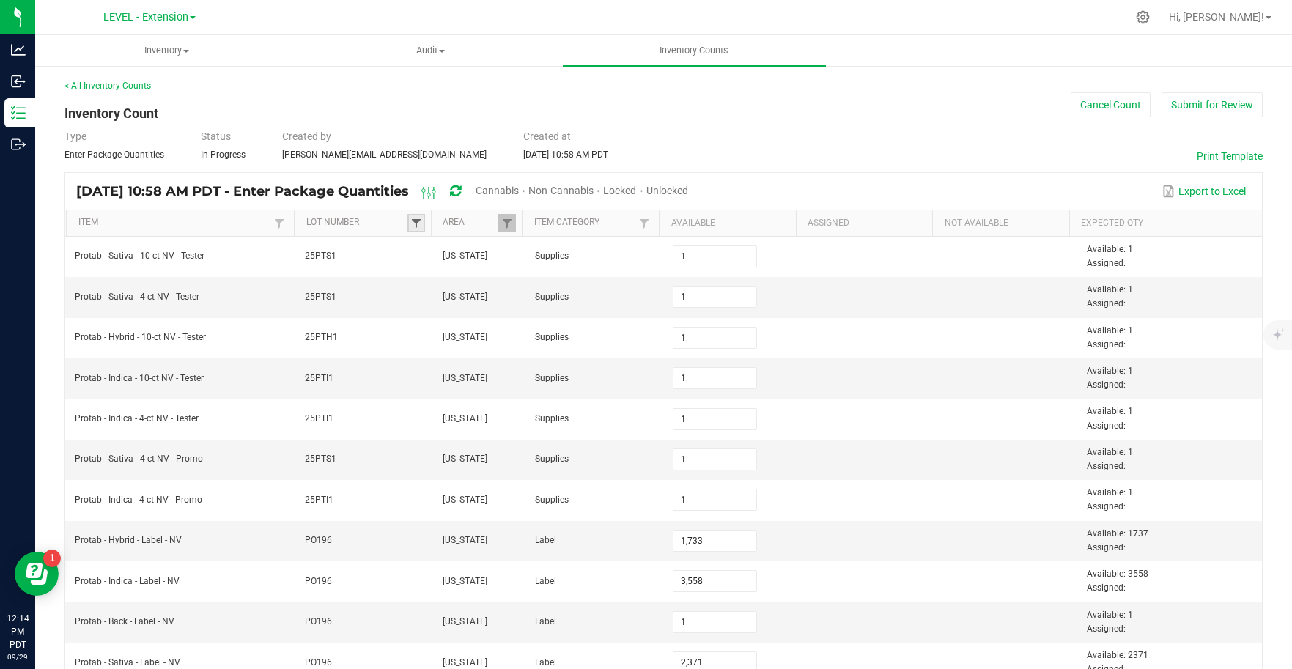
click at [410, 224] on span at bounding box center [416, 224] width 12 height 12
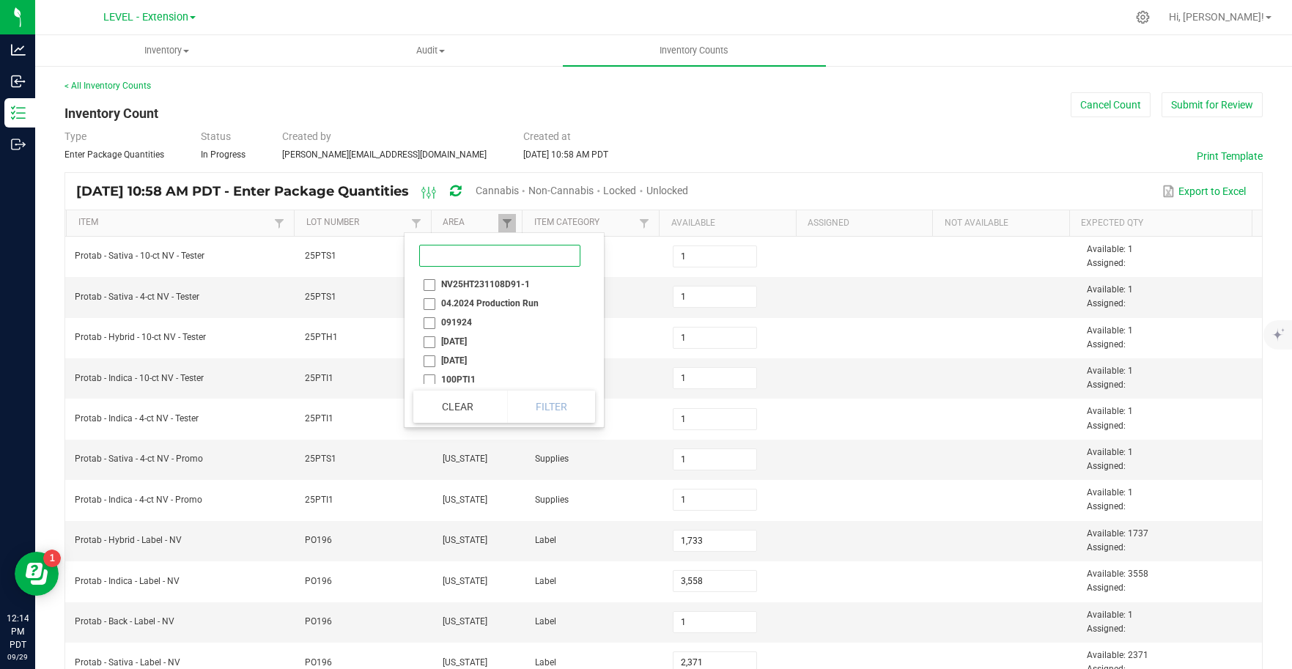
click at [456, 257] on input at bounding box center [499, 256] width 161 height 22
paste input "NV25PT250716d9I"
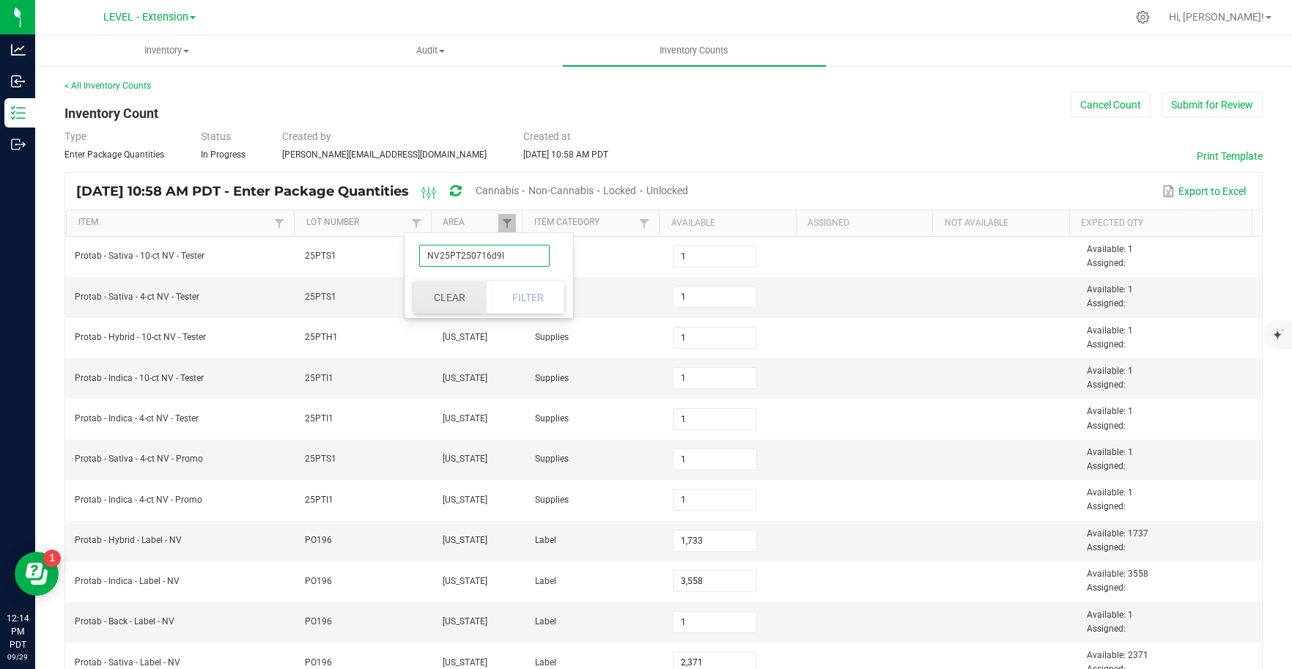
type input "NV25PT250716d9I"
click at [460, 300] on button "Clear" at bounding box center [449, 297] width 73 height 32
click at [411, 222] on span at bounding box center [416, 224] width 12 height 12
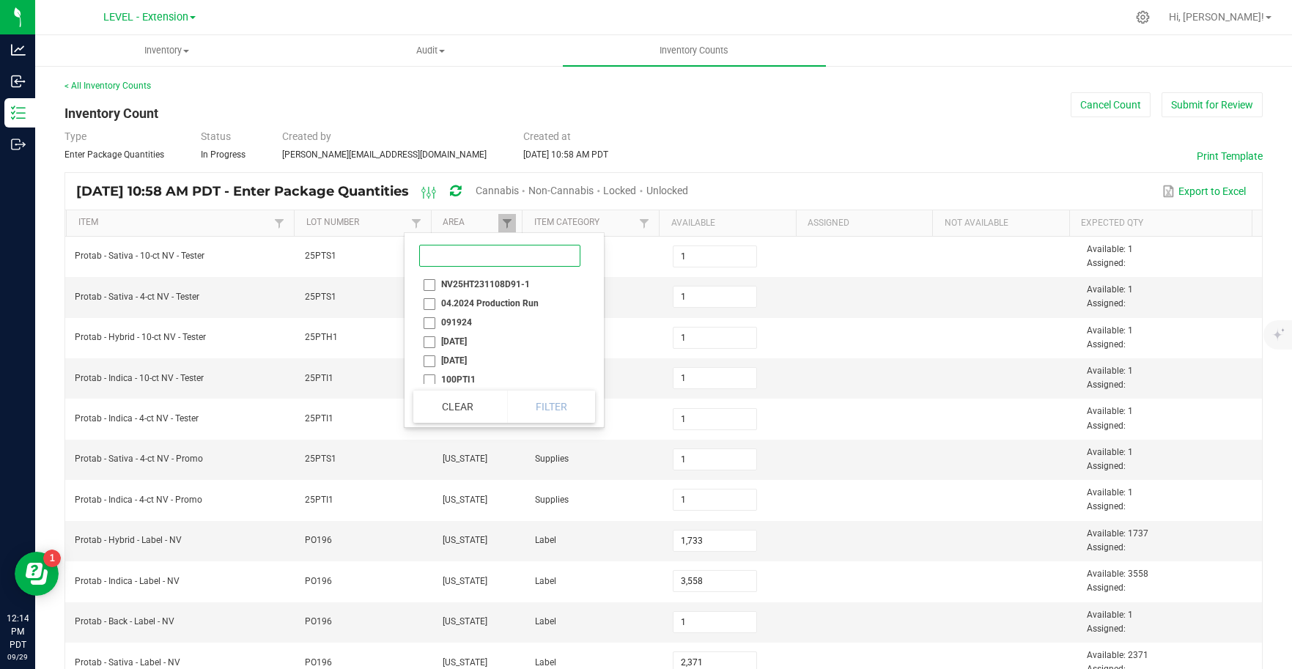
click at [440, 259] on input at bounding box center [499, 256] width 161 height 22
paste input "NV25PT250716d9I"
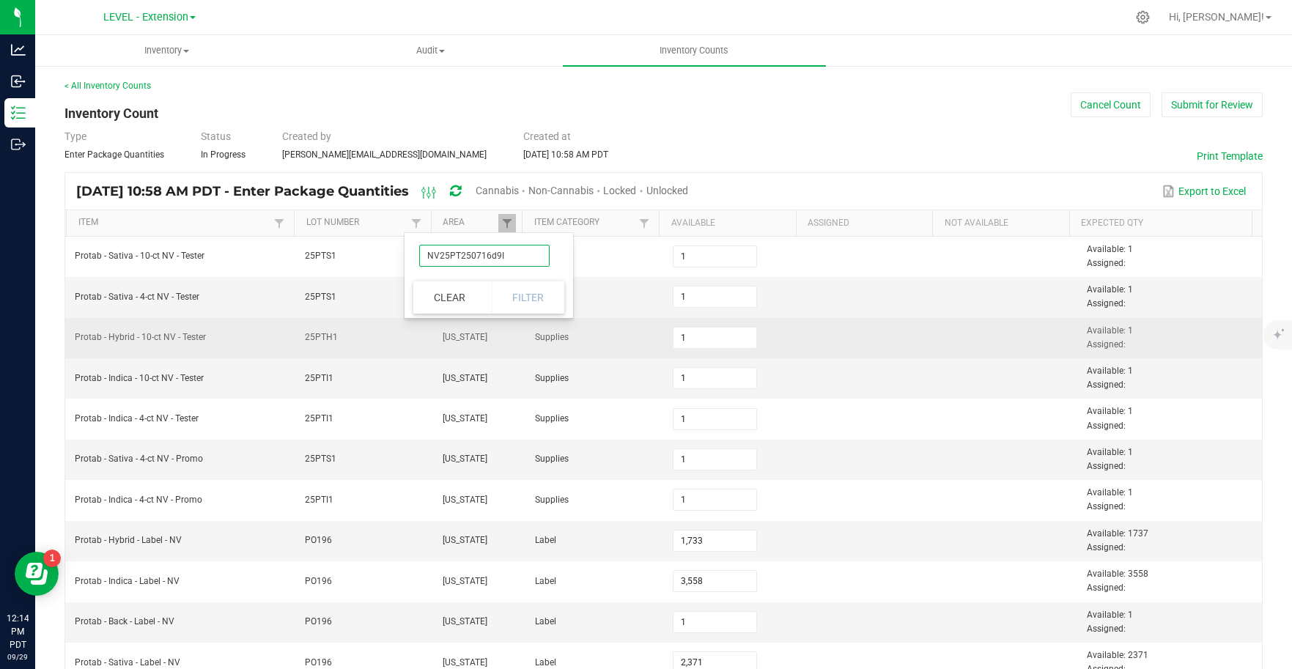
type input "NV25PT250716d9I"
click at [384, 352] on td "25PTH1" at bounding box center [365, 338] width 138 height 40
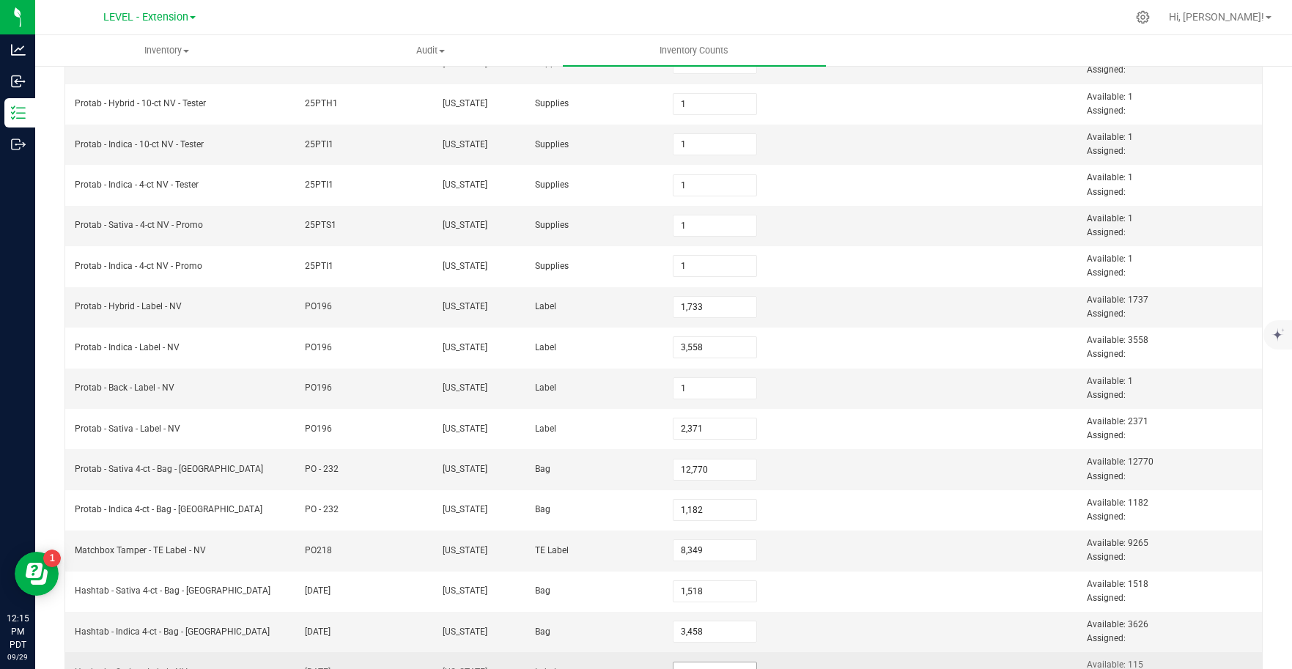
scroll to position [432, 0]
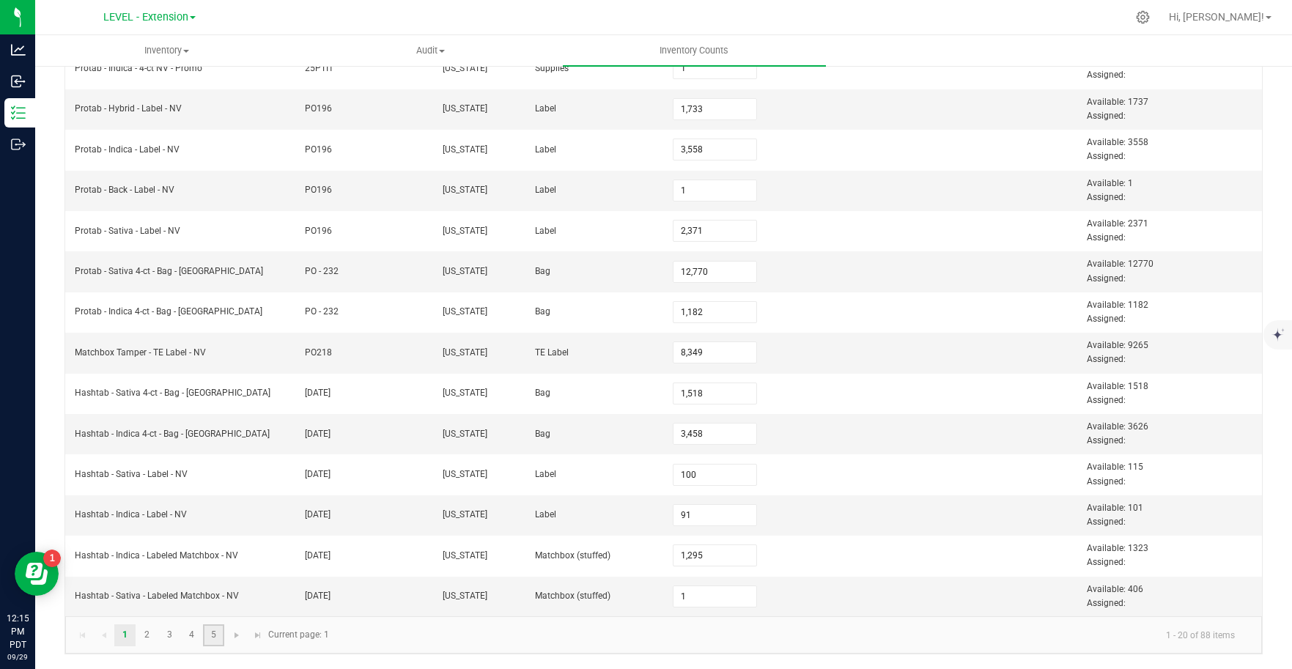
click at [204, 629] on link "5" at bounding box center [213, 635] width 21 height 22
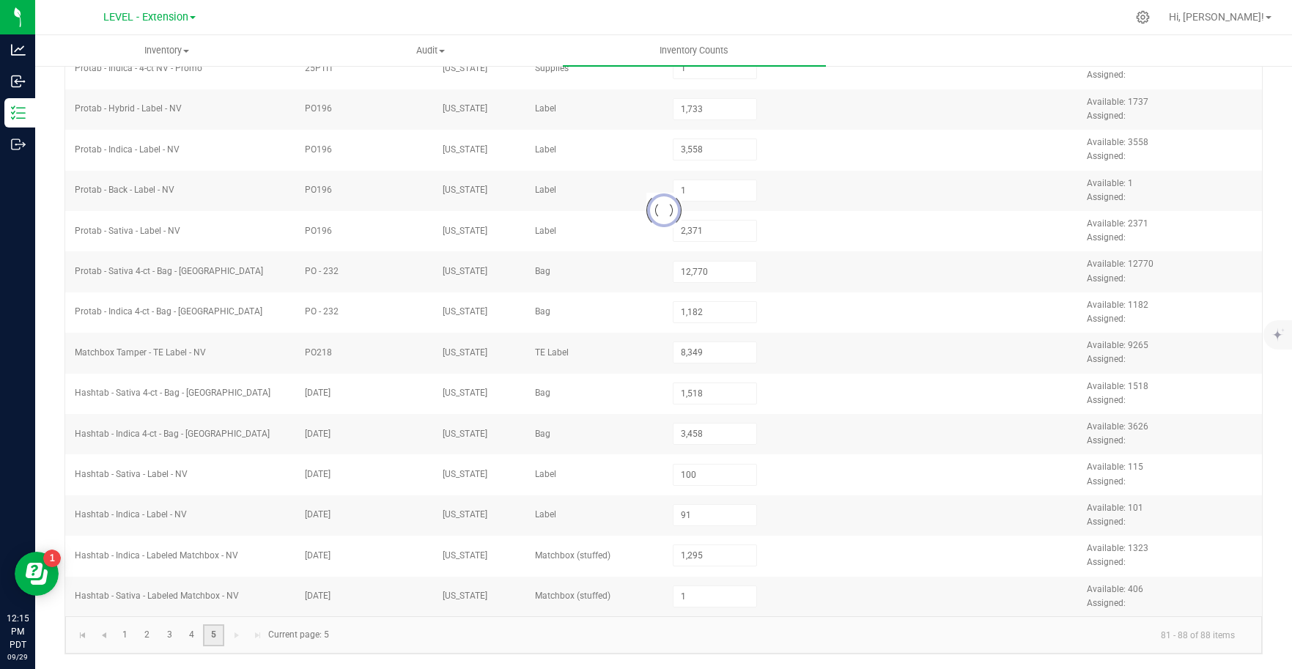
type input "8,020"
type input "290"
type input "316"
type input "392"
type input "1,298"
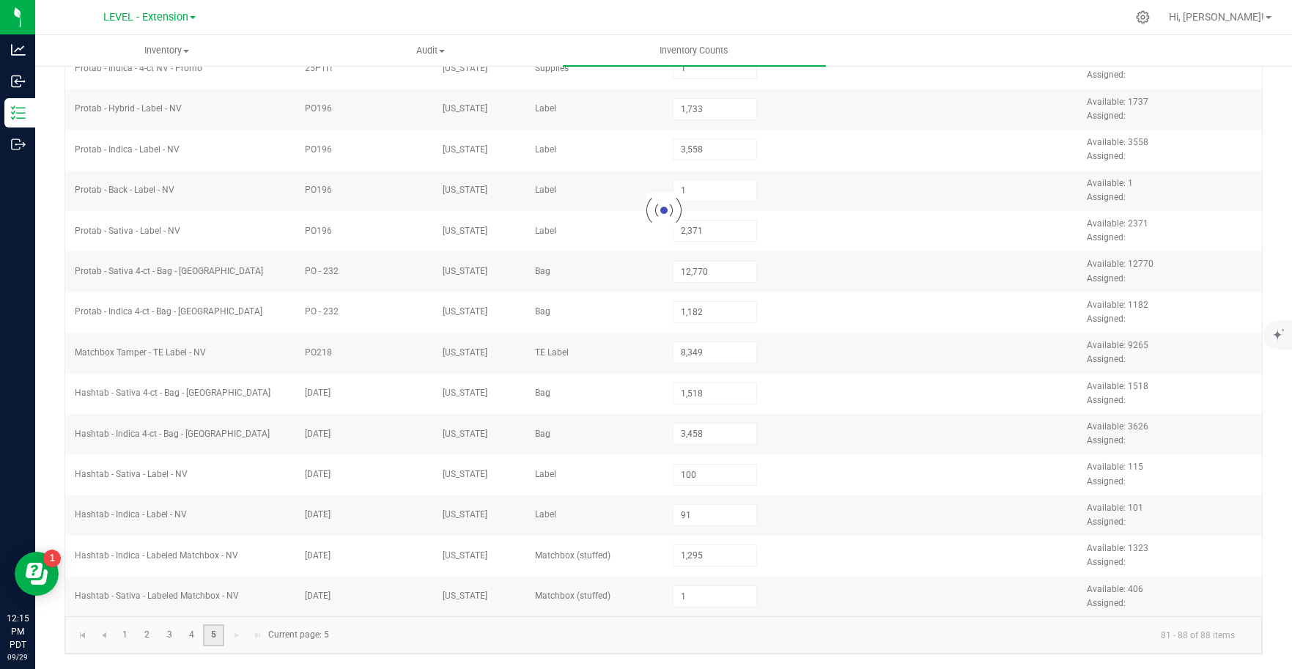
type input "480"
type input "11,124"
type input "4,675"
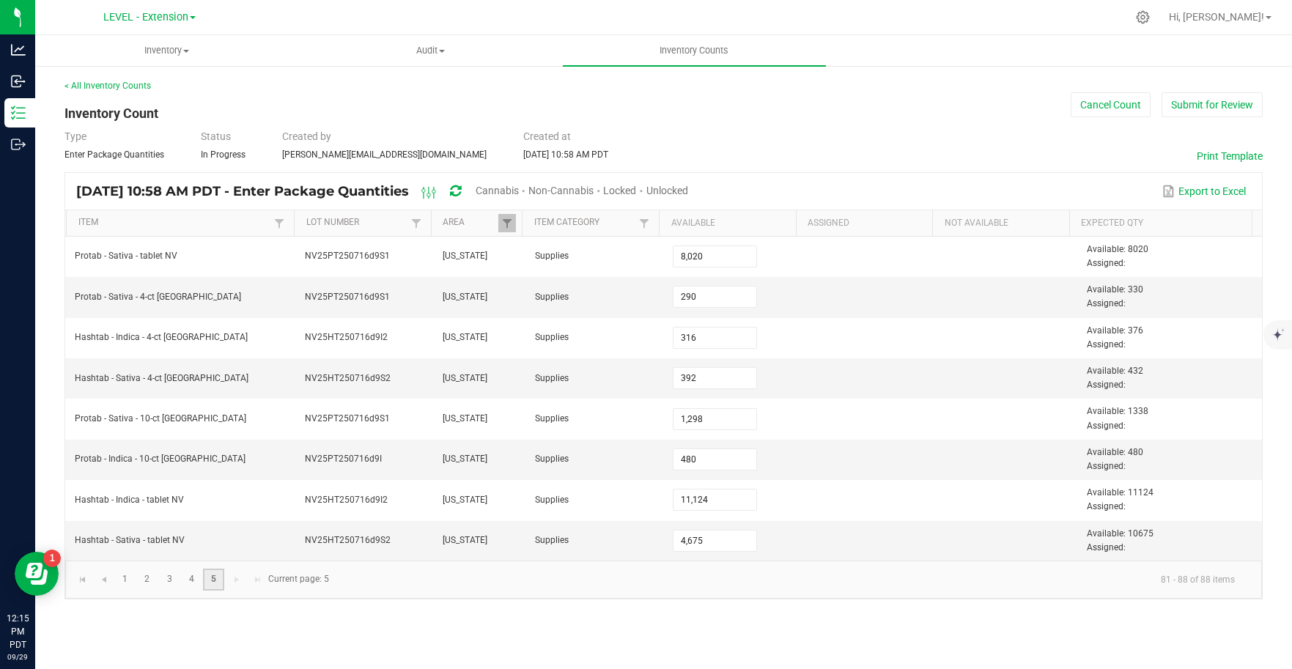
scroll to position [0, 0]
click at [191, 580] on link "4" at bounding box center [191, 580] width 21 height 22
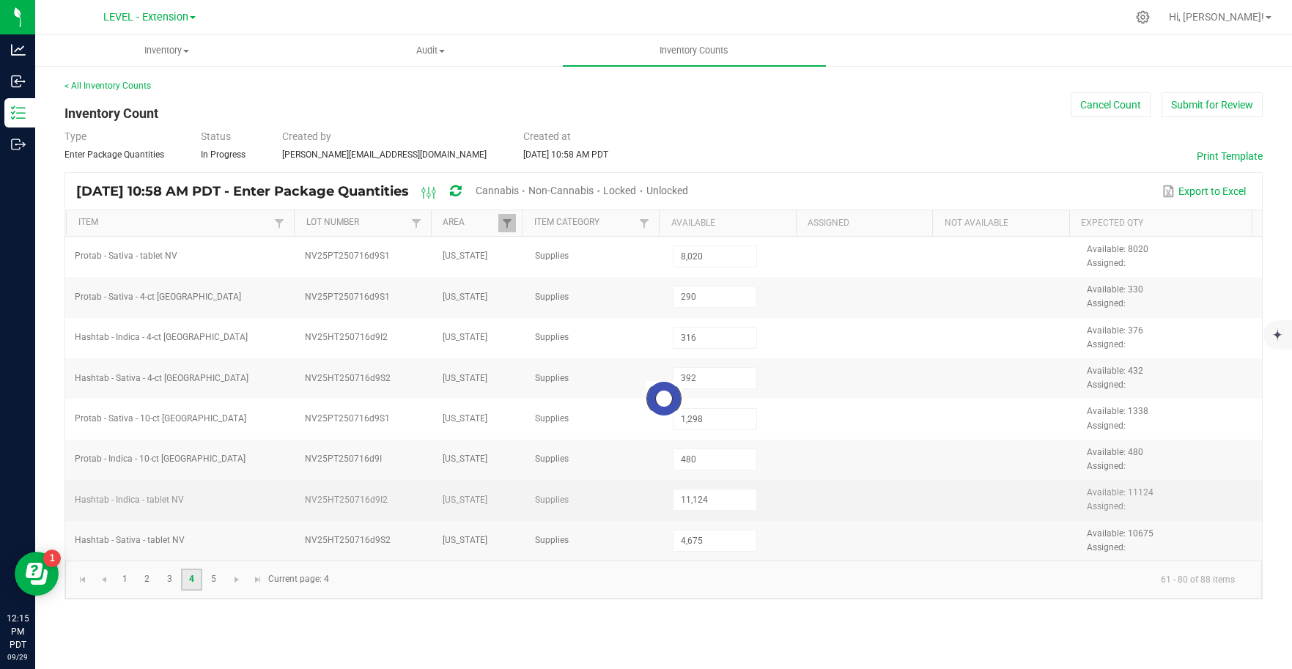
type input "8,000"
type input "6"
type input "5"
type input "4"
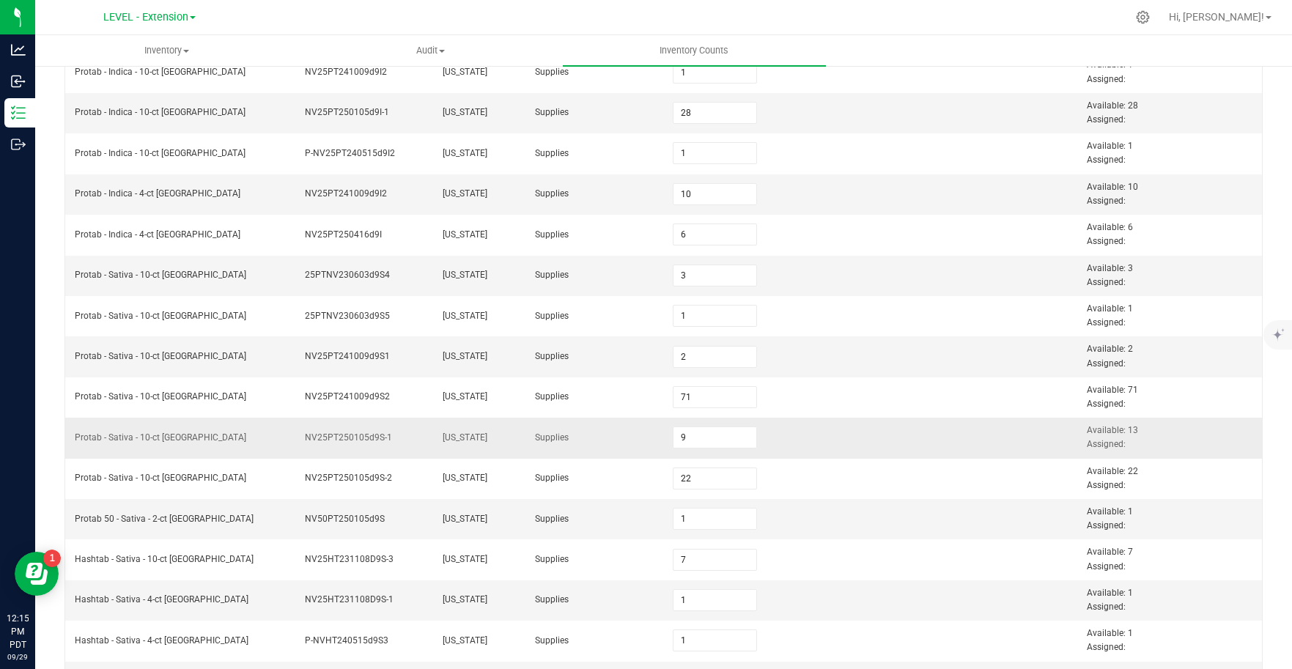
scroll to position [432, 0]
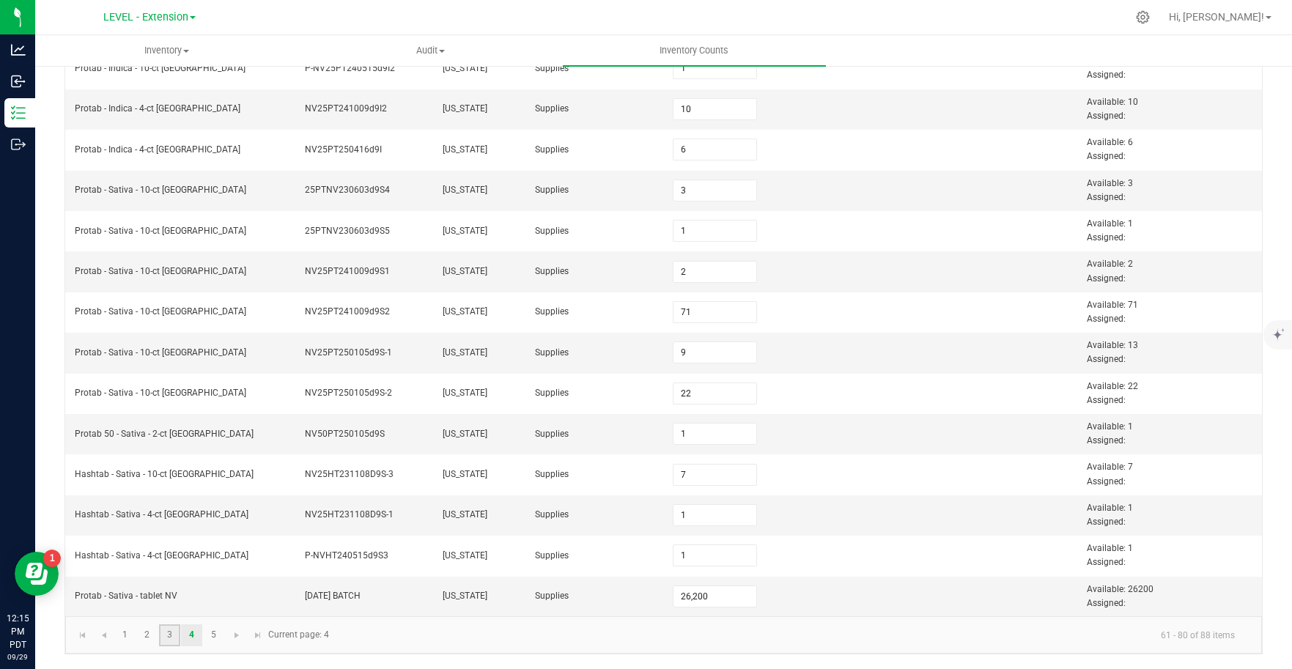
click at [178, 634] on link "3" at bounding box center [169, 635] width 21 height 22
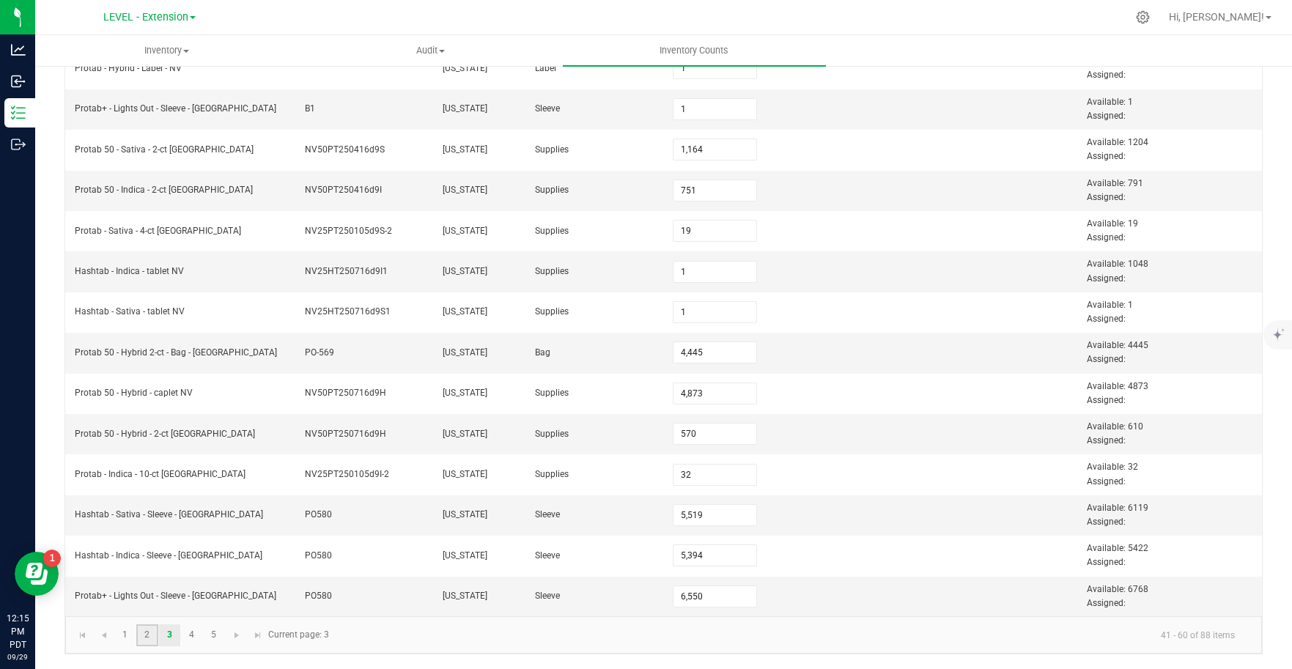
click at [149, 638] on link "2" at bounding box center [146, 635] width 21 height 22
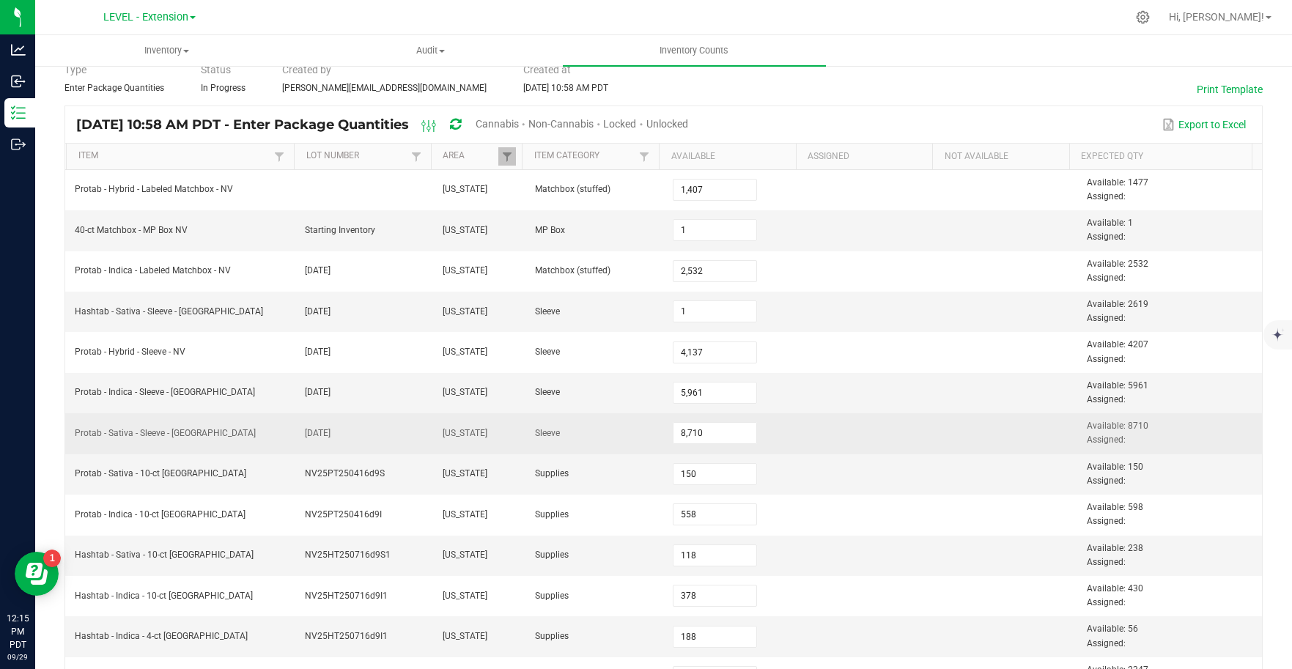
scroll to position [0, 0]
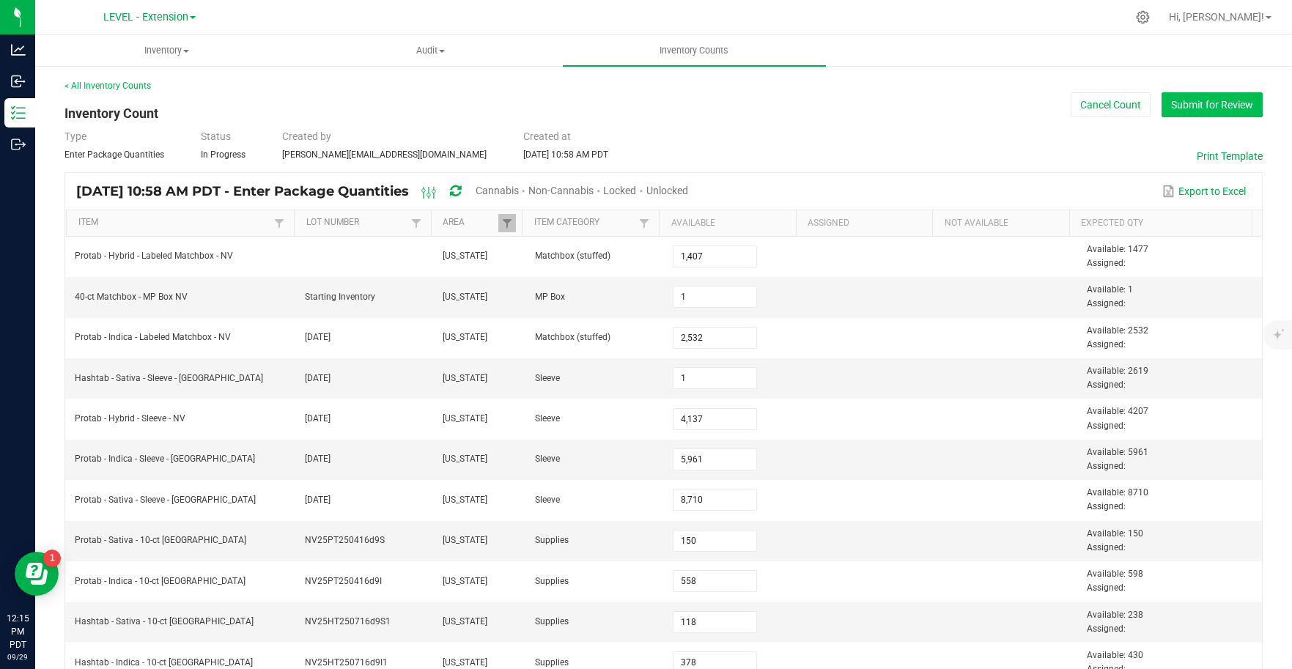
click at [1201, 102] on button "Submit for Review" at bounding box center [1211, 104] width 101 height 25
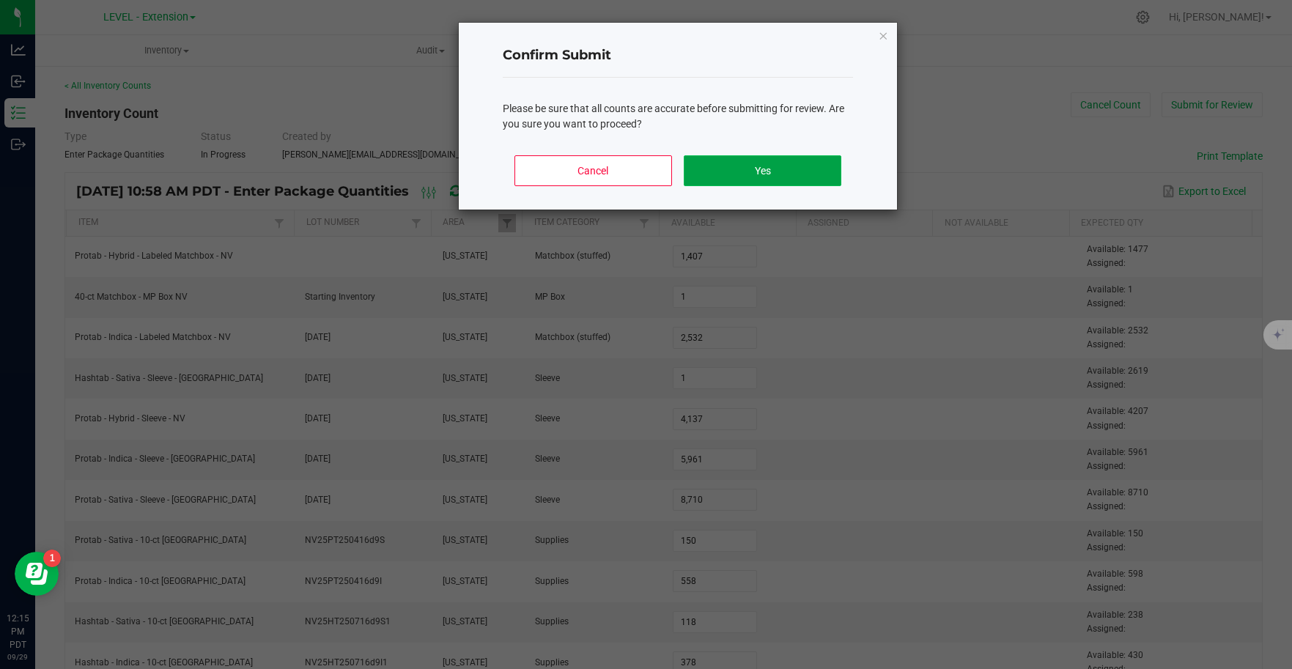
click at [804, 171] on button "Yes" at bounding box center [763, 170] width 158 height 31
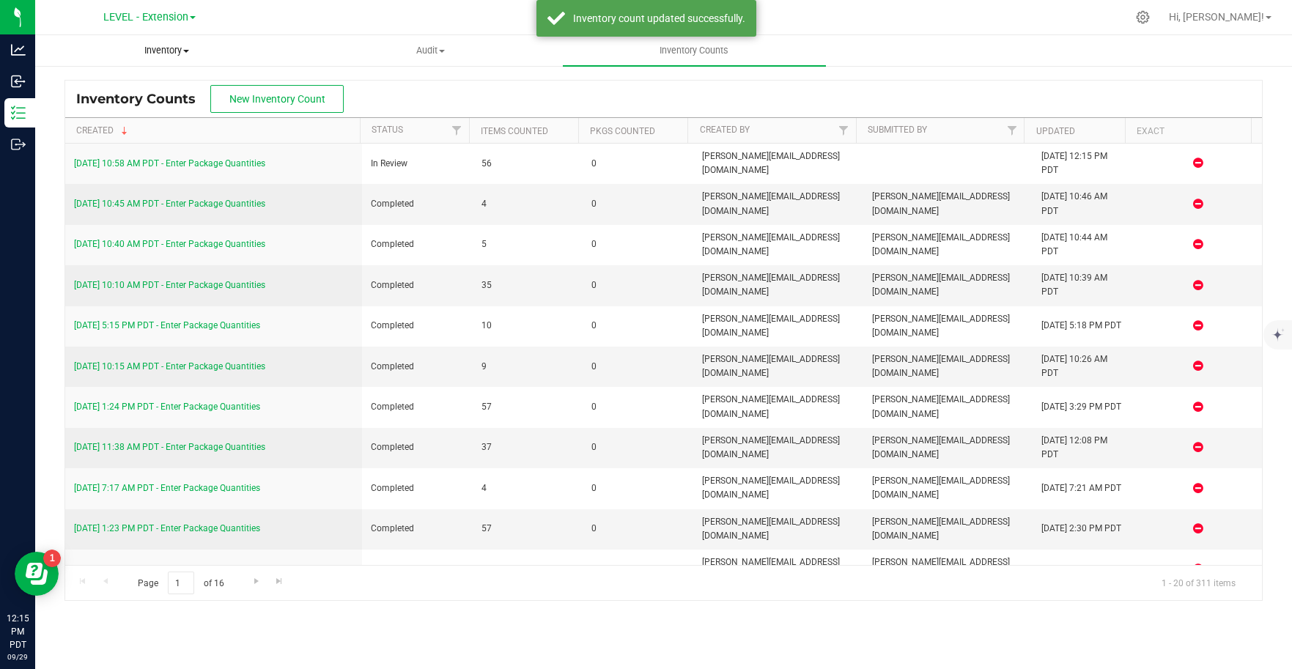
click at [155, 48] on span "Inventory" at bounding box center [167, 50] width 262 height 13
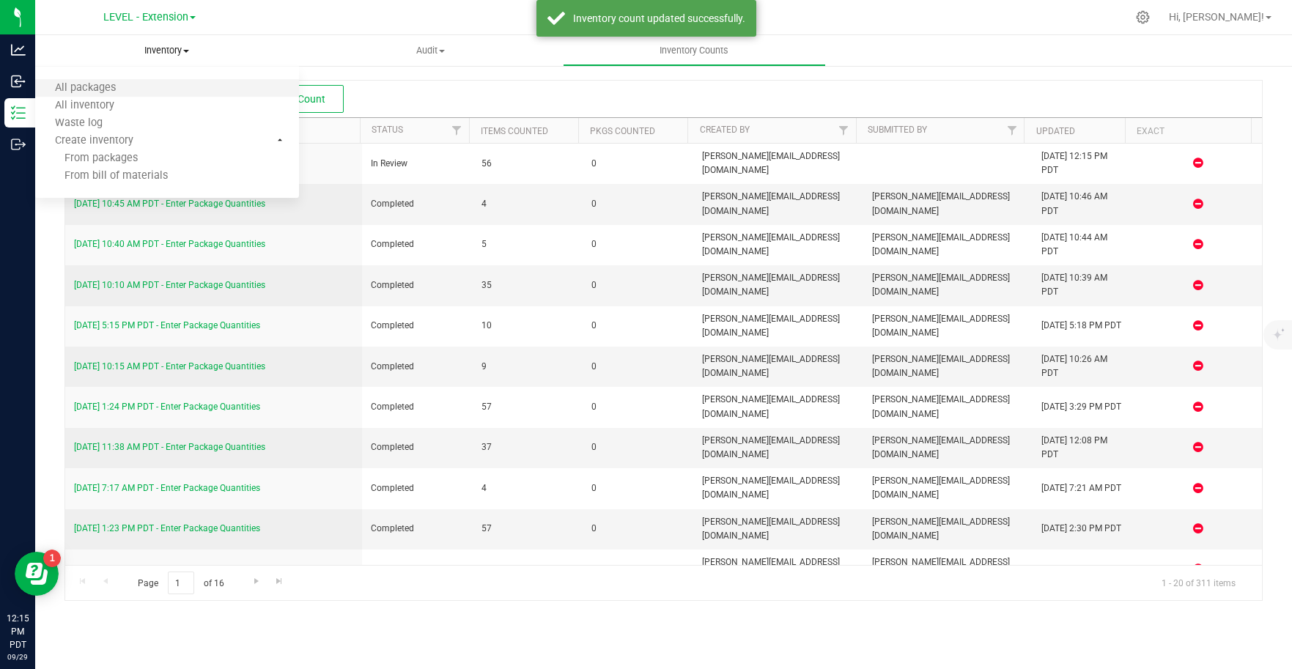
click at [141, 80] on li "All packages" at bounding box center [167, 89] width 264 height 18
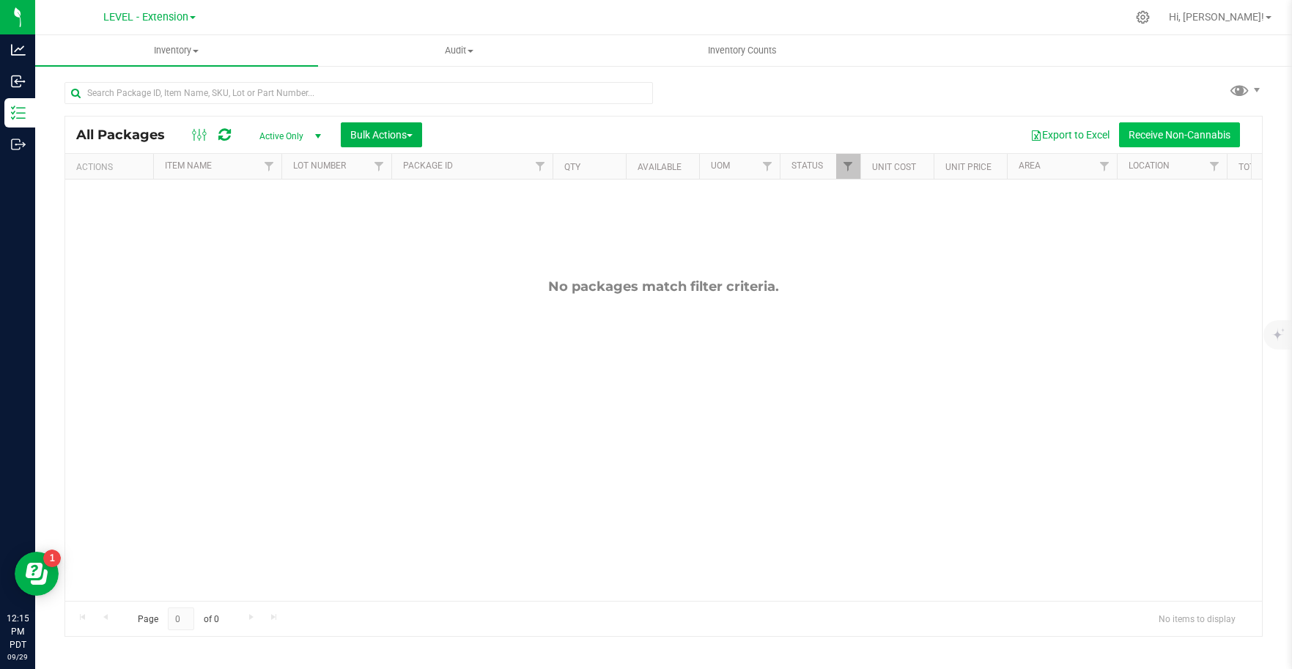
click at [1202, 136] on button "Receive Non-Cannabis" at bounding box center [1179, 134] width 121 height 25
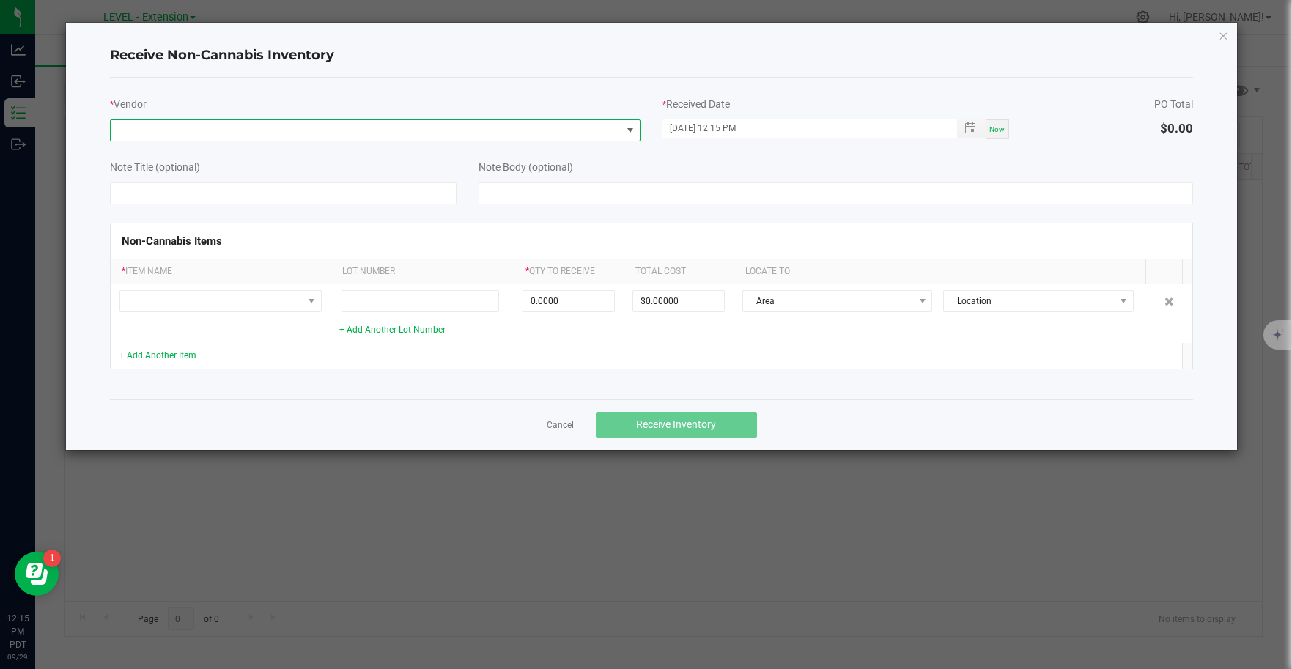
click at [405, 138] on span at bounding box center [366, 130] width 511 height 21
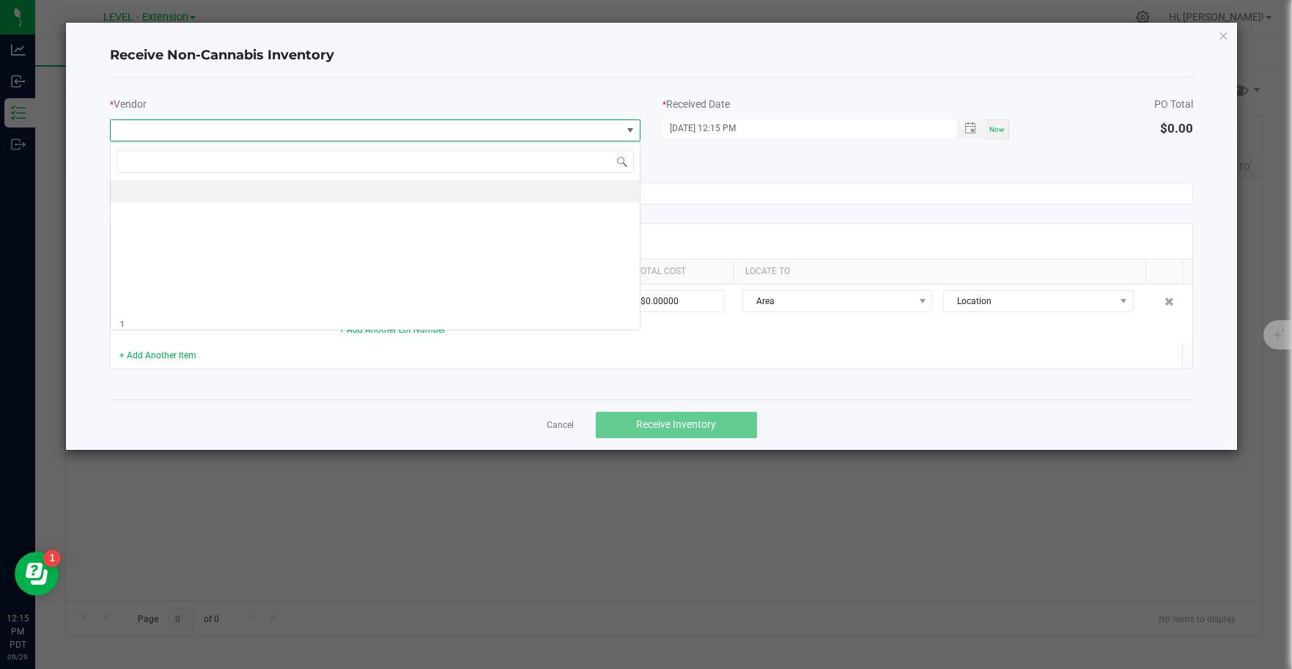
scroll to position [22, 530]
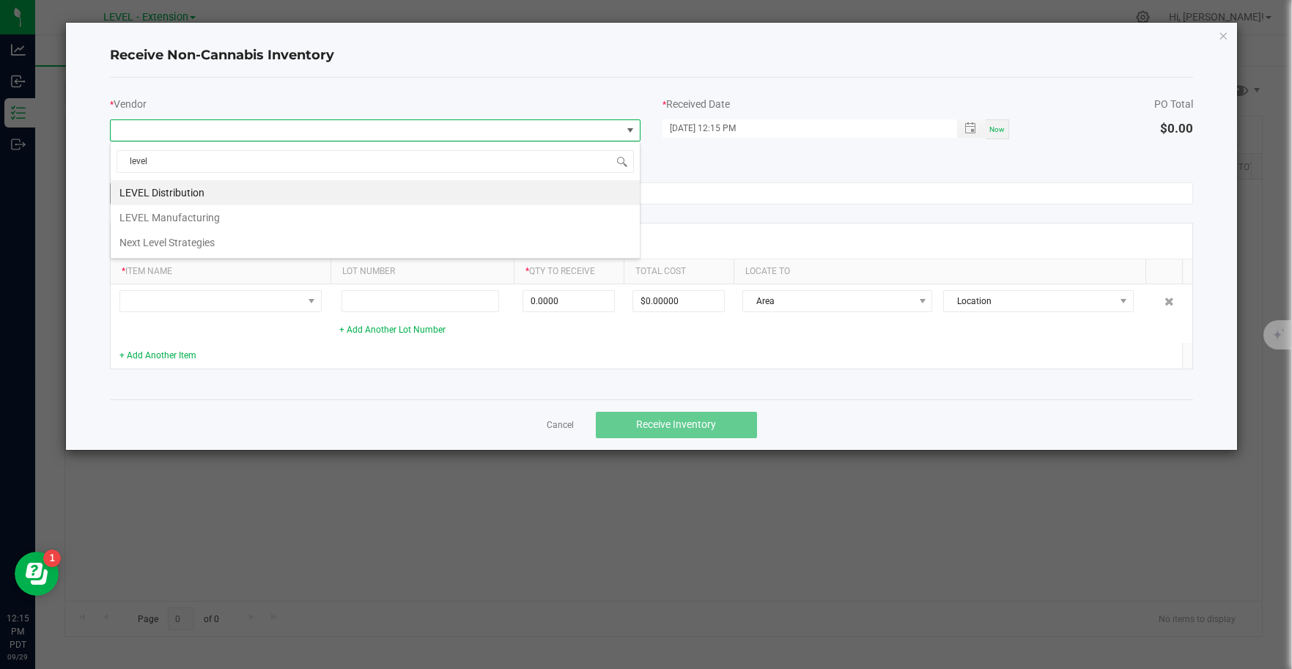
click at [326, 190] on li "LEVEL Distribution" at bounding box center [375, 192] width 529 height 25
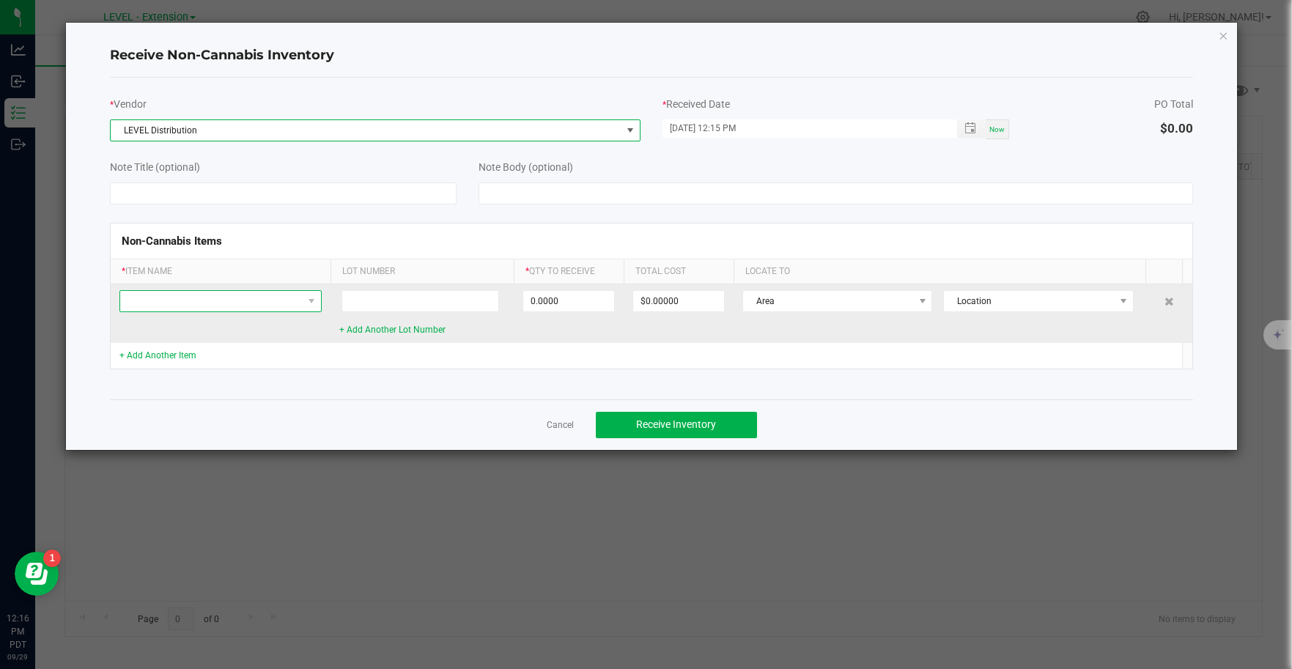
click at [292, 300] on span at bounding box center [211, 301] width 182 height 21
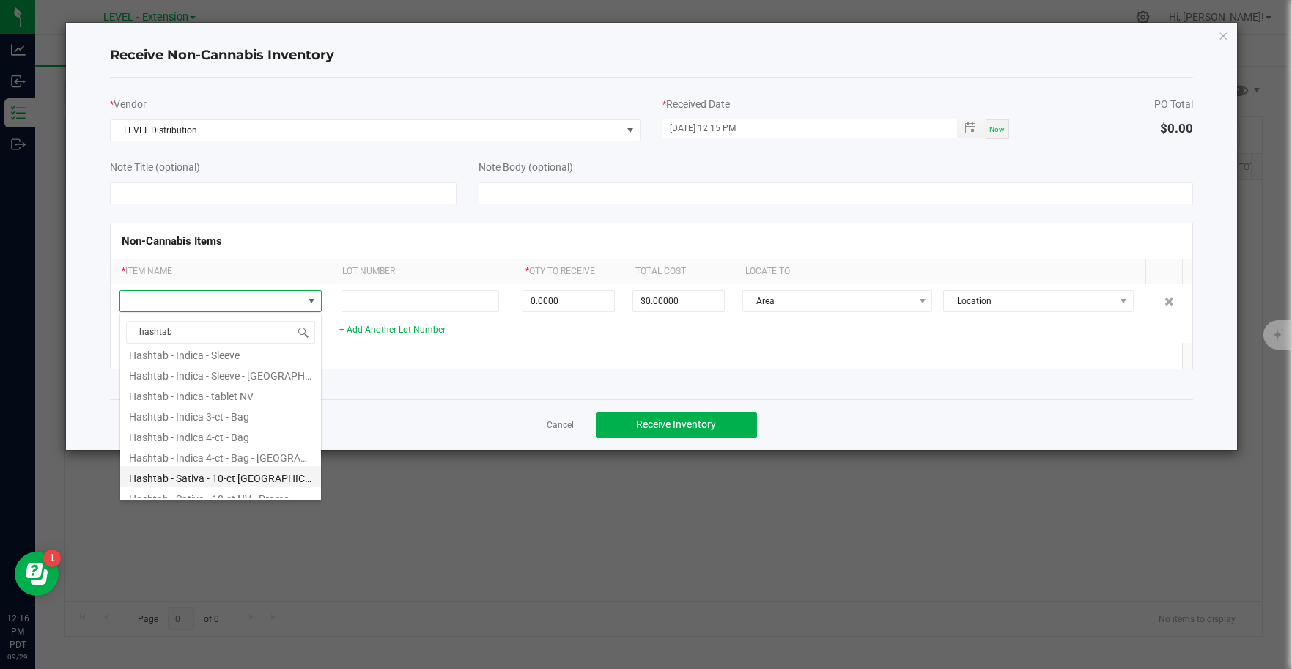
scroll to position [216, 0]
click at [265, 473] on li "Hashtab - Sativa - 10-ct [GEOGRAPHIC_DATA]" at bounding box center [220, 473] width 201 height 21
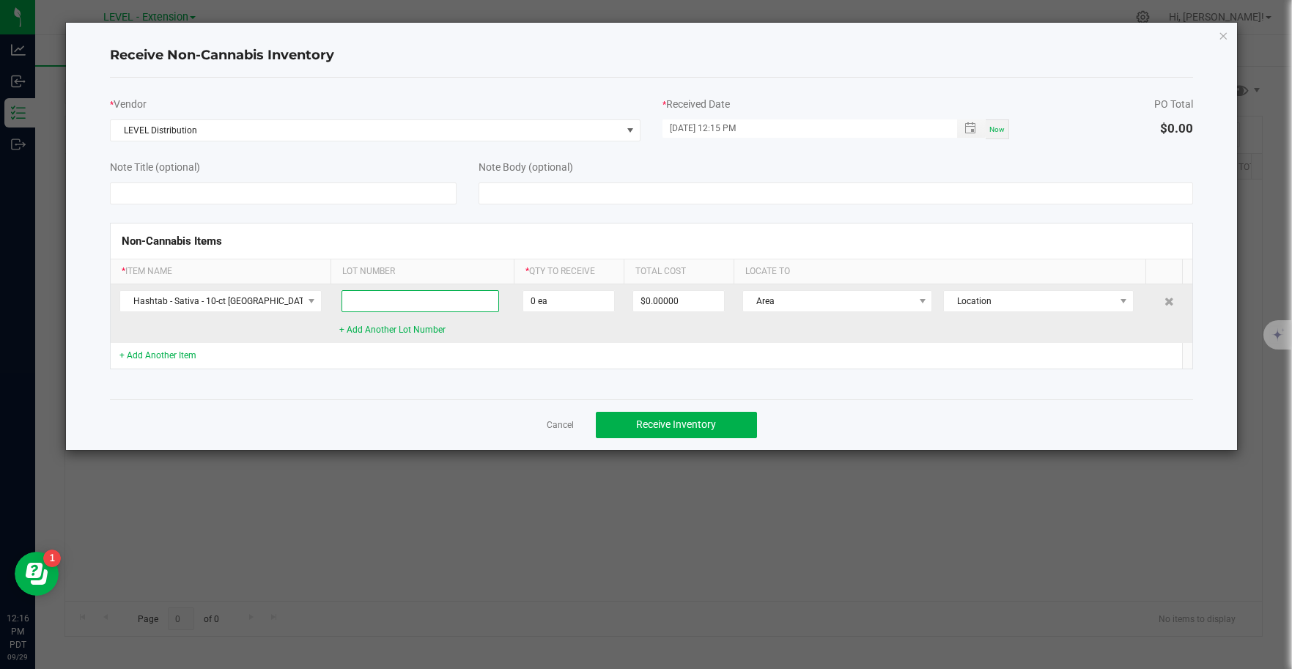
paste input "NV25HT250716d9S2"
click at [585, 301] on input "0" at bounding box center [568, 301] width 91 height 21
click at [880, 296] on span "Area" at bounding box center [828, 301] width 171 height 21
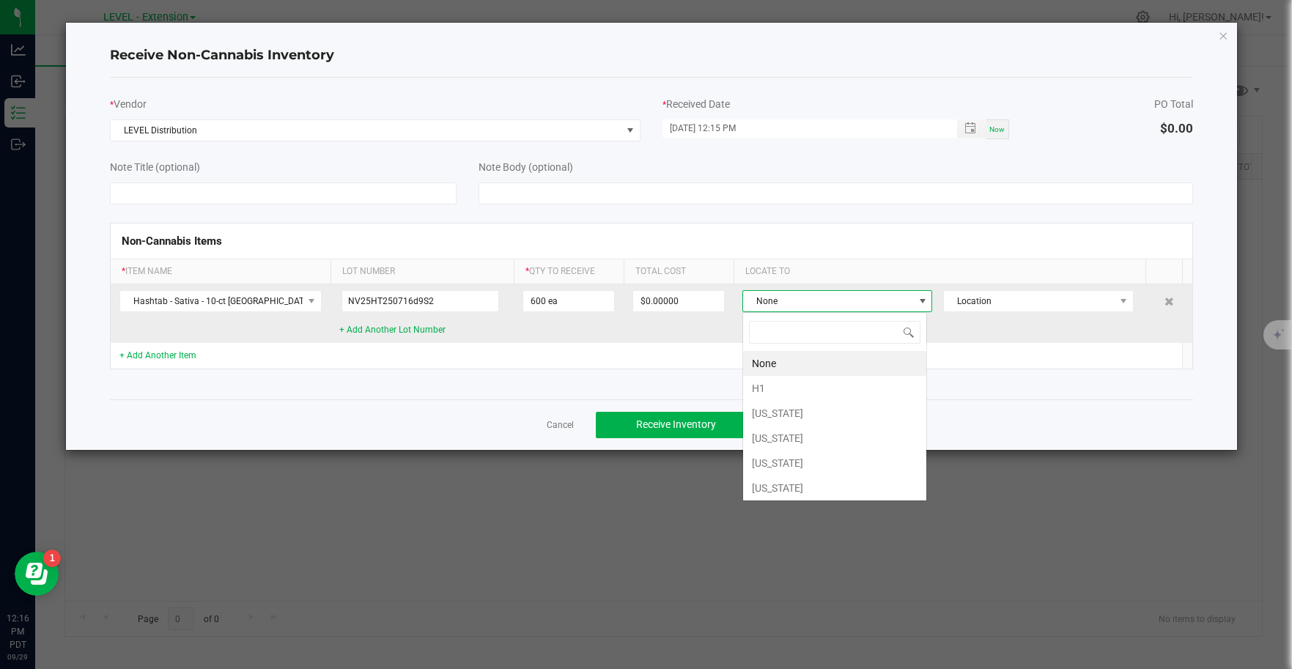
scroll to position [22, 185]
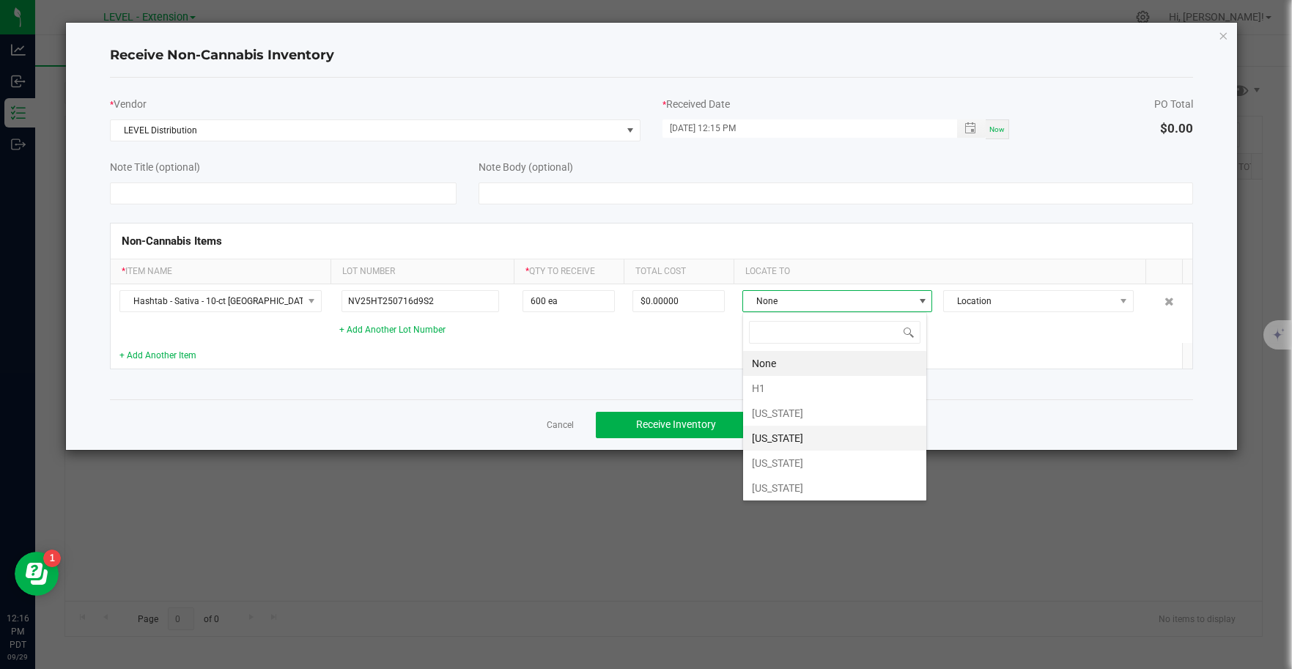
click at [818, 427] on li "[US_STATE]" at bounding box center [834, 438] width 183 height 25
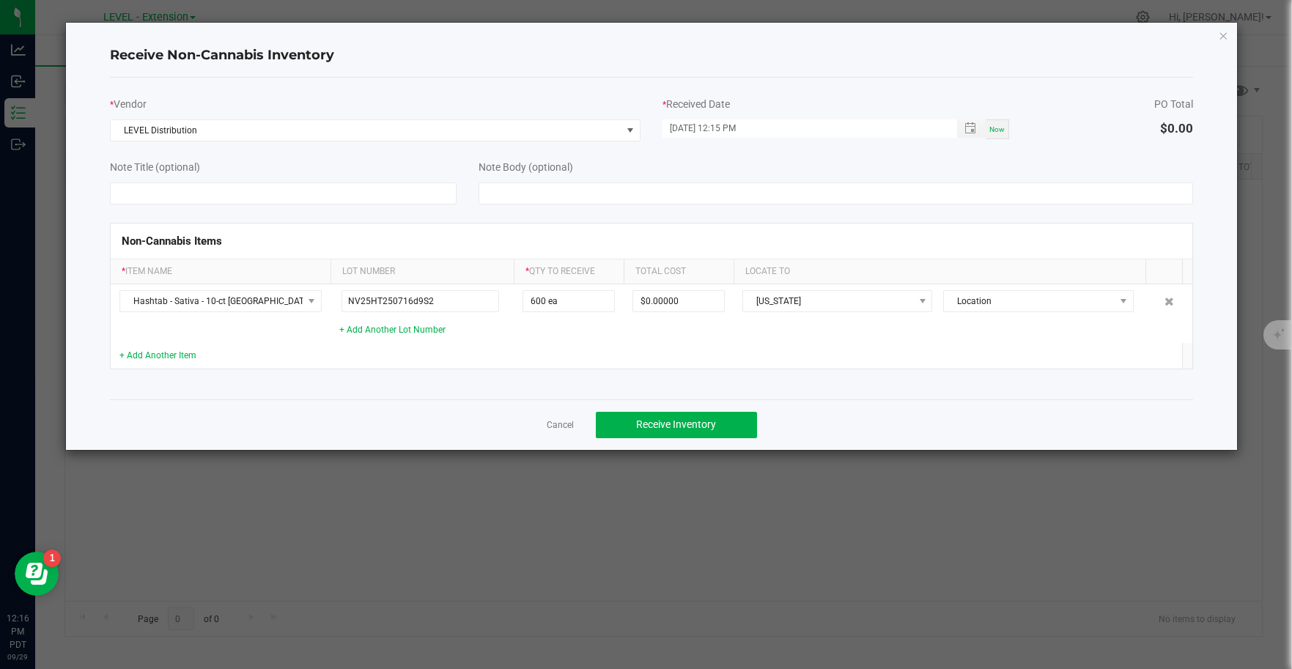
click at [840, 344] on td at bounding box center [939, 356] width 412 height 26
click at [186, 350] on link "+ Add Another Item" at bounding box center [157, 355] width 77 height 10
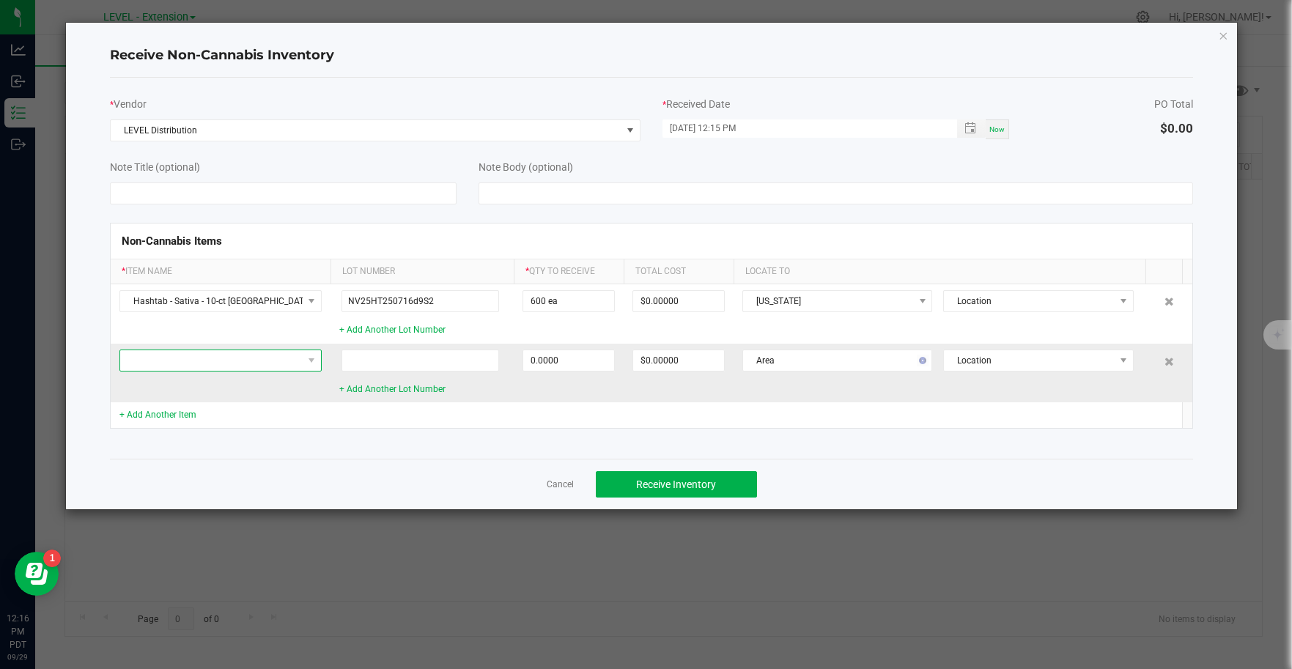
click at [191, 361] on span at bounding box center [211, 360] width 182 height 21
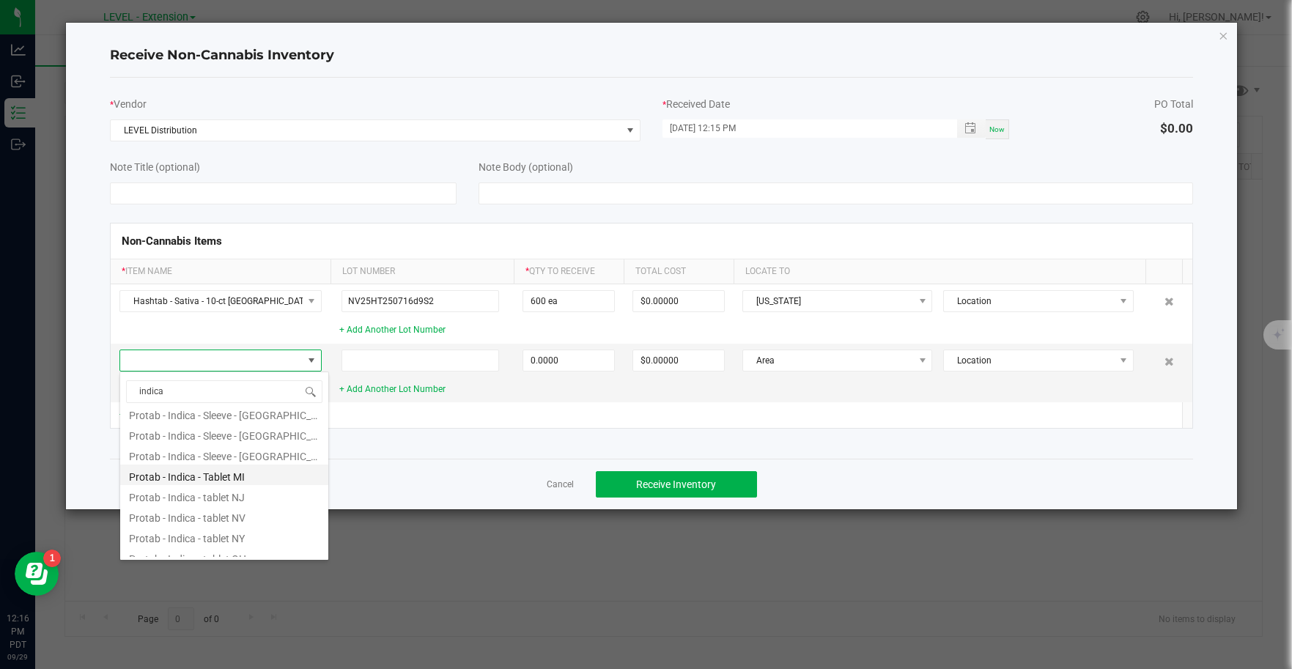
scroll to position [1151, 0]
click at [253, 502] on li "Protab - Indica - tablet NV" at bounding box center [224, 500] width 208 height 21
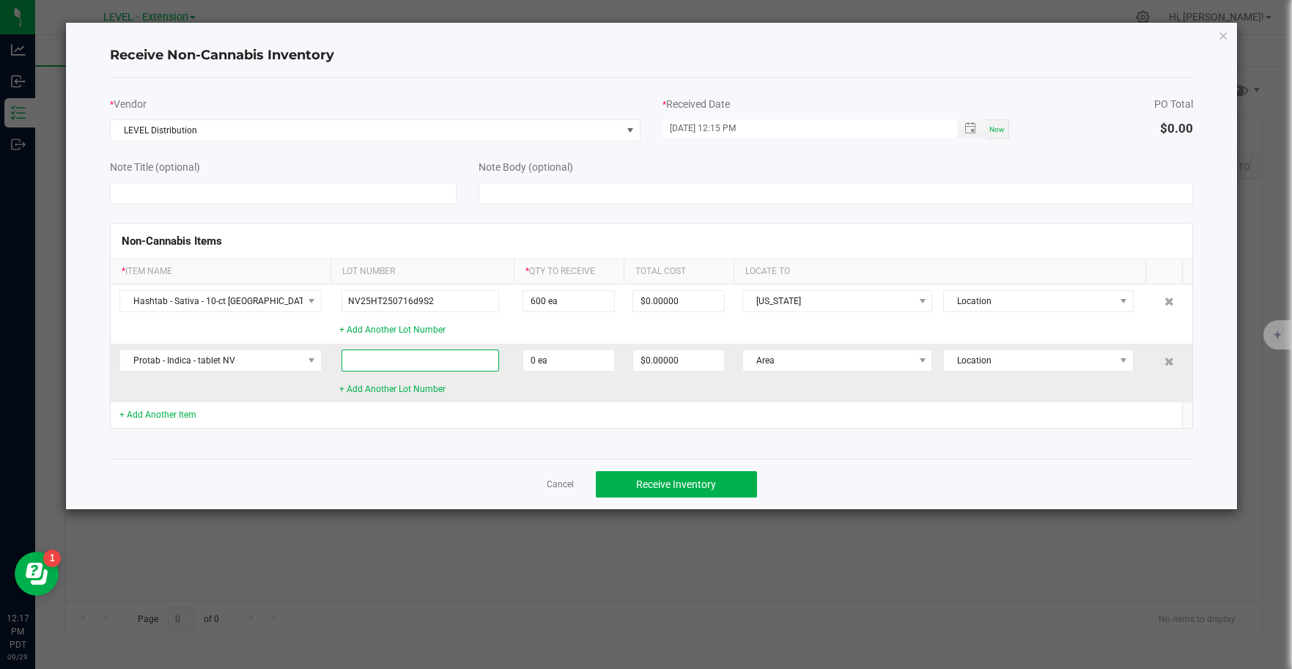
click at [418, 363] on input at bounding box center [420, 360] width 158 height 22
paste input "NV25PT250716d9I"
click at [581, 363] on input "0" at bounding box center [568, 360] width 91 height 21
click at [871, 363] on span "Area" at bounding box center [828, 360] width 171 height 21
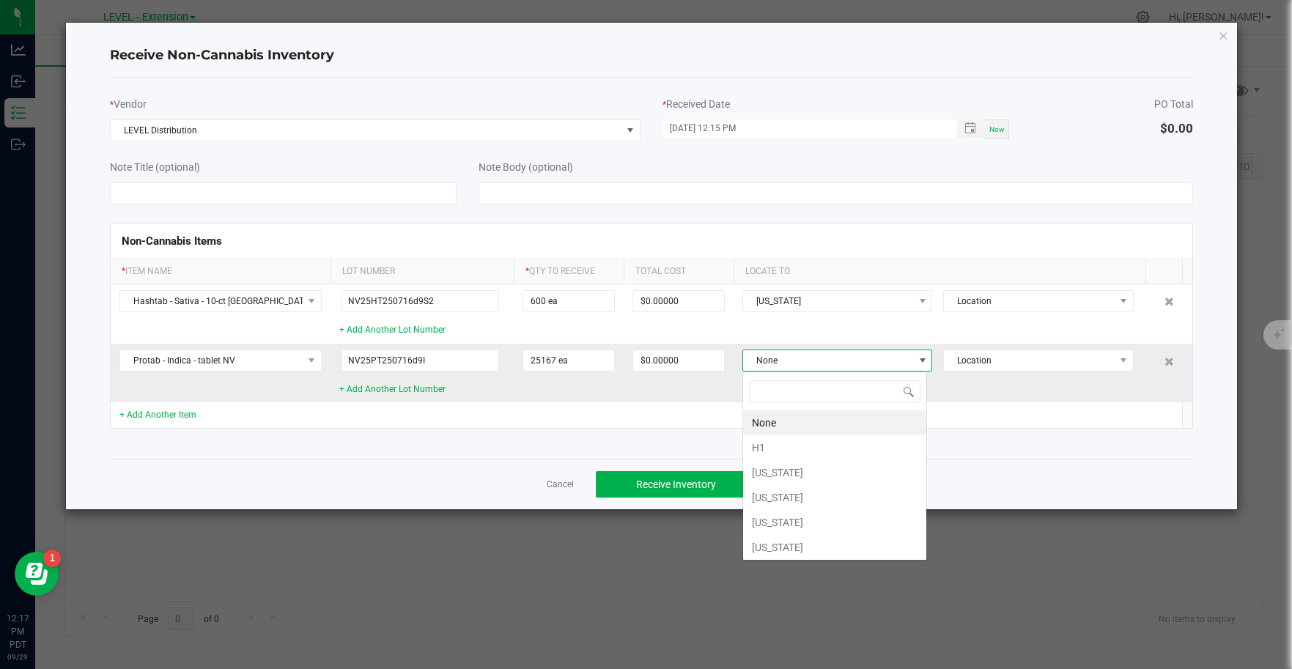
scroll to position [22, 185]
click at [810, 502] on li "[US_STATE]" at bounding box center [834, 497] width 183 height 25
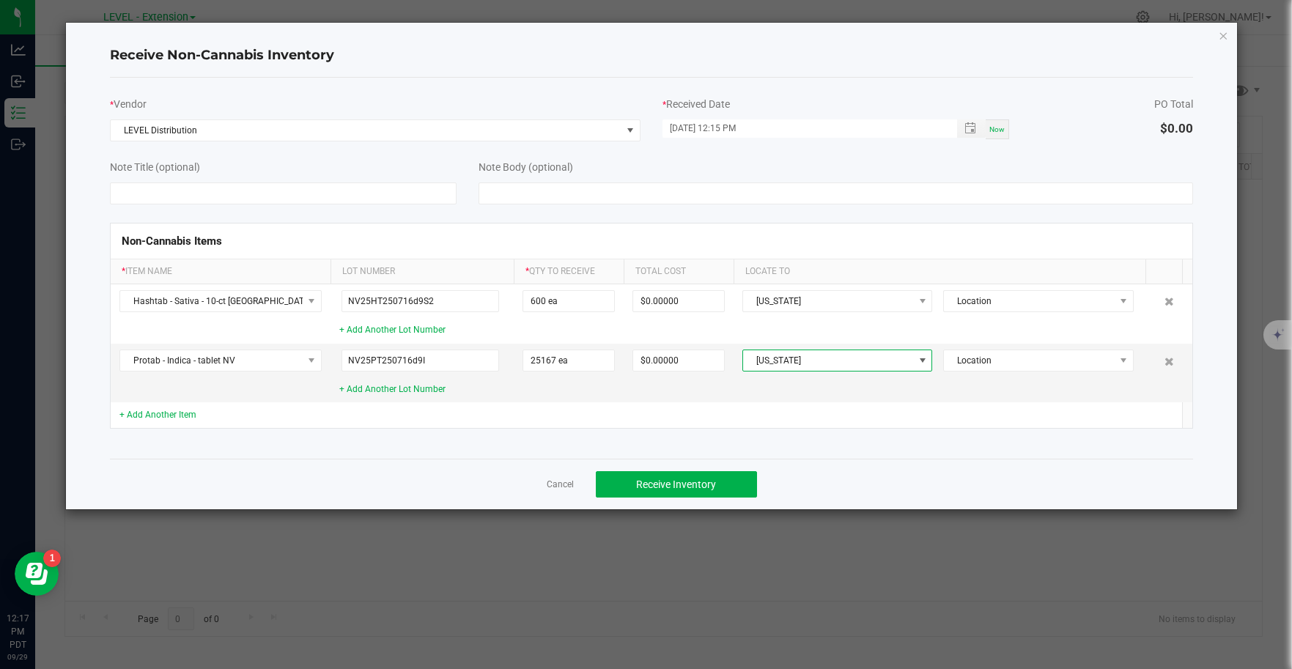
click at [840, 472] on div "Cancel Receive Inventory" at bounding box center [651, 484] width 1083 height 51
click at [717, 481] on button "Receive Inventory" at bounding box center [676, 484] width 161 height 26
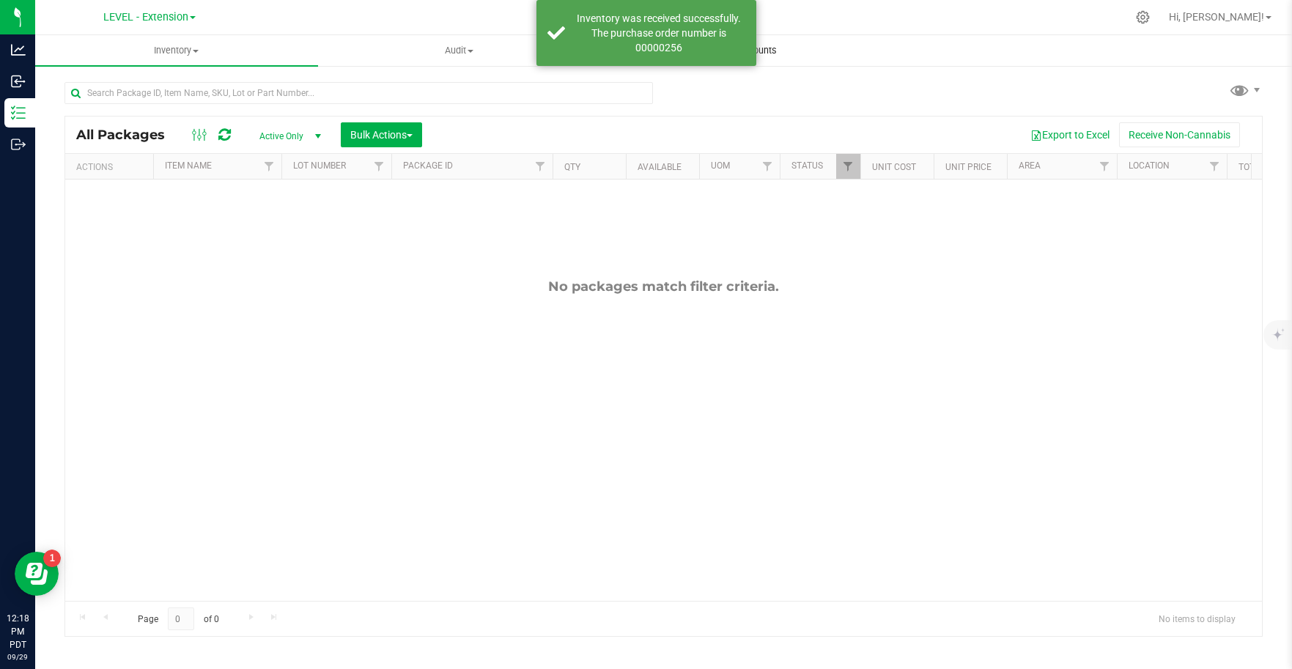
click at [765, 48] on span "Inventory Counts" at bounding box center [742, 50] width 108 height 13
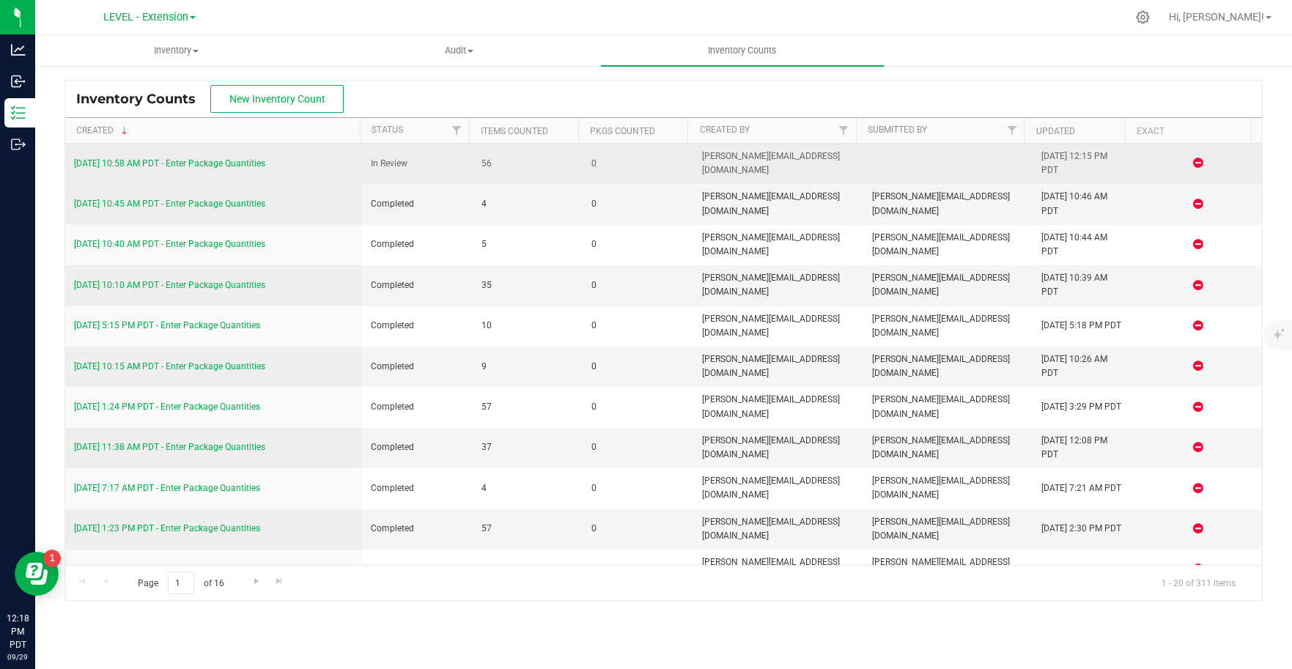
click at [259, 166] on link "[DATE] 10:58 AM PDT - Enter Package Quantities" at bounding box center [169, 163] width 191 height 10
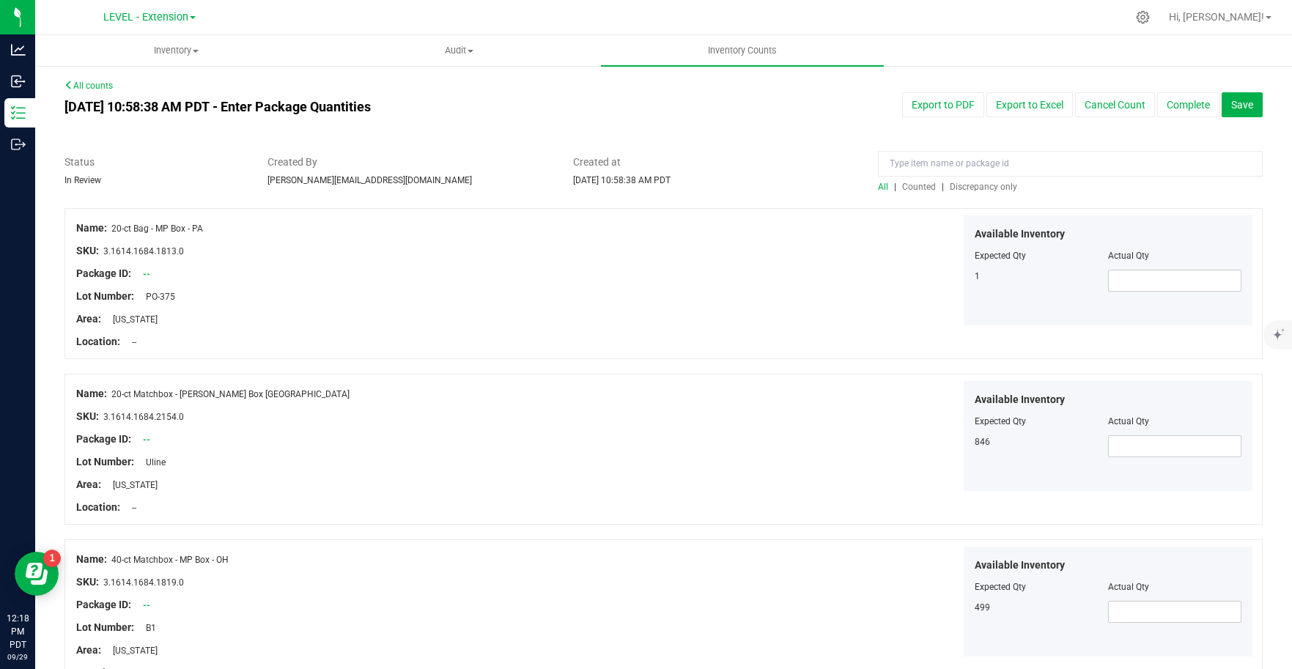
click at [920, 188] on span "Counted" at bounding box center [919, 187] width 34 height 10
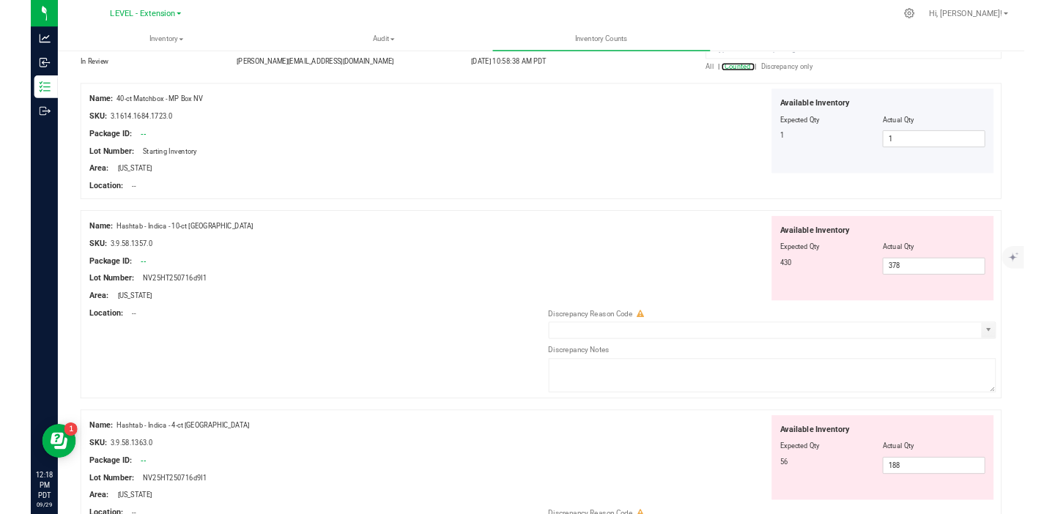
scroll to position [123, 0]
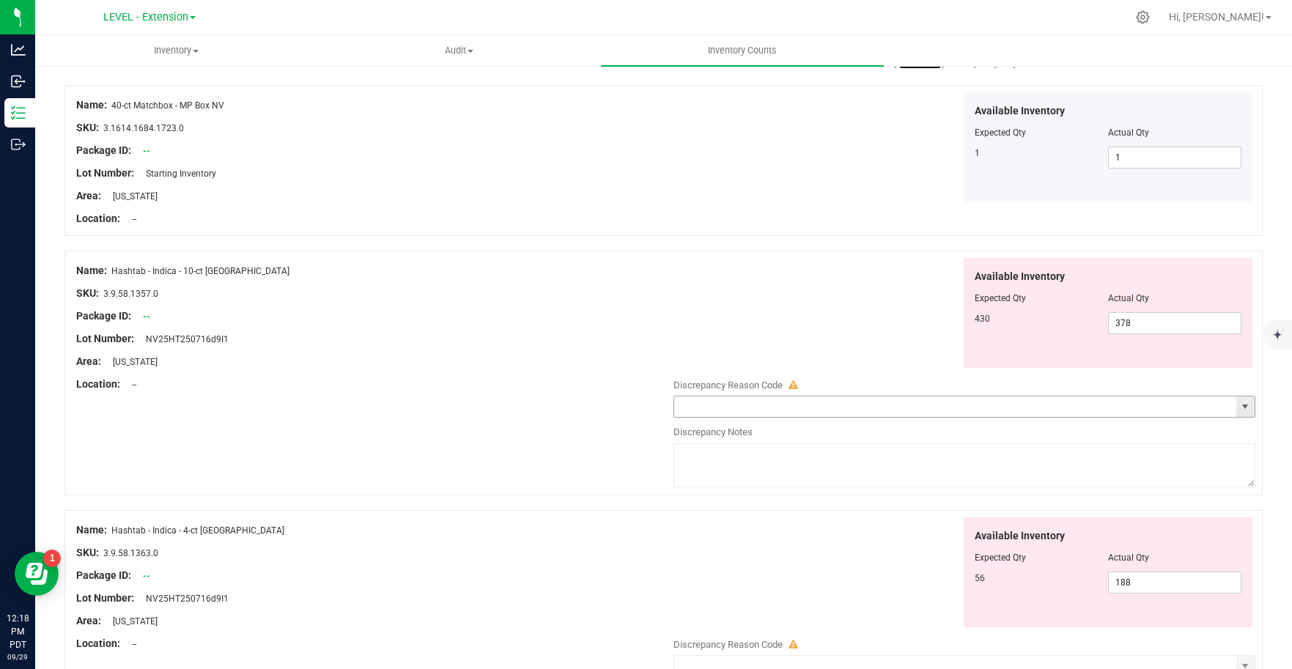
click at [1239, 409] on span "select" at bounding box center [1245, 407] width 12 height 12
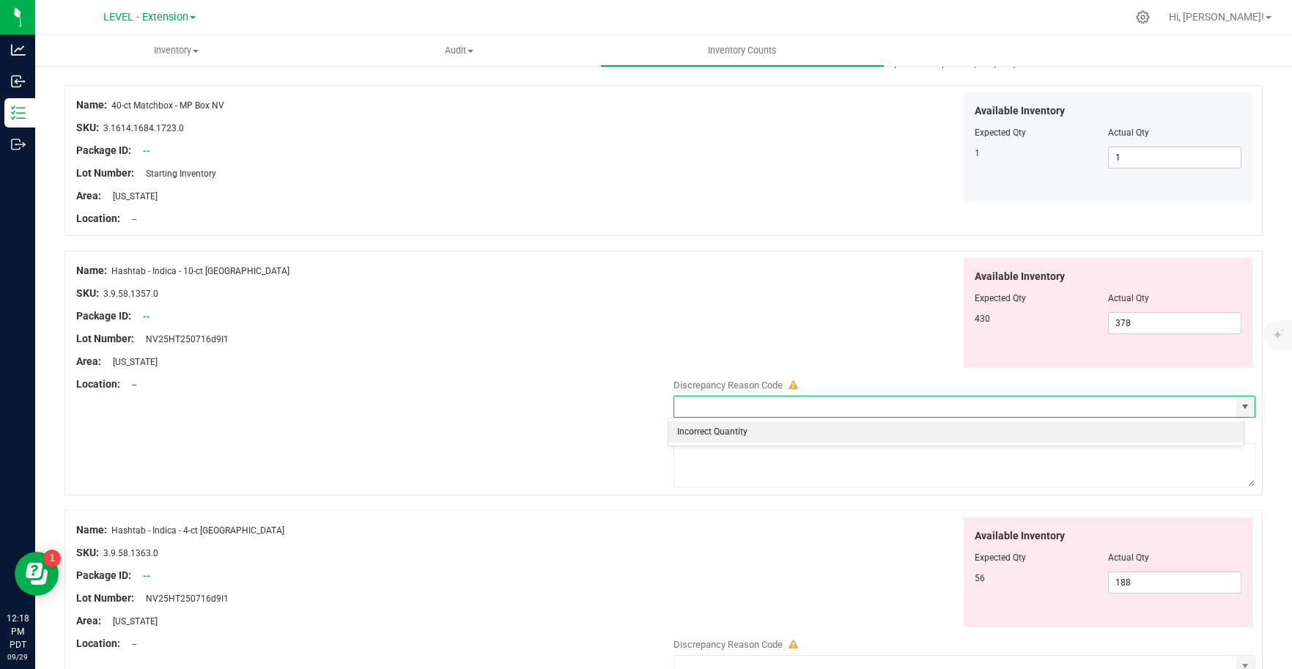
click at [813, 429] on li "Incorrect Quantity" at bounding box center [955, 432] width 575 height 22
click at [768, 475] on textarea at bounding box center [964, 465] width 582 height 44
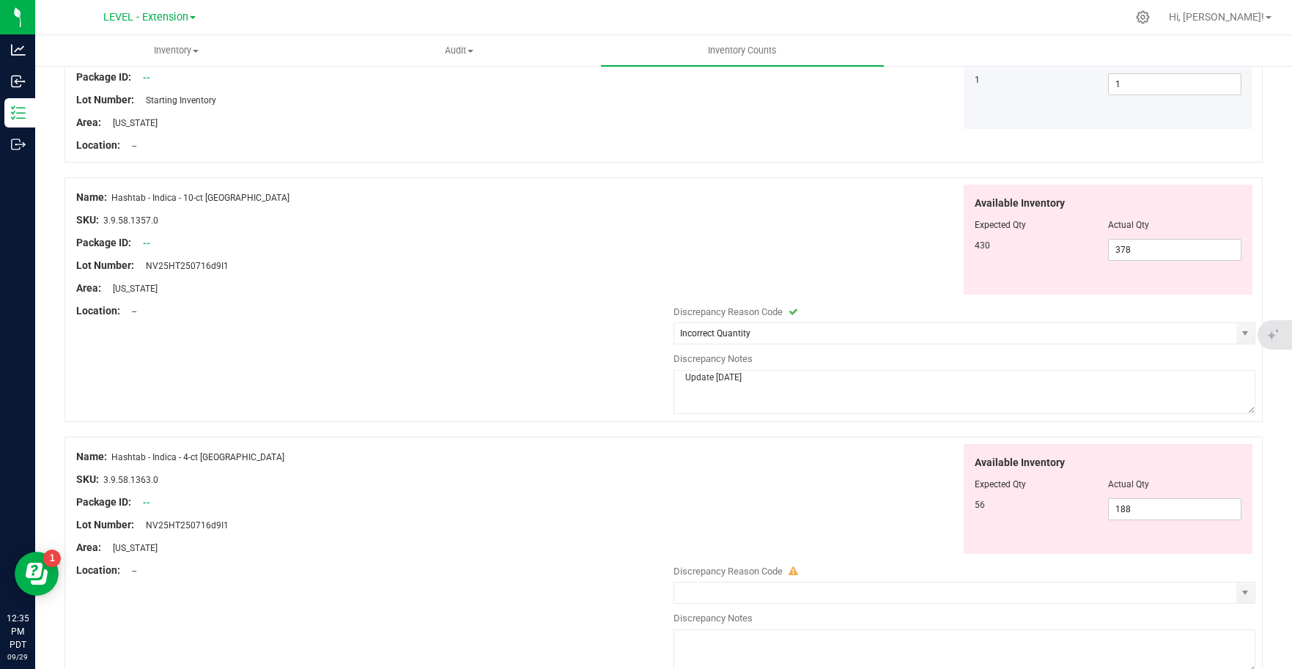
scroll to position [270, 0]
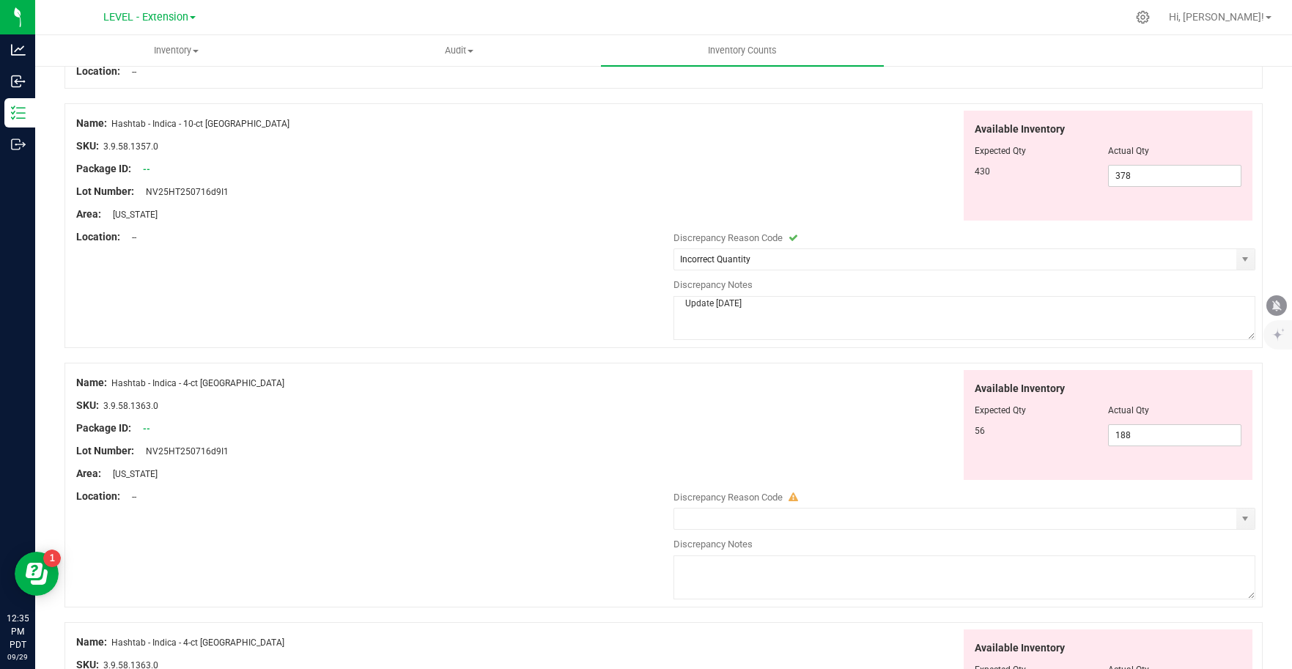
drag, startPoint x: 757, startPoint y: 306, endPoint x: 667, endPoint y: 305, distance: 90.1
click at [673, 305] on textarea "Update [DATE]" at bounding box center [964, 318] width 582 height 44
click at [742, 589] on textarea at bounding box center [964, 577] width 582 height 44
paste textarea "Update [DATE]"
click at [1239, 522] on span "select" at bounding box center [1245, 519] width 12 height 12
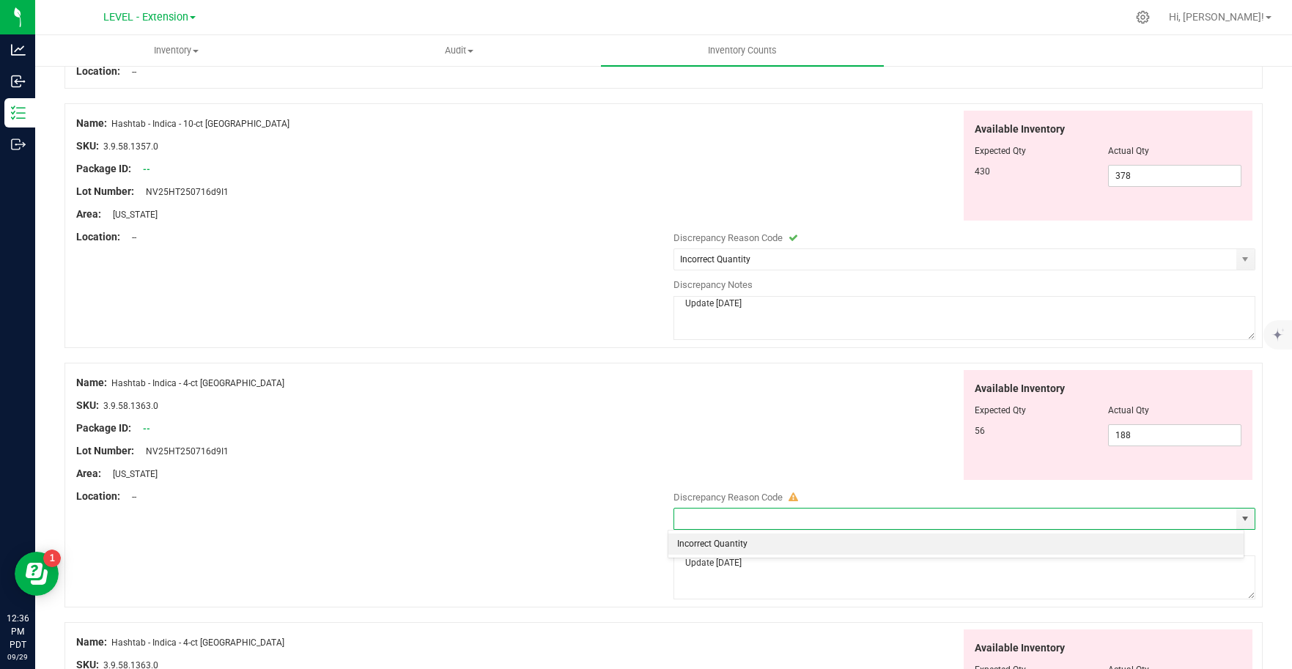
click at [856, 544] on li "Incorrect Quantity" at bounding box center [955, 544] width 575 height 22
